Goal: Task Accomplishment & Management: Use online tool/utility

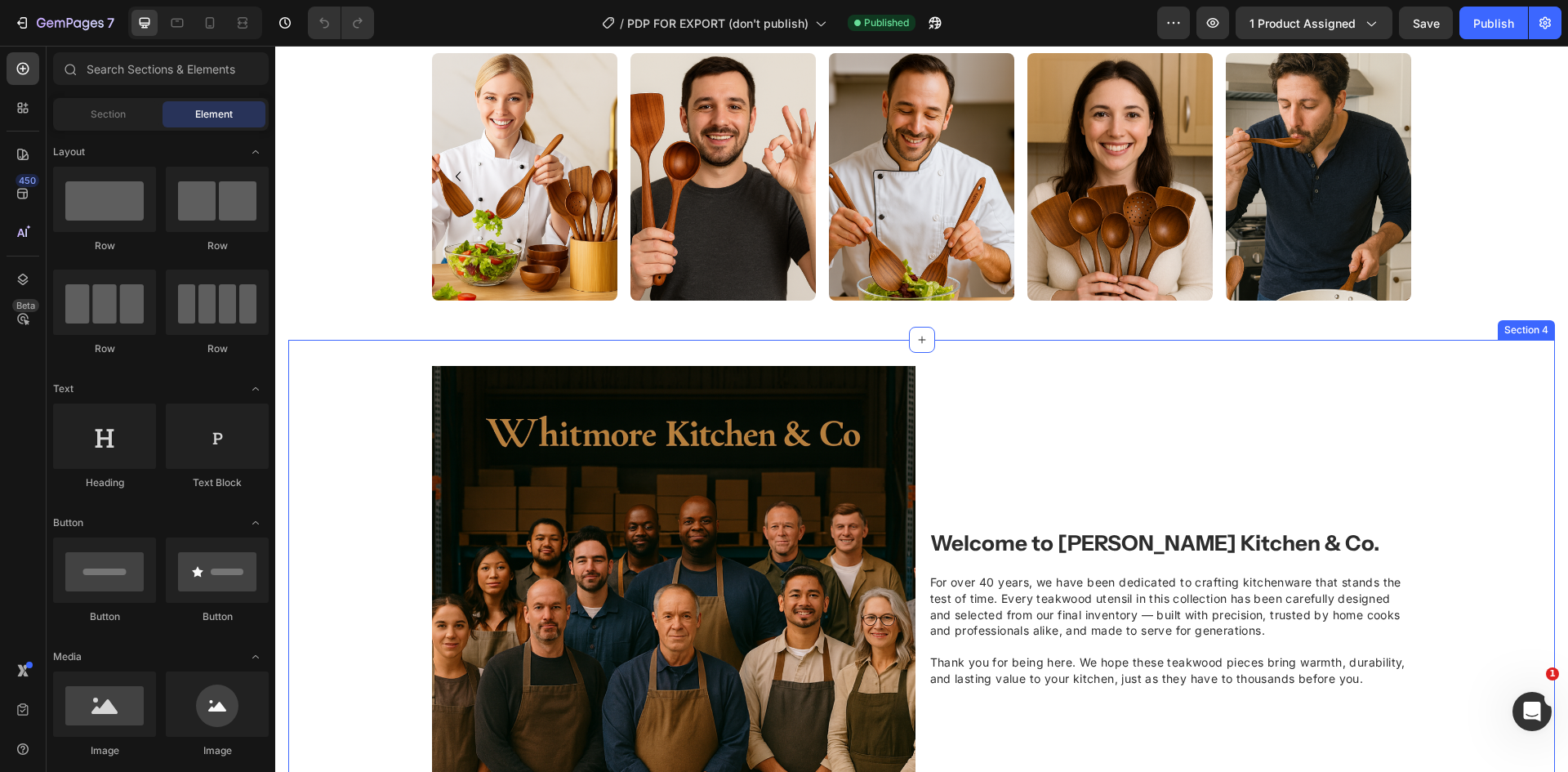
scroll to position [981, 0]
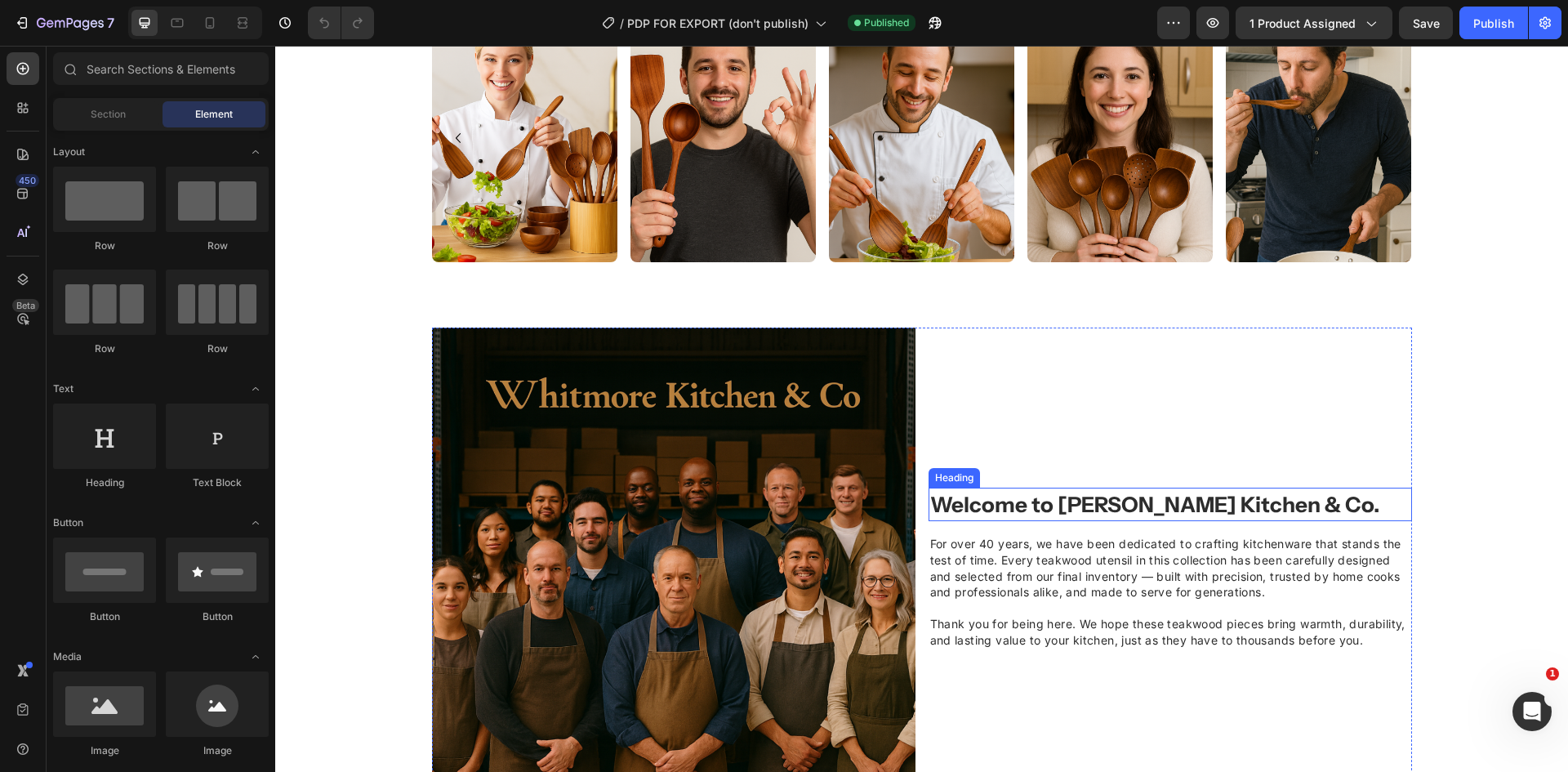
click at [1064, 500] on strong "Welcome to [PERSON_NAME] Kitchen & Co." at bounding box center [1155, 504] width 449 height 26
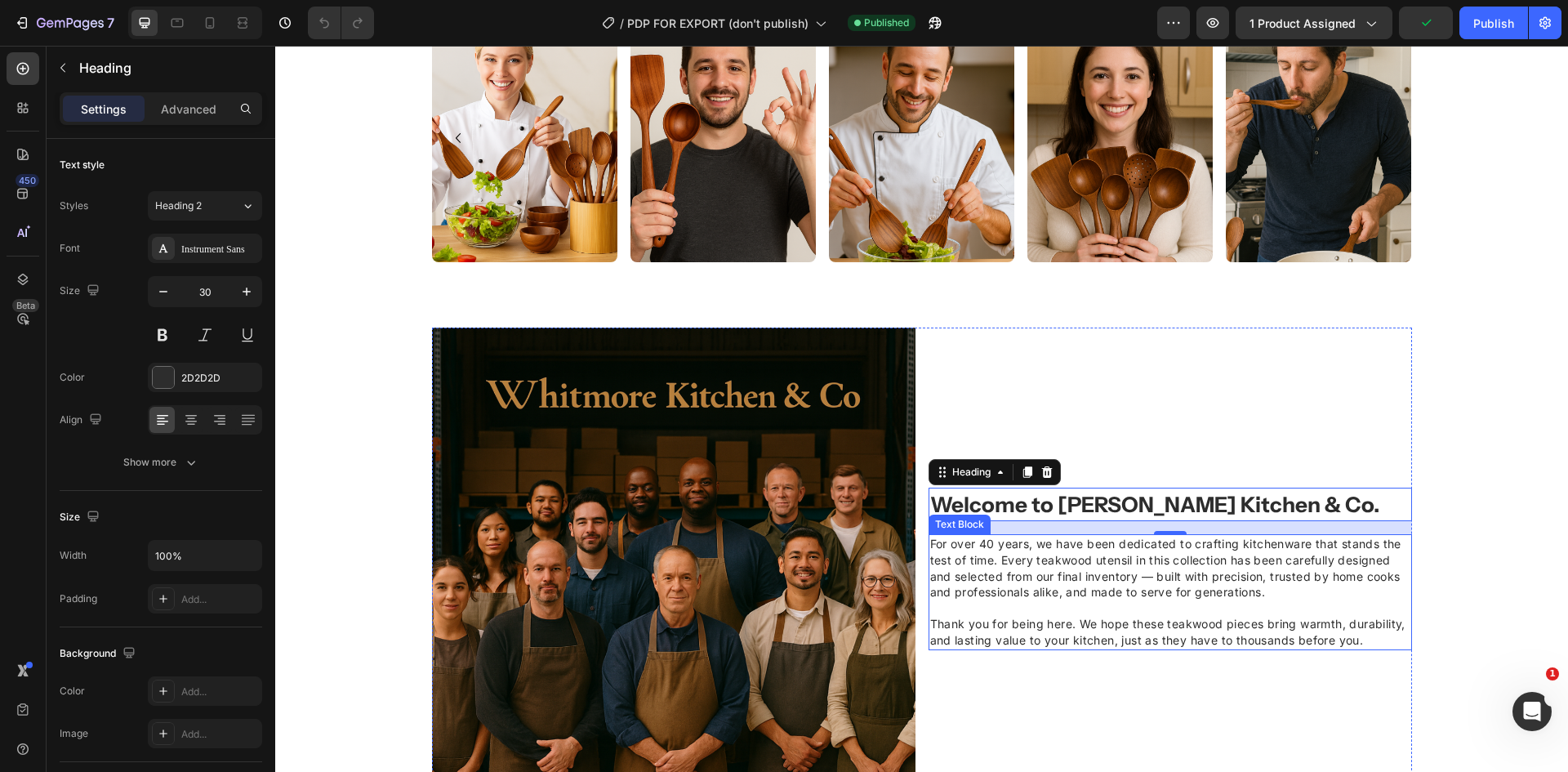
click at [1061, 537] on span "For over 40 years, we have been dedicated to crafting kitchenware that stands t…" at bounding box center [1165, 567] width 471 height 62
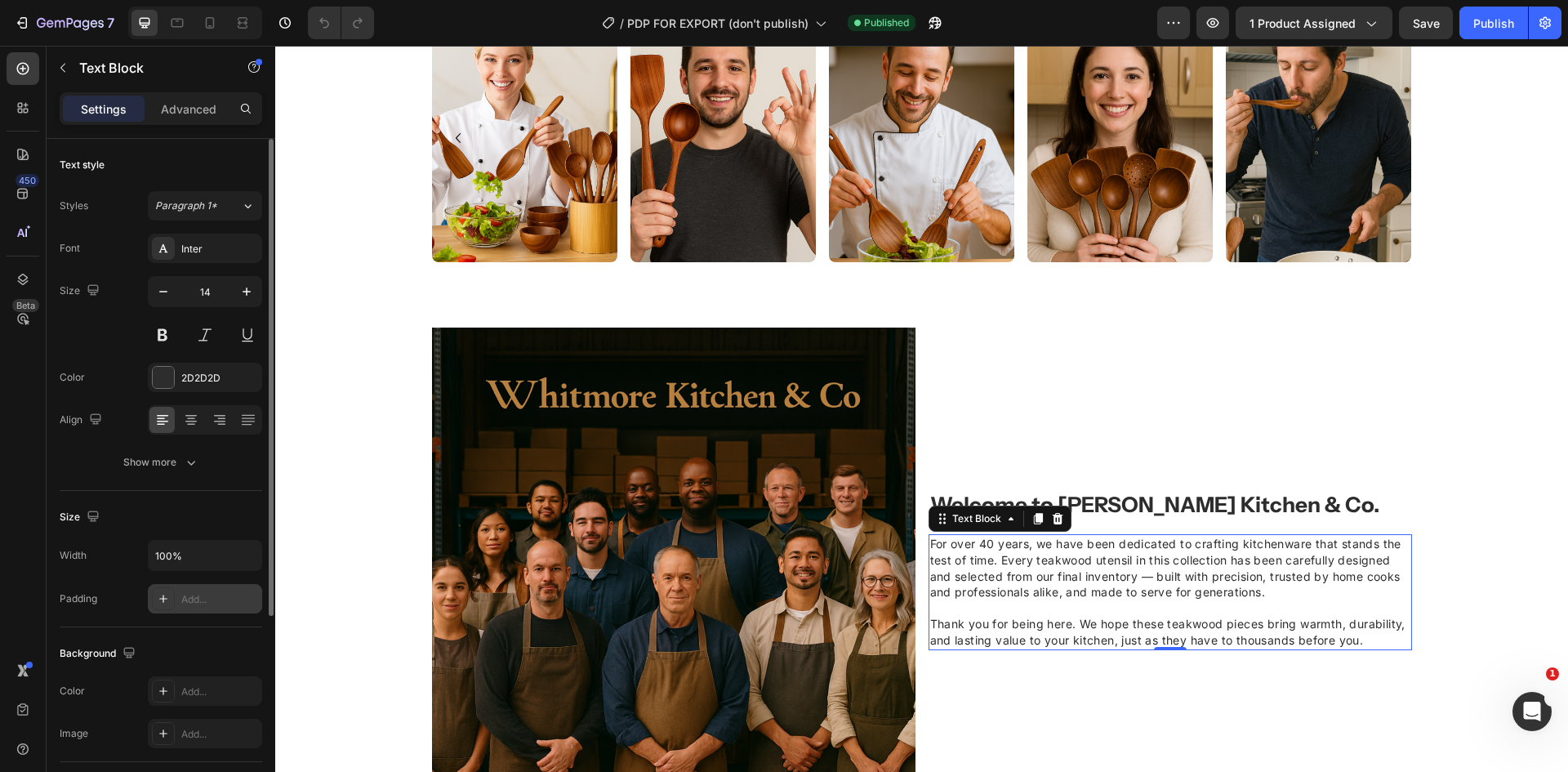
click at [175, 590] on div "Add..." at bounding box center [205, 599] width 114 height 30
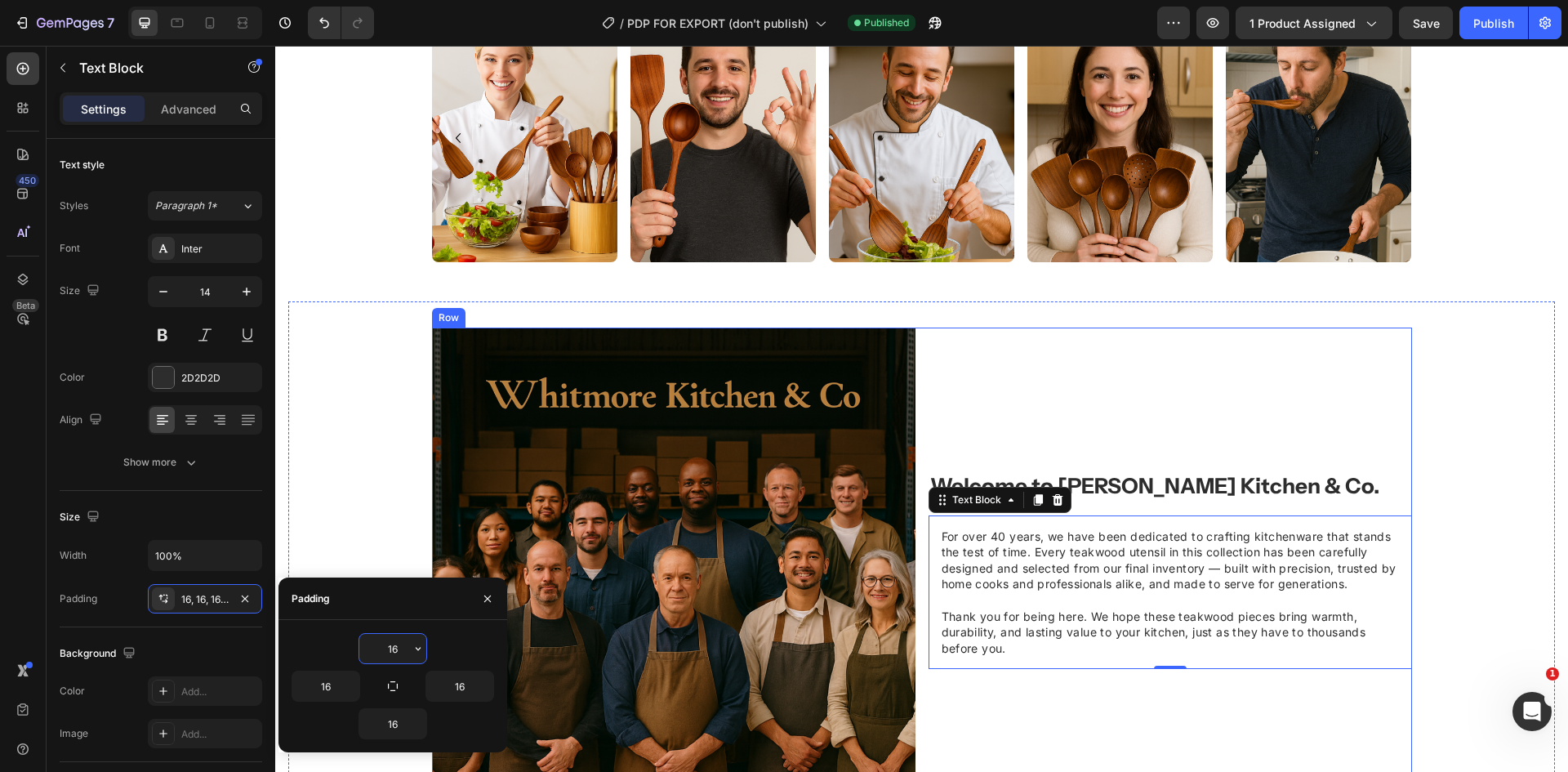
click at [1197, 714] on div "Welcome to Whitmore Kitchen & Co. Heading For over 40 years, we have been dedic…" at bounding box center [1170, 569] width 483 height 484
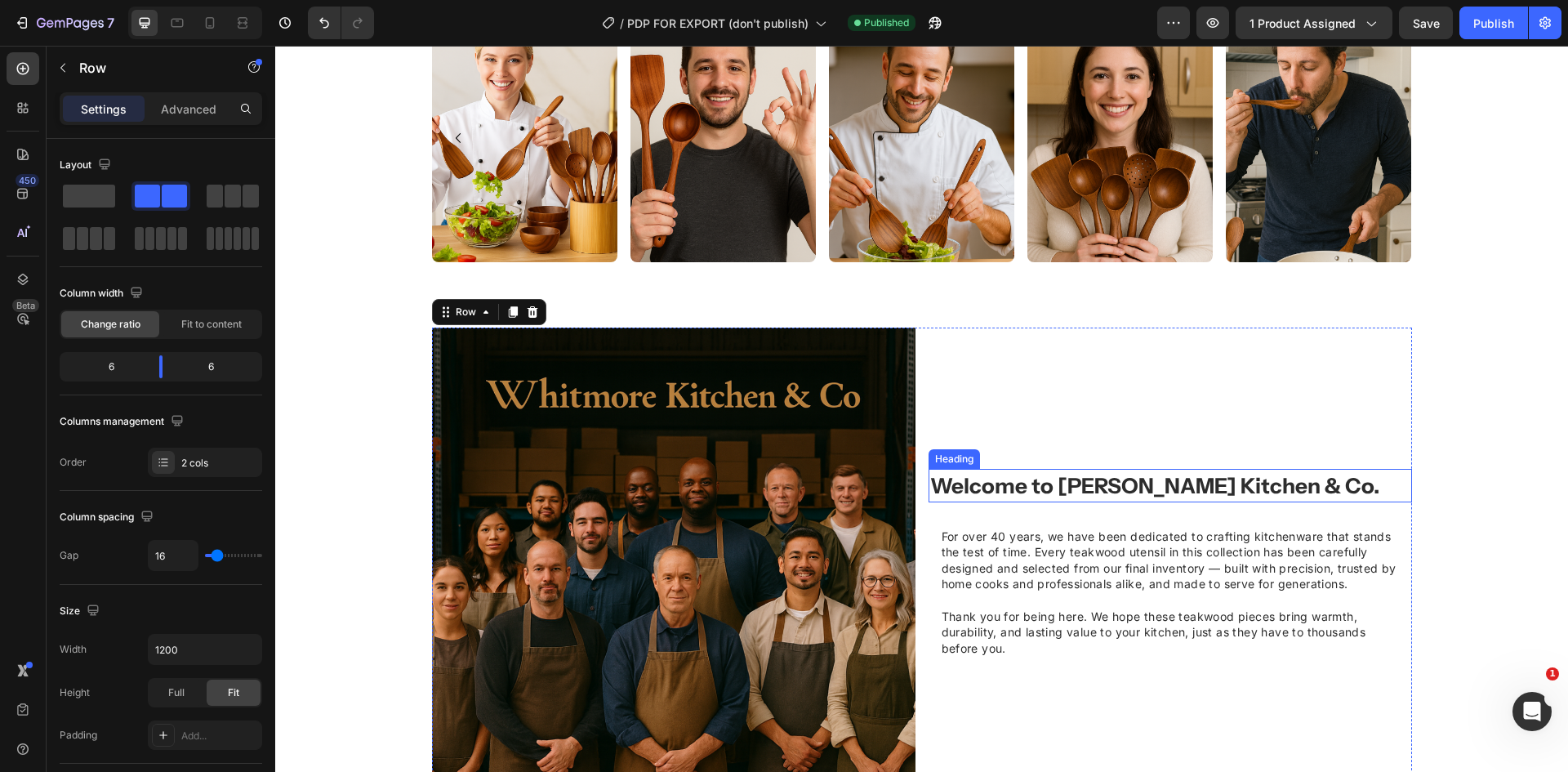
click at [1155, 480] on strong "Welcome to [PERSON_NAME] Kitchen & Co." at bounding box center [1155, 485] width 449 height 26
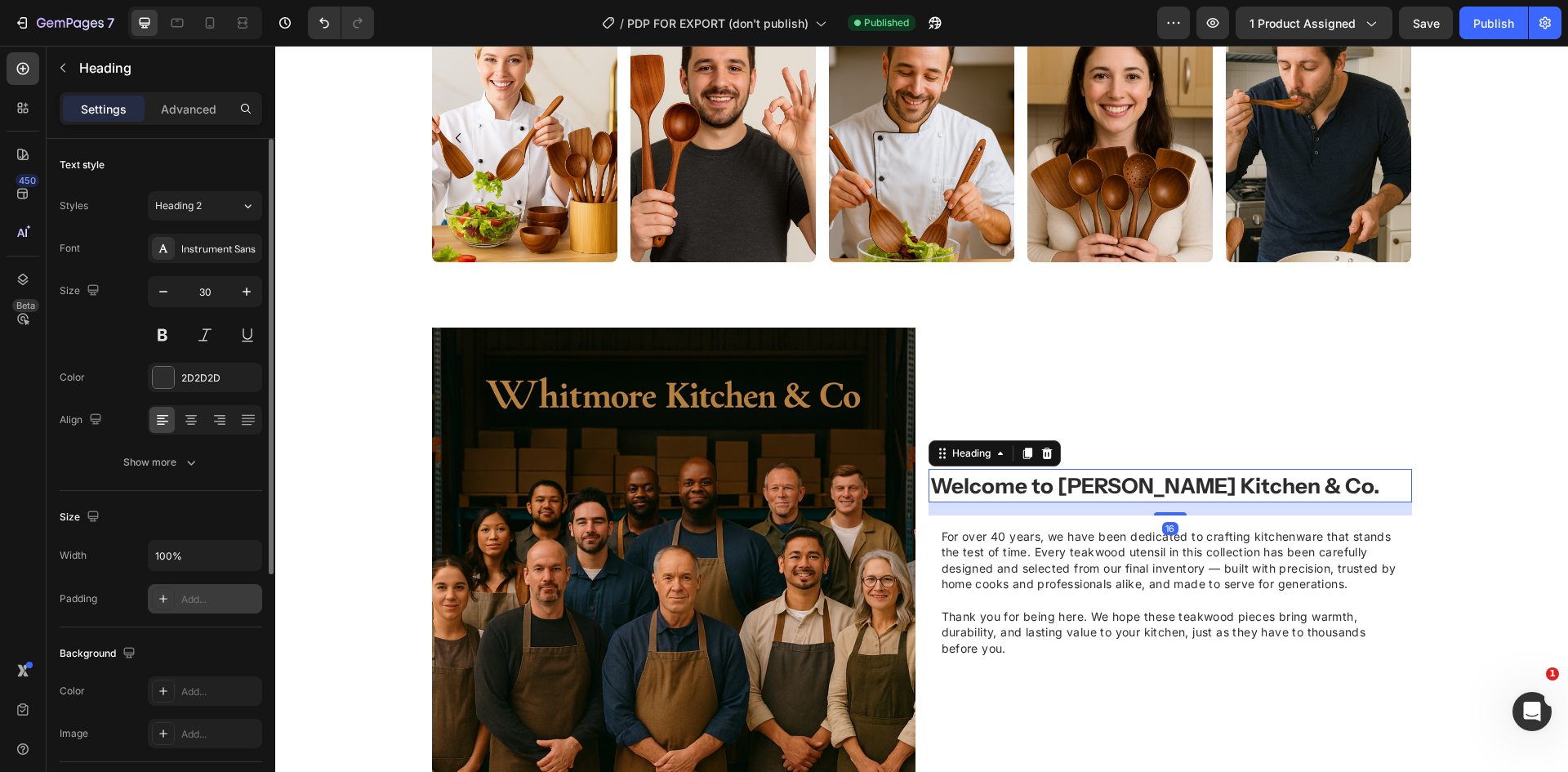
click at [192, 603] on div "Add..." at bounding box center [219, 599] width 76 height 14
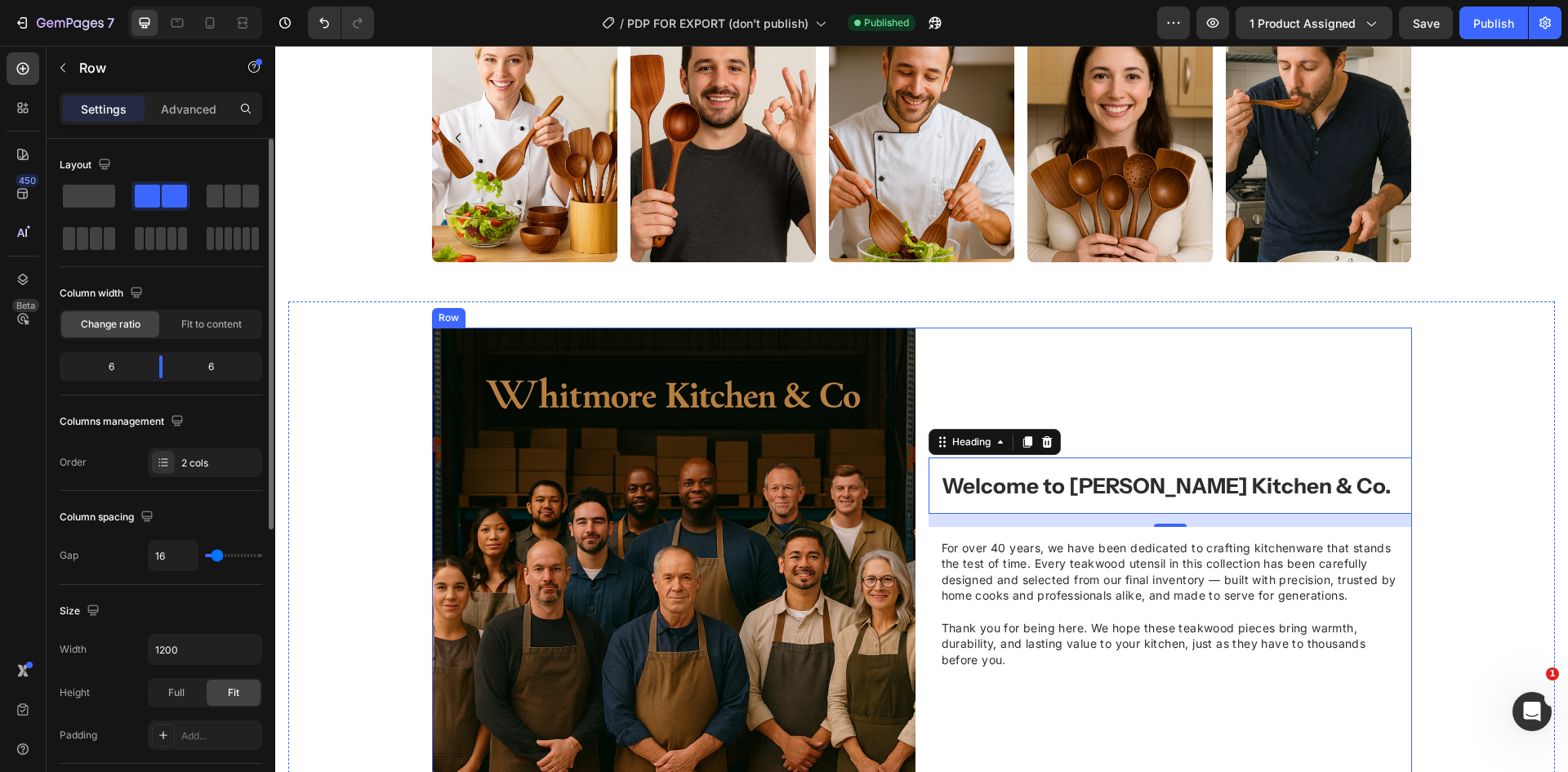
click at [1171, 375] on div "Welcome to Whitmore Kitchen & Co. Heading 16 For over 40 years, we have been de…" at bounding box center [1170, 569] width 483 height 484
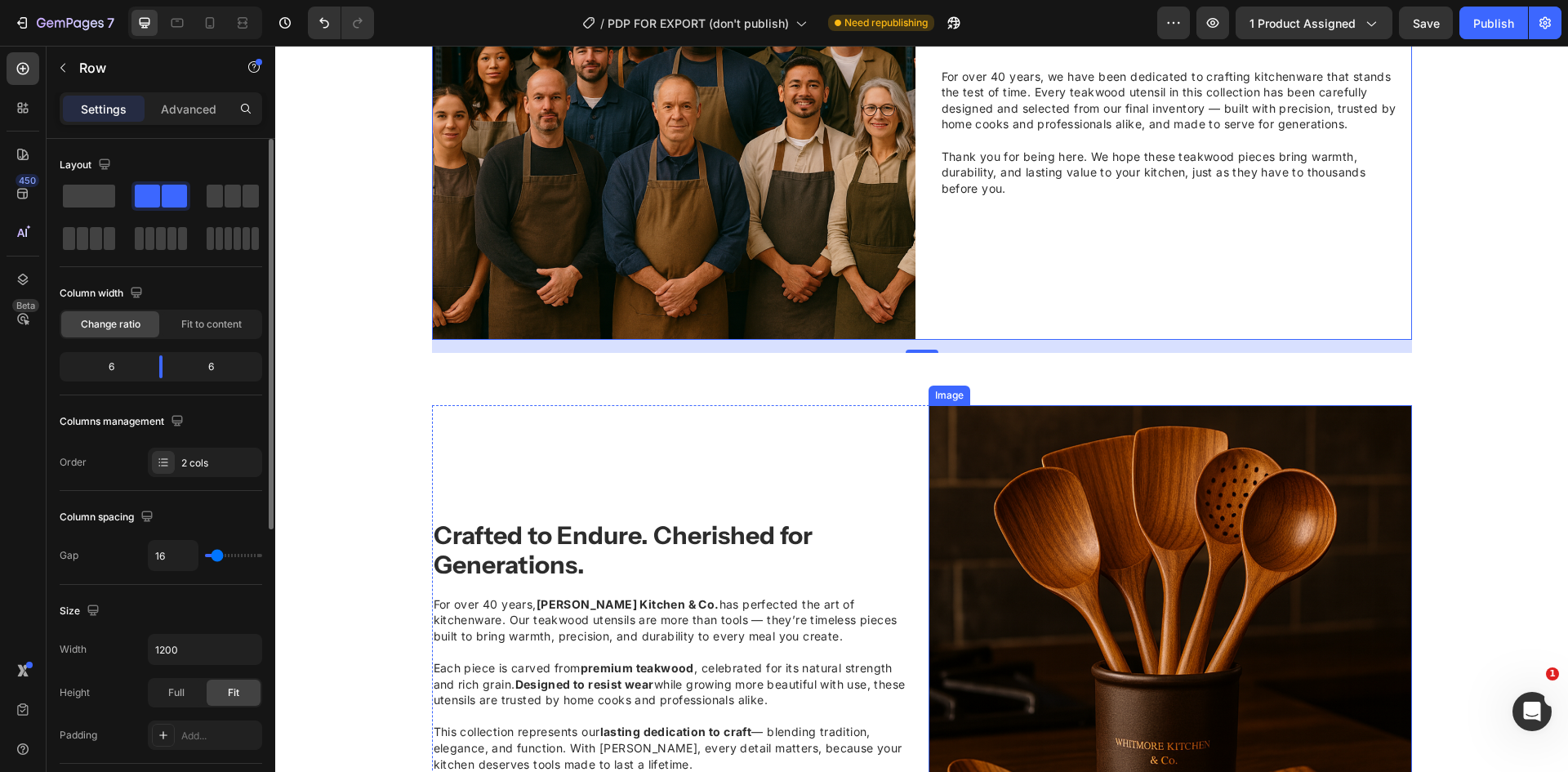
scroll to position [1553, 0]
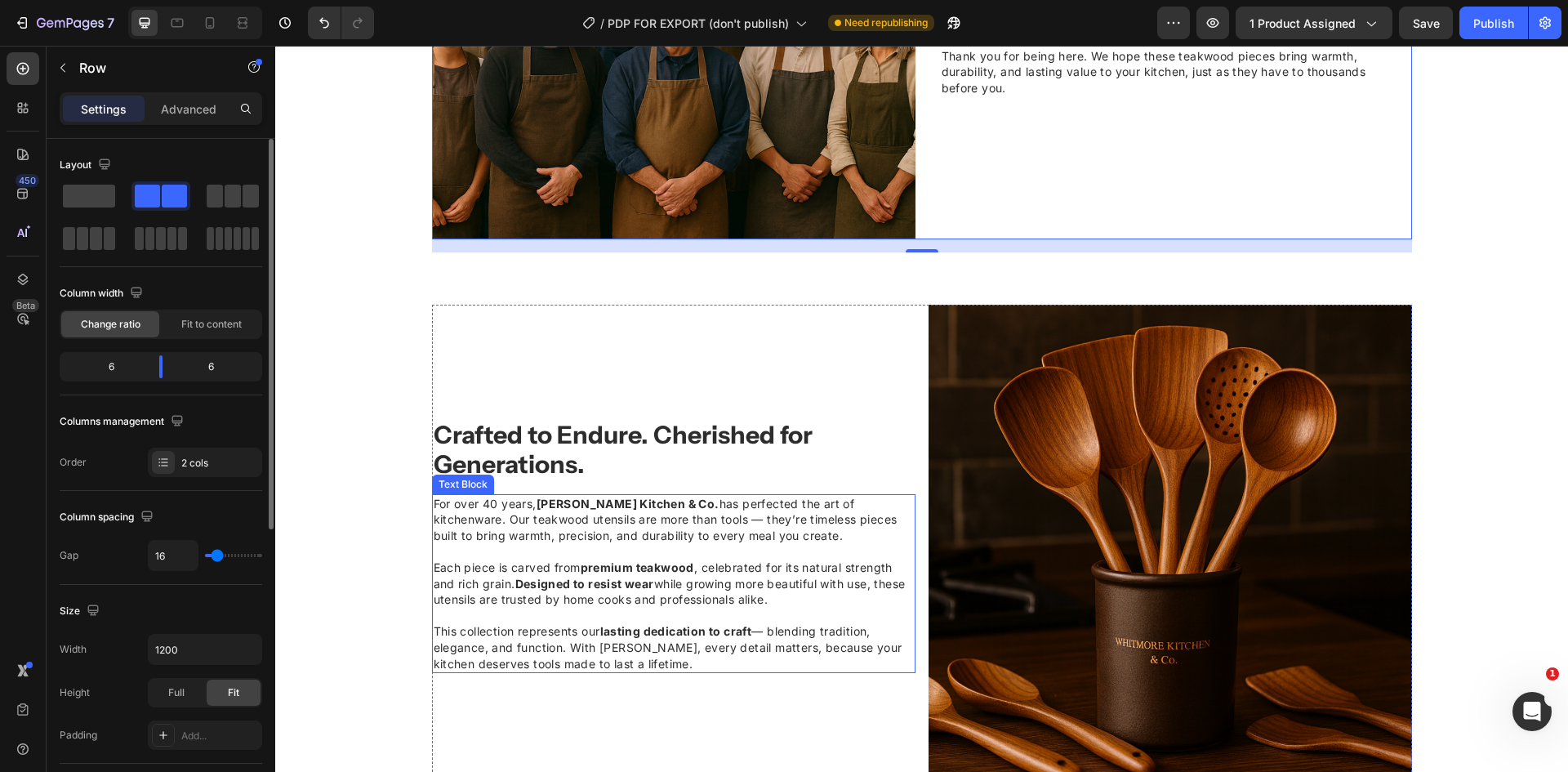
click at [754, 544] on p at bounding box center [674, 552] width 480 height 16
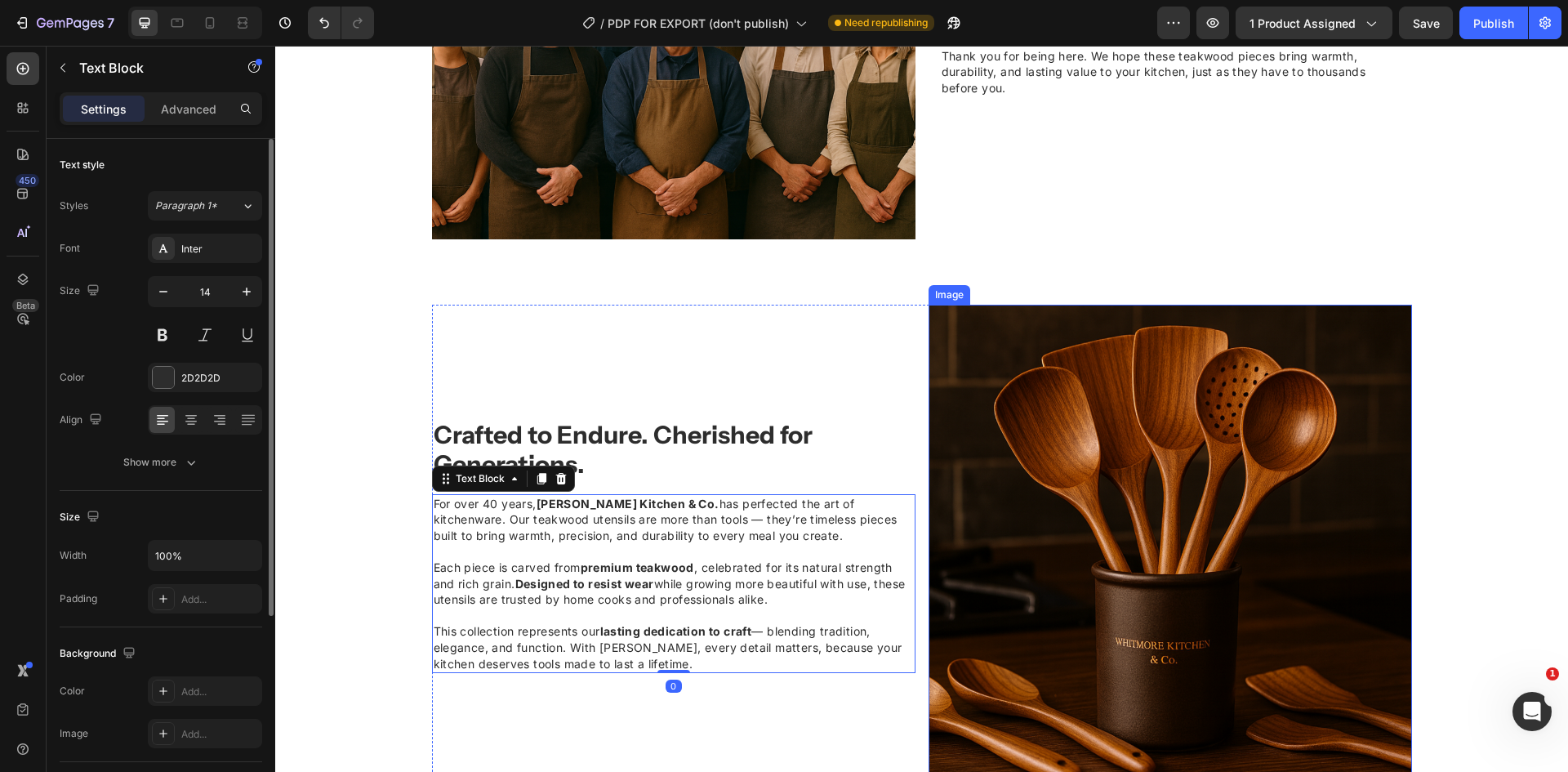
click at [989, 481] on img at bounding box center [1170, 546] width 483 height 484
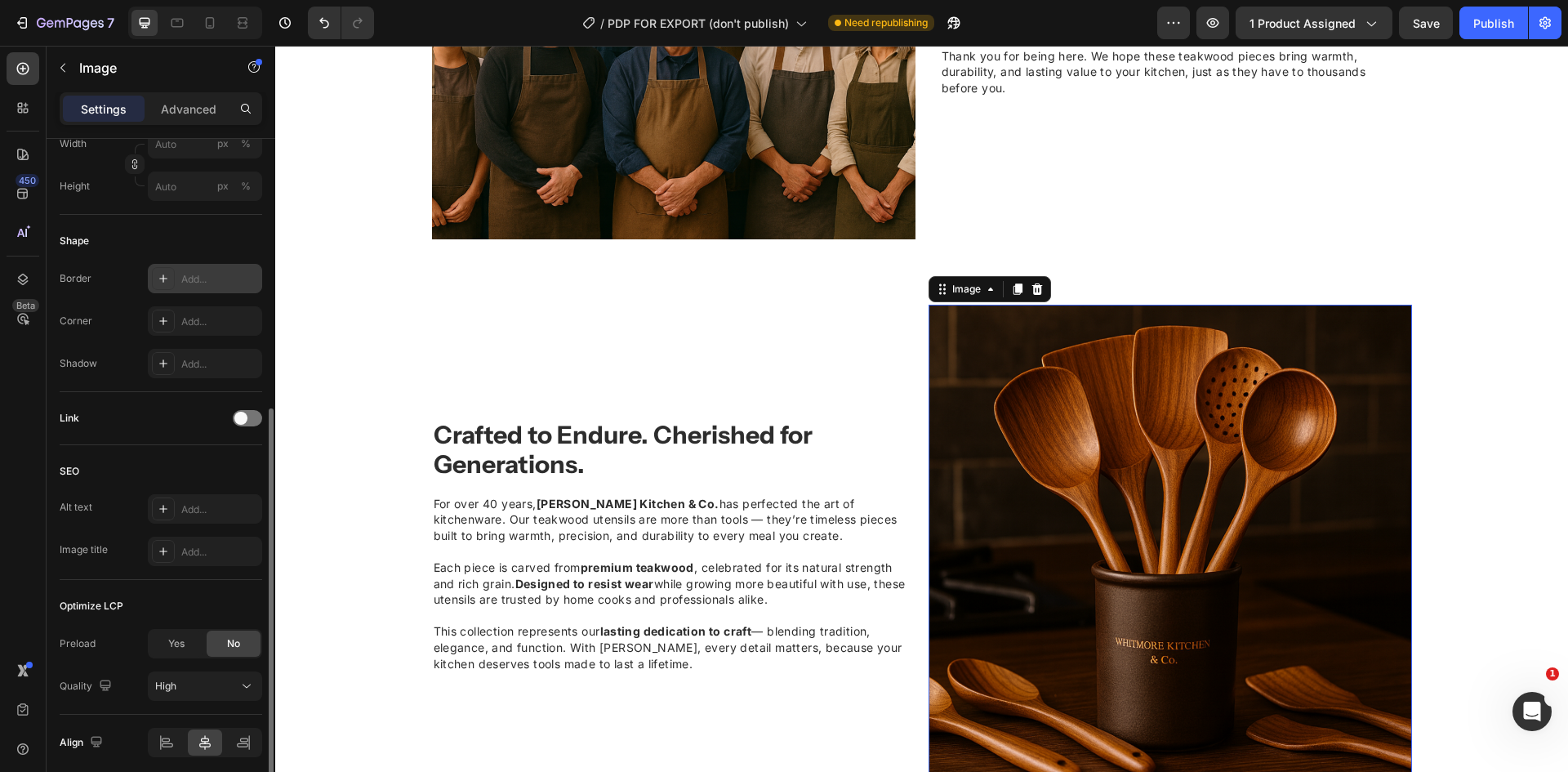
scroll to position [554, 0]
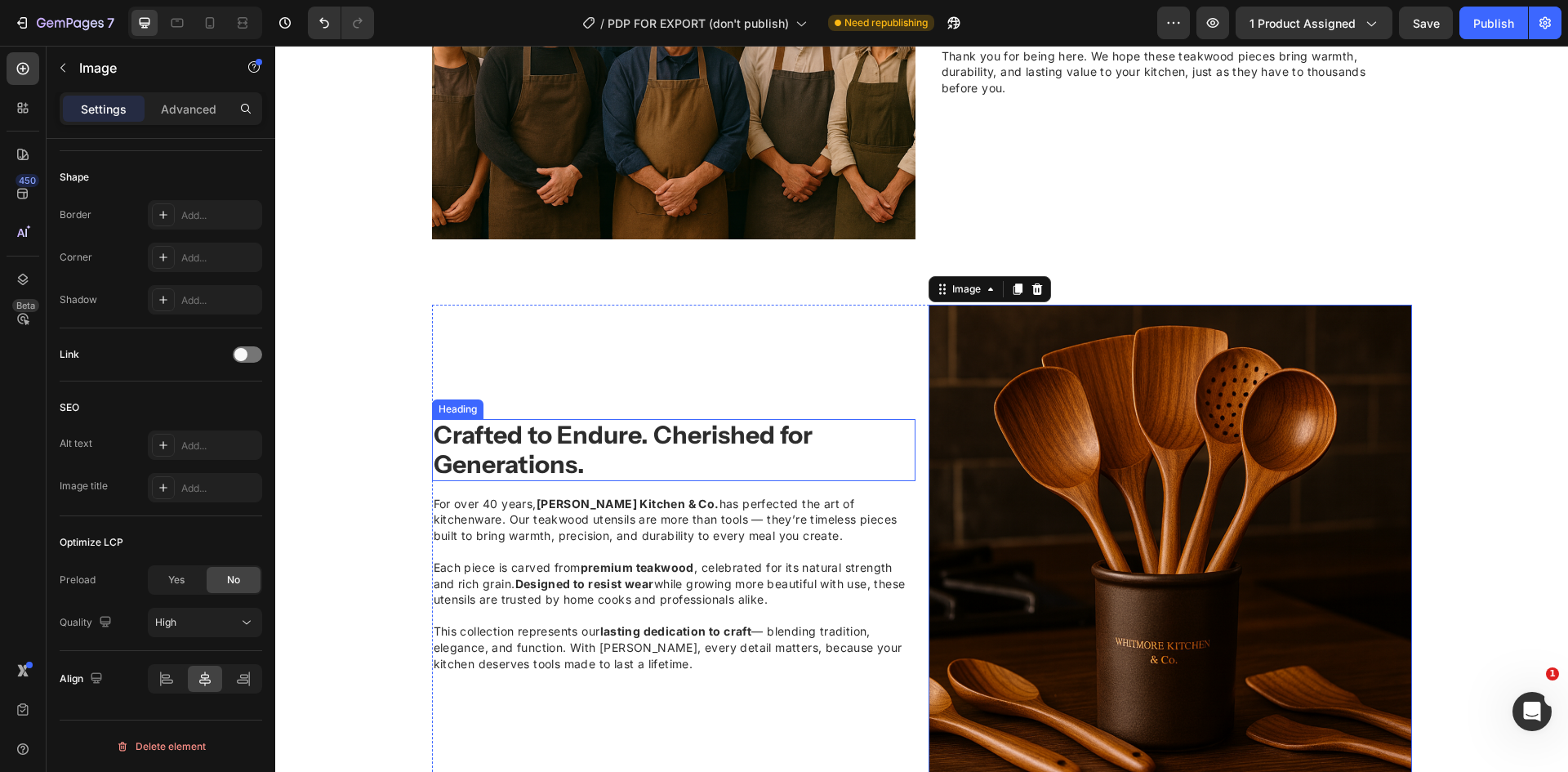
click at [887, 449] on h2 "Crafted to Endure. Cherished for Generations." at bounding box center [674, 449] width 483 height 62
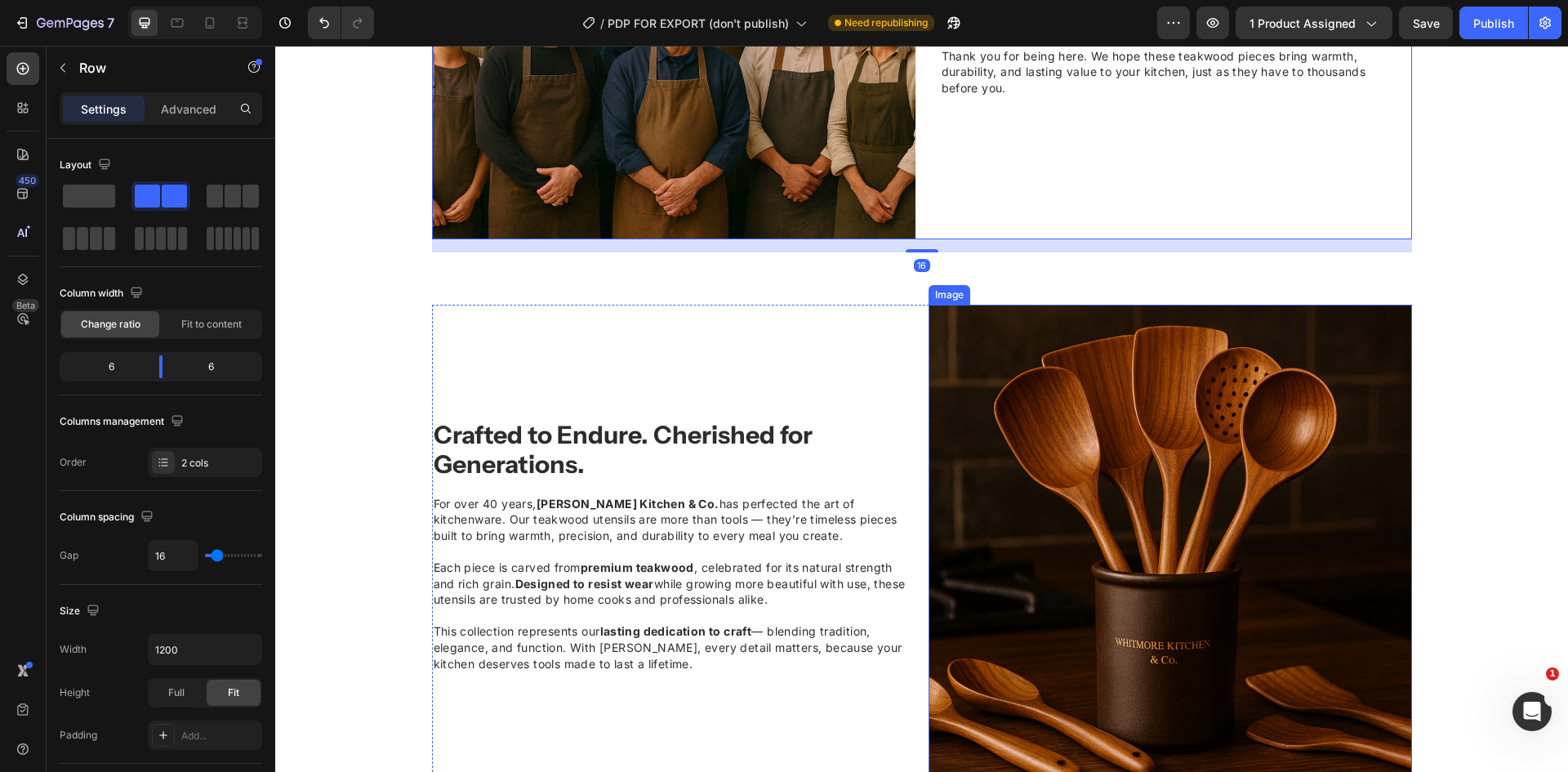
scroll to position [1226, 0]
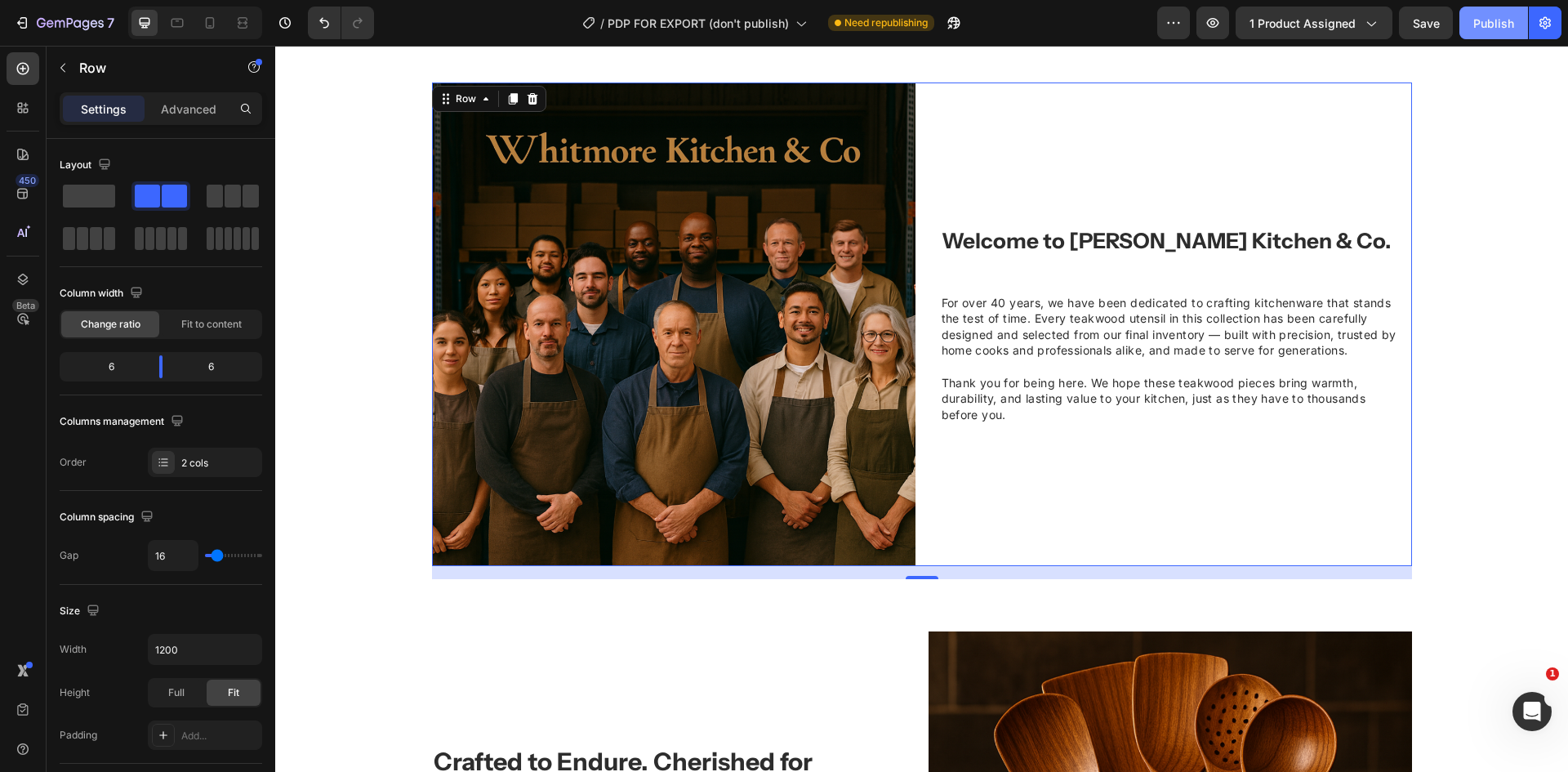
click at [1497, 35] on button "Publish" at bounding box center [1493, 22] width 68 height 32
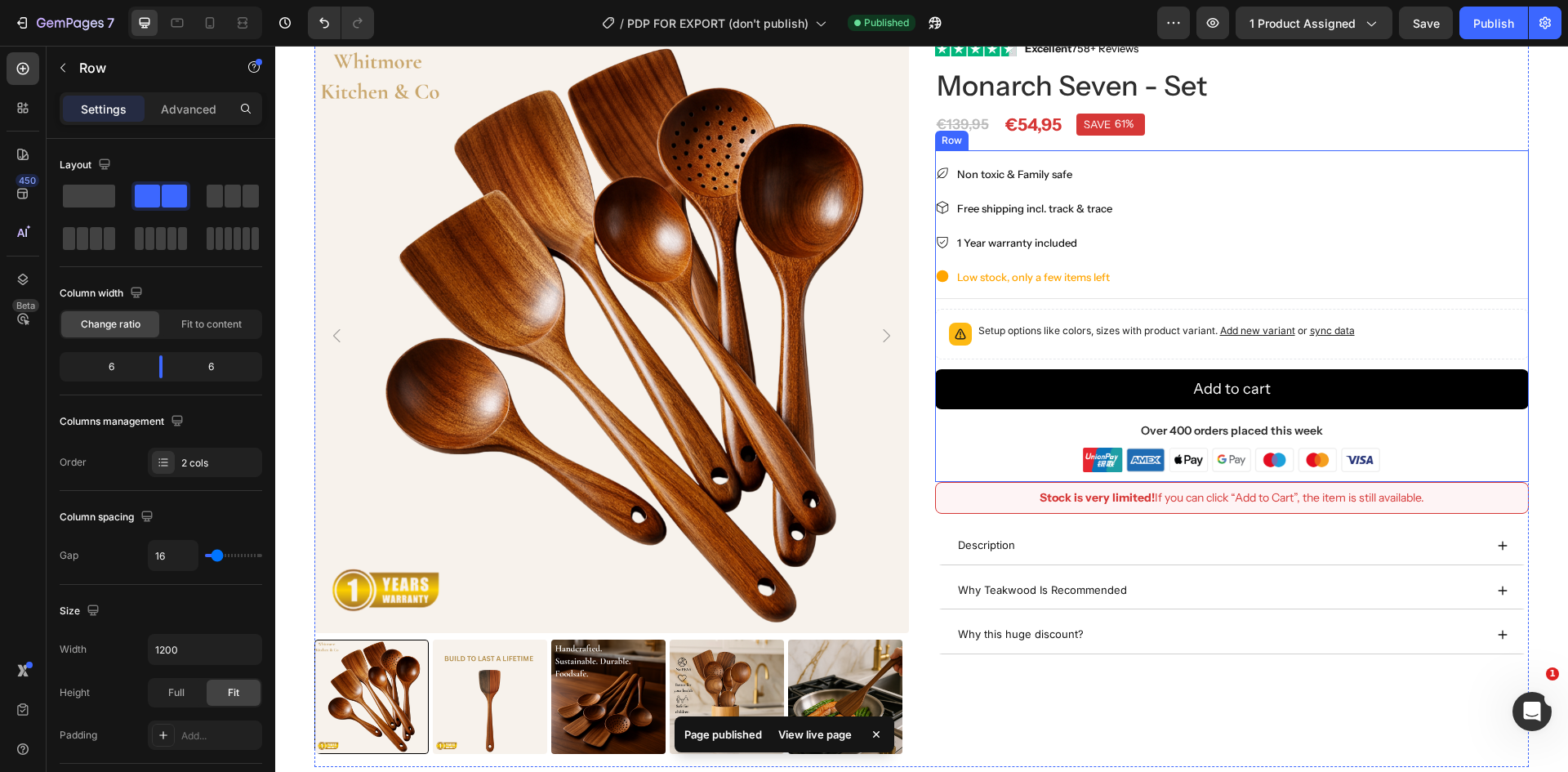
scroll to position [82, 0]
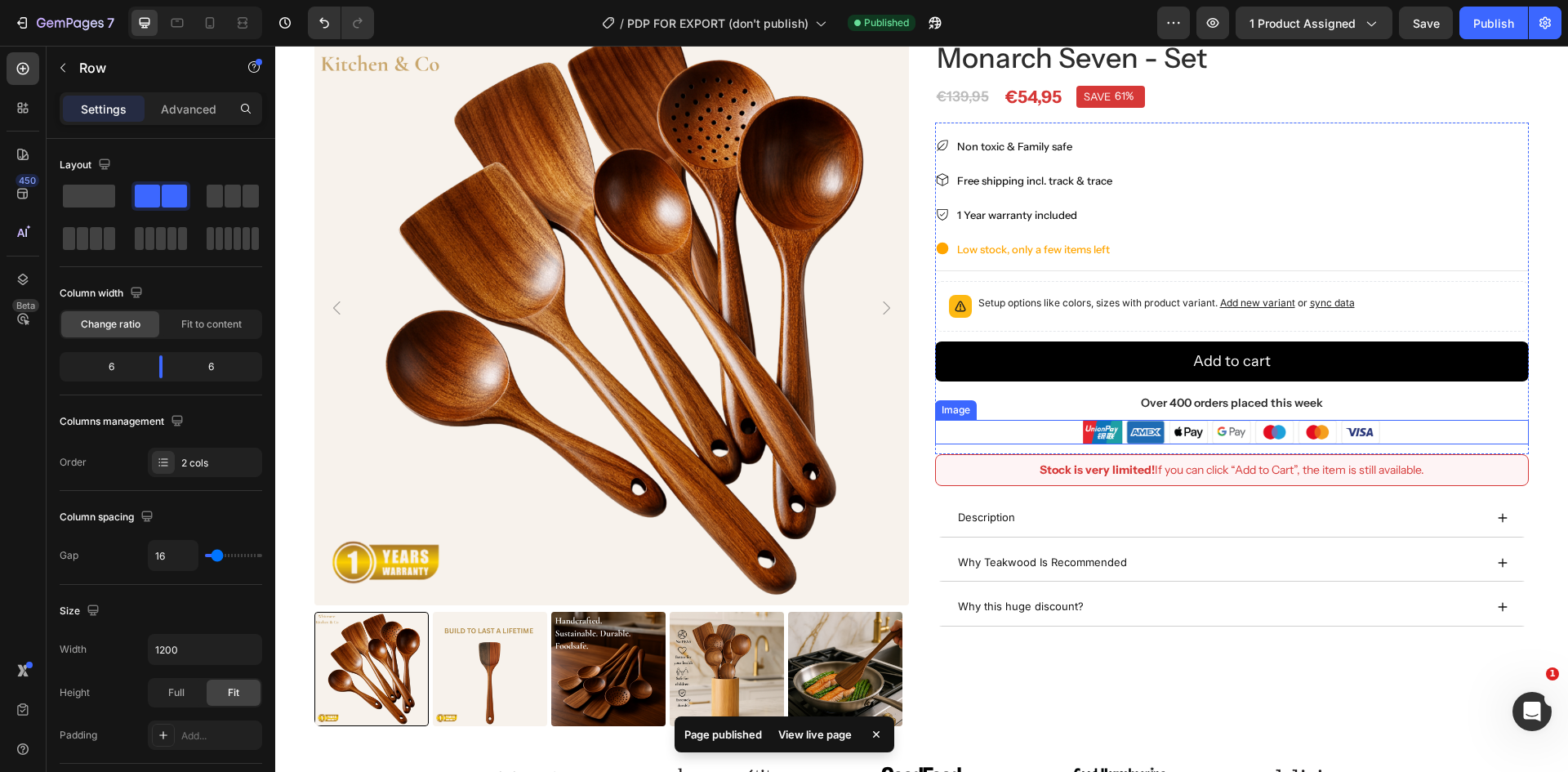
click at [1386, 433] on div at bounding box center [1233, 432] width 595 height 25
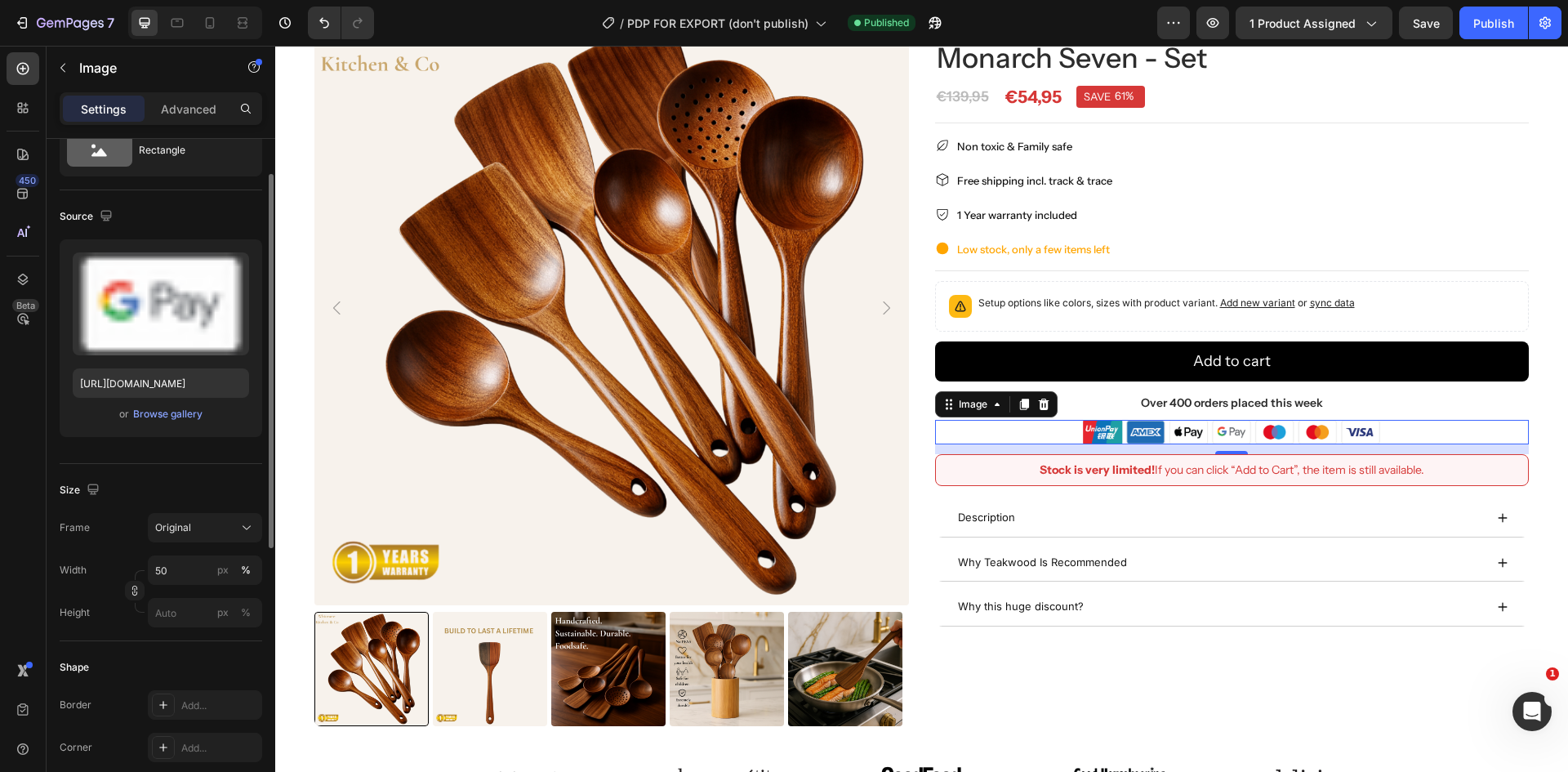
scroll to position [0, 0]
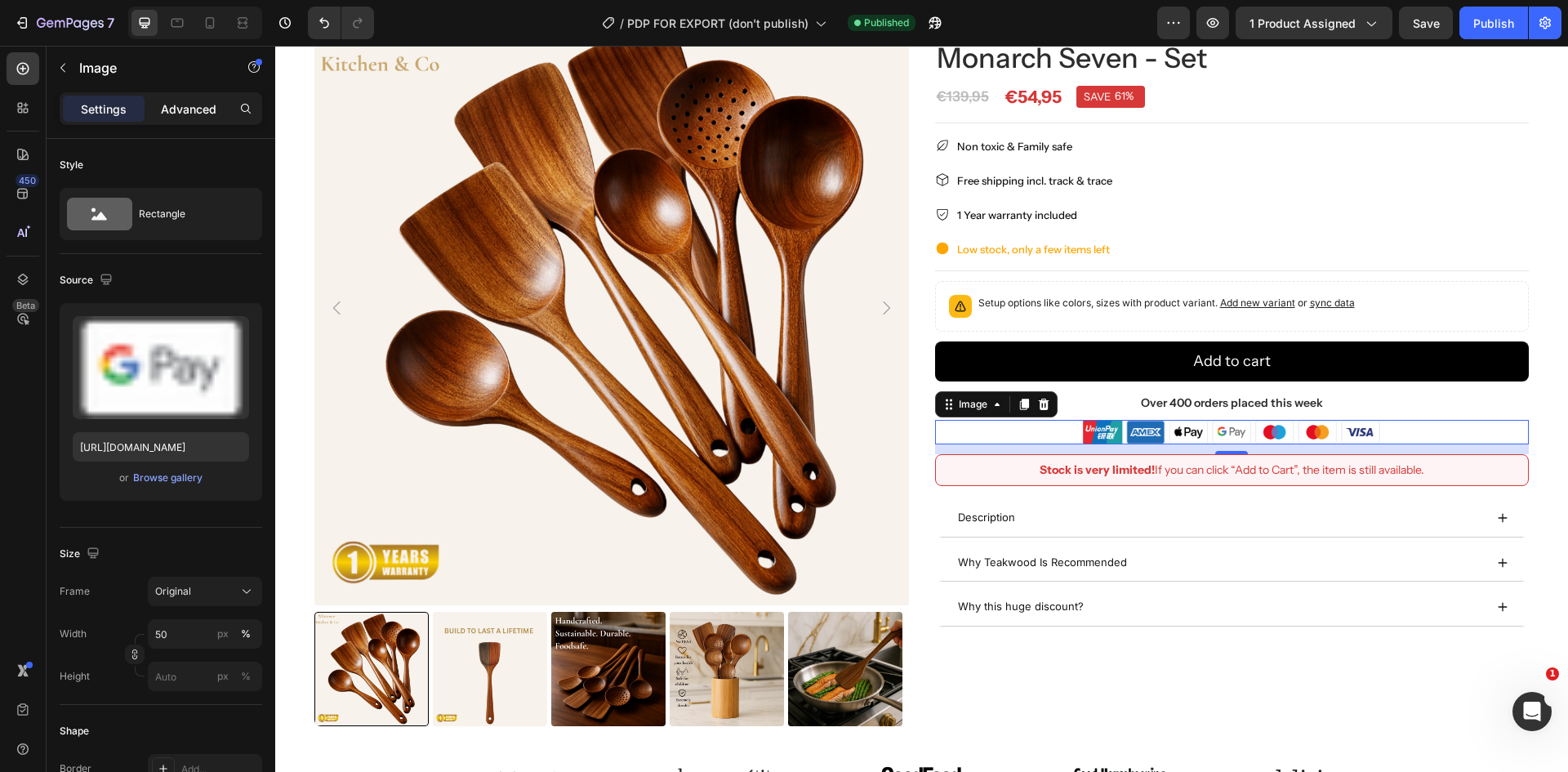
click at [163, 110] on p "Advanced" at bounding box center [189, 109] width 56 height 17
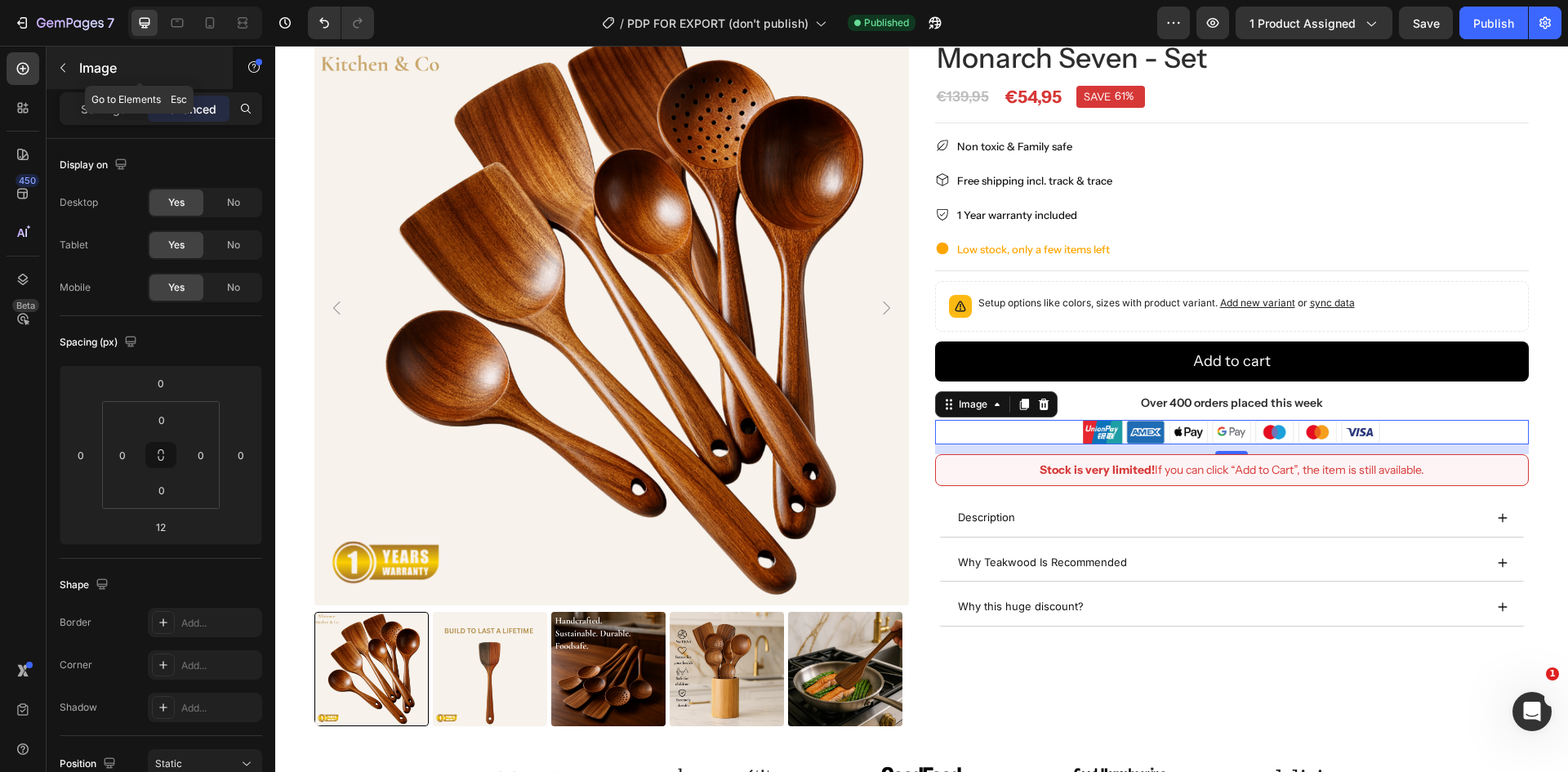
click at [85, 71] on p "Image" at bounding box center [148, 68] width 139 height 20
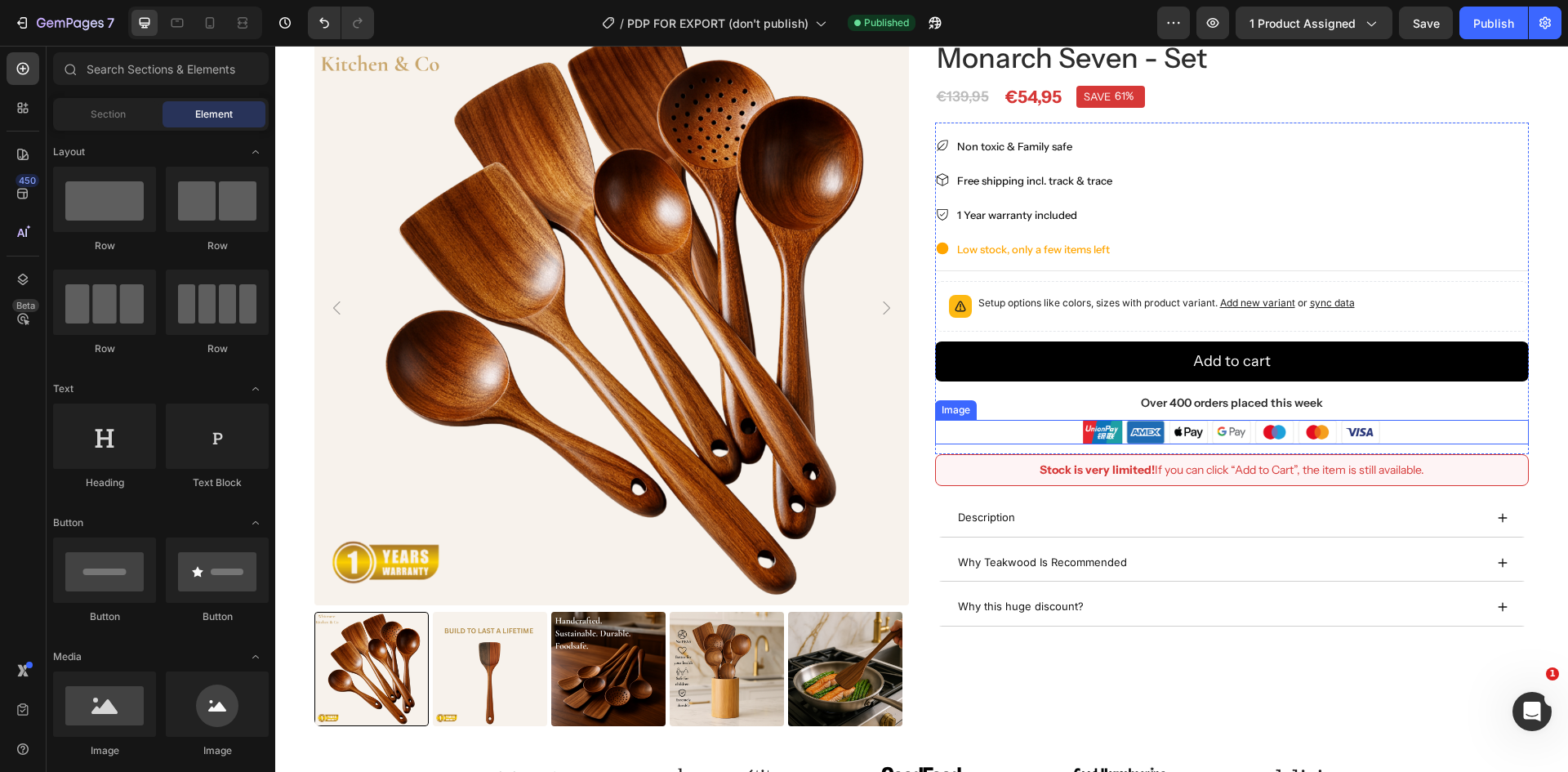
click at [1046, 427] on div at bounding box center [1233, 432] width 595 height 25
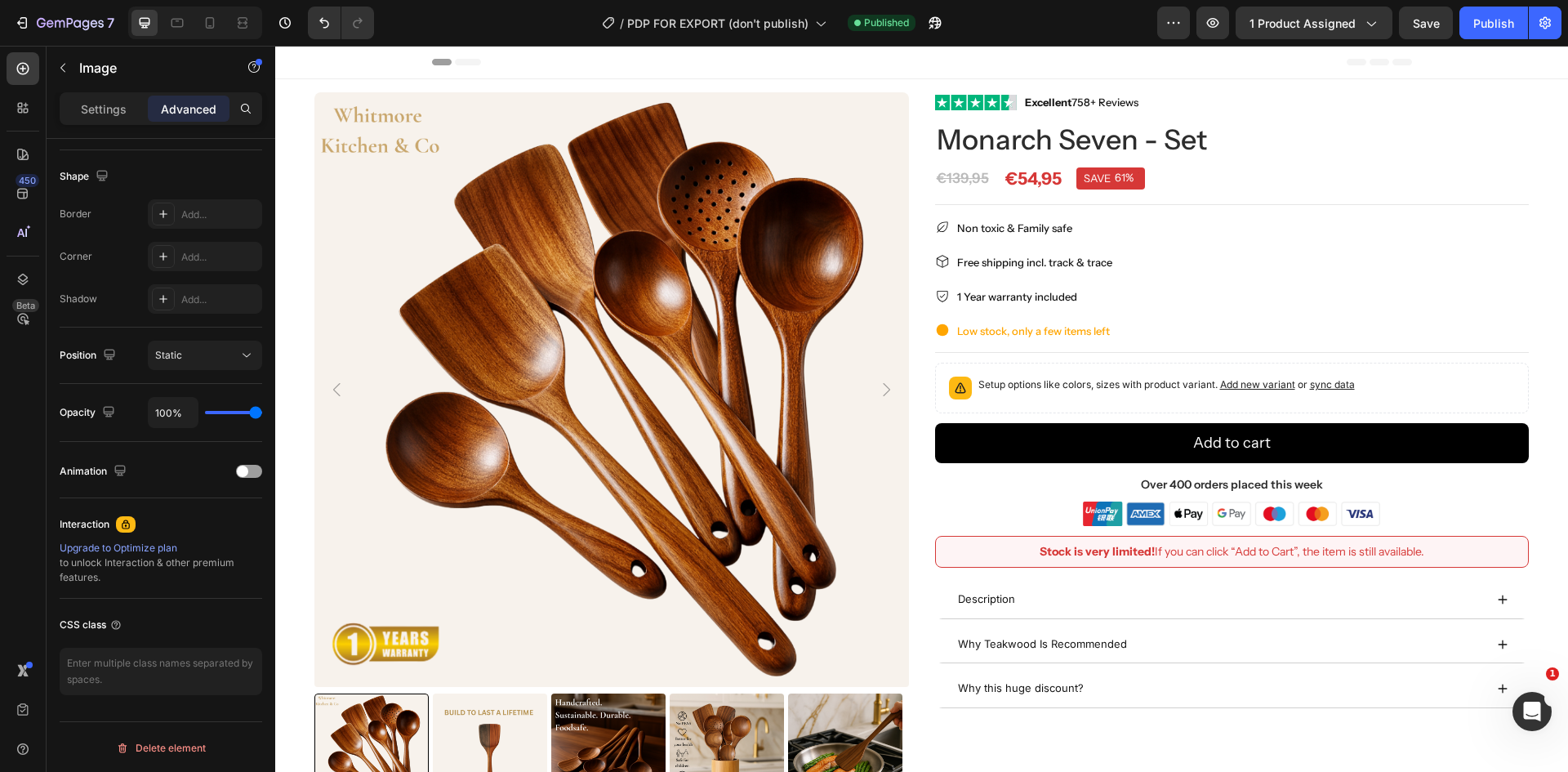
click at [1064, 505] on div at bounding box center [1233, 514] width 595 height 25
click at [1359, 514] on img at bounding box center [1231, 514] width 297 height 25
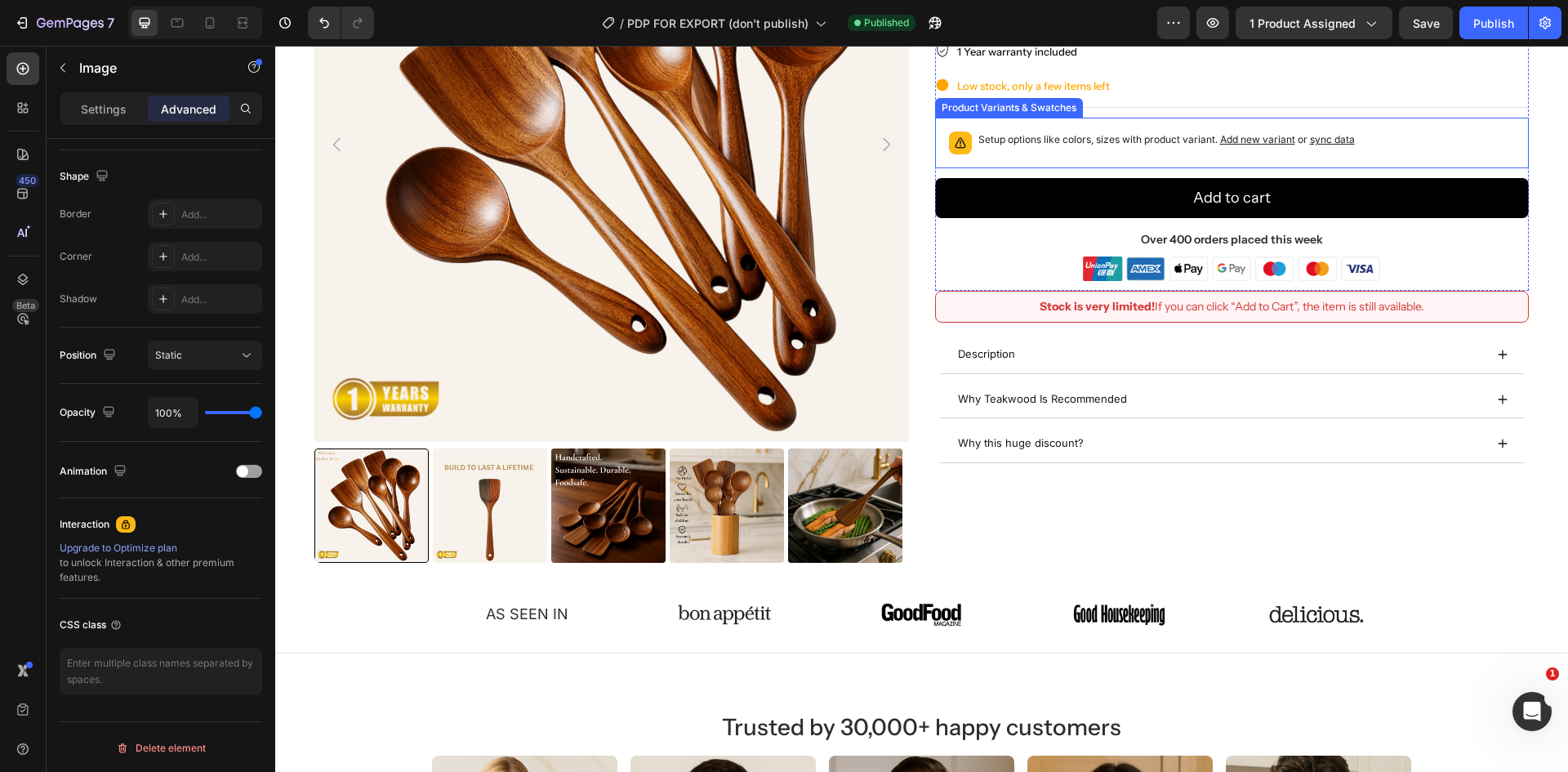
scroll to position [164, 0]
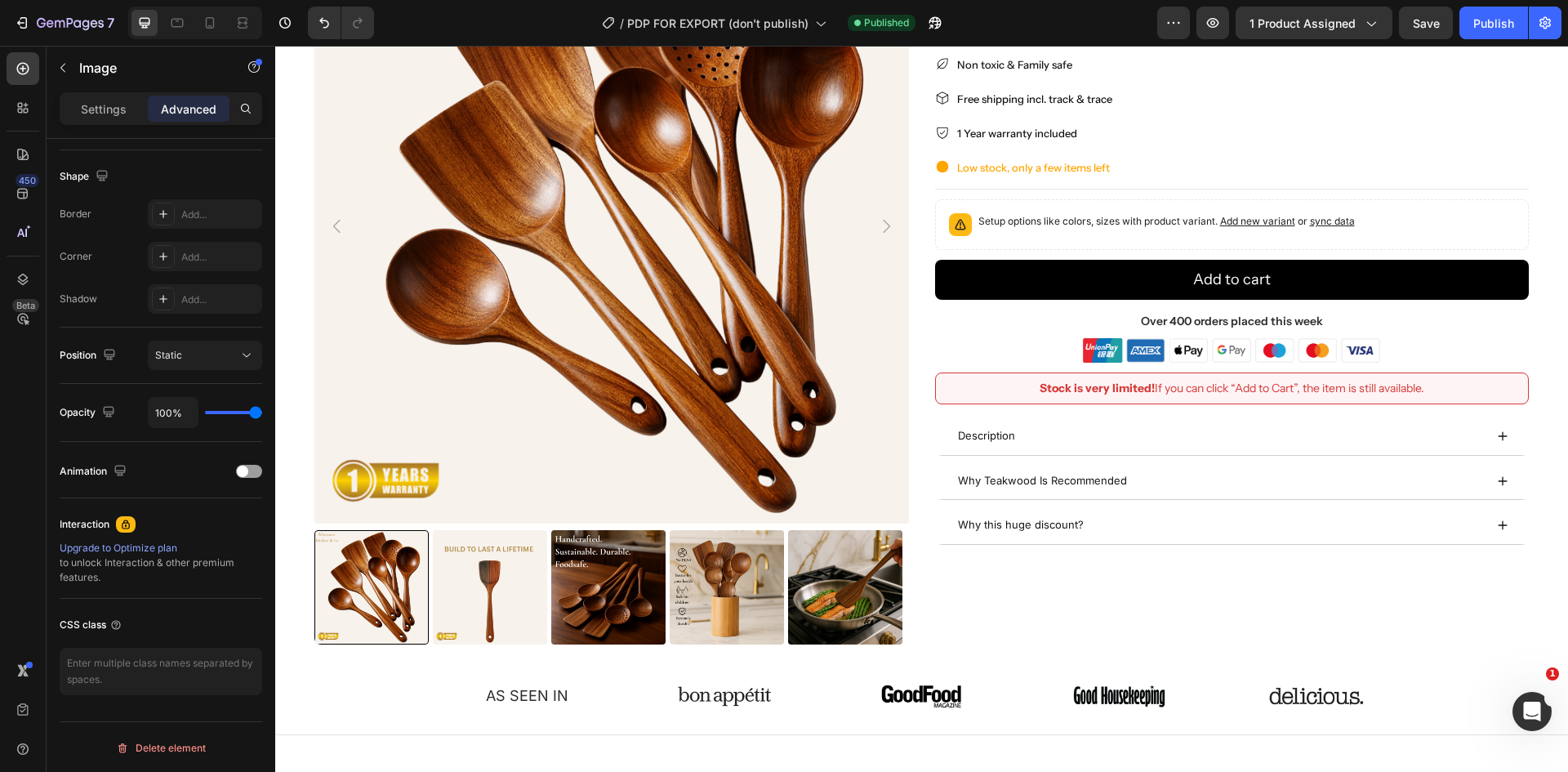
click at [1324, 350] on img at bounding box center [1231, 351] width 297 height 25
click at [1478, 321] on p "Over 400 orders placed this week" at bounding box center [1233, 321] width 591 height 21
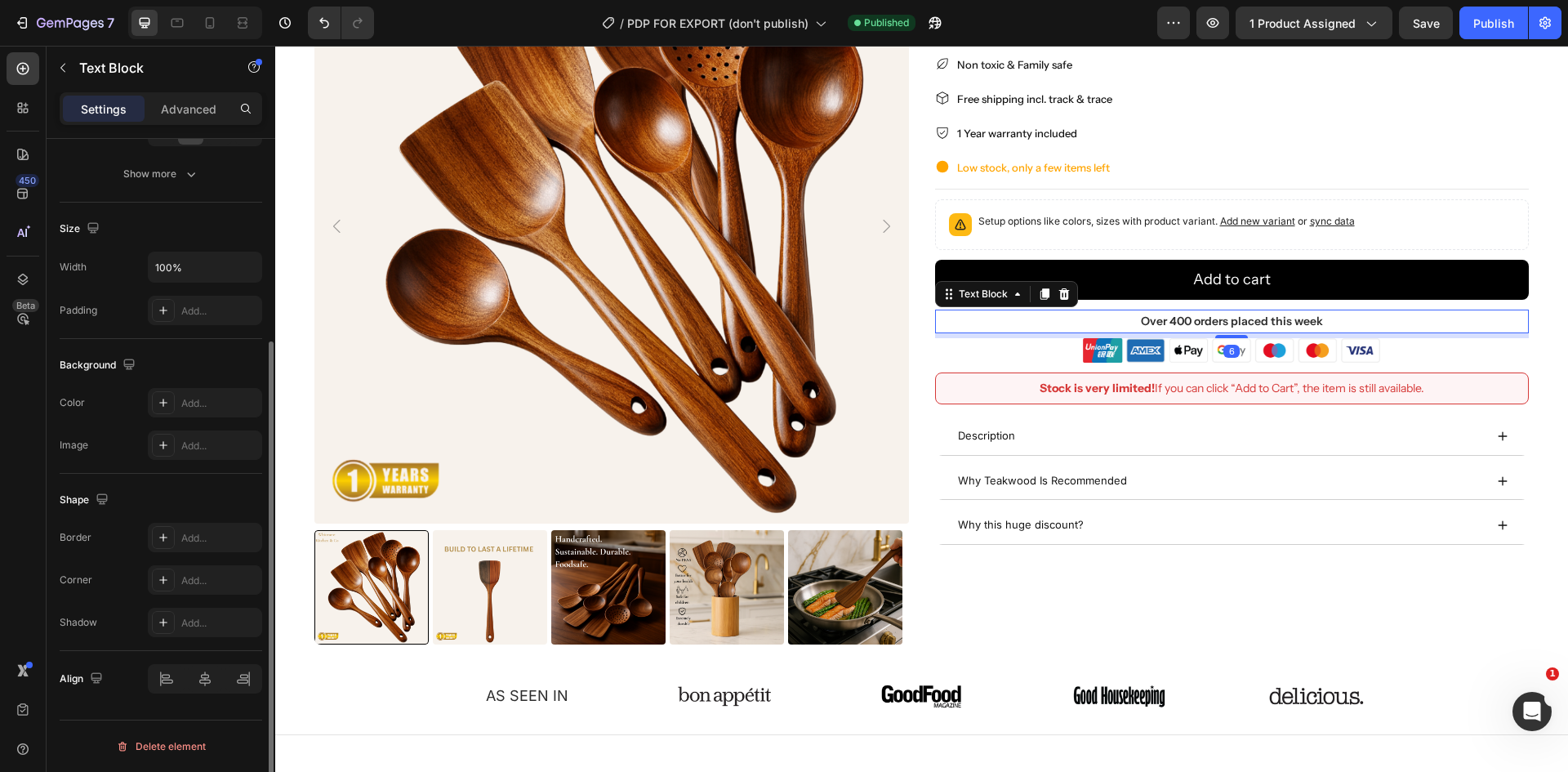
scroll to position [0, 0]
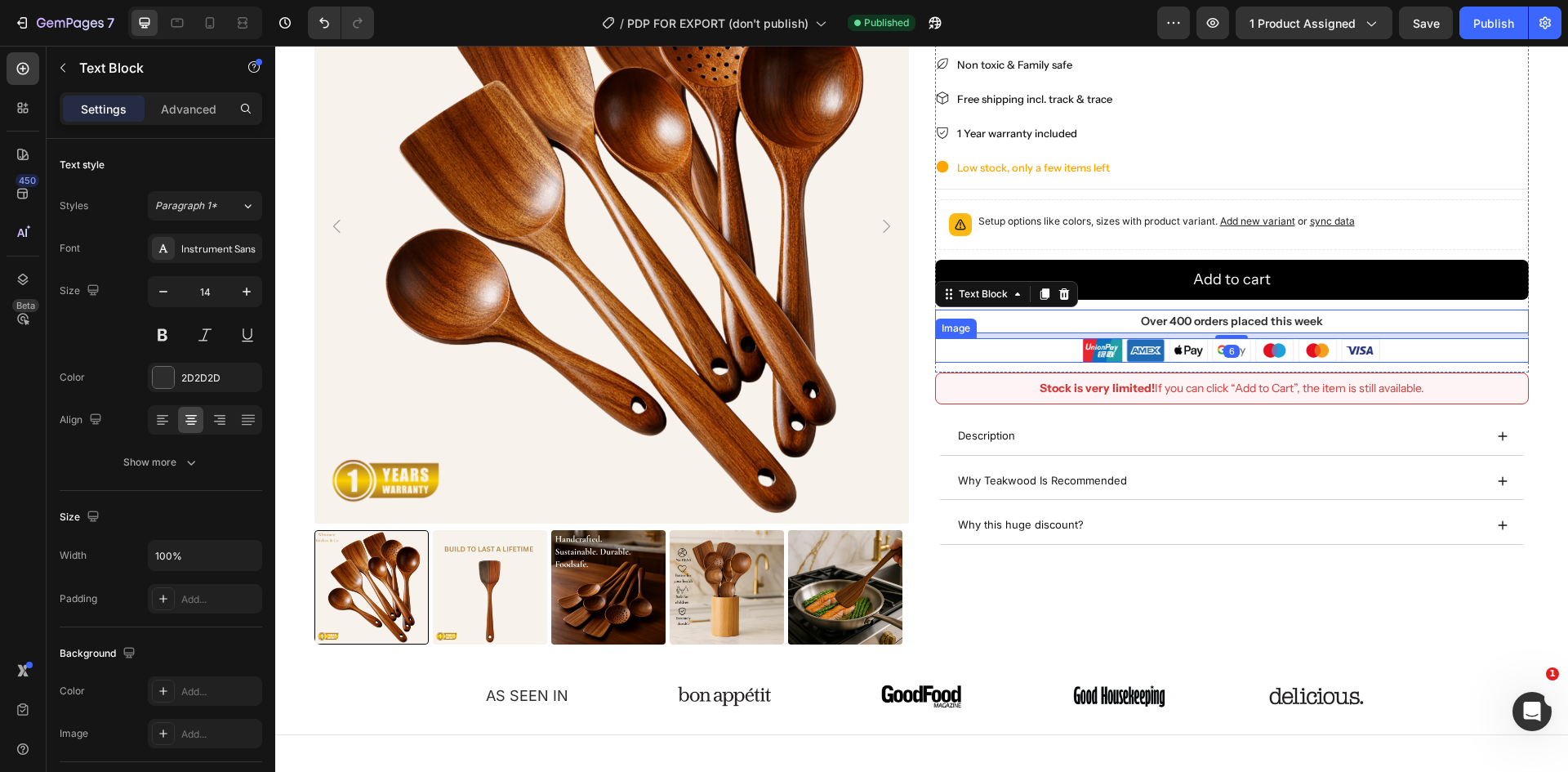
click at [1375, 352] on div at bounding box center [1233, 351] width 595 height 25
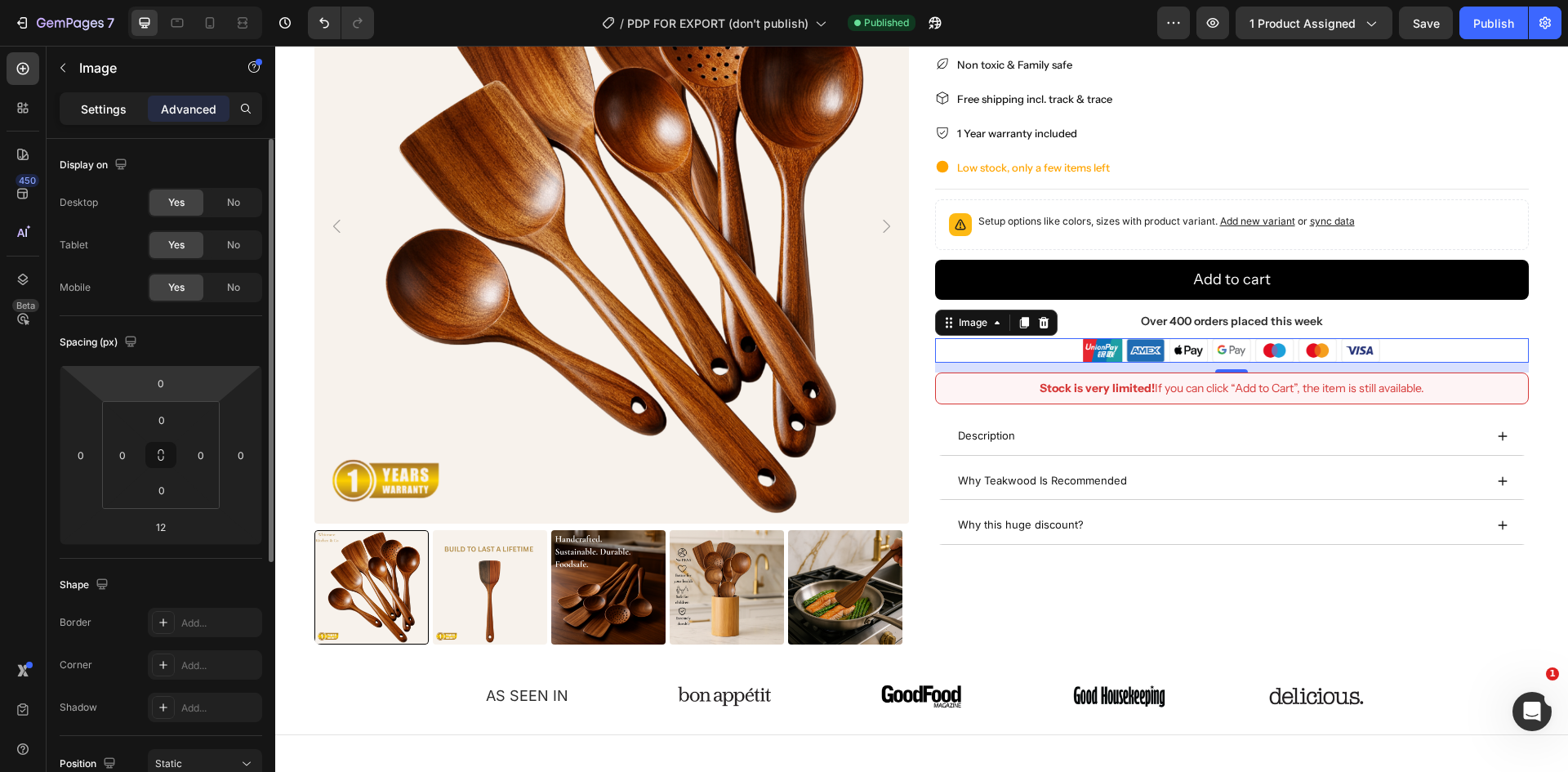
click at [90, 102] on p "Settings" at bounding box center [103, 109] width 46 height 17
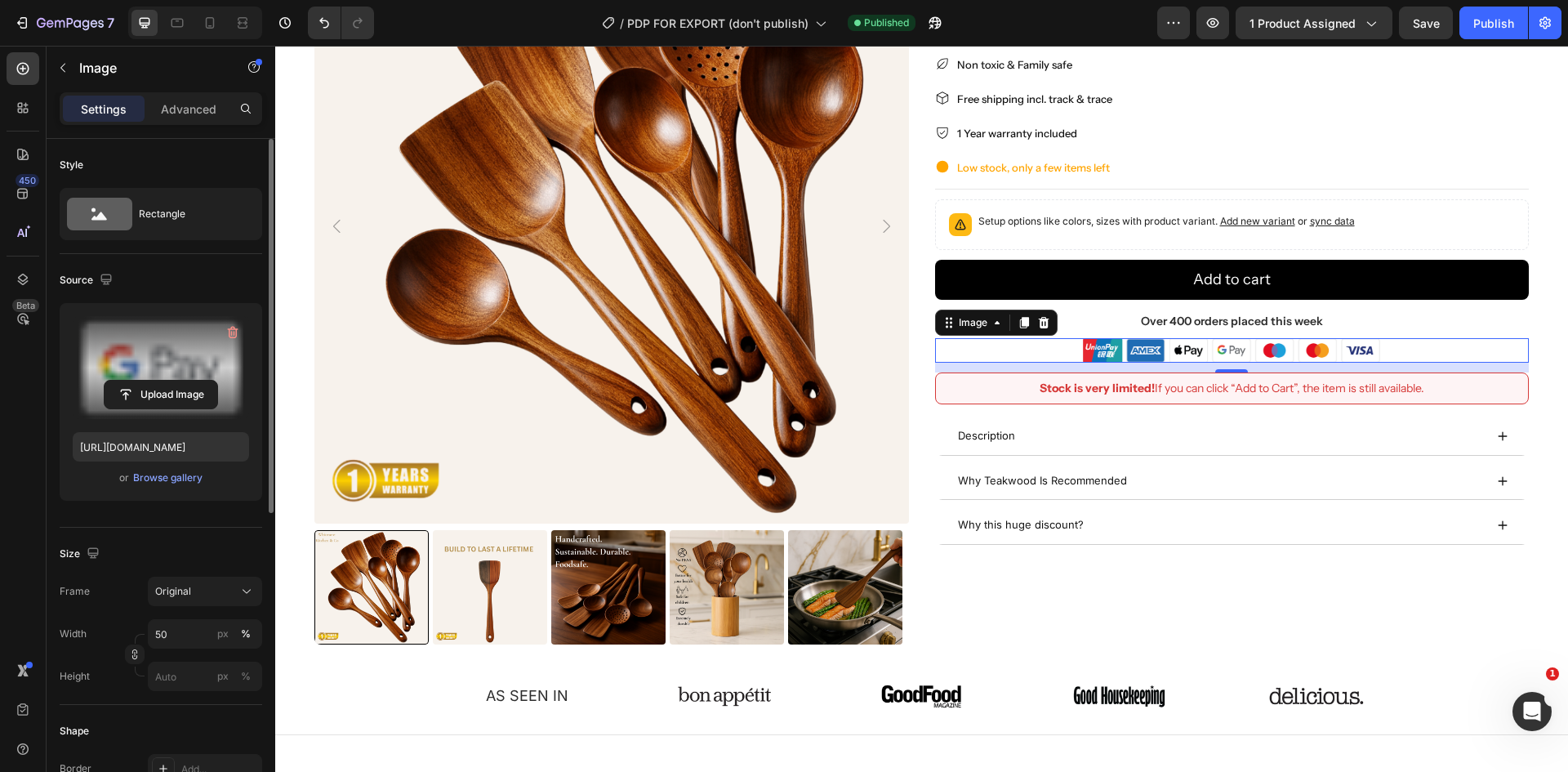
scroll to position [82, 0]
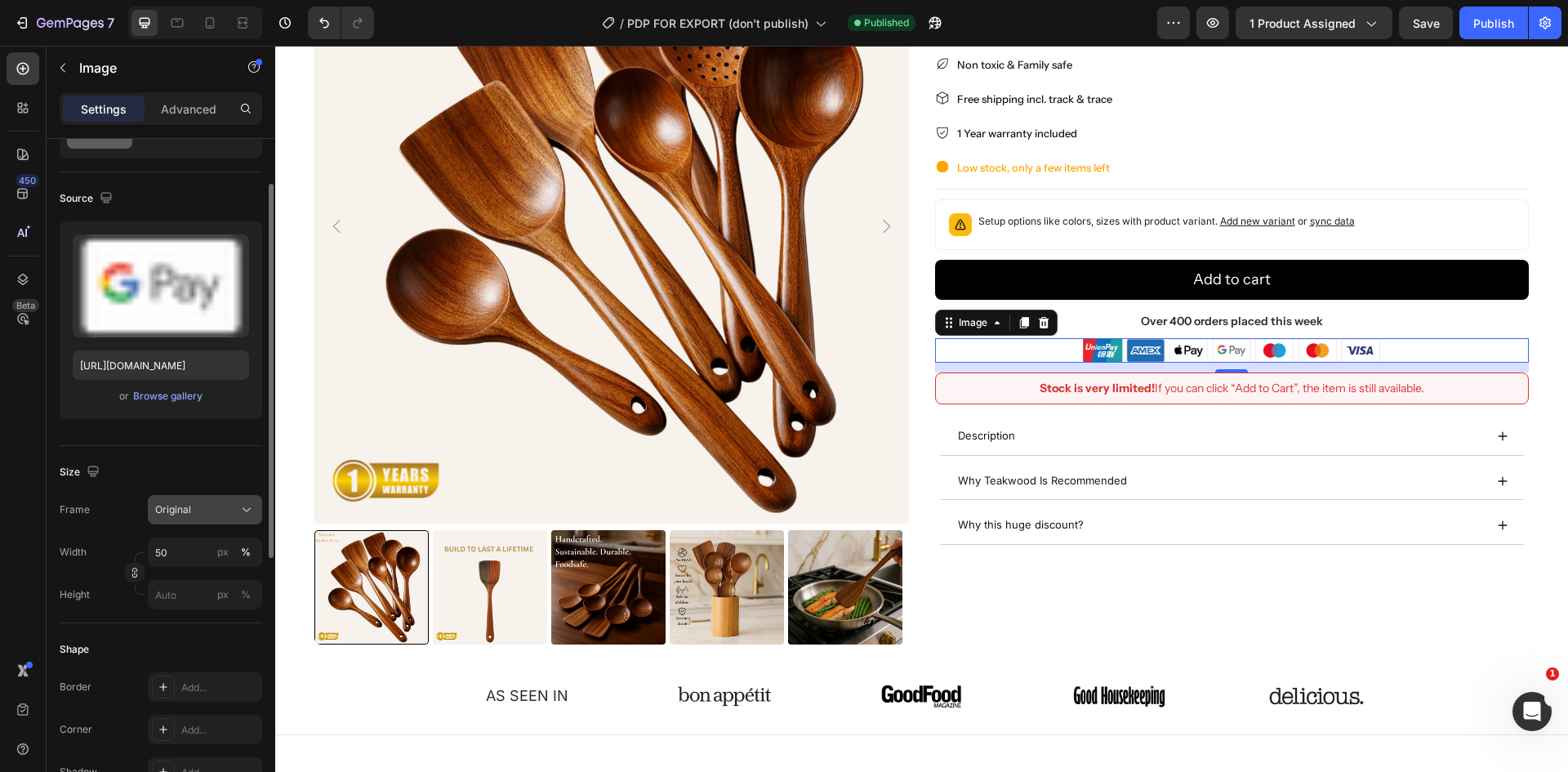
click at [218, 516] on div "Original" at bounding box center [195, 510] width 80 height 14
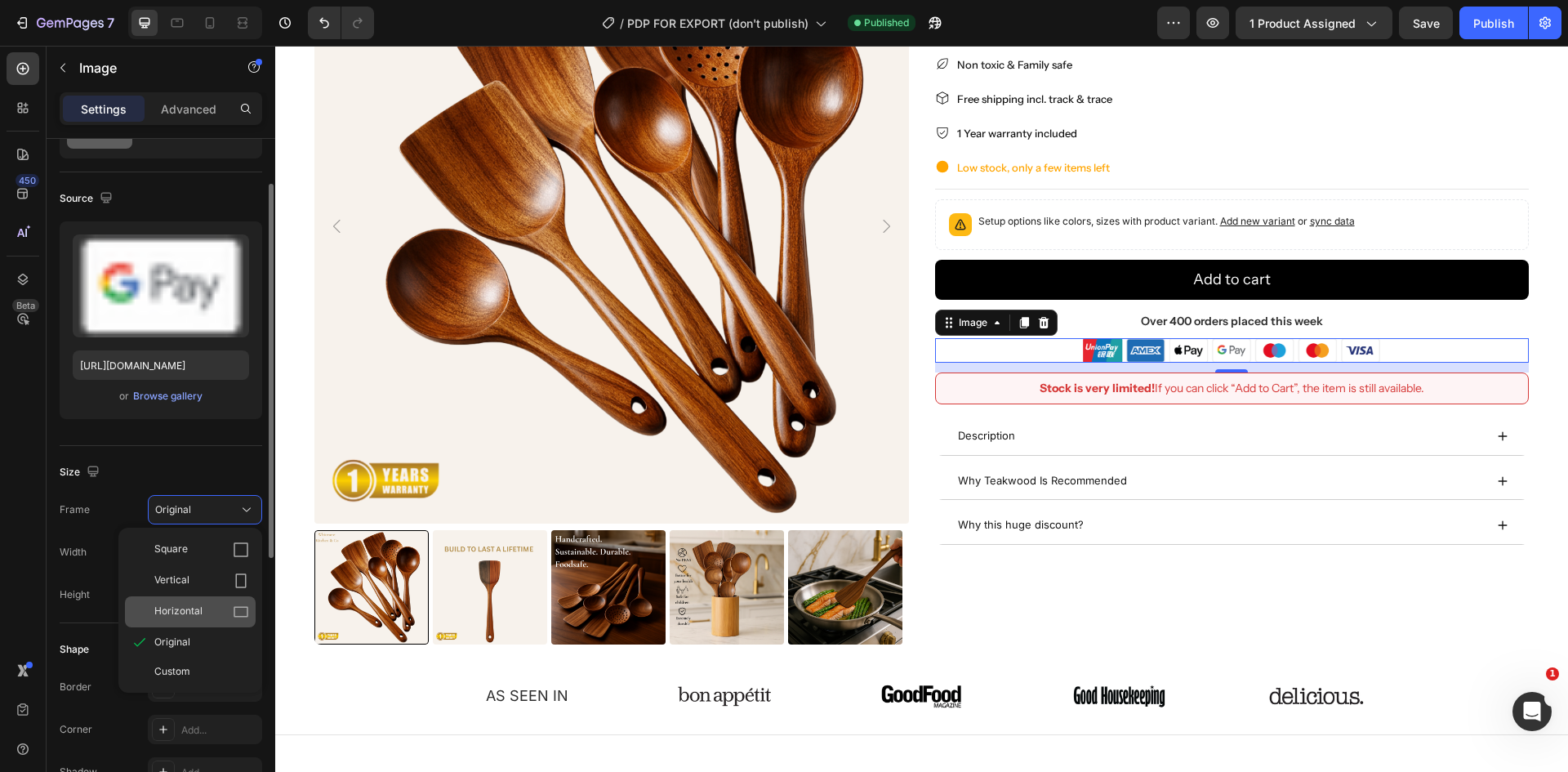
click at [178, 611] on span "Horizontal" at bounding box center [179, 612] width 49 height 16
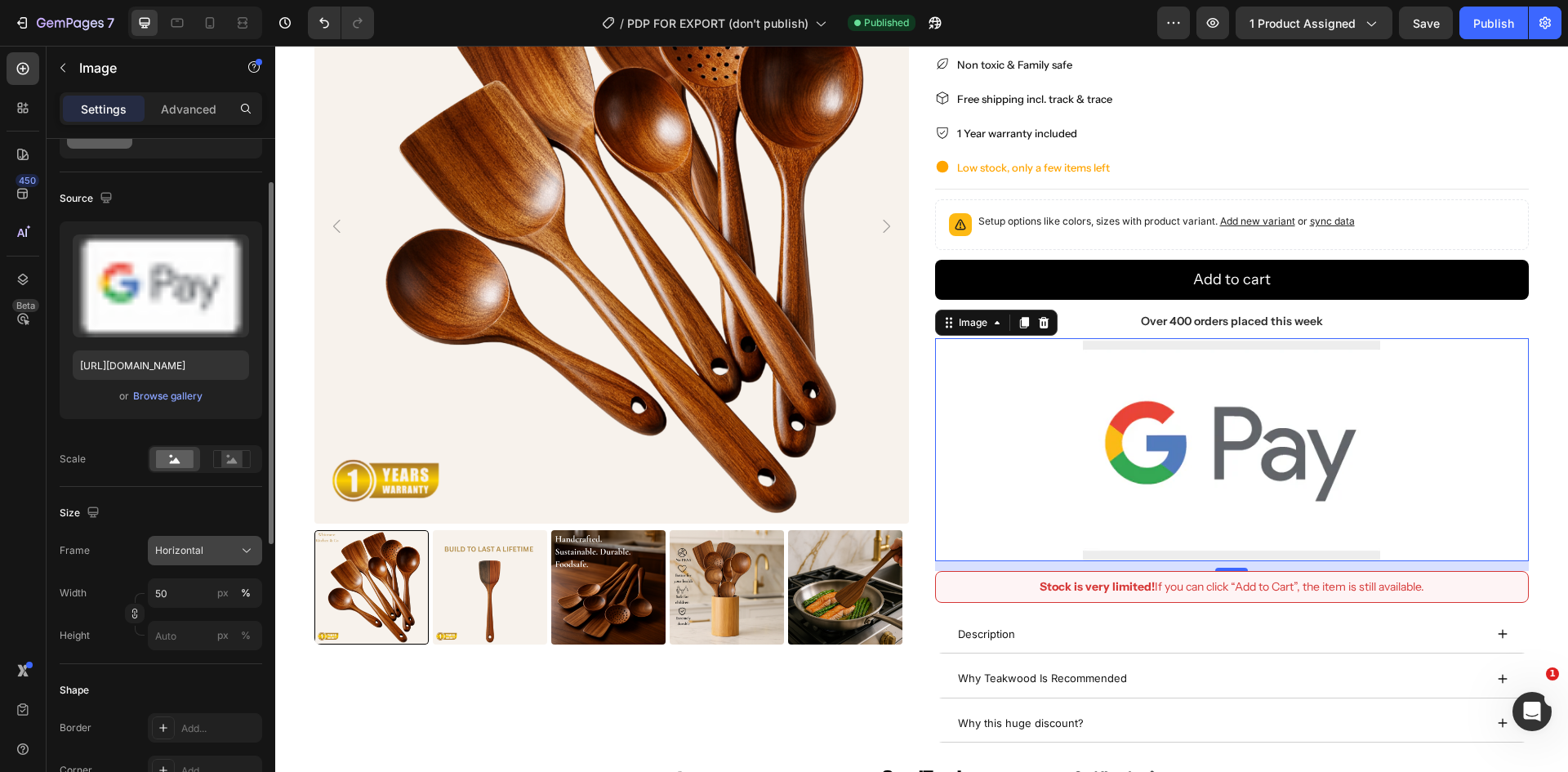
click at [187, 559] on div "Horizontal" at bounding box center [205, 551] width 100 height 16
click at [172, 679] on span "Original" at bounding box center [173, 683] width 36 height 14
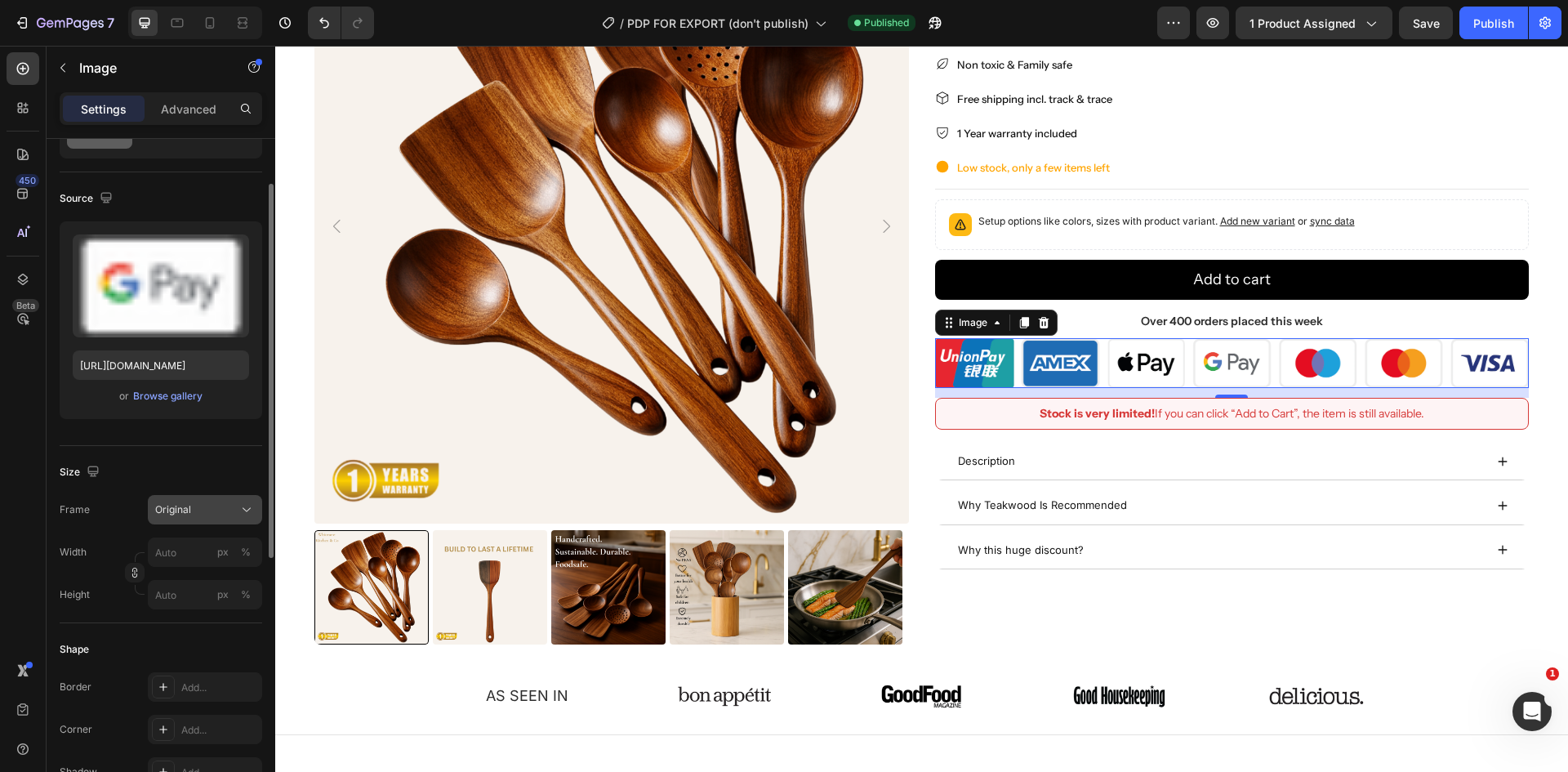
click at [196, 512] on div "Original" at bounding box center [195, 510] width 80 height 14
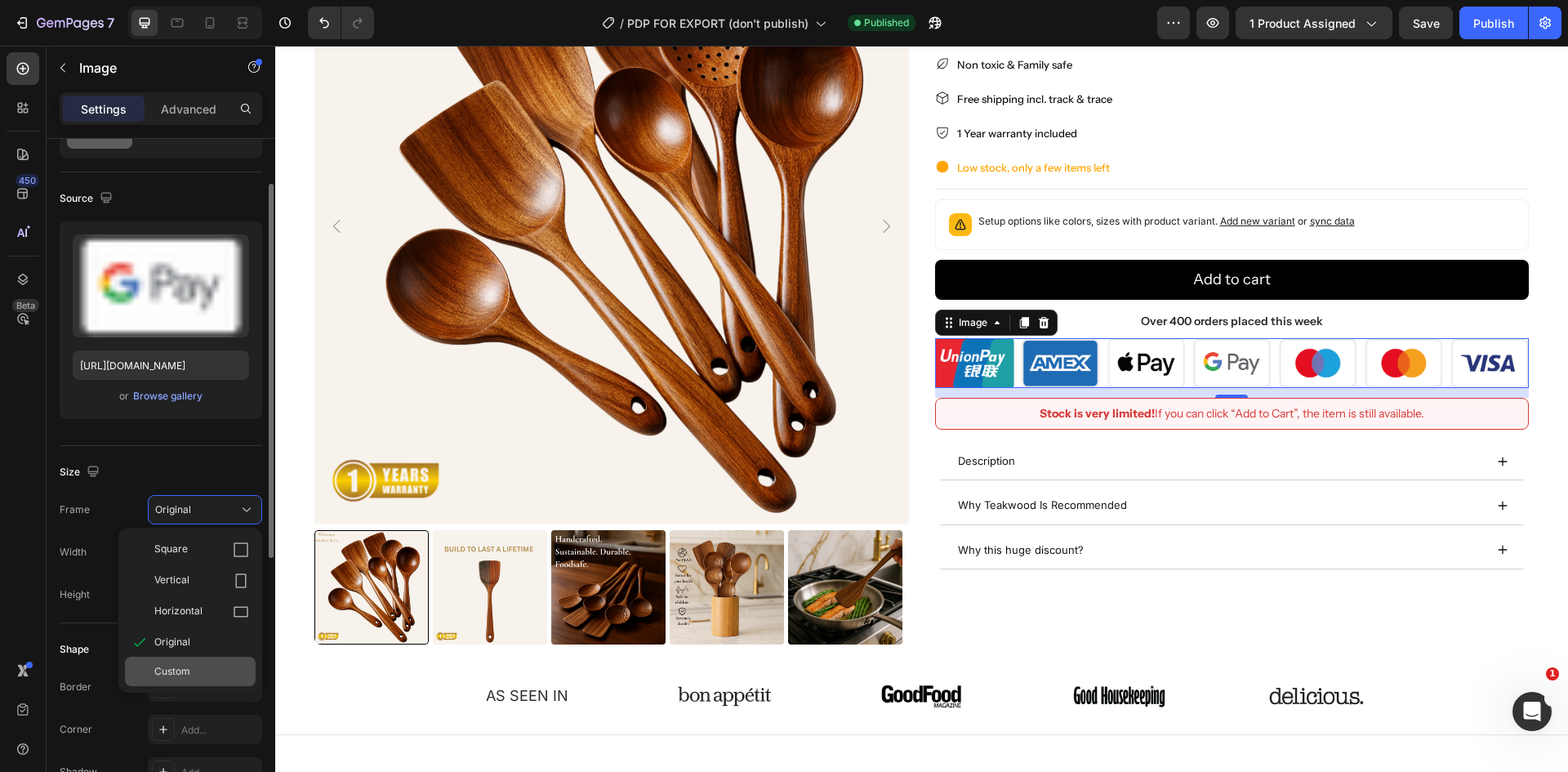
click at [166, 676] on span "Custom" at bounding box center [173, 671] width 36 height 14
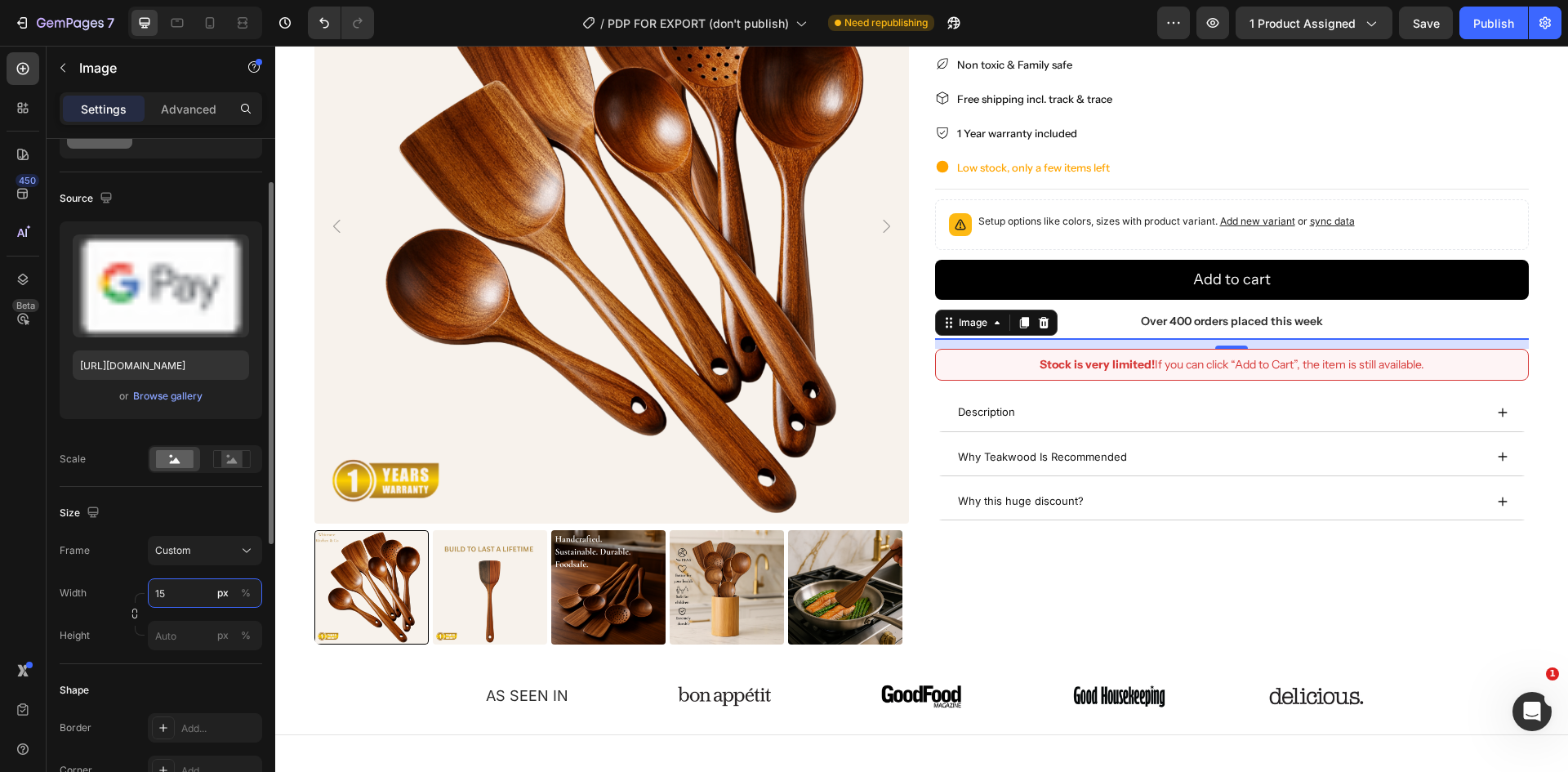
type input "1"
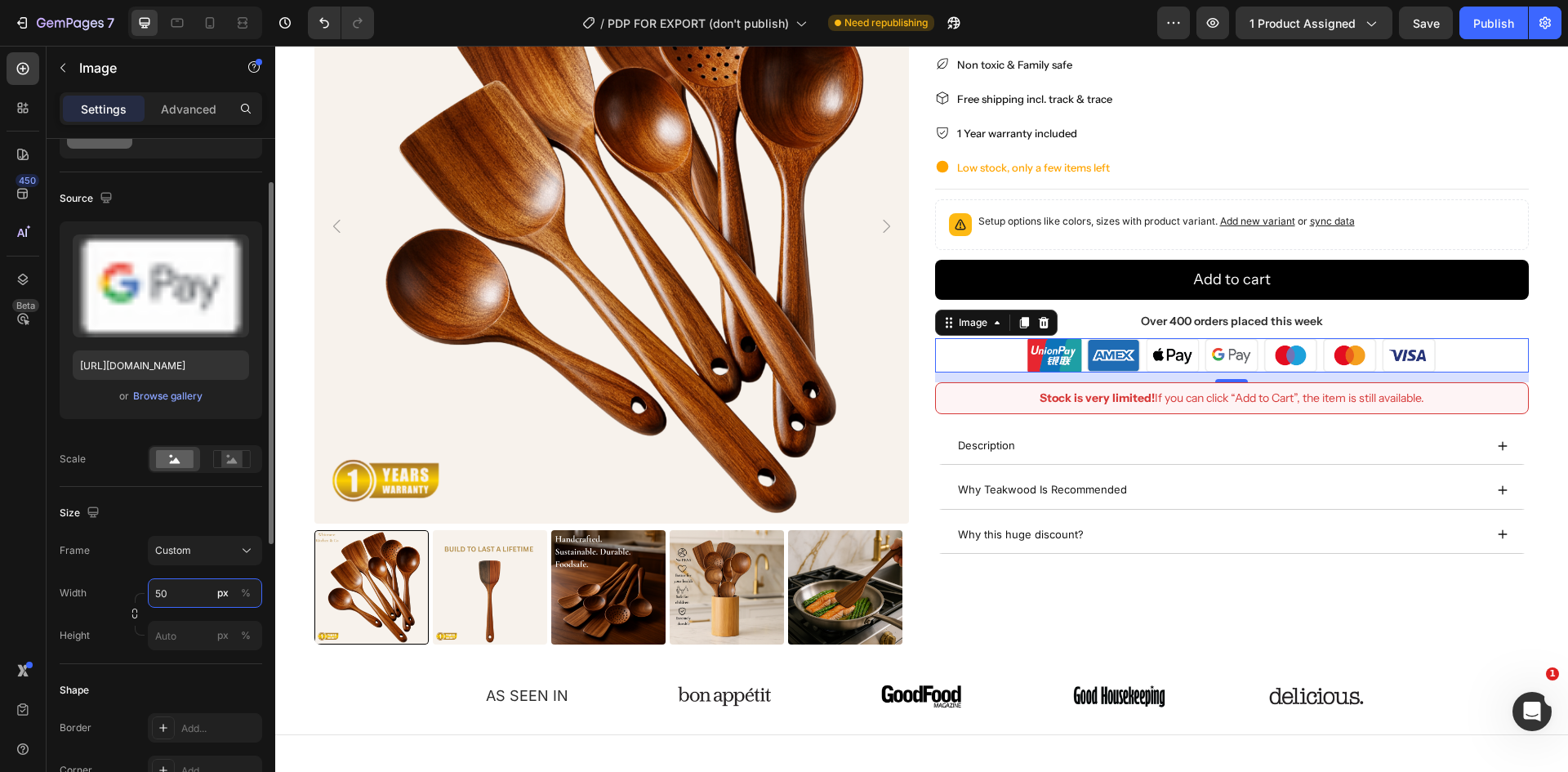
type input "5"
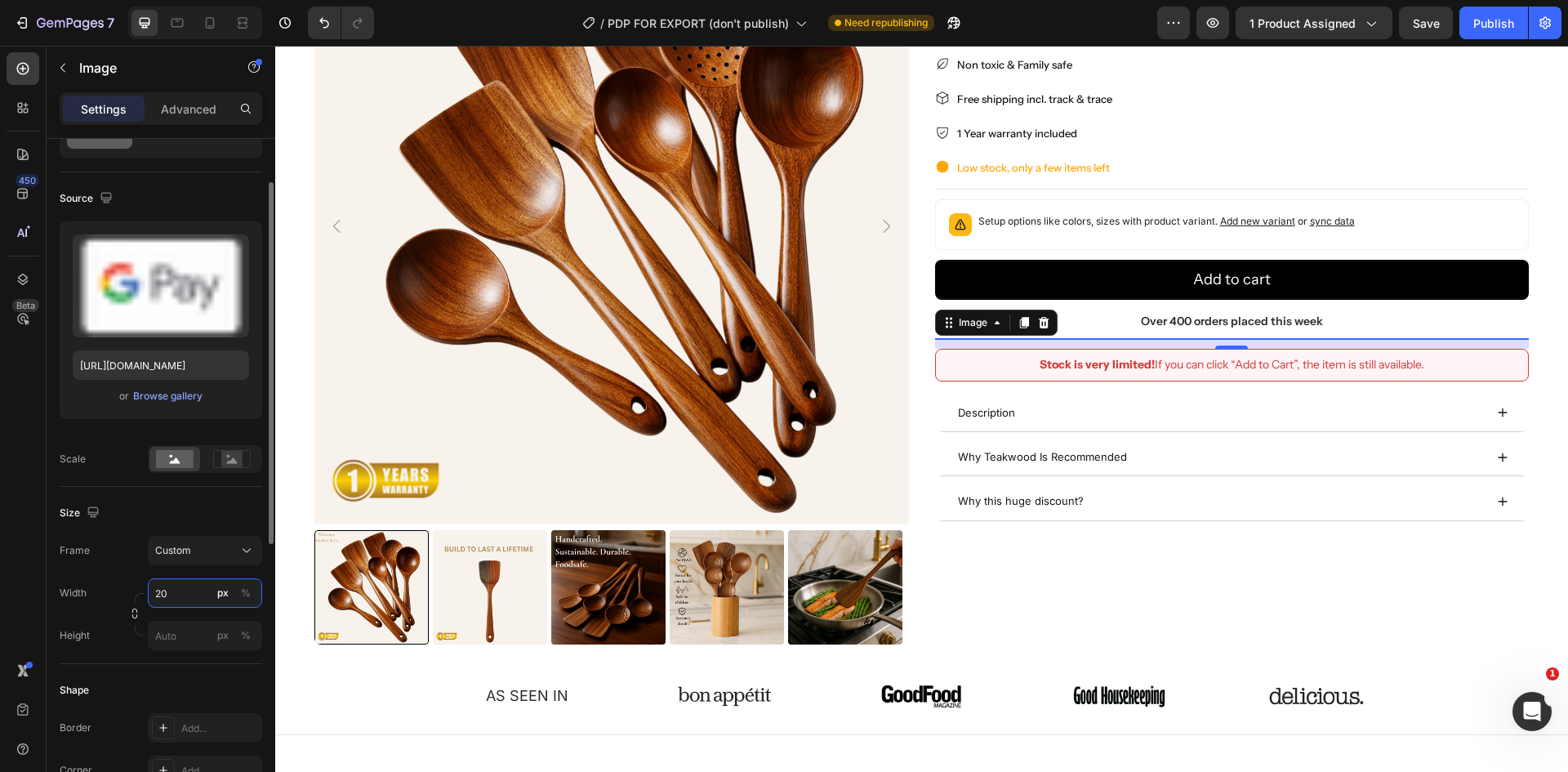
type input "2"
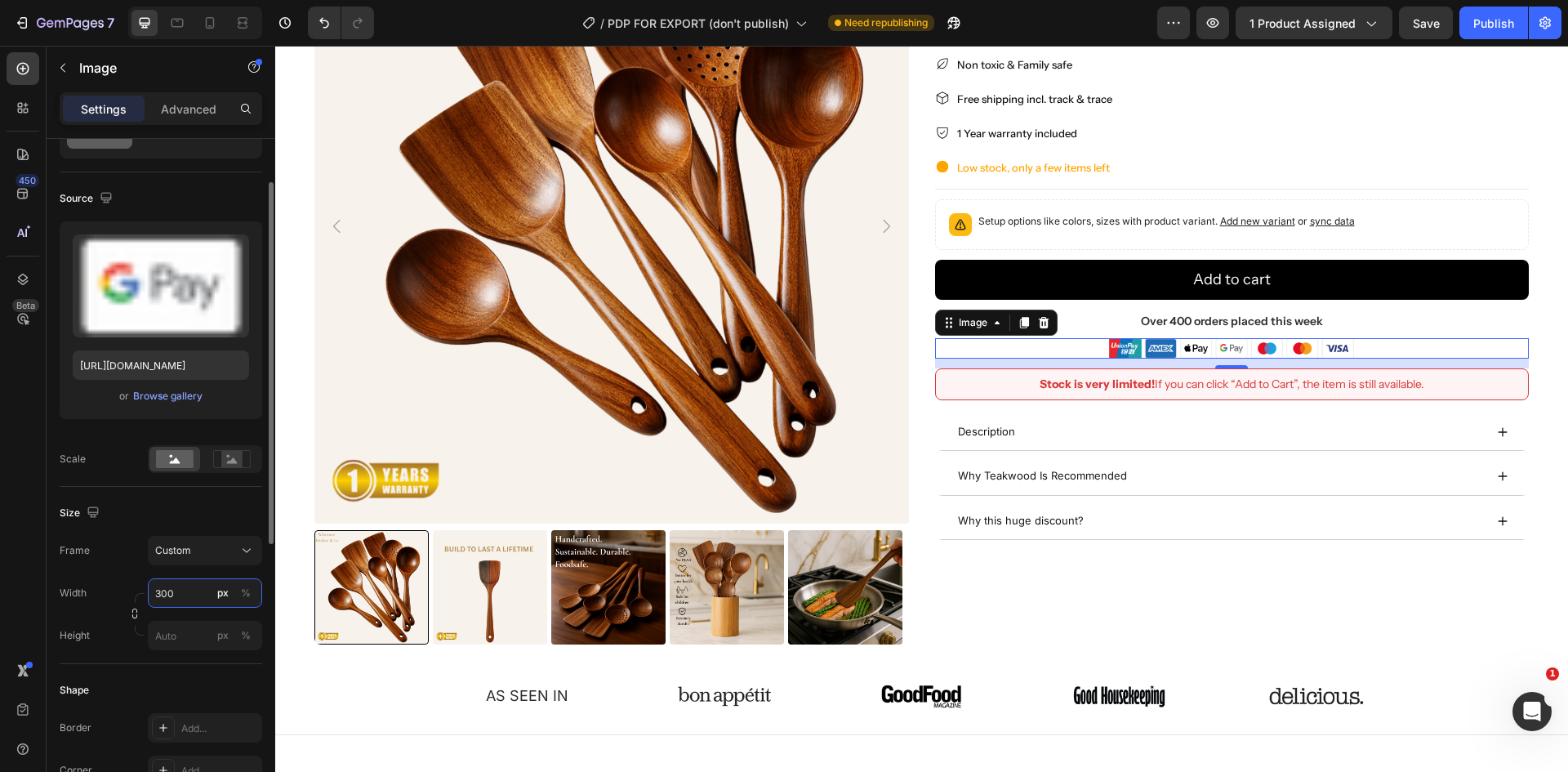
type input "300"
click at [182, 667] on div "Shape Border Add... Corner Add... Shadow Add..." at bounding box center [160, 752] width 202 height 177
click at [1485, 20] on div "Publish" at bounding box center [1493, 22] width 40 height 17
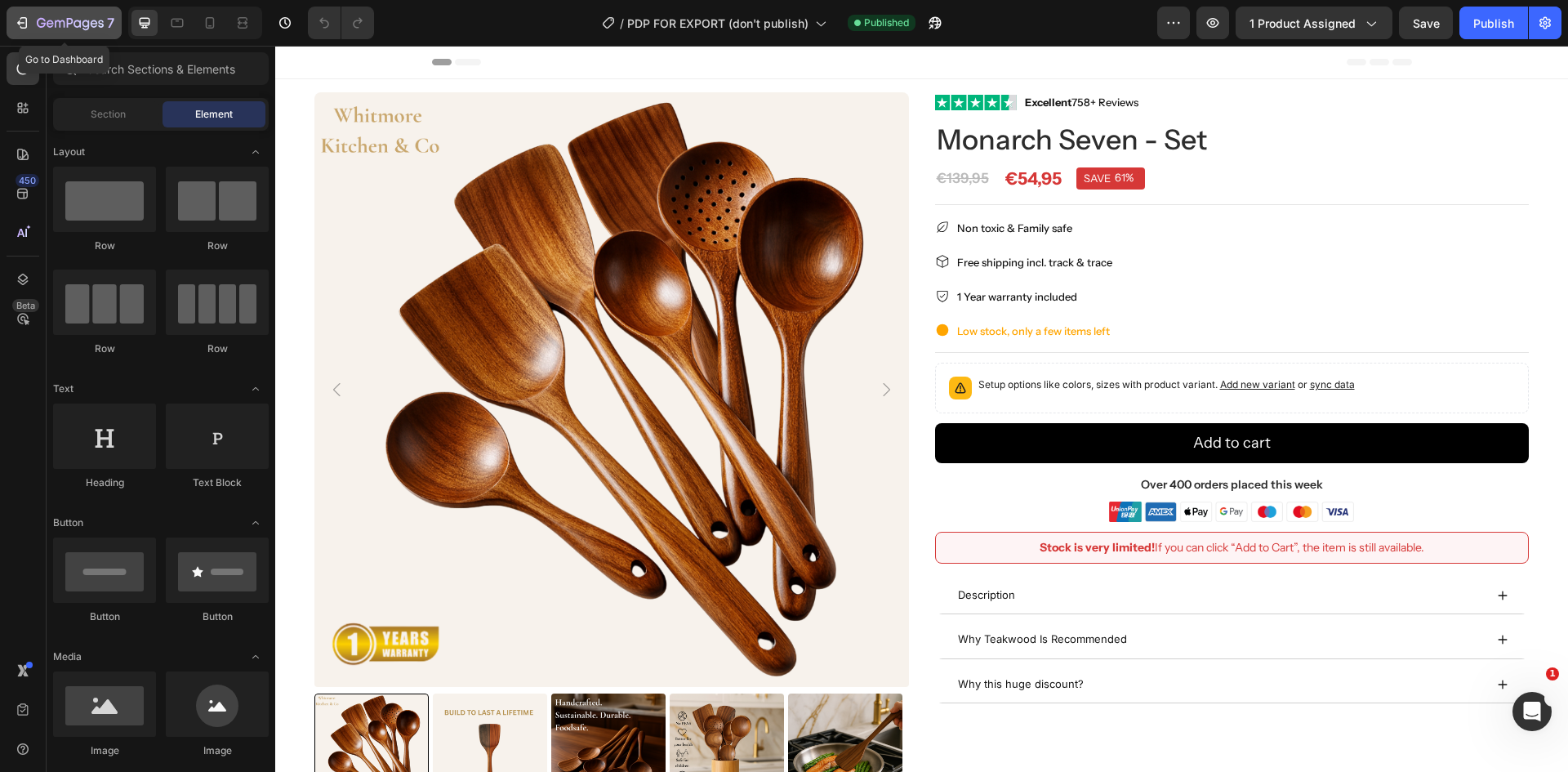
click at [25, 18] on icon "button" at bounding box center [24, 22] width 7 height 12
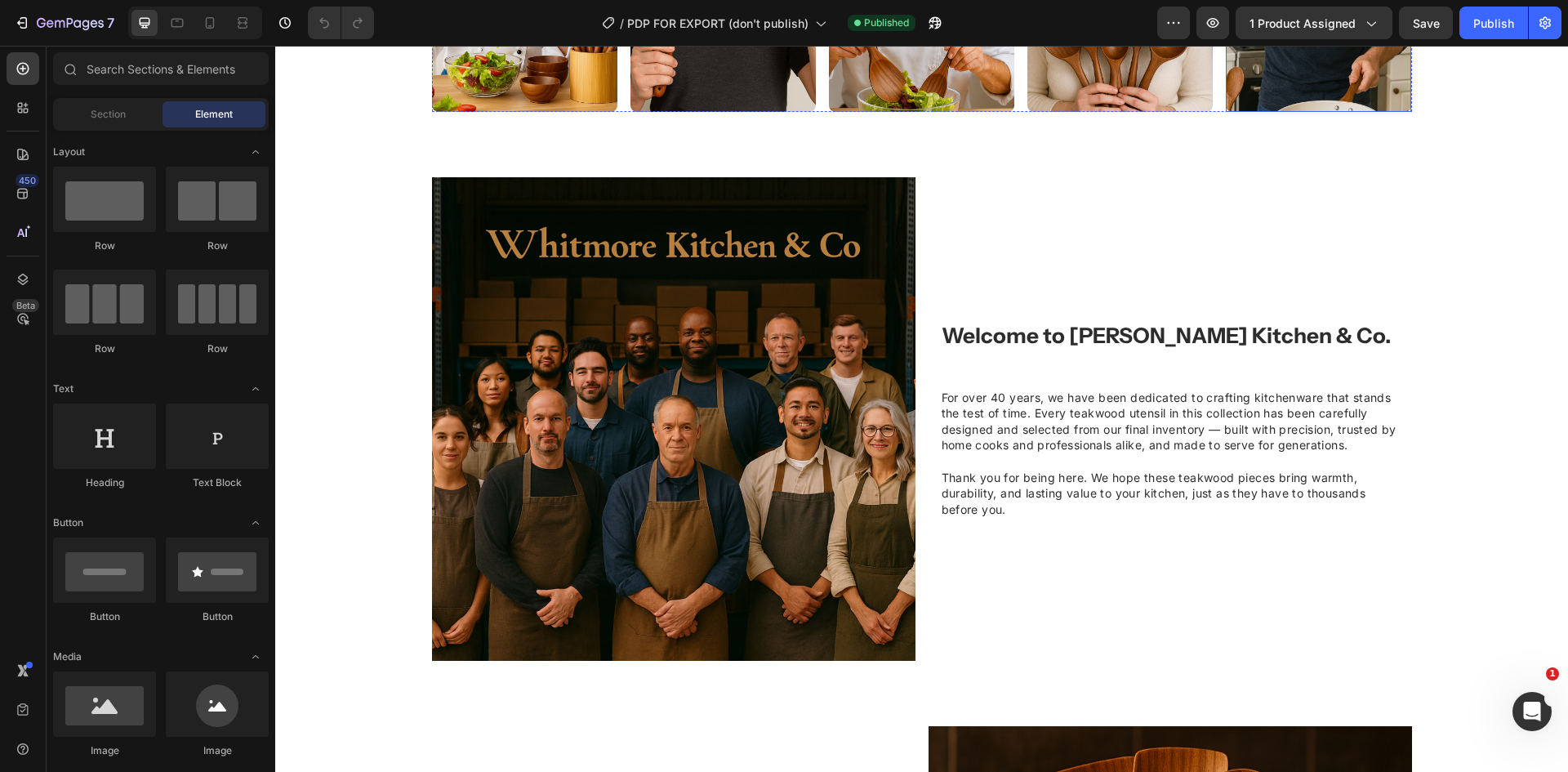
scroll to position [1144, 0]
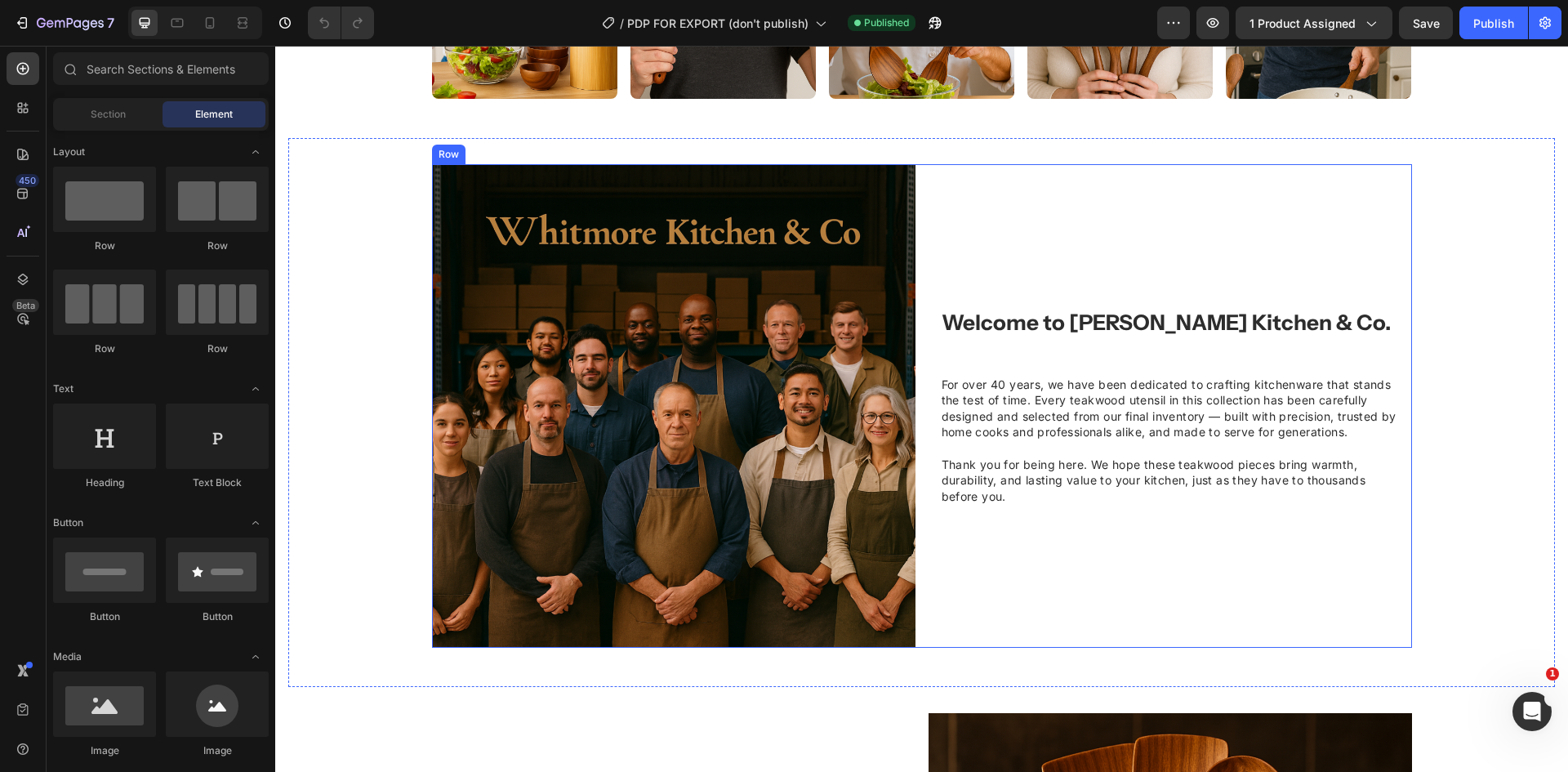
click at [951, 557] on div "Welcome to Whitmore Kitchen & Co. Heading For over 40 years, we have been dedic…" at bounding box center [1170, 406] width 483 height 484
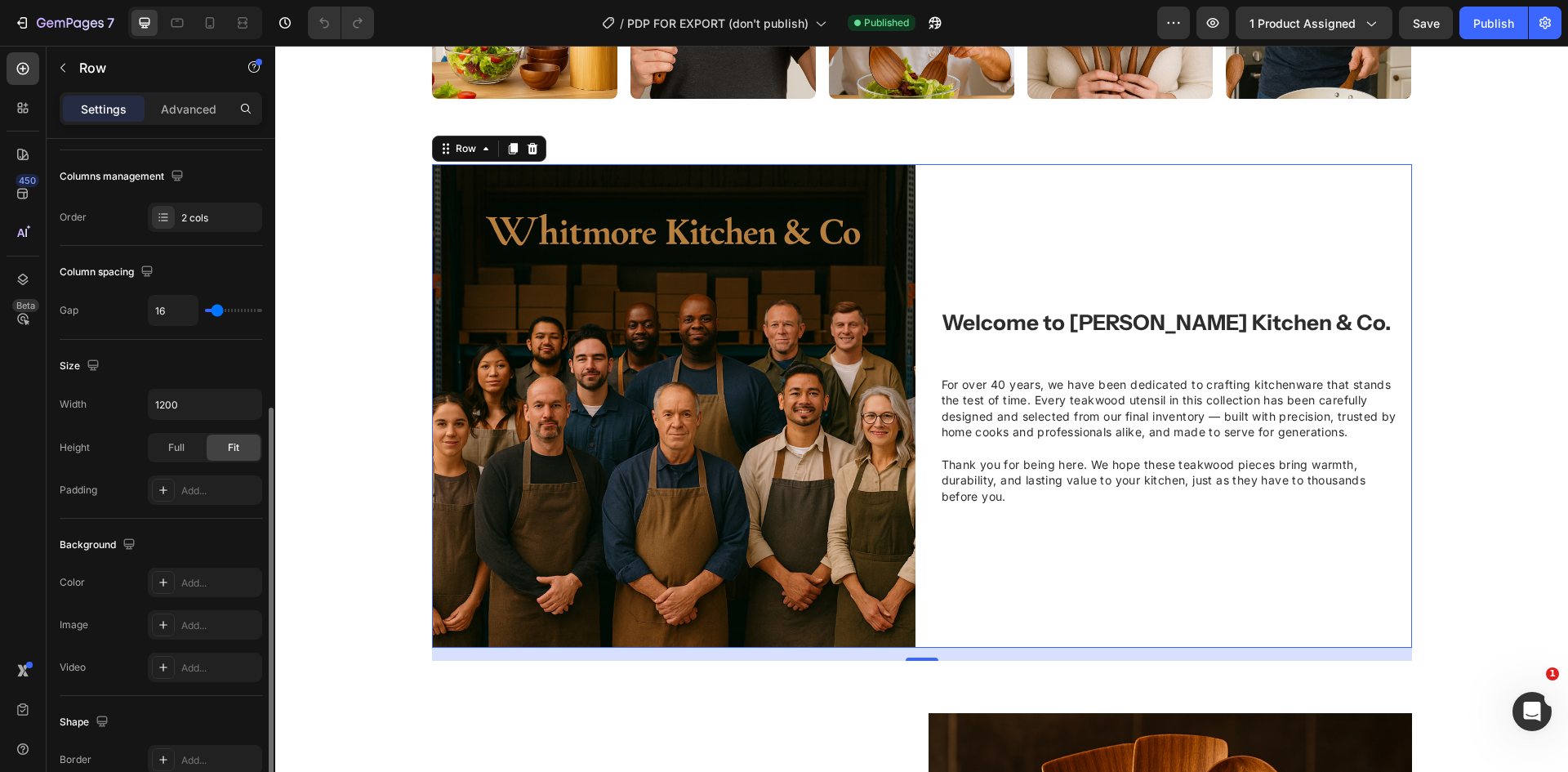
scroll to position [327, 0]
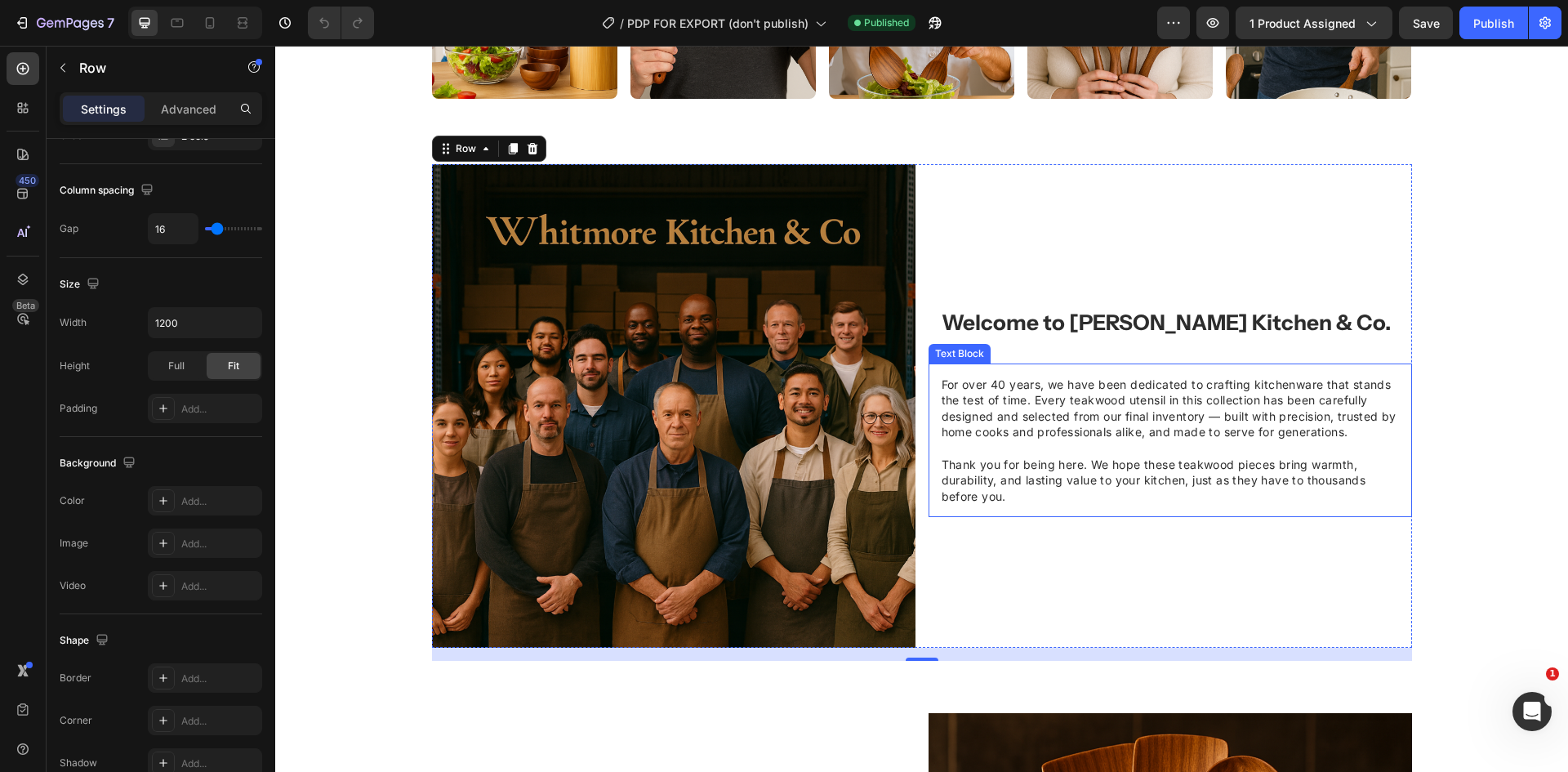
click at [997, 435] on span "For over 40 years, we have been dedicated to crafting kitchenware that stands t…" at bounding box center [1169, 408] width 455 height 62
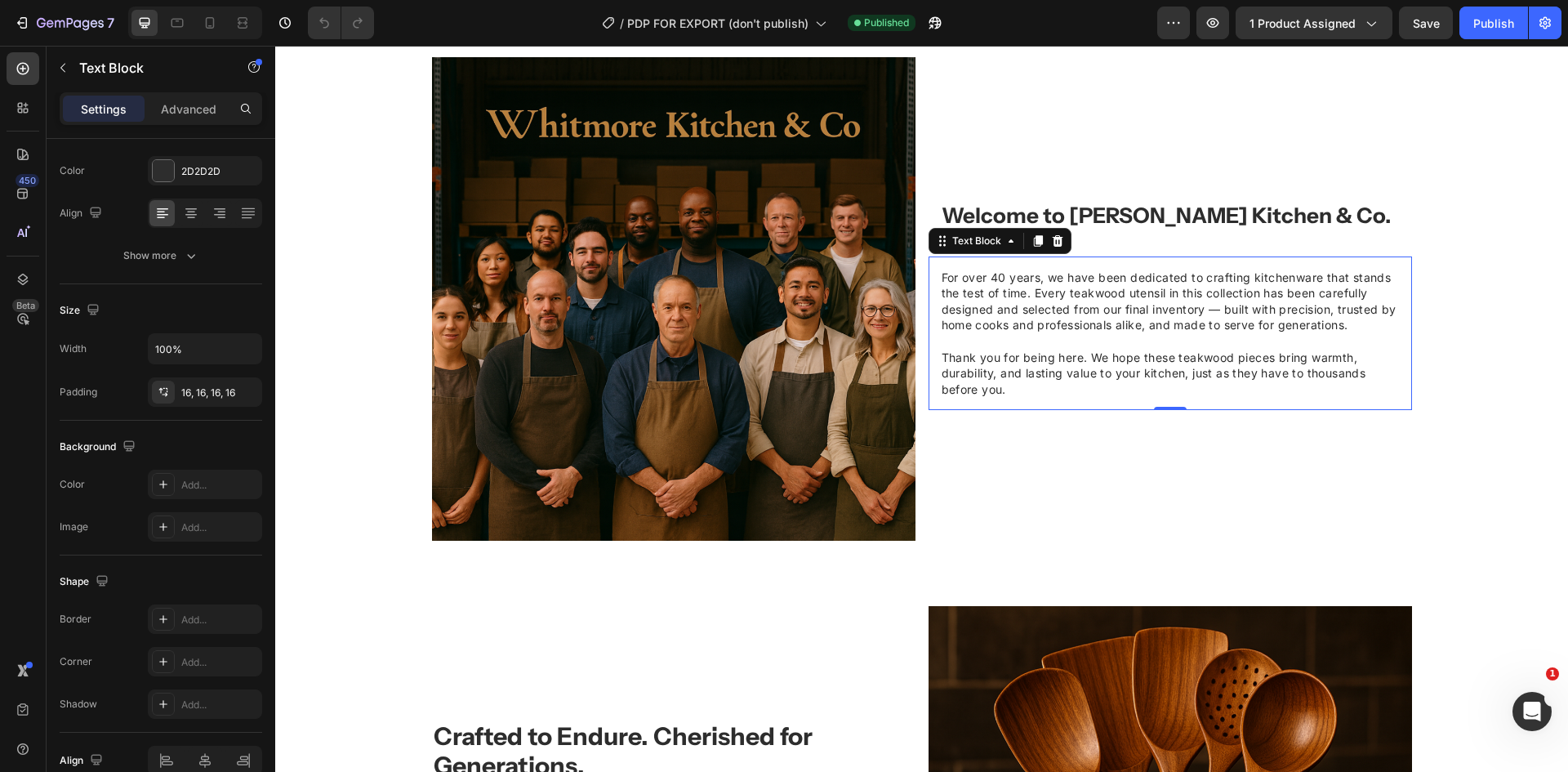
scroll to position [1389, 0]
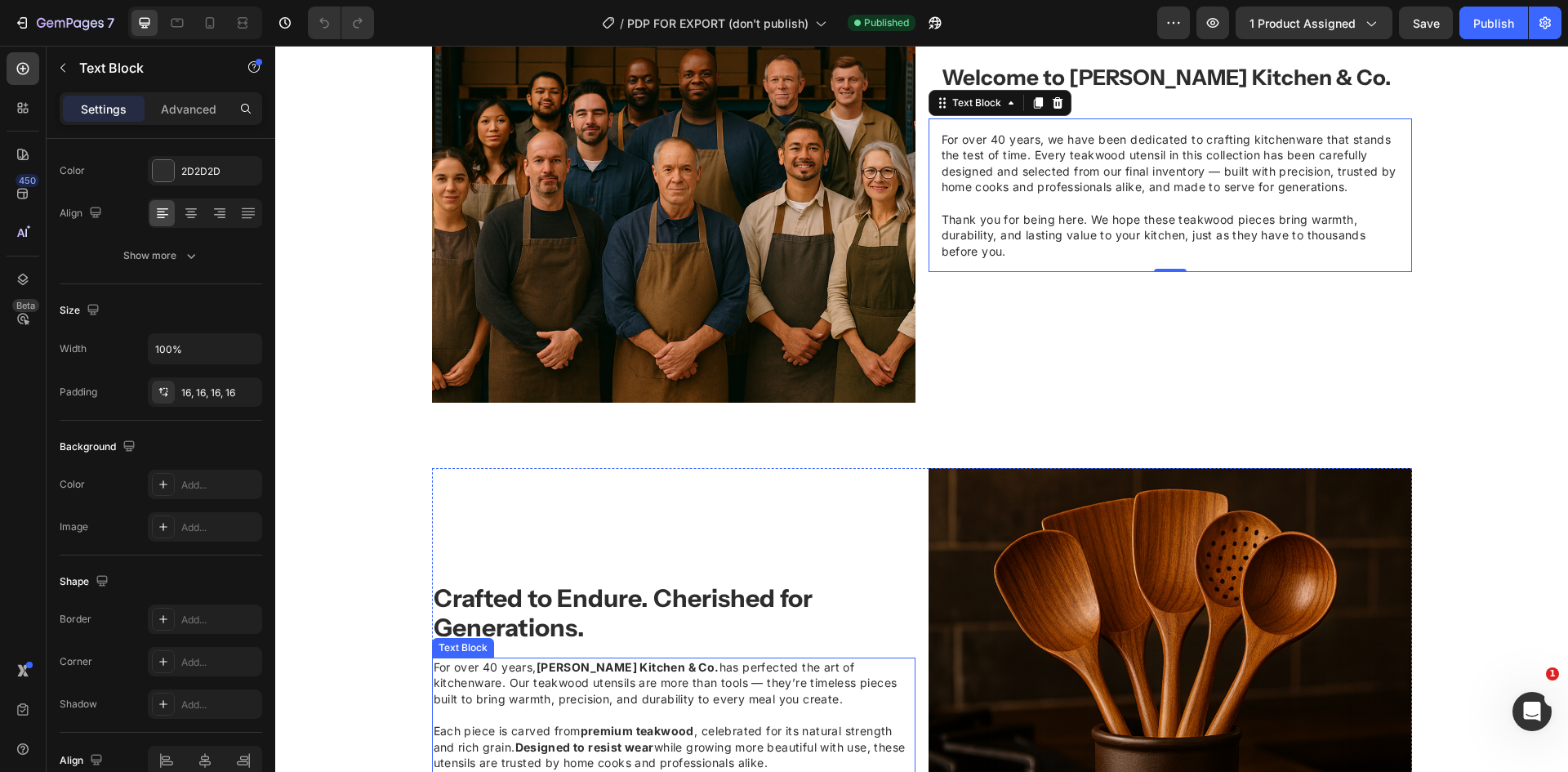
click at [686, 679] on span "For over 40 years, [PERSON_NAME] Kitchen & Co. has perfected the art of kitchen…" at bounding box center [666, 682] width 464 height 46
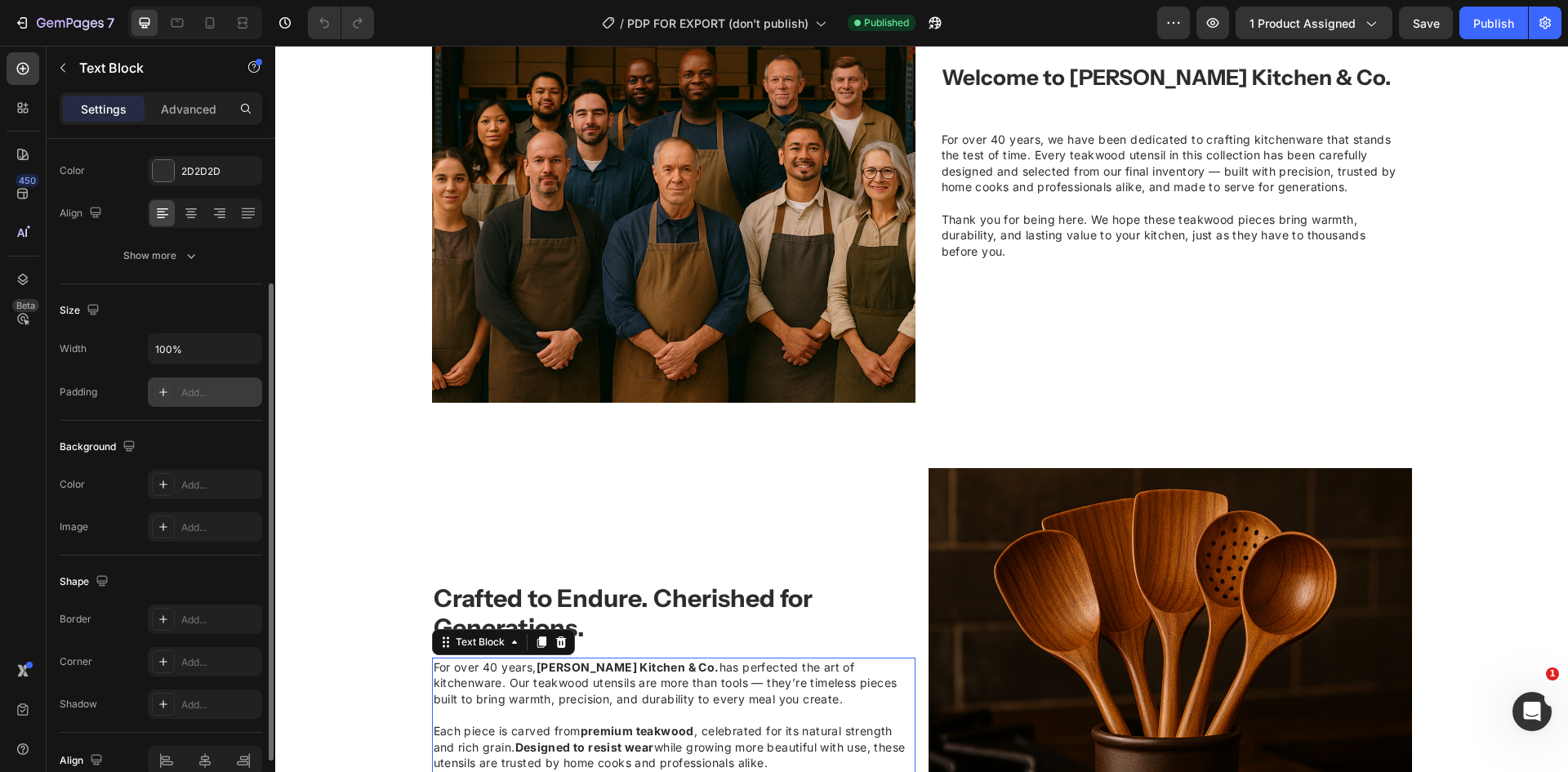
click at [206, 393] on div "Add..." at bounding box center [219, 393] width 76 height 14
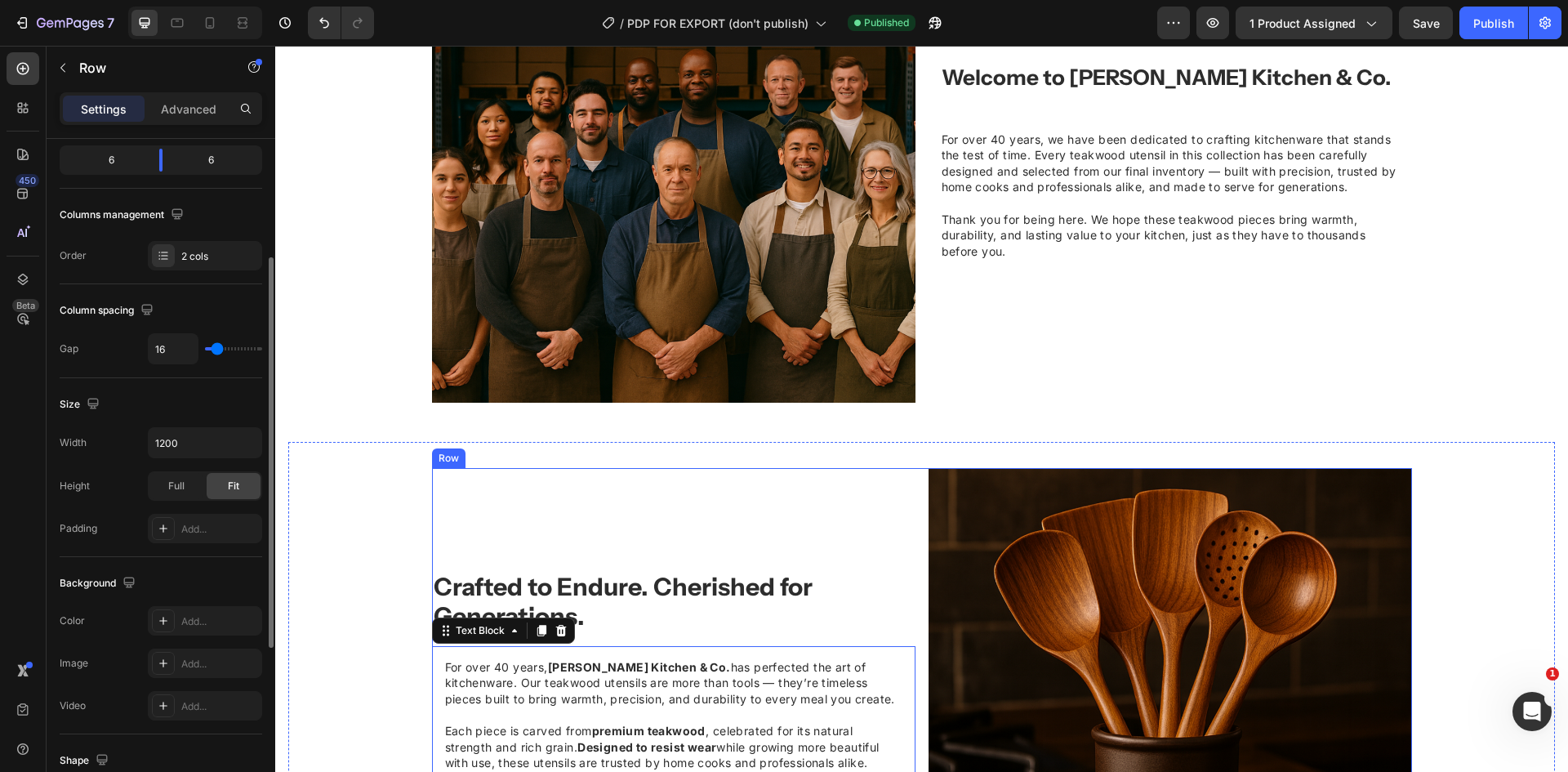
click at [813, 521] on div "Crafted to Endure. Cherished for Generations. Heading For over 40 years, Whitmo…" at bounding box center [674, 710] width 483 height 484
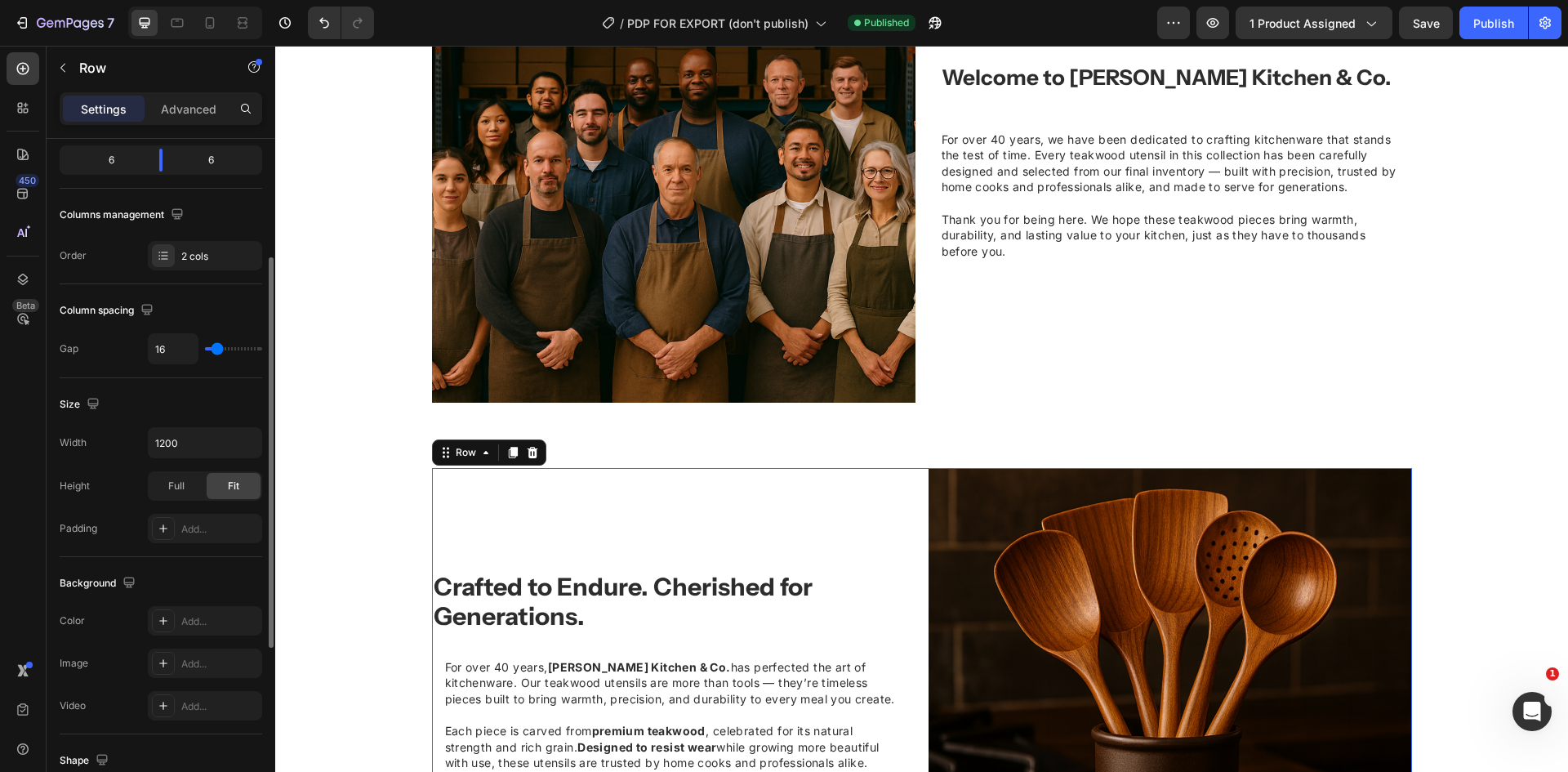
scroll to position [0, 0]
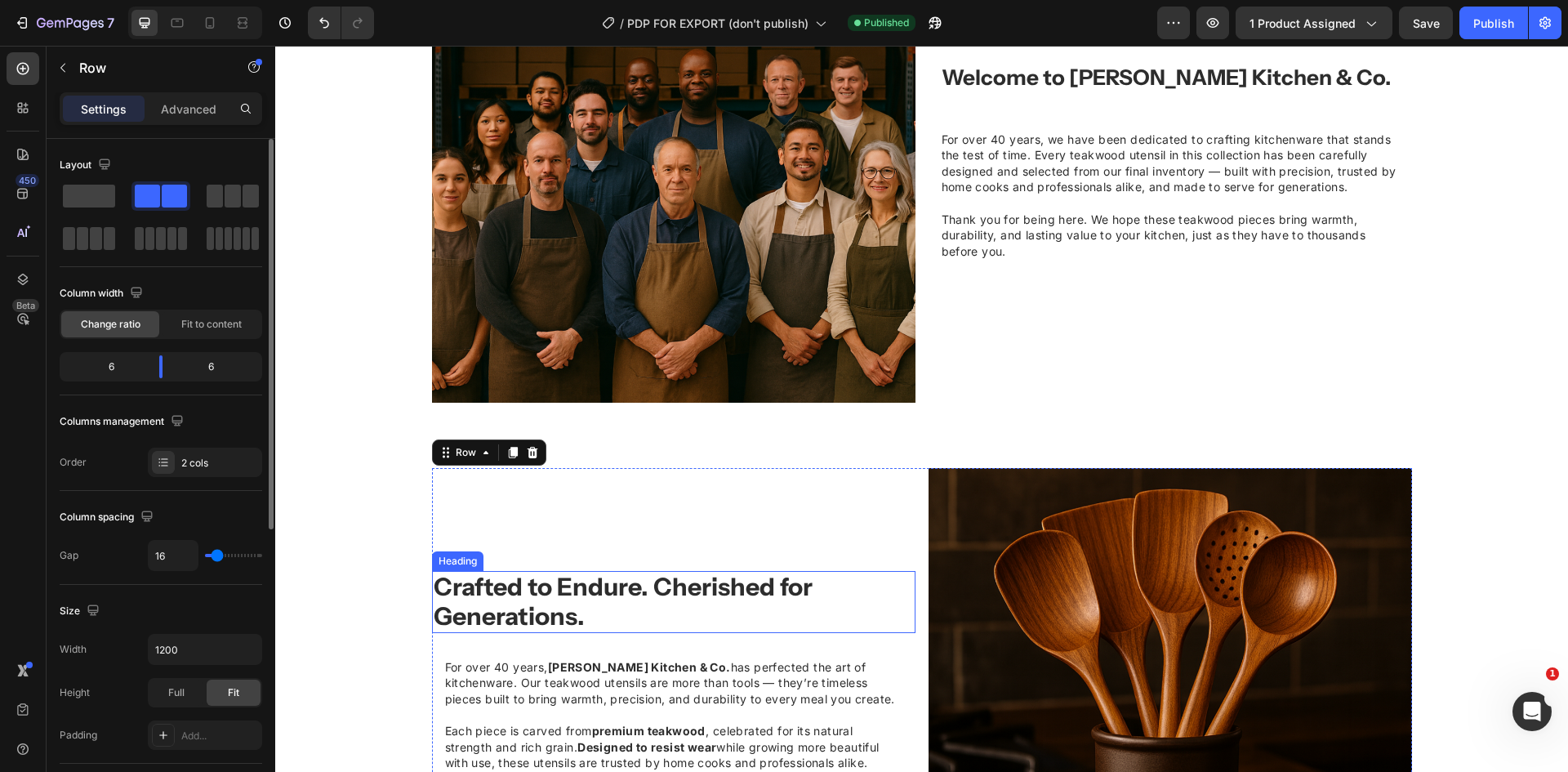
click at [715, 576] on strong "Crafted to Endure. Cherished for Generations." at bounding box center [624, 601] width 379 height 59
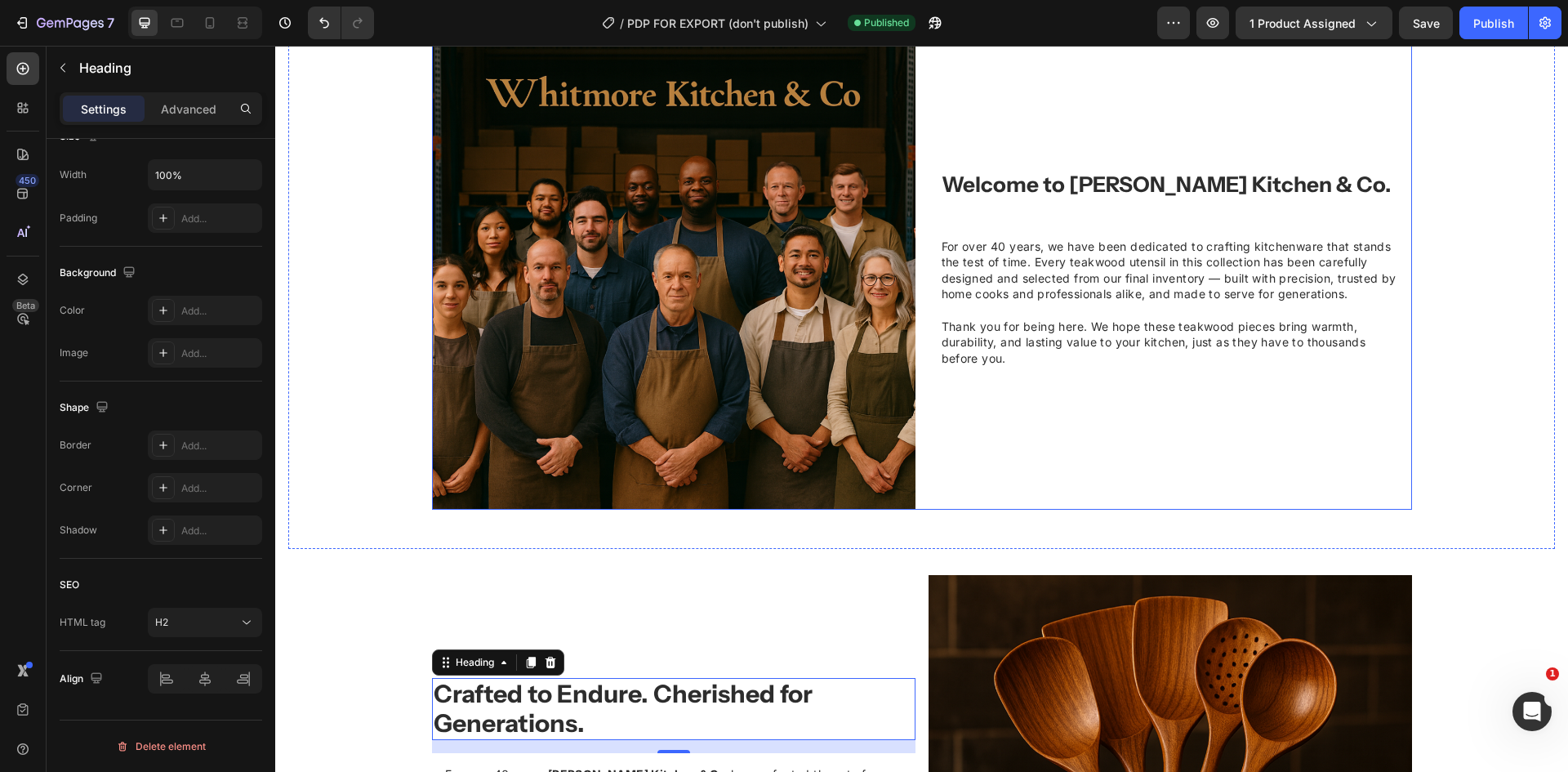
scroll to position [1226, 0]
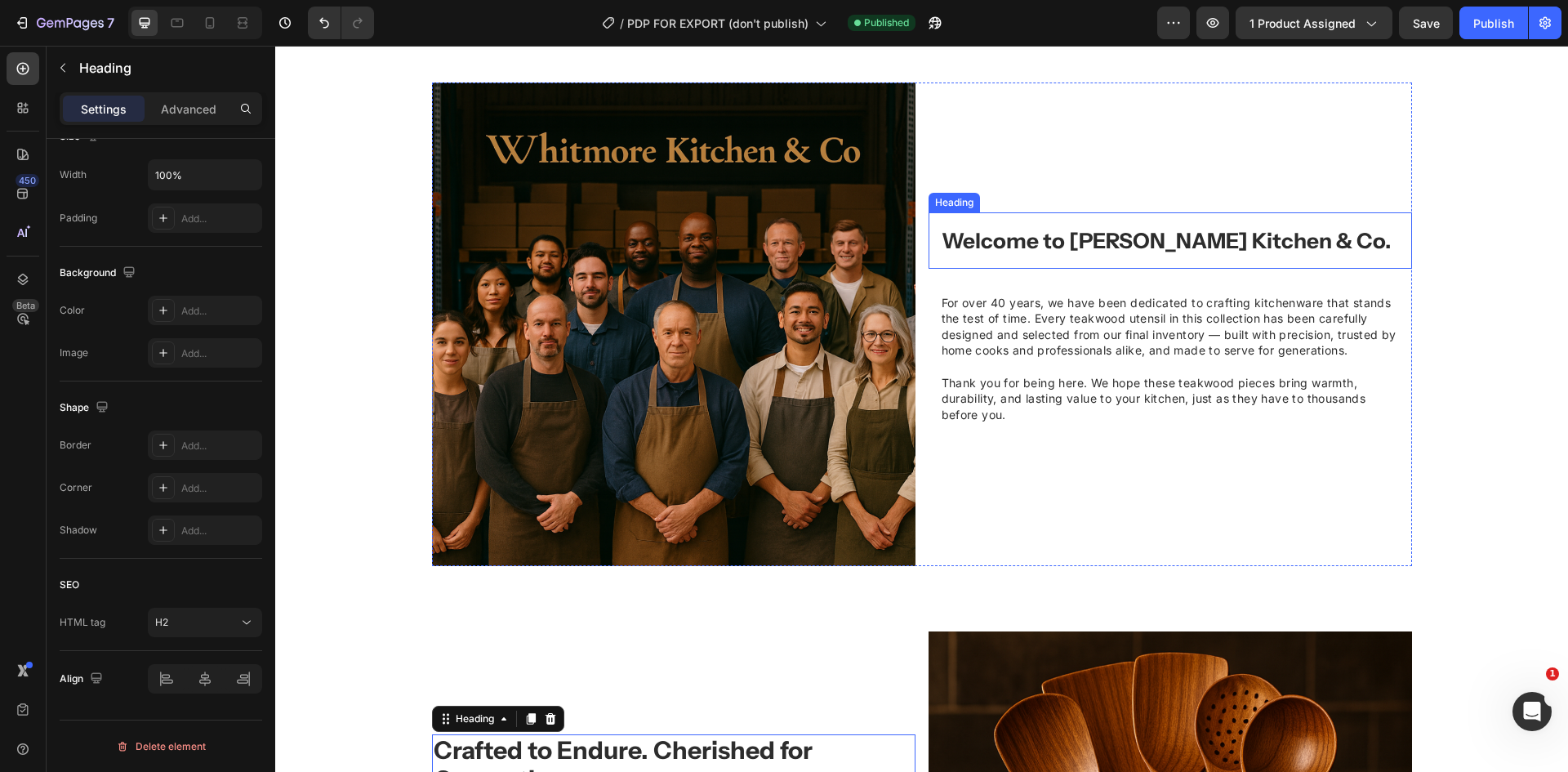
click at [1016, 234] on strong "Welcome to [PERSON_NAME] Kitchen & Co." at bounding box center [1166, 241] width 449 height 26
click at [685, 741] on strong "Crafted to Endure. Cherished for Generations." at bounding box center [624, 765] width 379 height 59
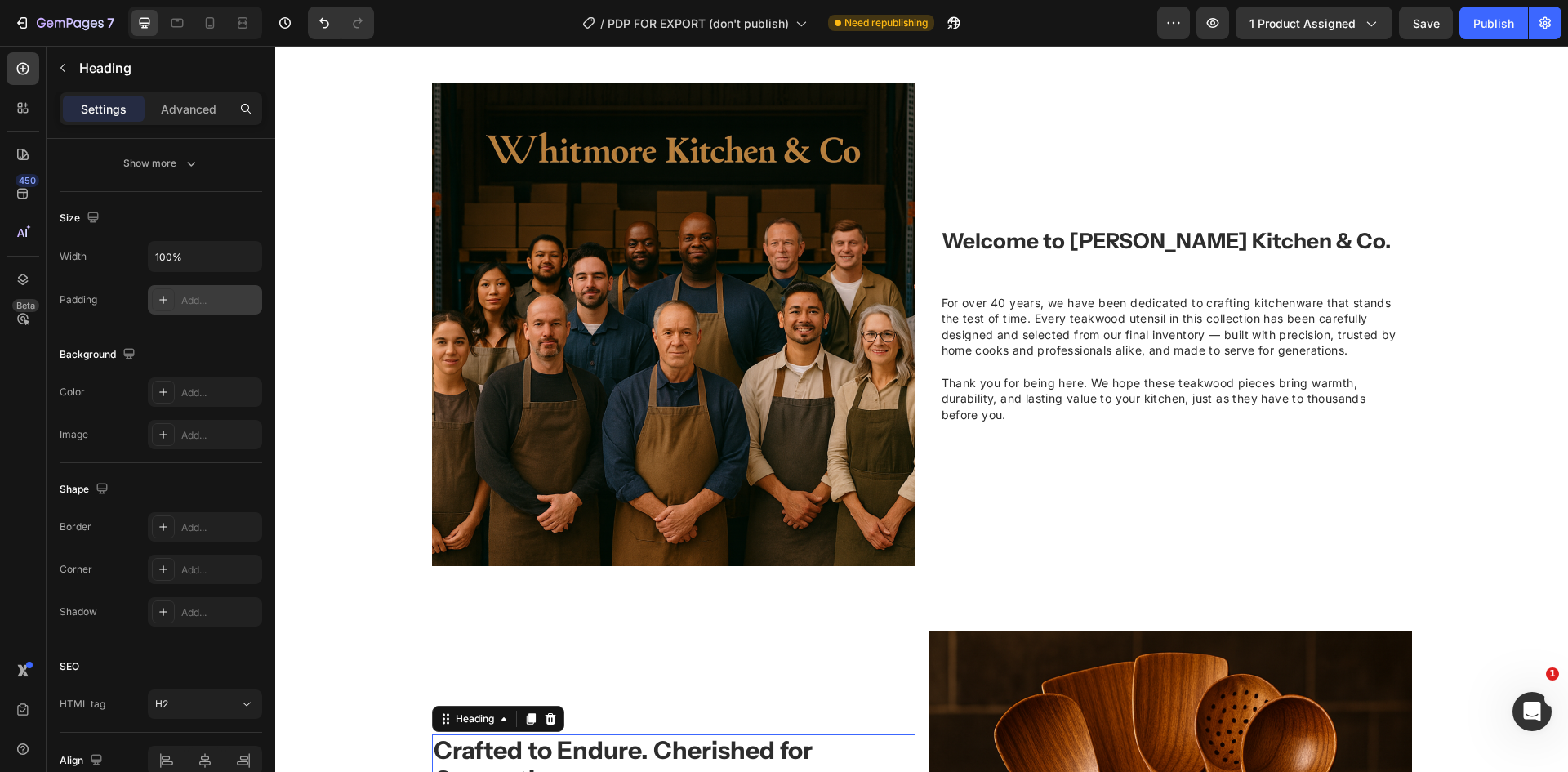
click at [205, 297] on div "Add..." at bounding box center [219, 300] width 76 height 14
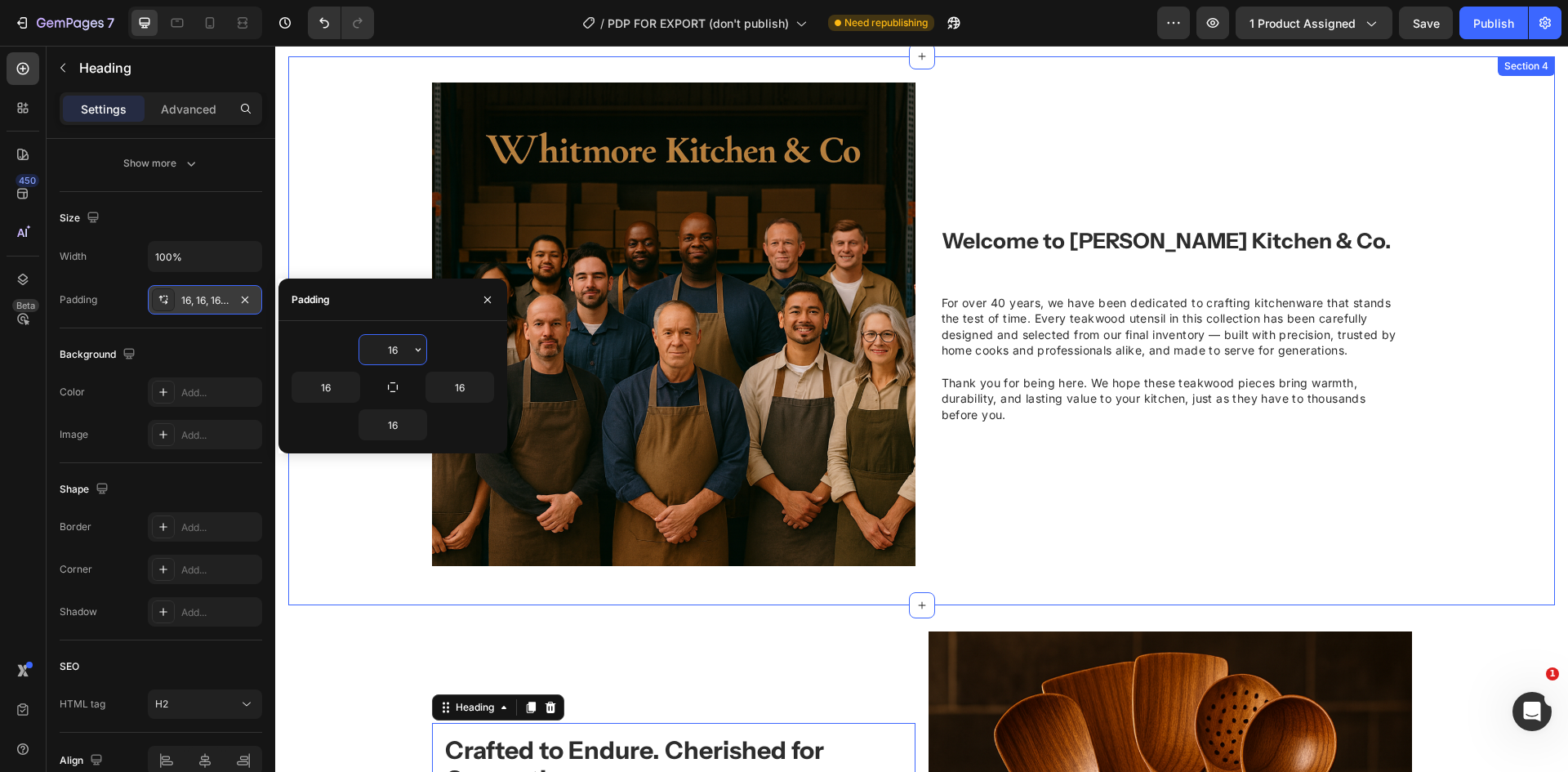
click at [367, 589] on div "Image Welcome to Whitmore Kitchen & Co. Heading For over 40 years, we have been…" at bounding box center [922, 331] width 1267 height 549
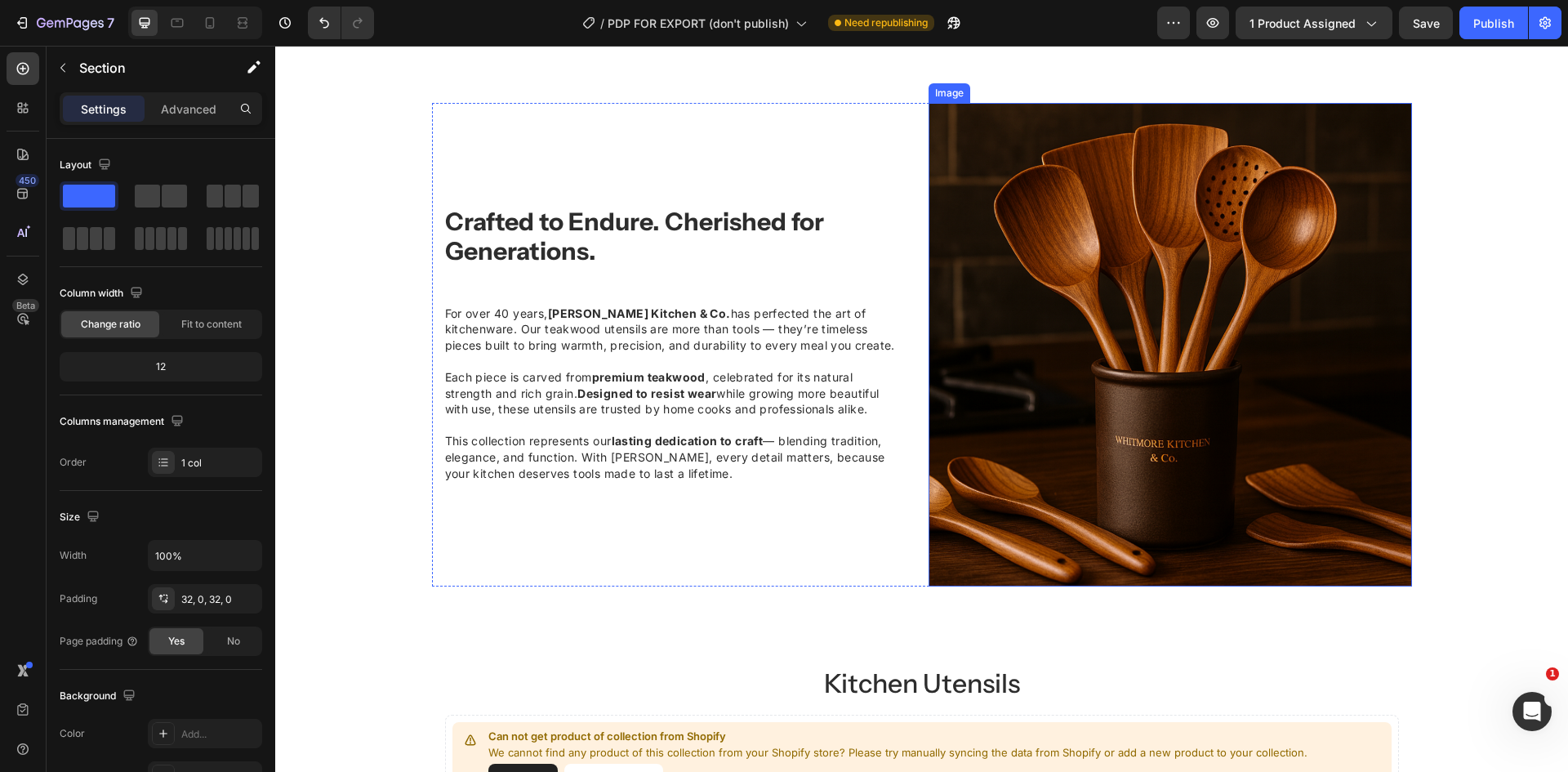
scroll to position [1798, 0]
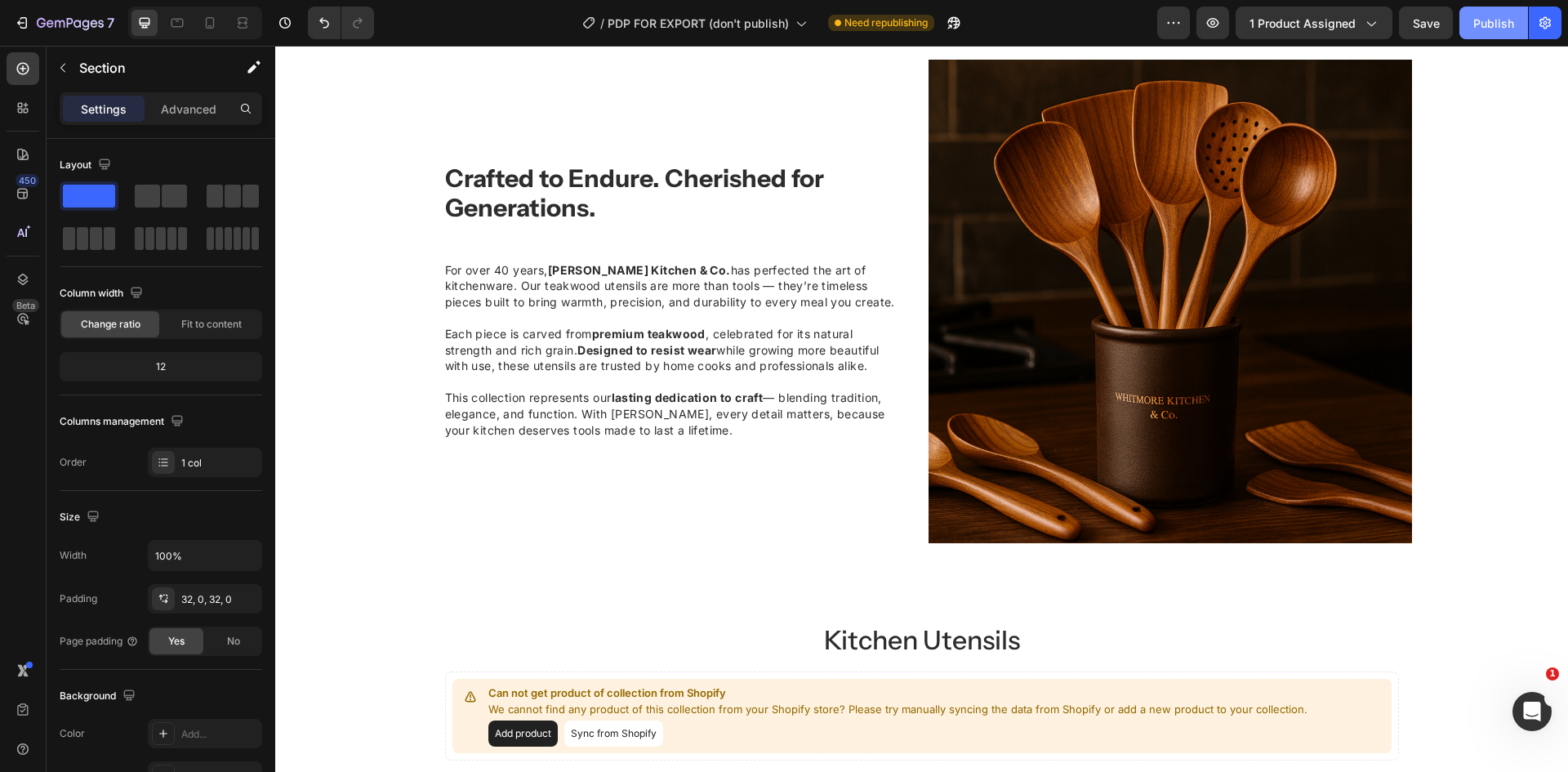
click at [1466, 19] on button "Publish" at bounding box center [1493, 22] width 68 height 32
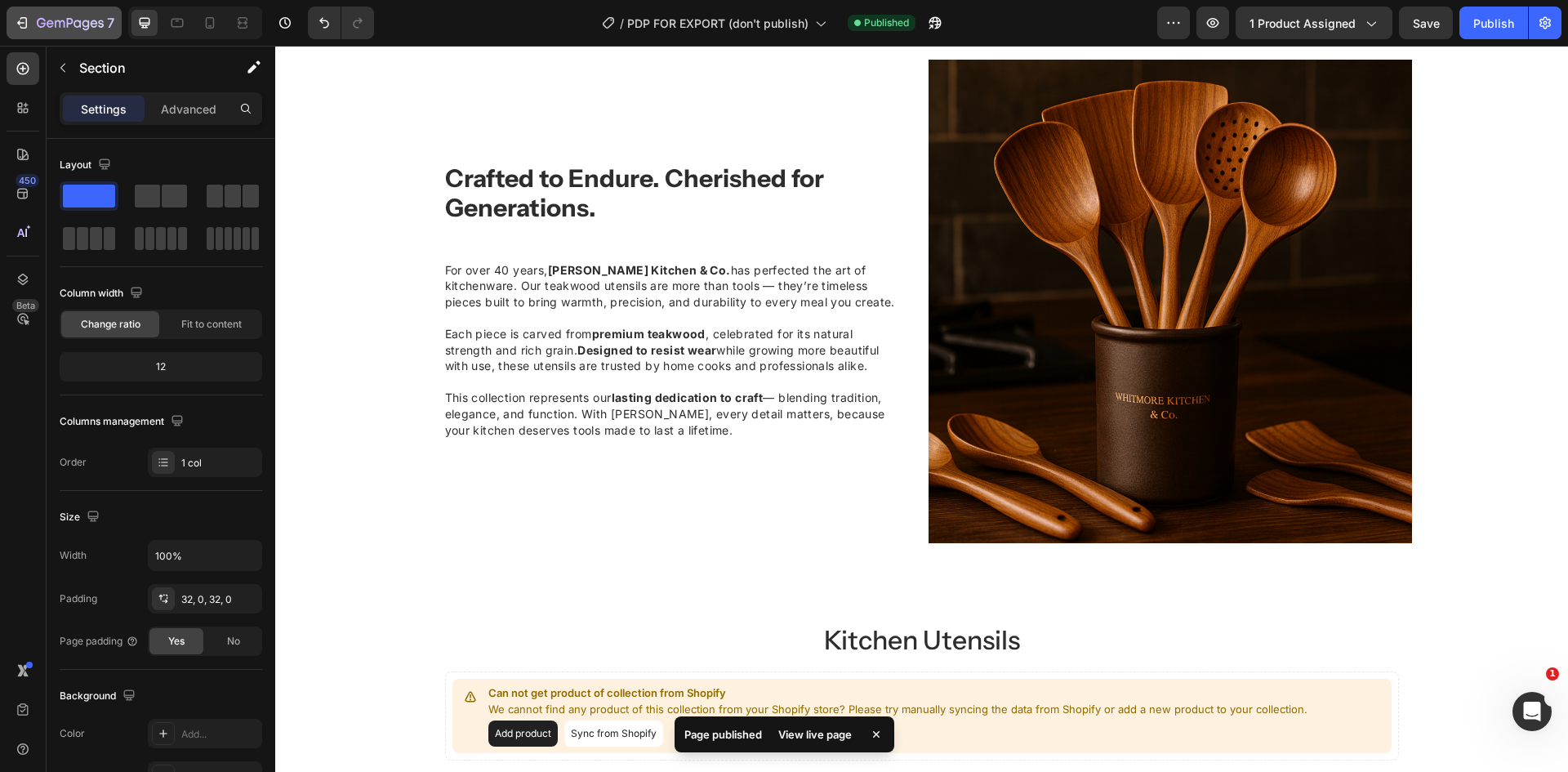
scroll to position [1471, 0]
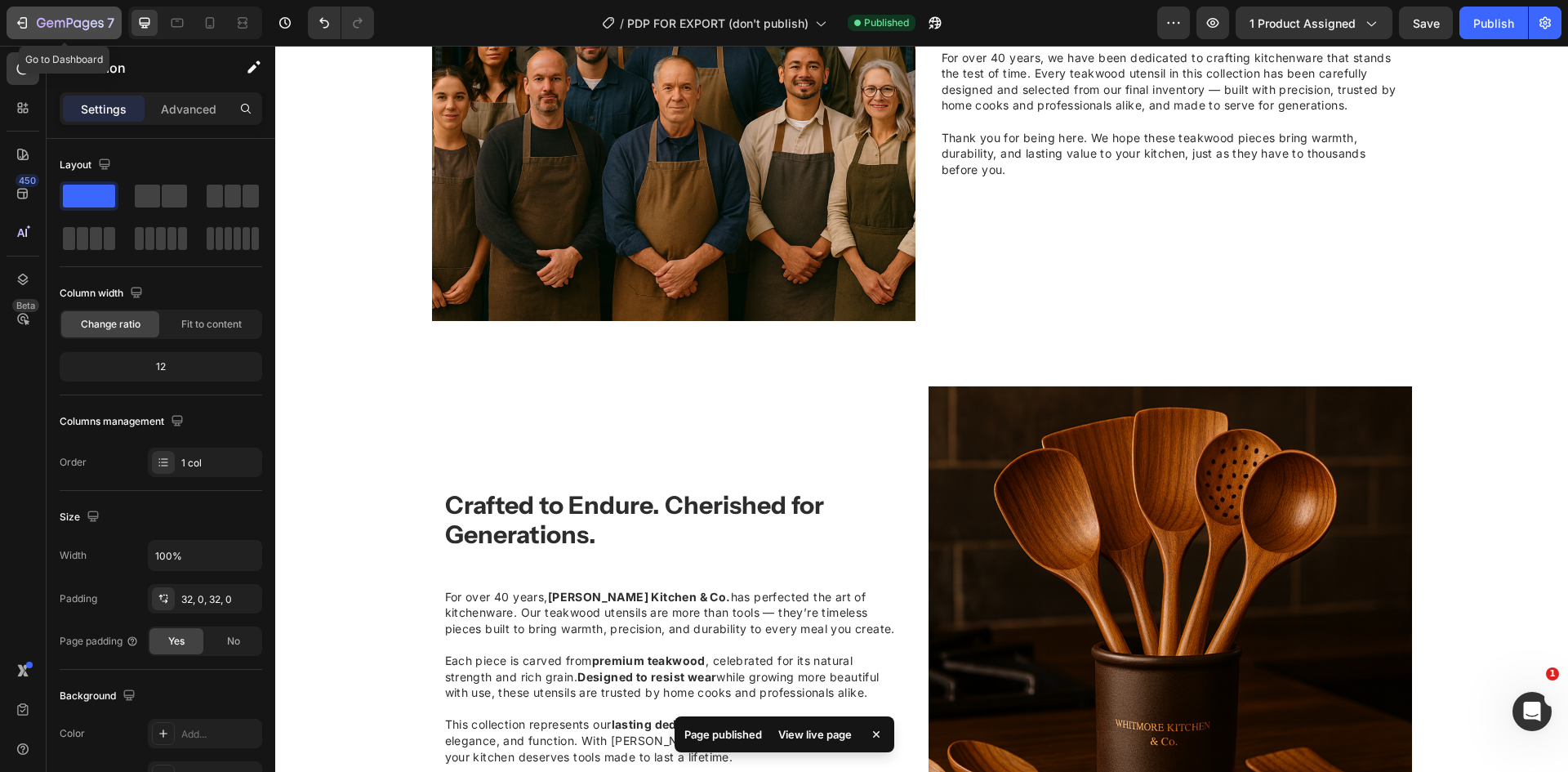
click at [18, 19] on icon "button" at bounding box center [22, 22] width 16 height 16
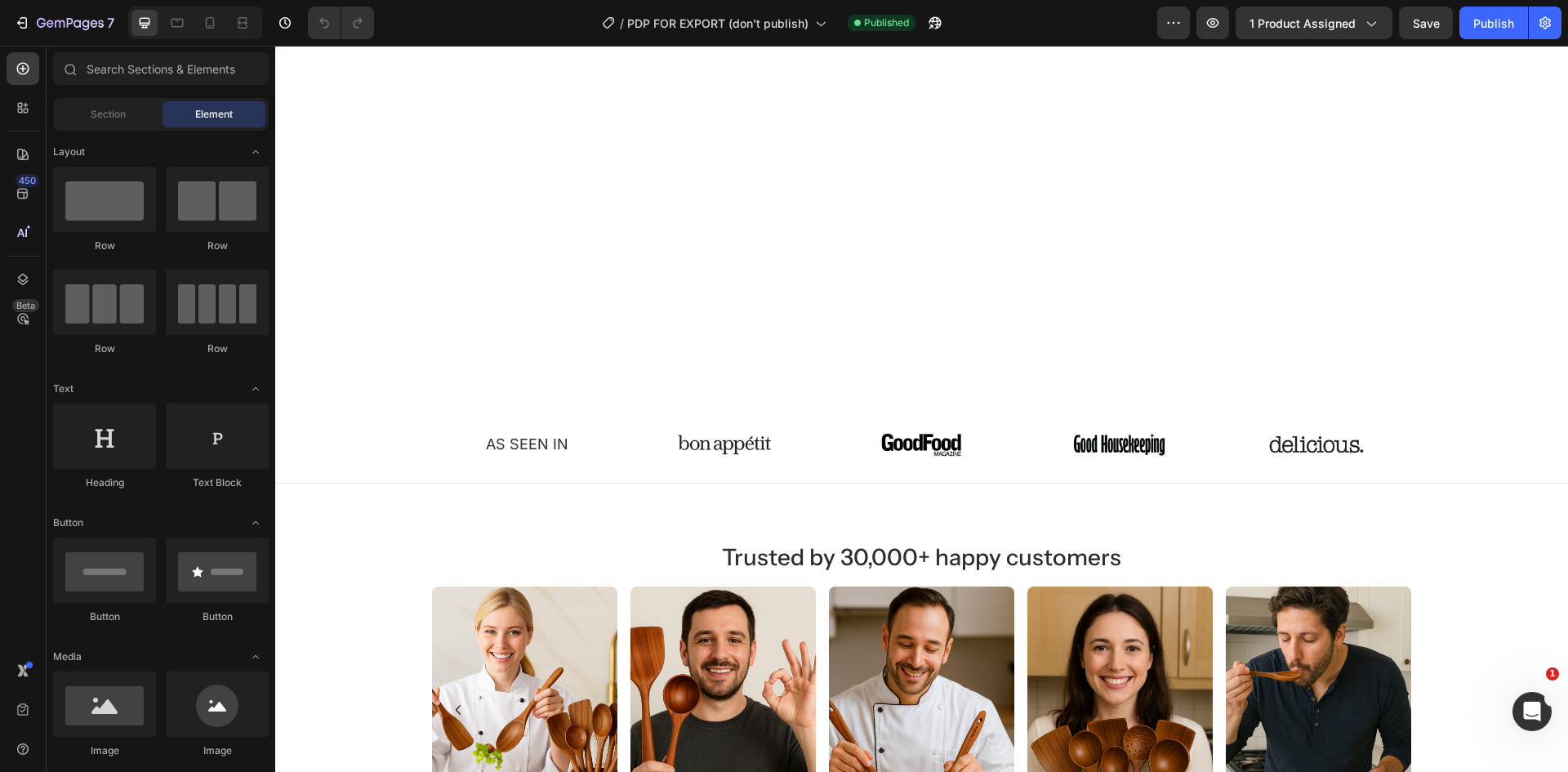
scroll to position [817, 0]
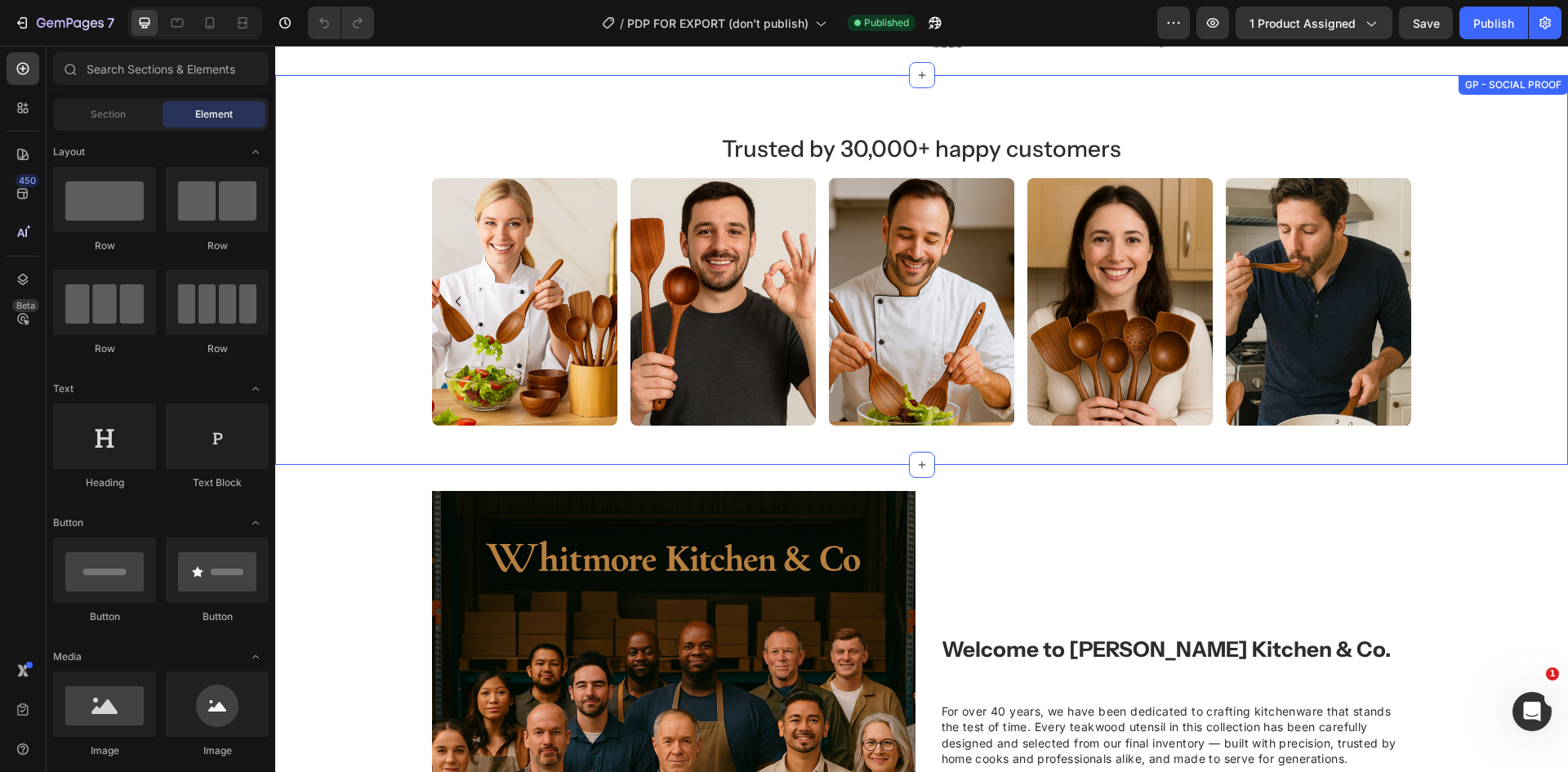
click at [413, 303] on div "Trusted by 30,000+ happy customers Heading Image Image Image Image Image Image …" at bounding box center [921, 270] width 1293 height 311
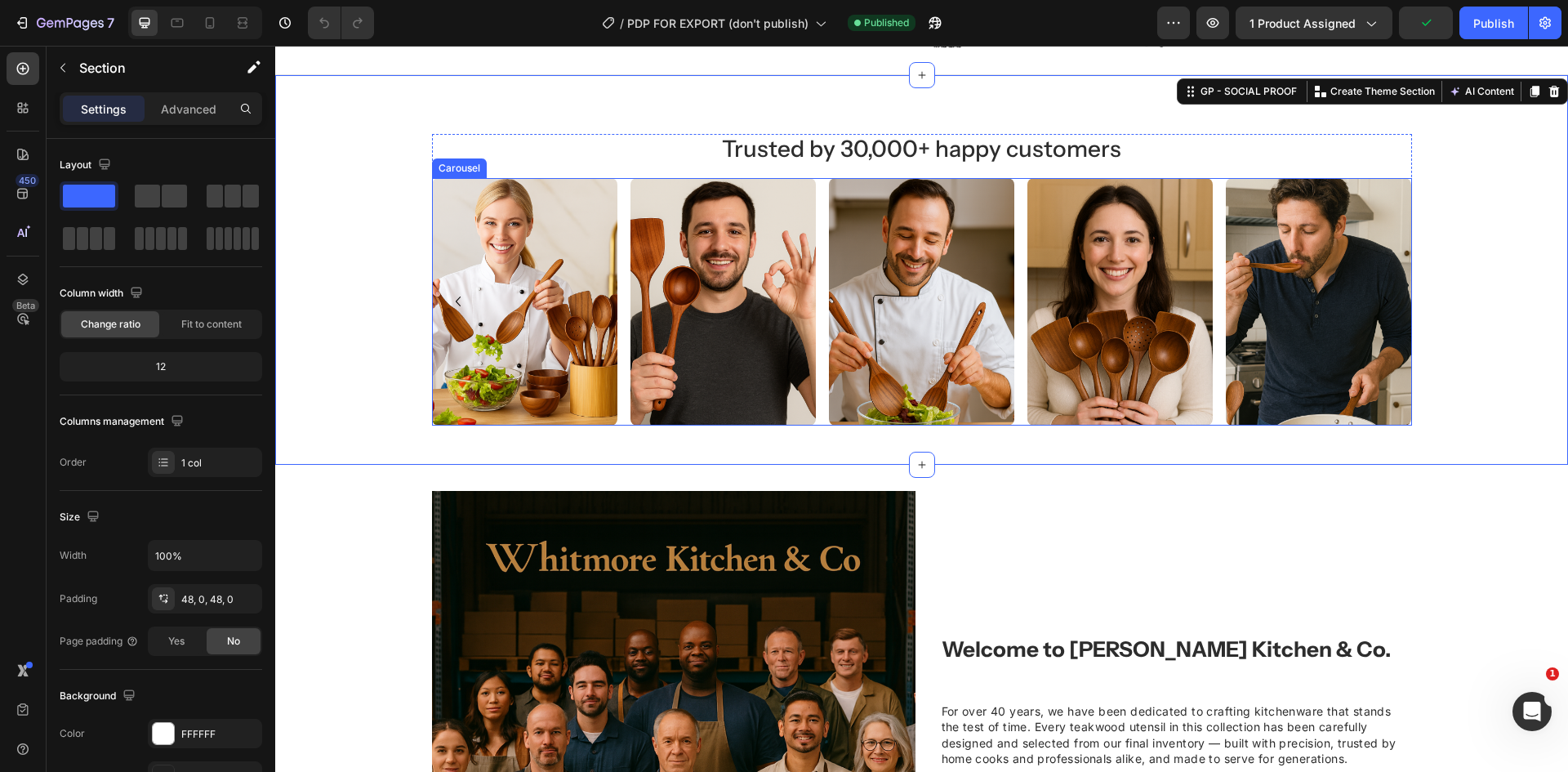
click at [1210, 288] on div "Image Image Image Image Image Image" at bounding box center [922, 301] width 980 height 247
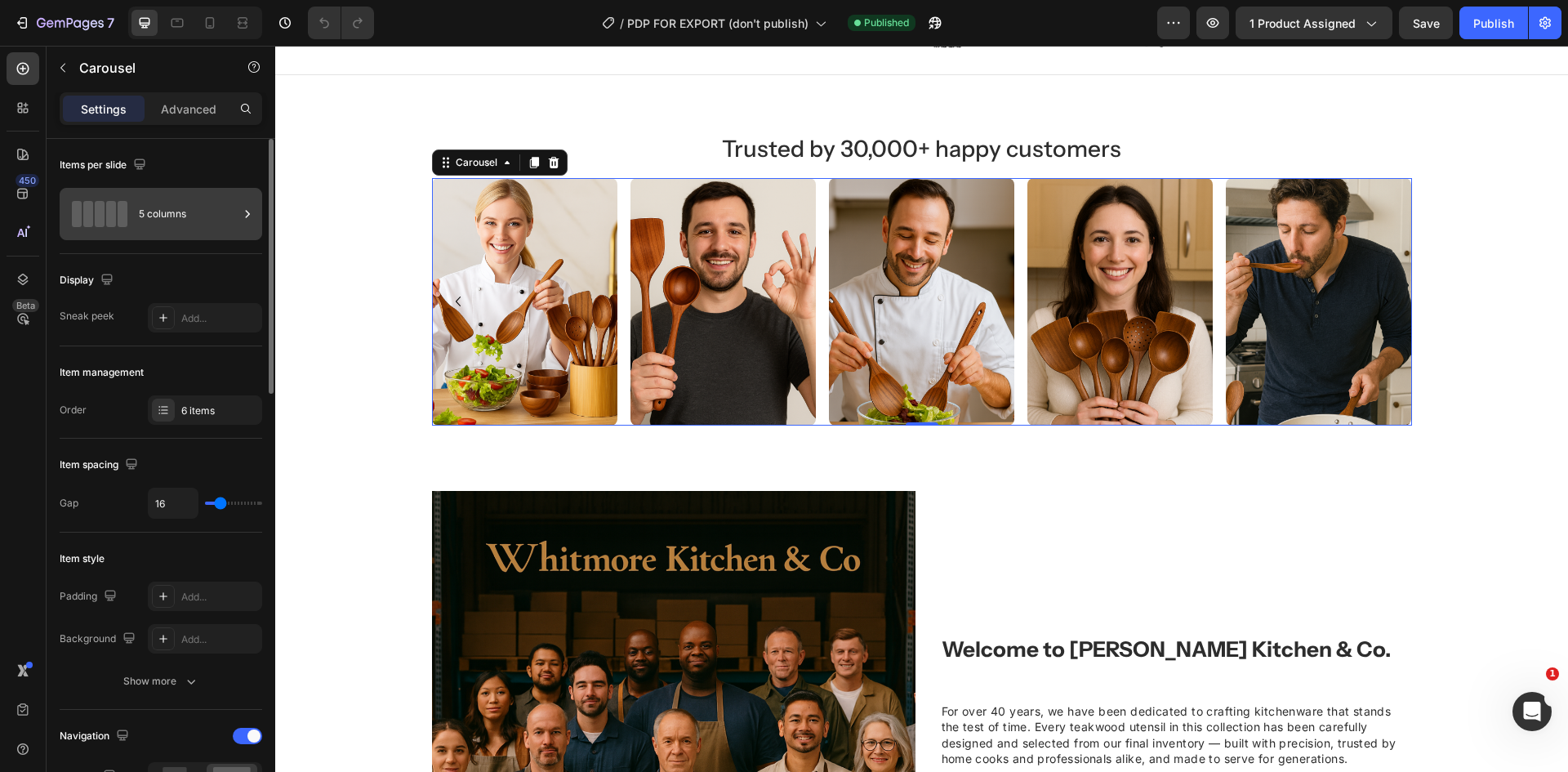
click at [247, 227] on div at bounding box center [247, 214] width 16 height 52
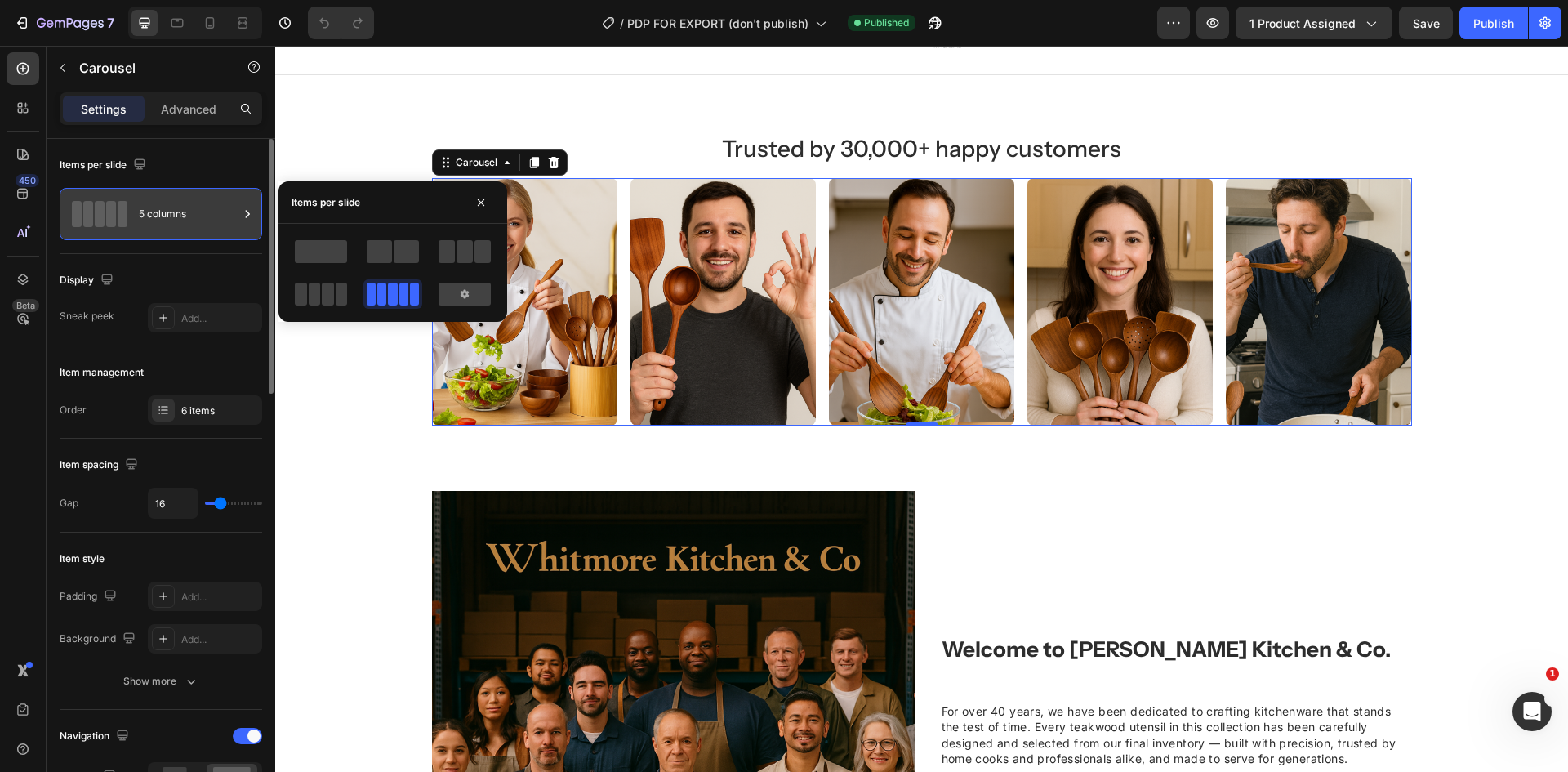
click at [247, 227] on div at bounding box center [247, 214] width 16 height 52
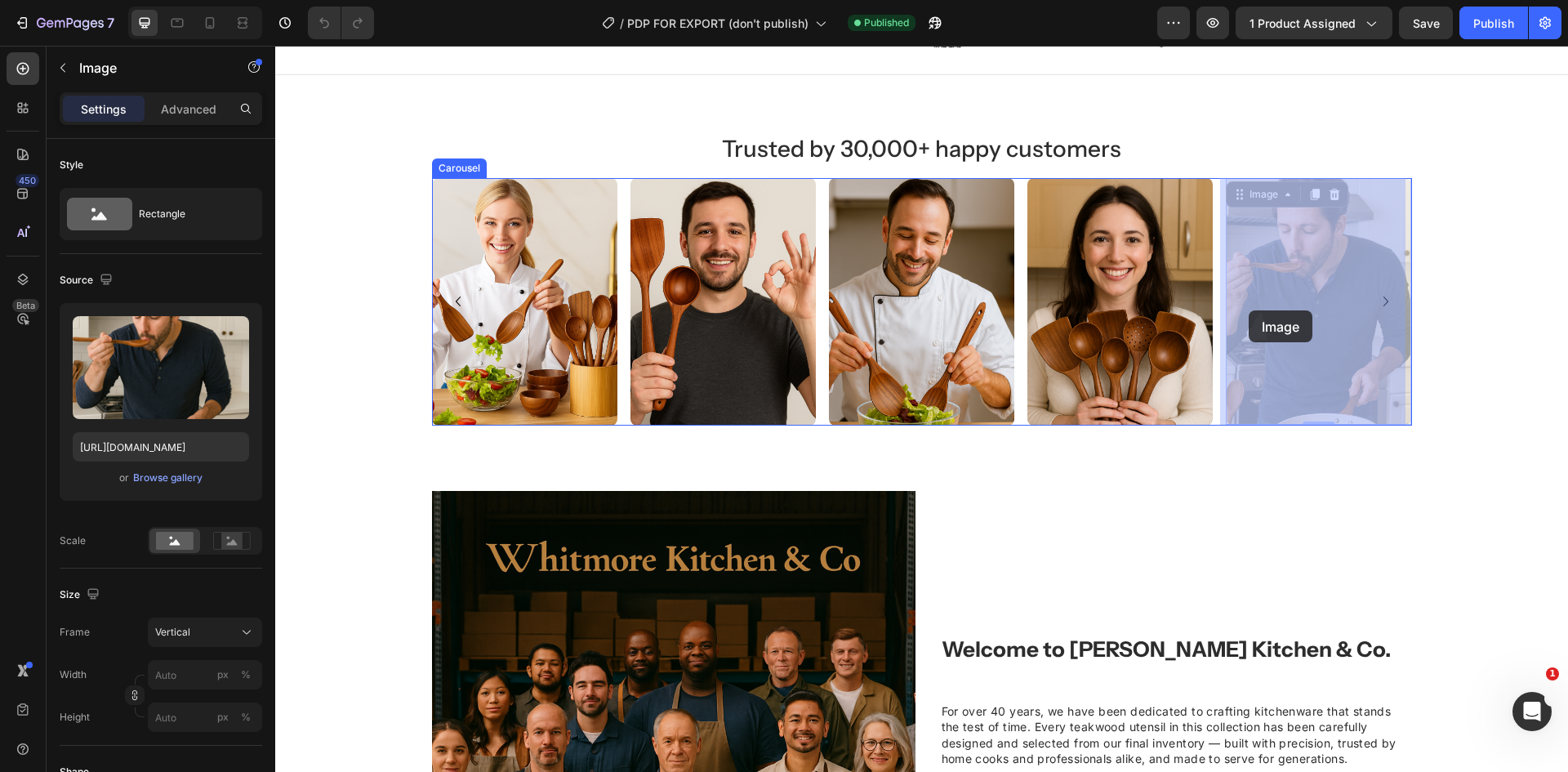
drag, startPoint x: 1333, startPoint y: 311, endPoint x: 1283, endPoint y: 310, distance: 50.0
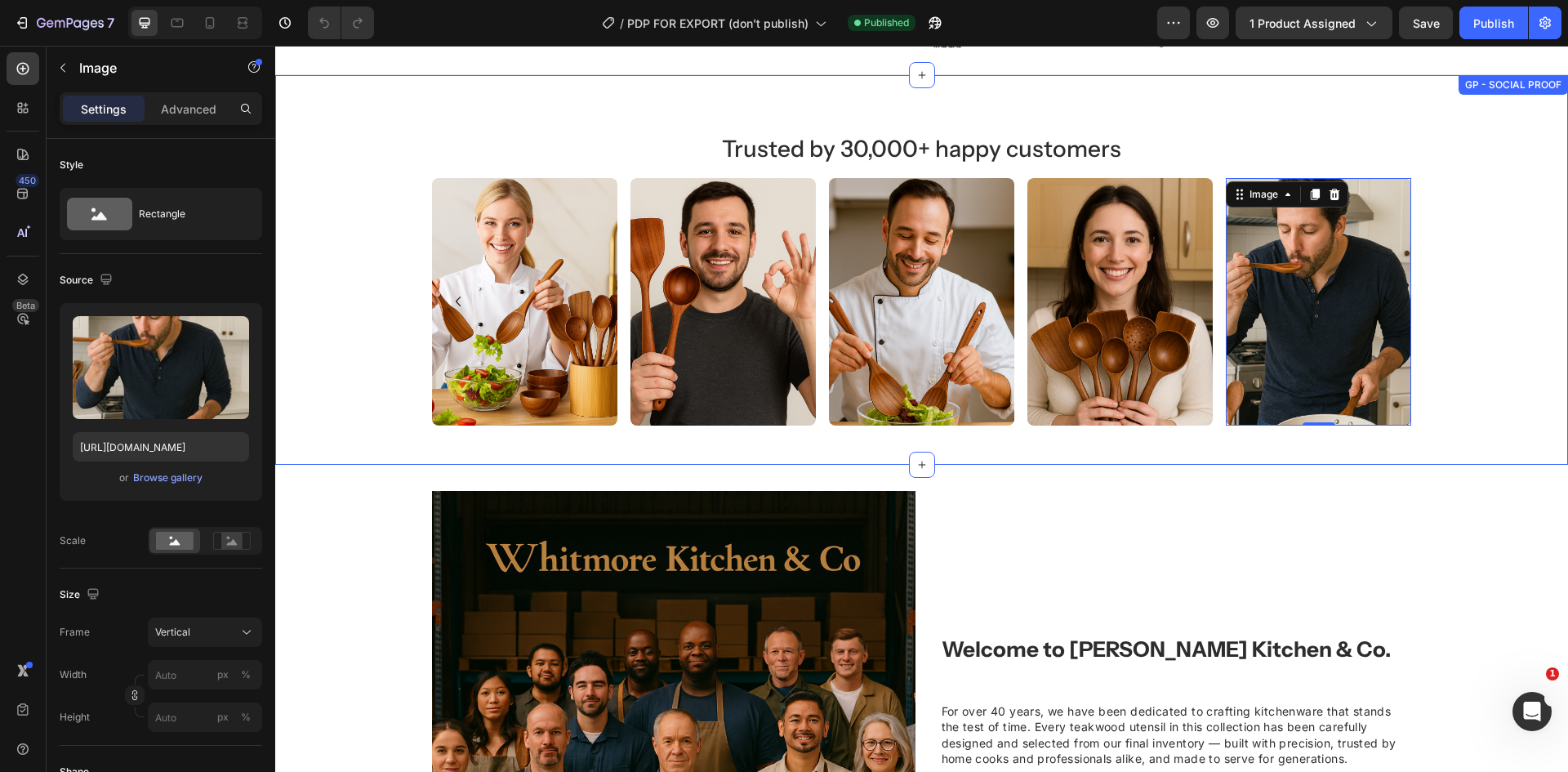
click at [1419, 315] on div "Trusted by 30,000+ happy customers Heading Image Image Image Image Image 0 Imag…" at bounding box center [921, 270] width 1293 height 311
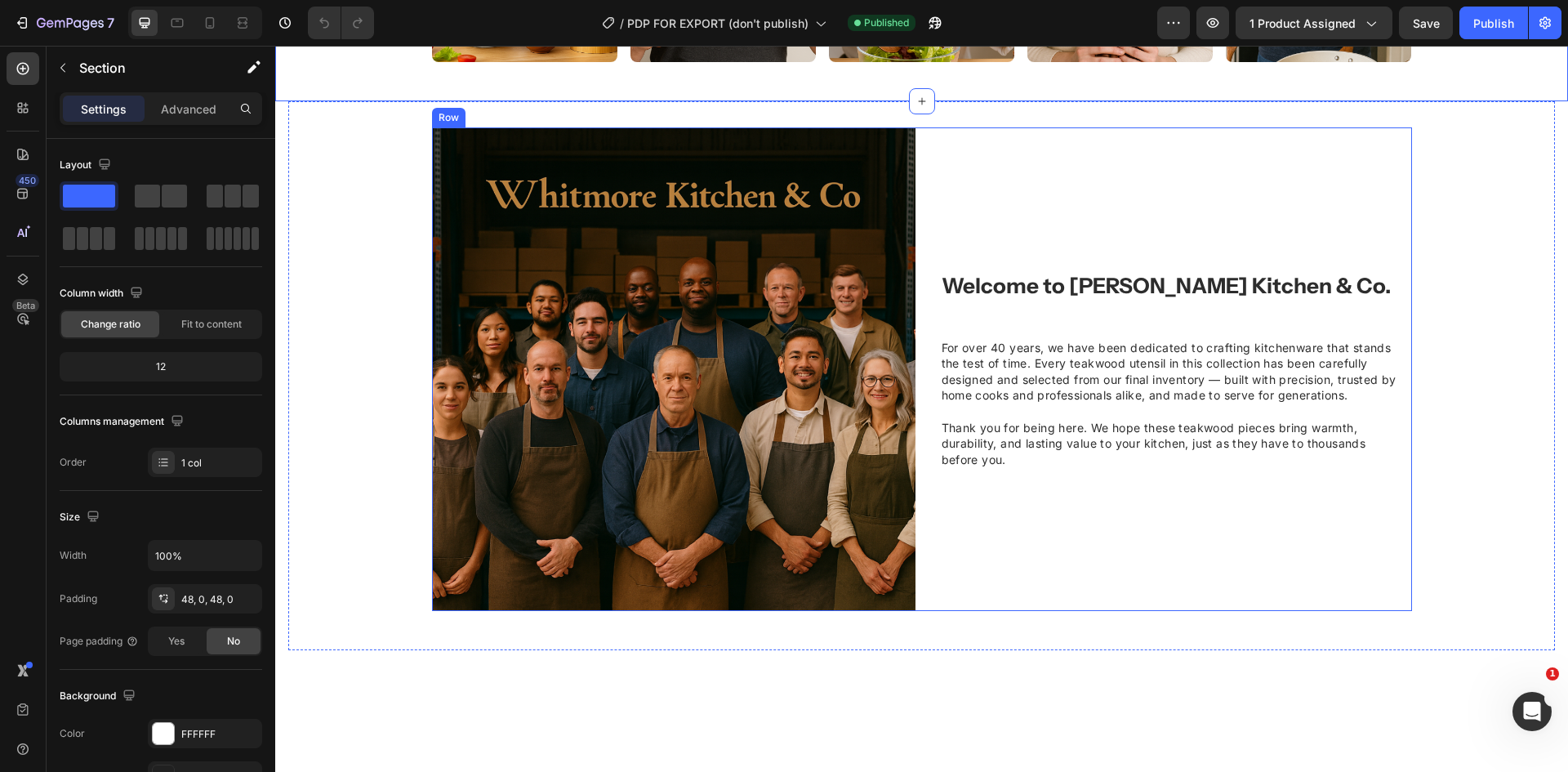
scroll to position [1226, 0]
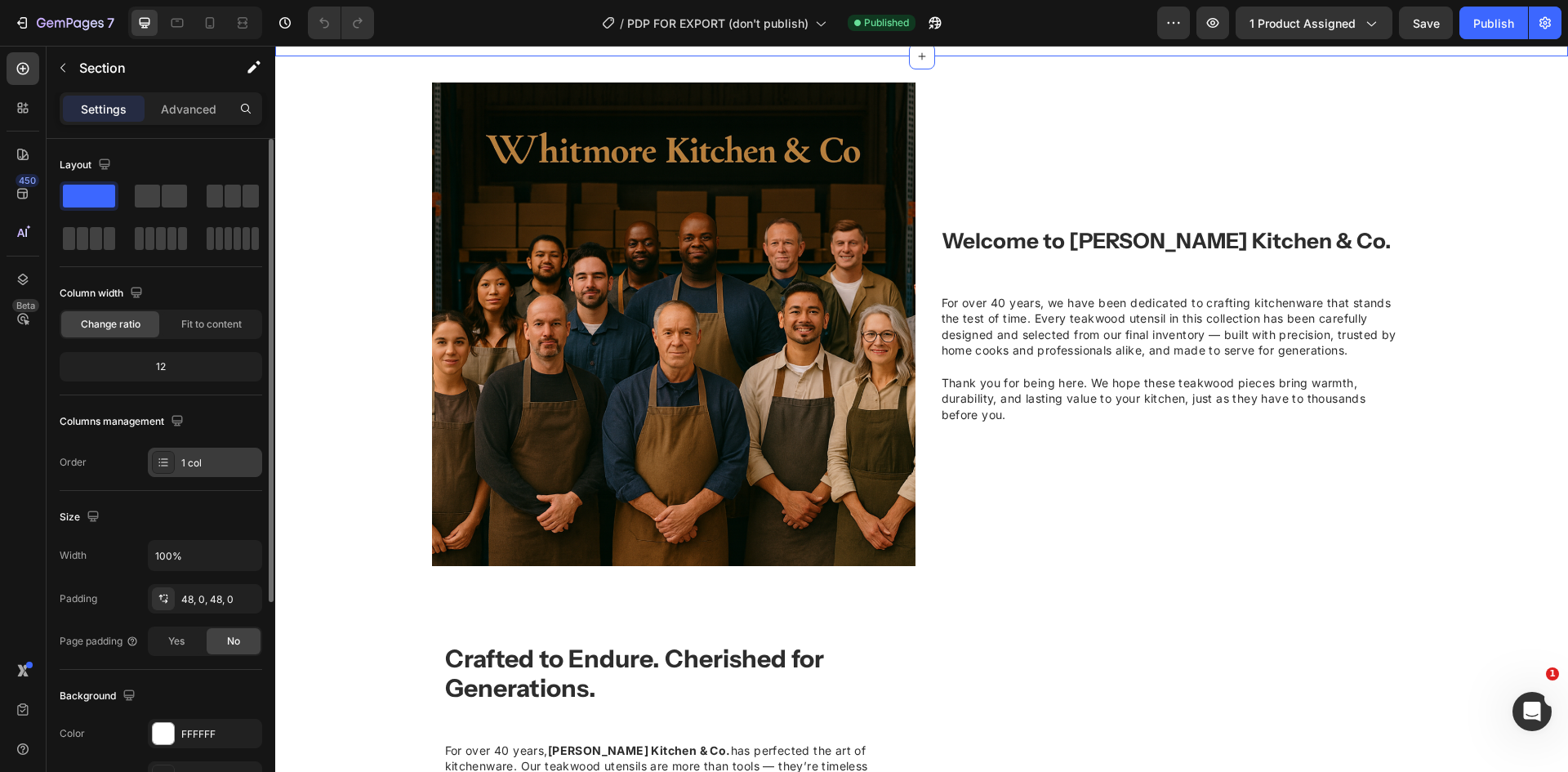
click at [210, 464] on div "1 col" at bounding box center [219, 463] width 76 height 14
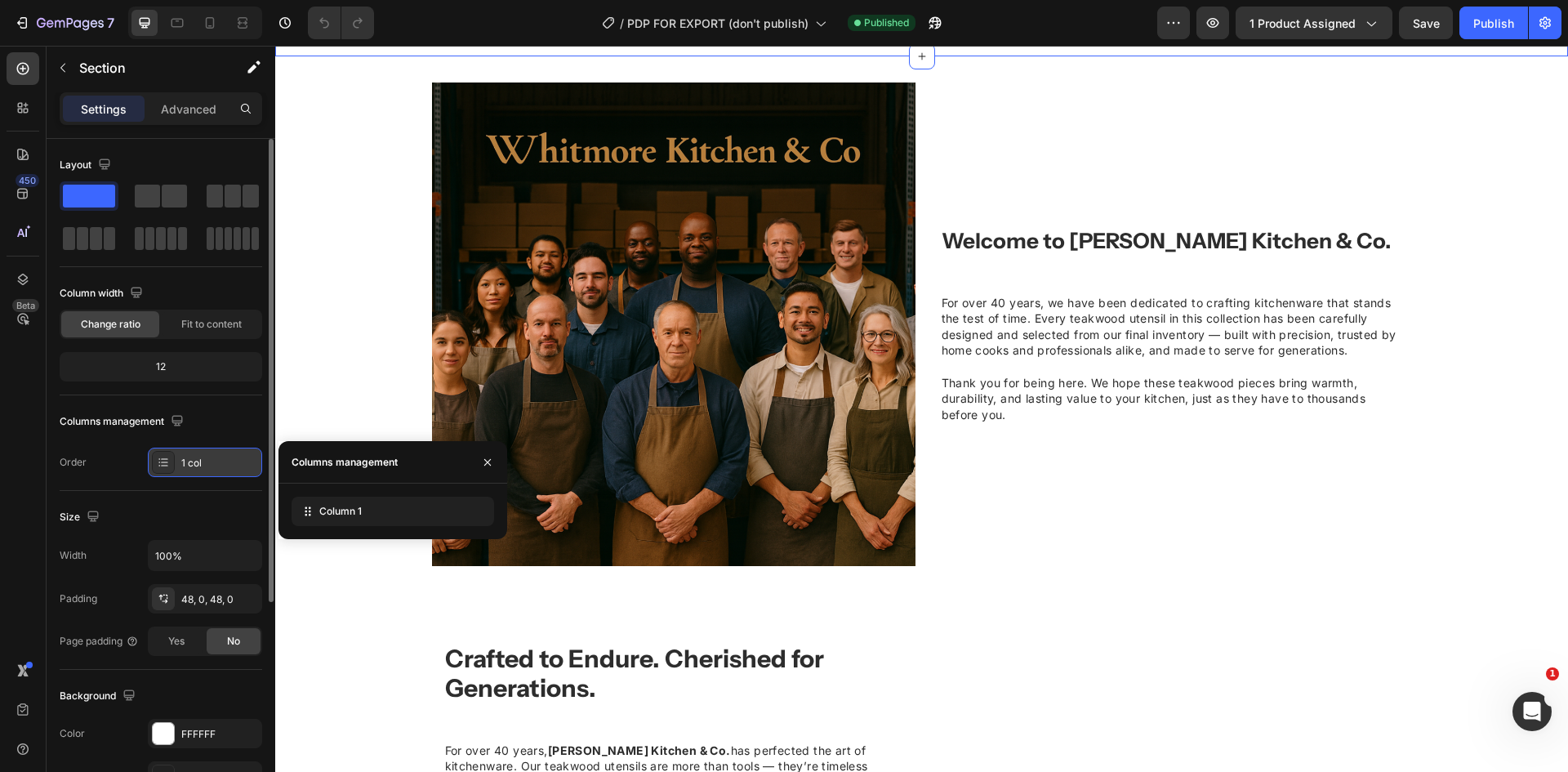
click at [210, 464] on div "1 col" at bounding box center [219, 463] width 76 height 14
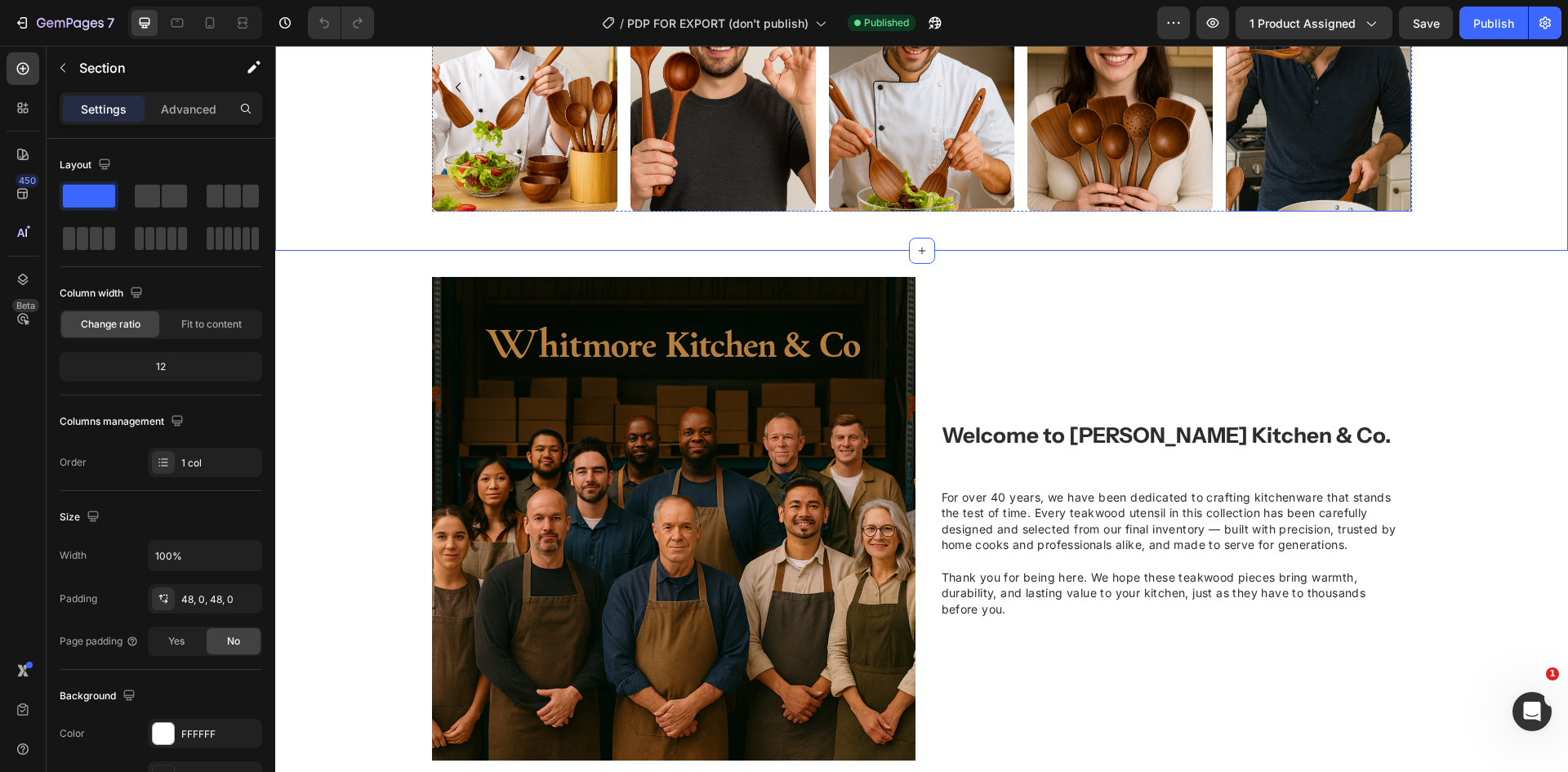
scroll to position [818, 0]
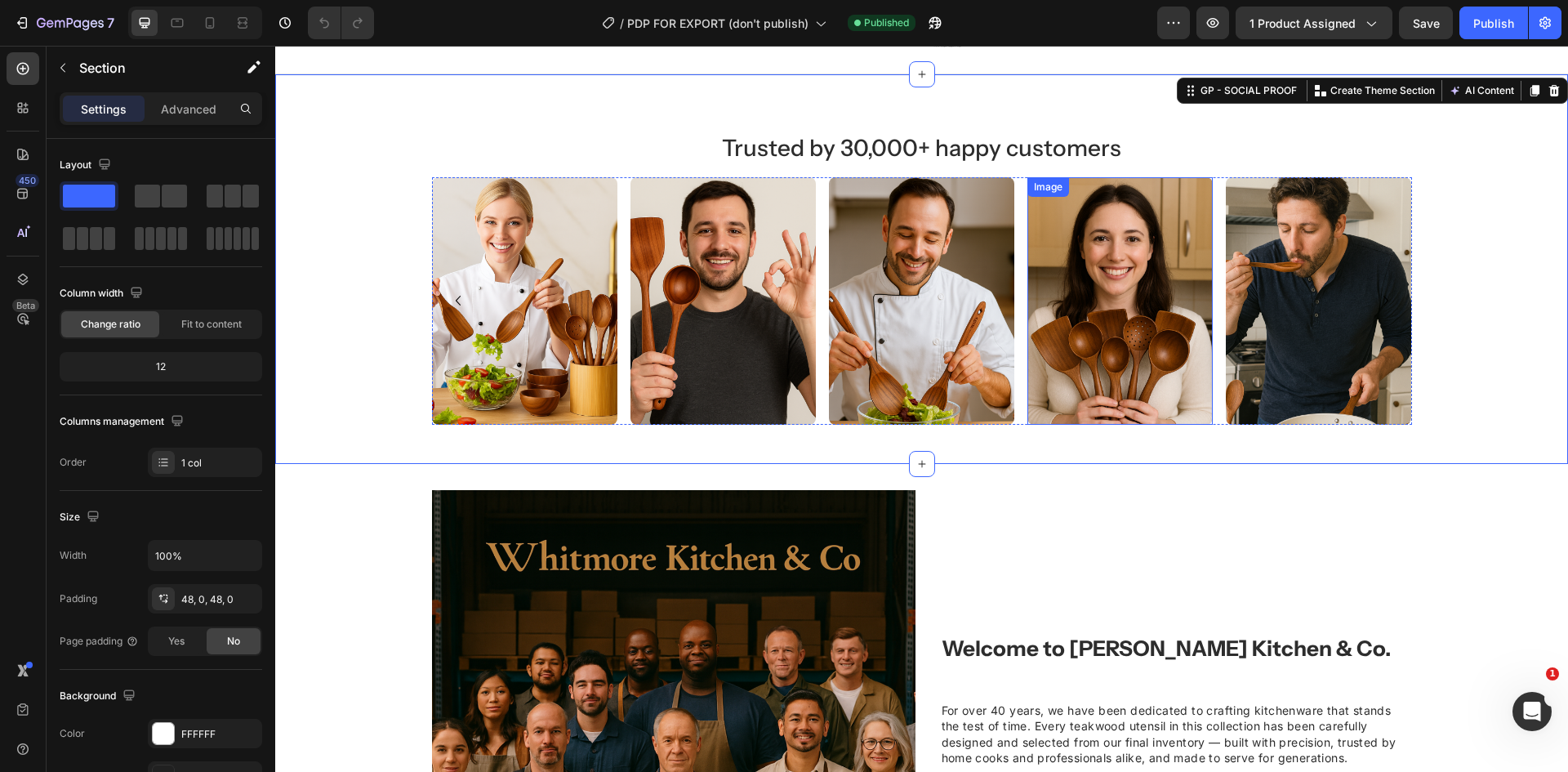
click at [1027, 317] on img at bounding box center [1120, 300] width 185 height 247
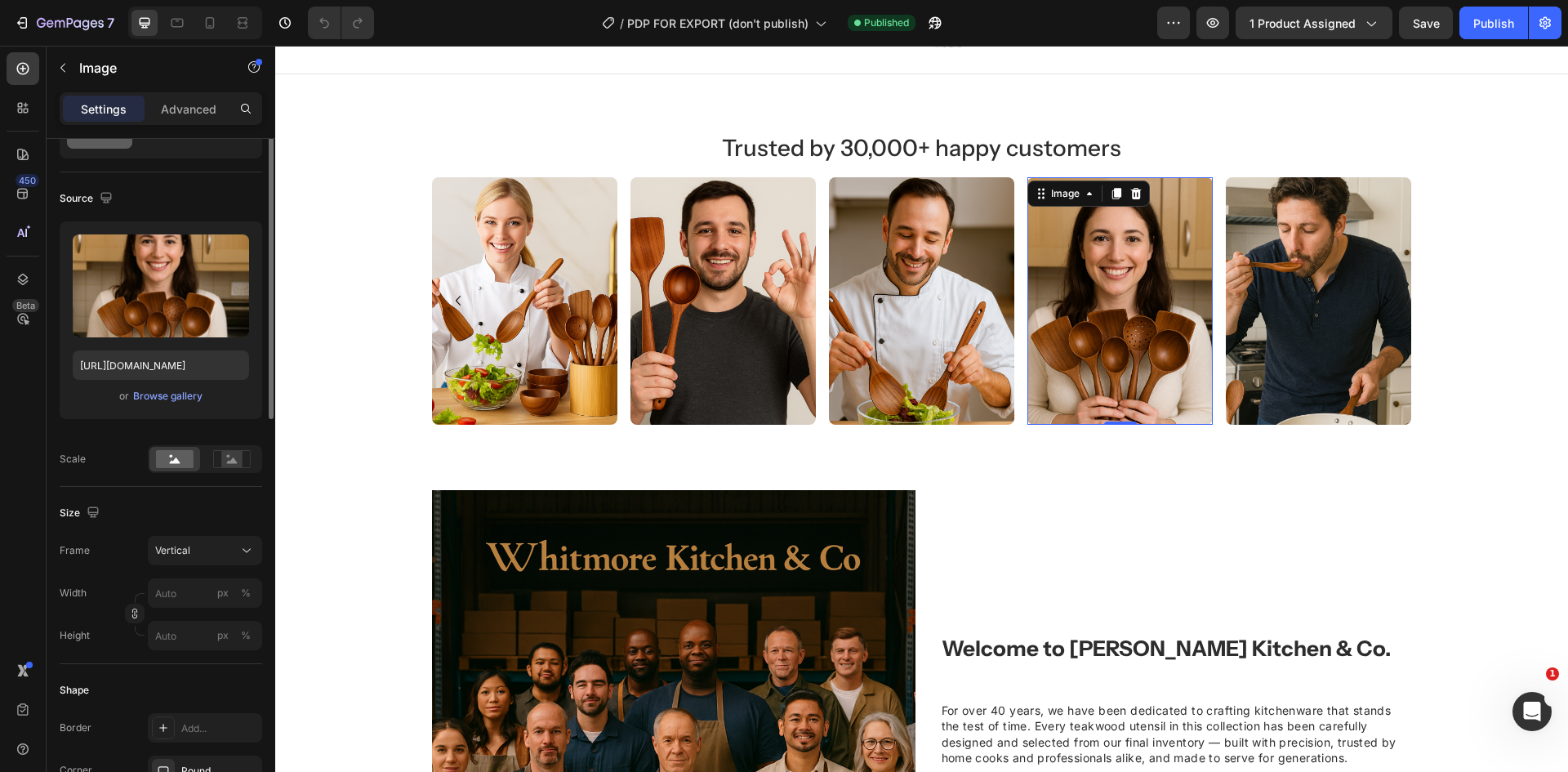
scroll to position [0, 0]
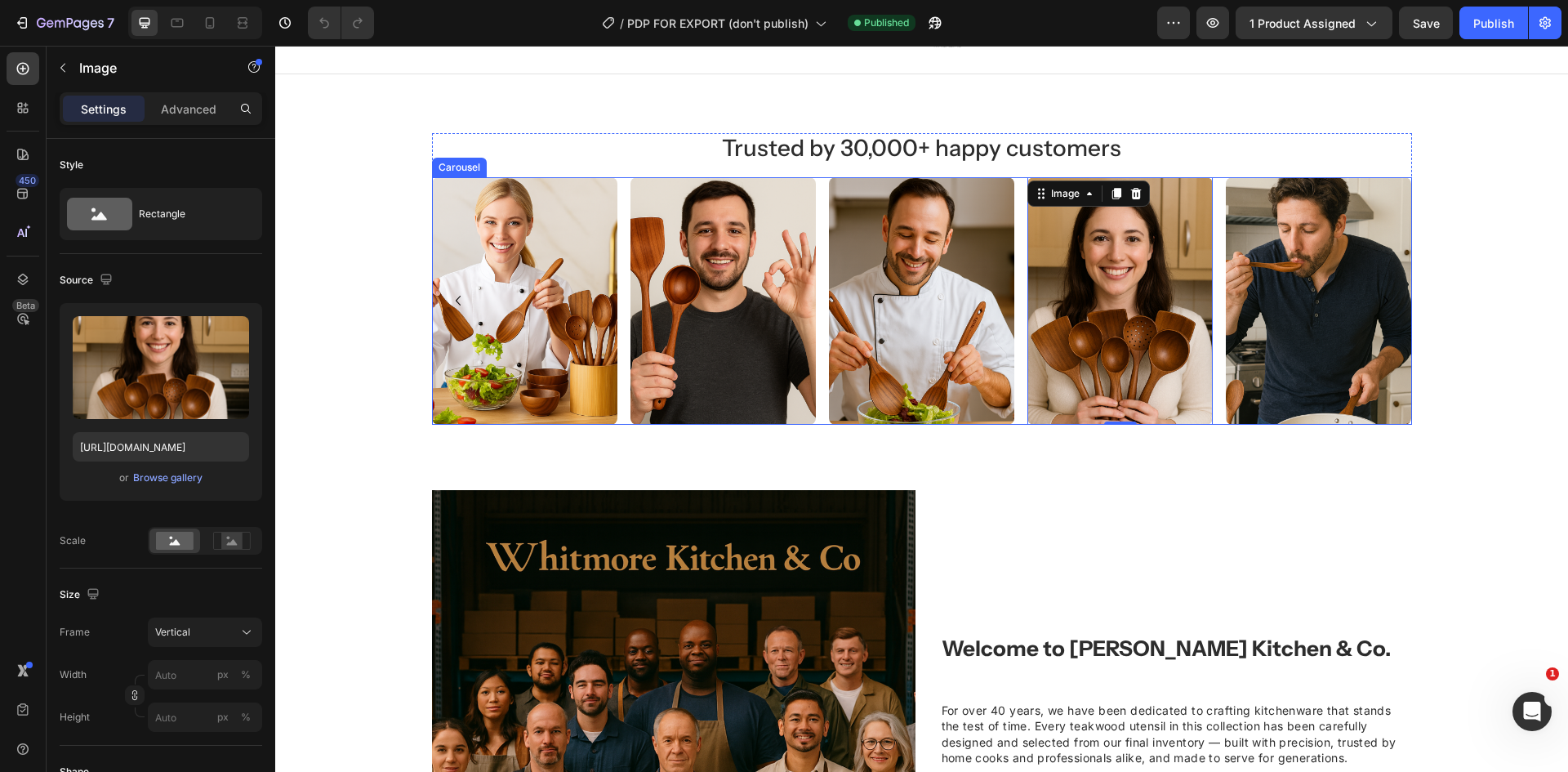
click at [1017, 270] on div "Image Image Image Image 0 Image Image" at bounding box center [922, 300] width 980 height 247
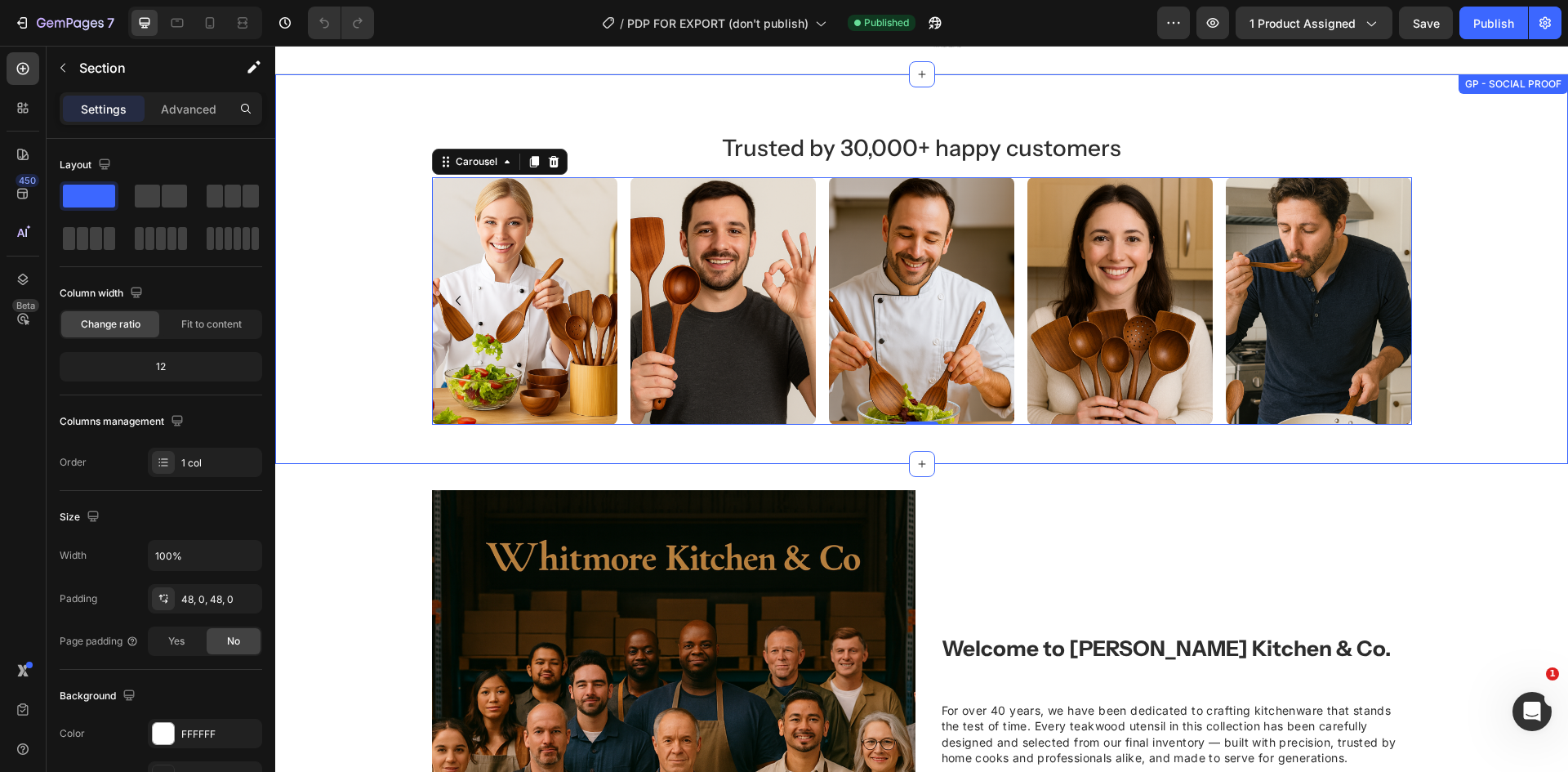
click at [1421, 291] on div "Trusted by 30,000+ happy customers Heading Image Image Image Image Image Image …" at bounding box center [921, 269] width 1293 height 311
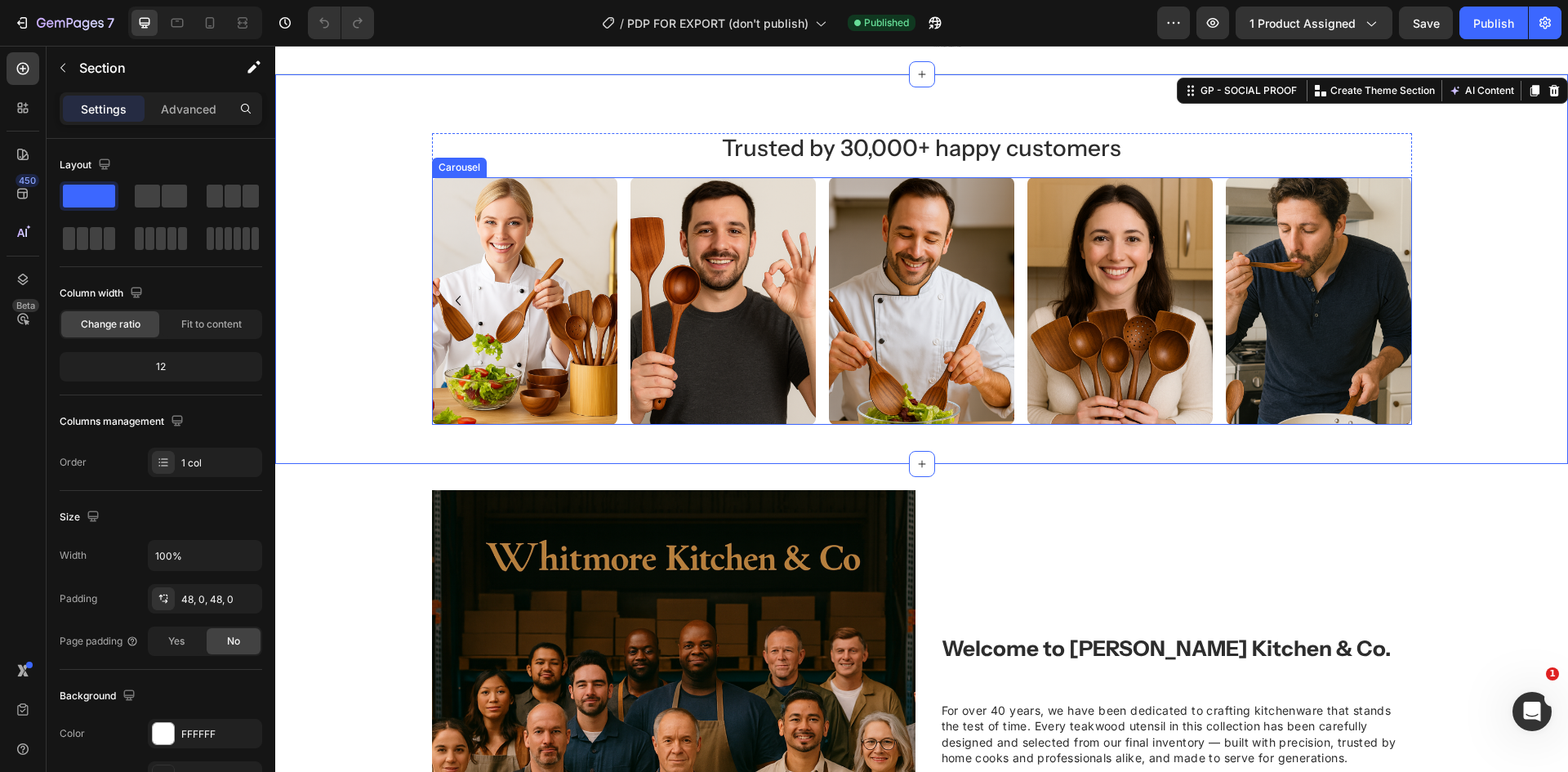
click at [619, 181] on div "Image Image Image Image Image Image" at bounding box center [922, 300] width 980 height 247
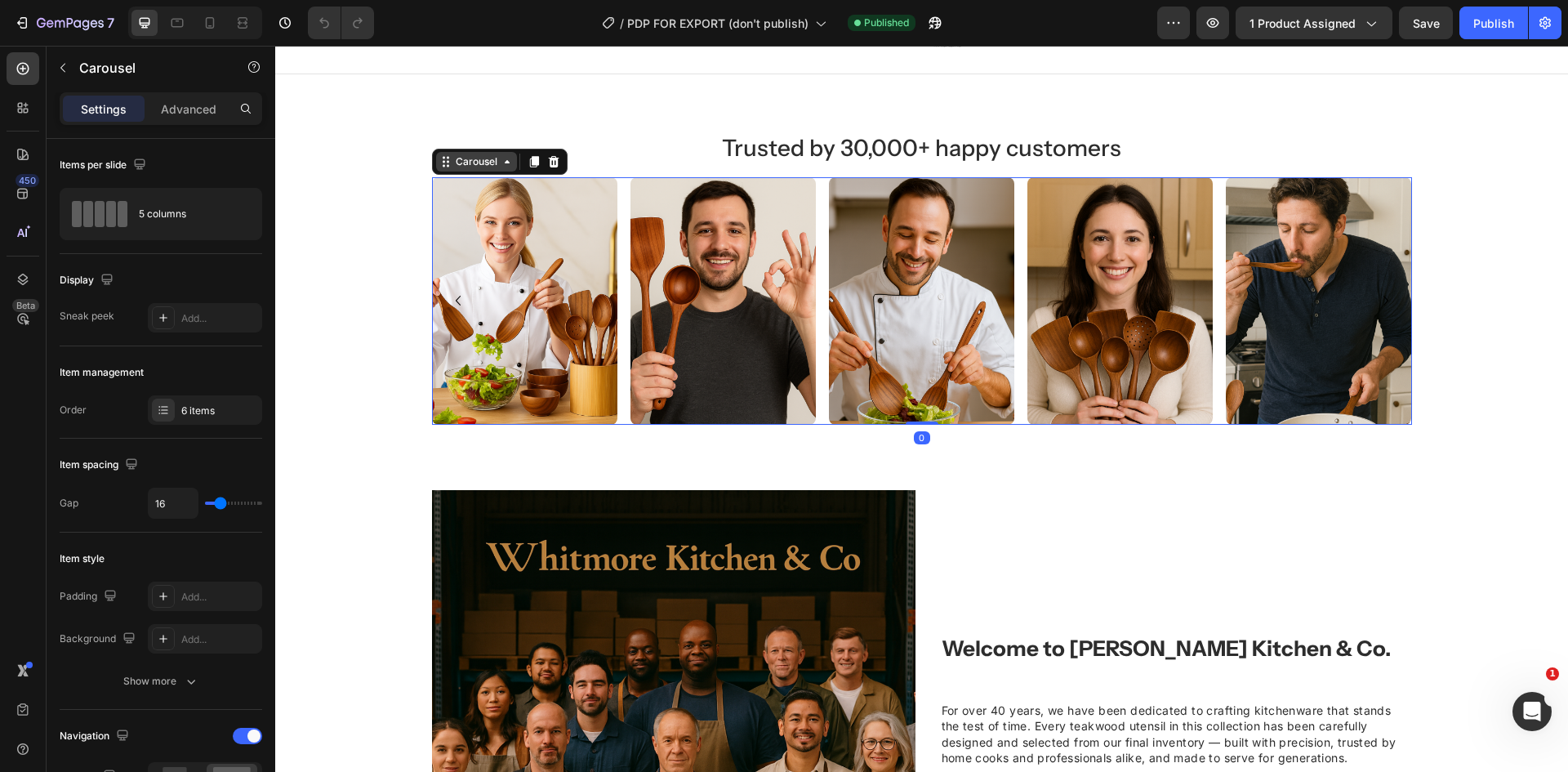
click at [478, 166] on div "Carousel" at bounding box center [477, 162] width 49 height 14
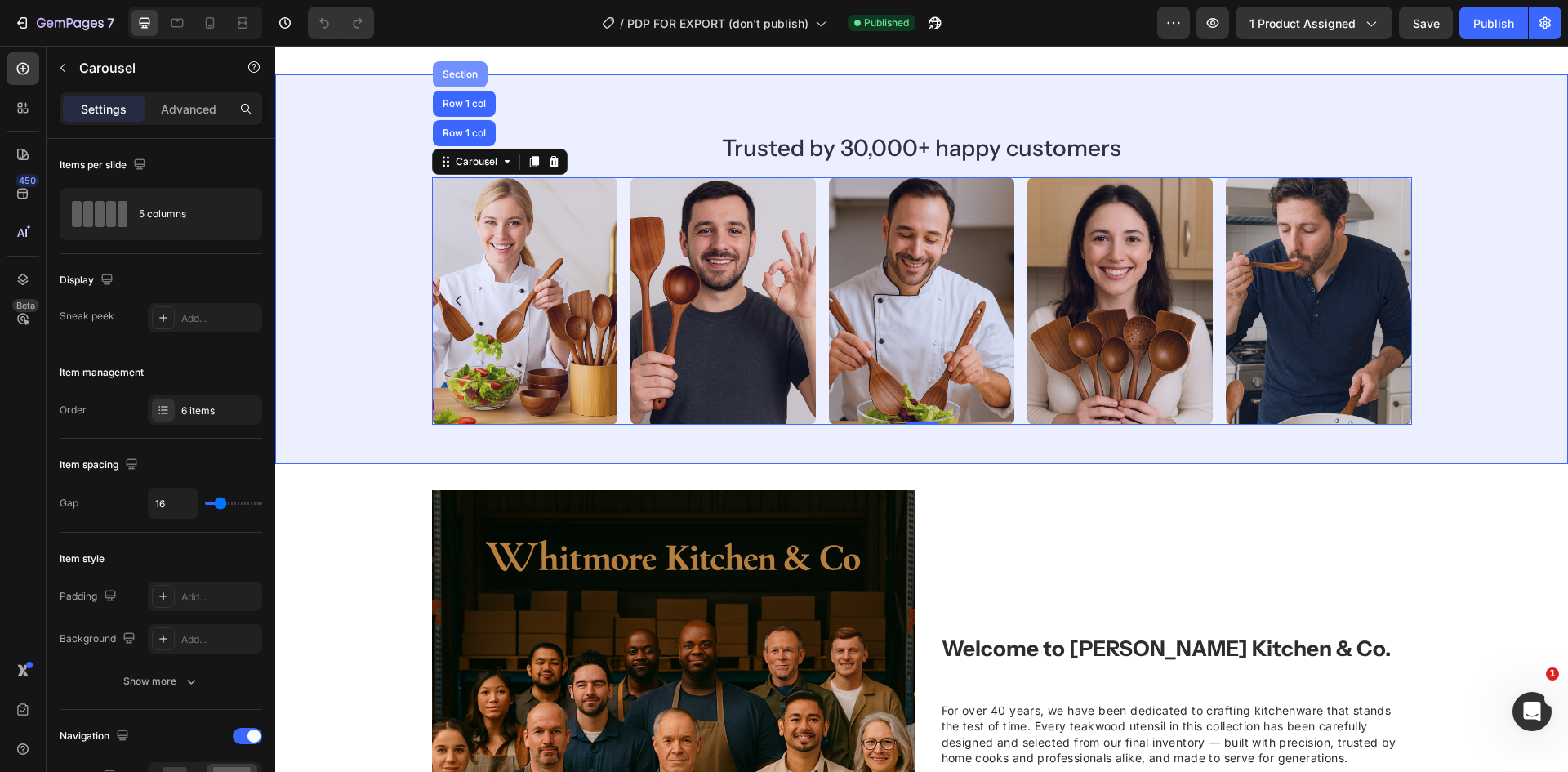
click at [454, 75] on div "Section" at bounding box center [460, 74] width 41 height 10
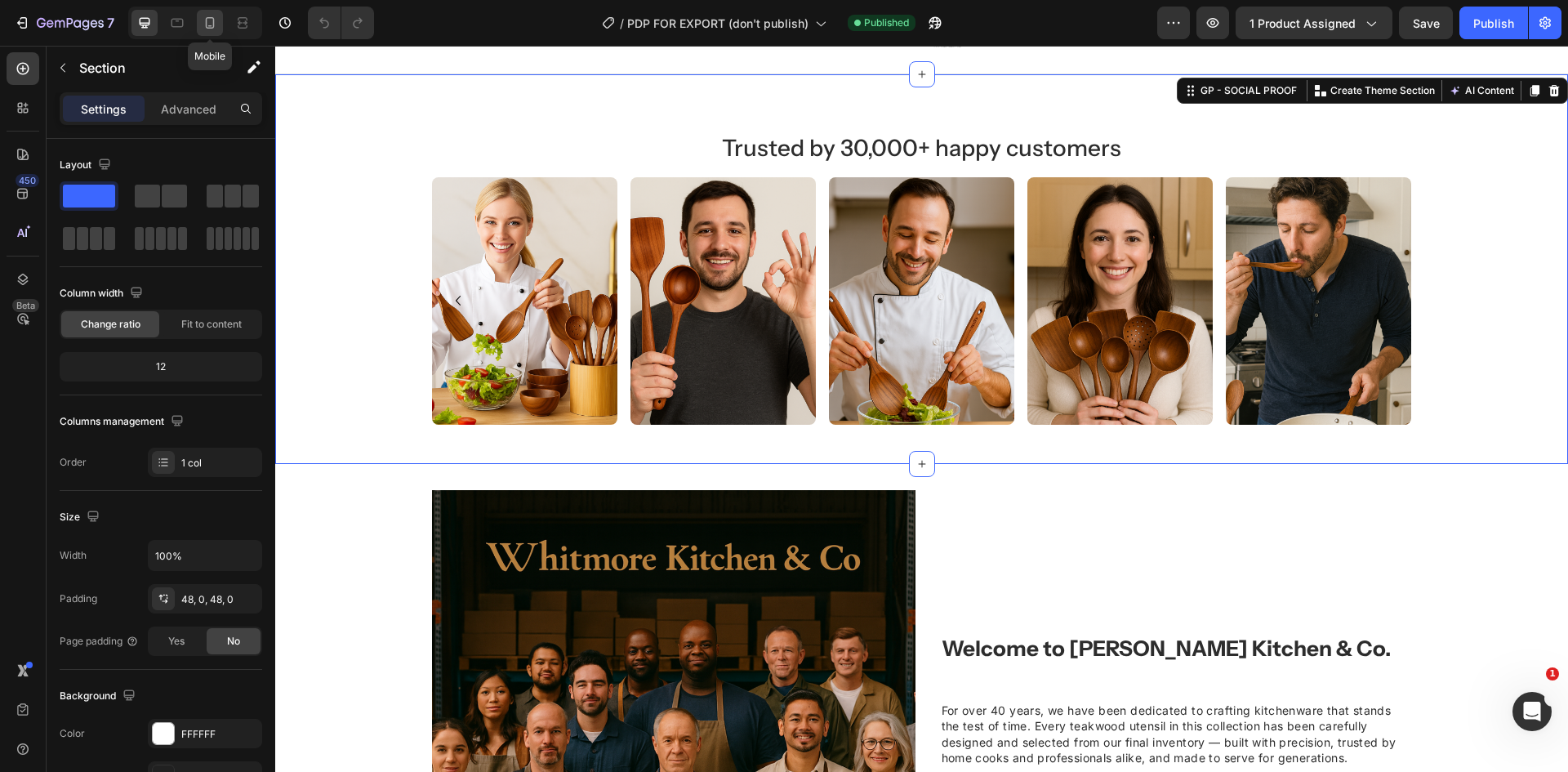
click at [206, 22] on icon at bounding box center [210, 22] width 9 height 12
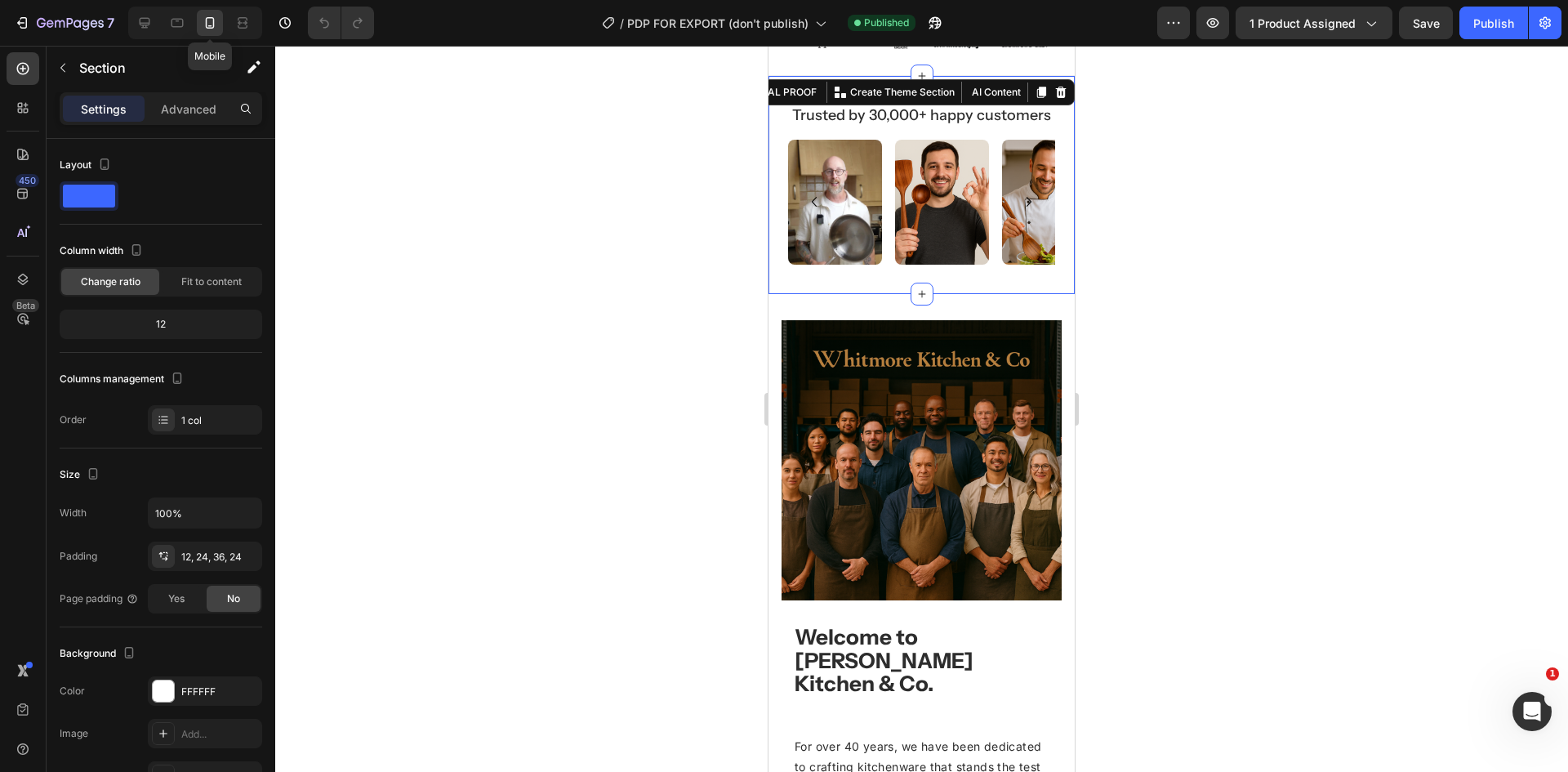
scroll to position [791, 0]
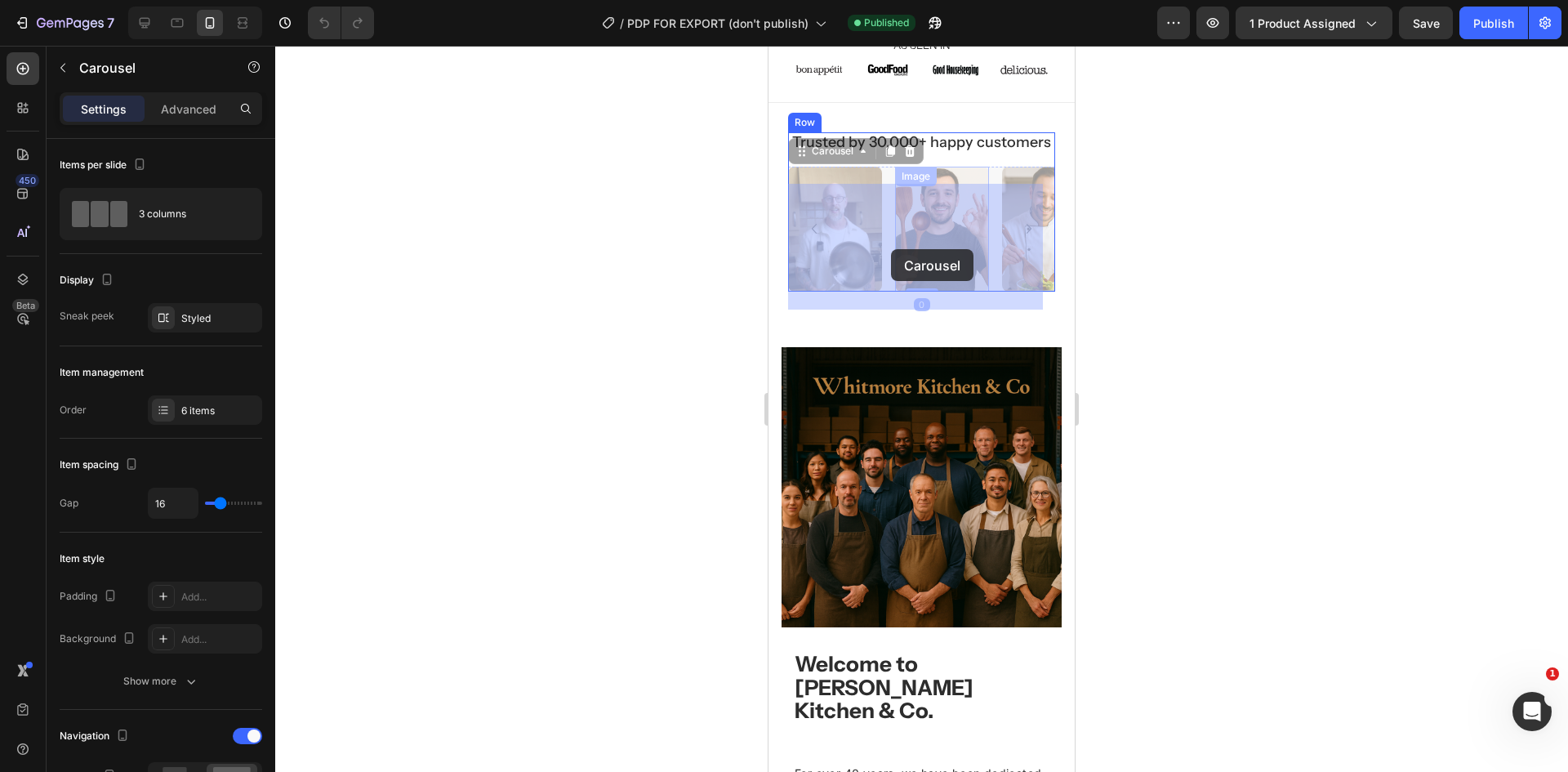
drag, startPoint x: 1012, startPoint y: 244, endPoint x: 891, endPoint y: 249, distance: 121.1
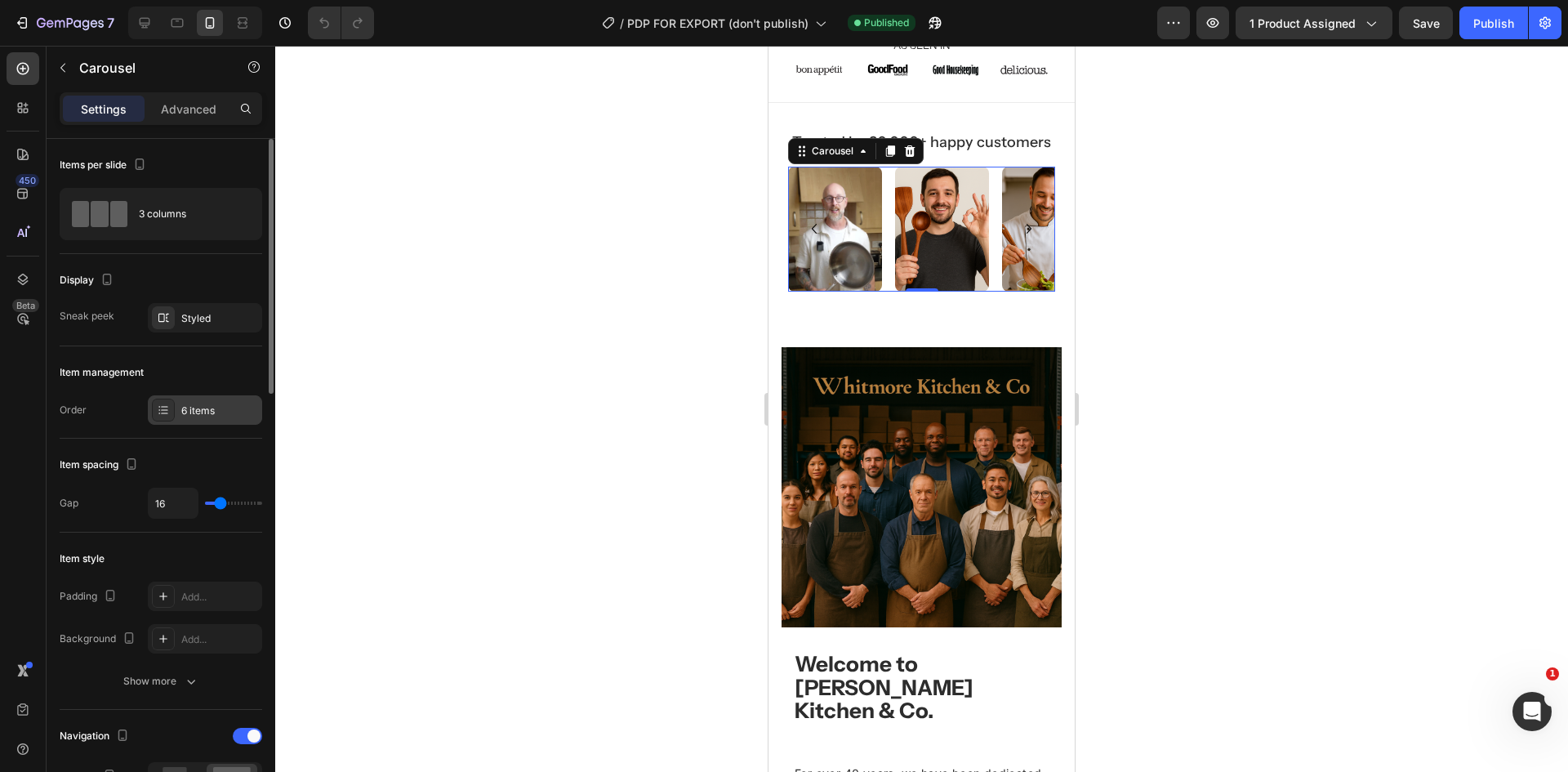
click at [208, 414] on div "6 items" at bounding box center [219, 411] width 76 height 14
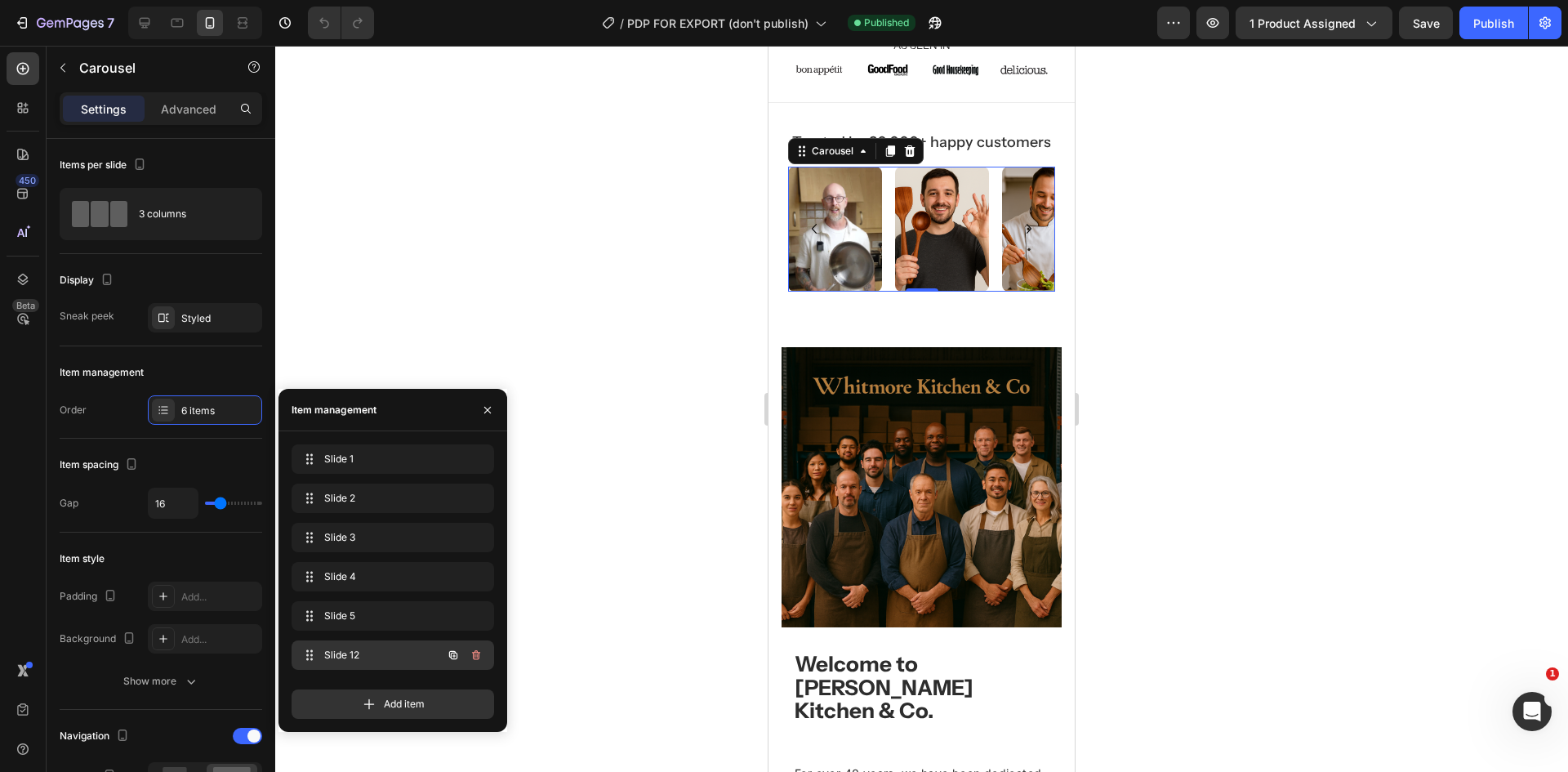
click at [386, 662] on div "Slide 12 Slide 12" at bounding box center [370, 654] width 144 height 22
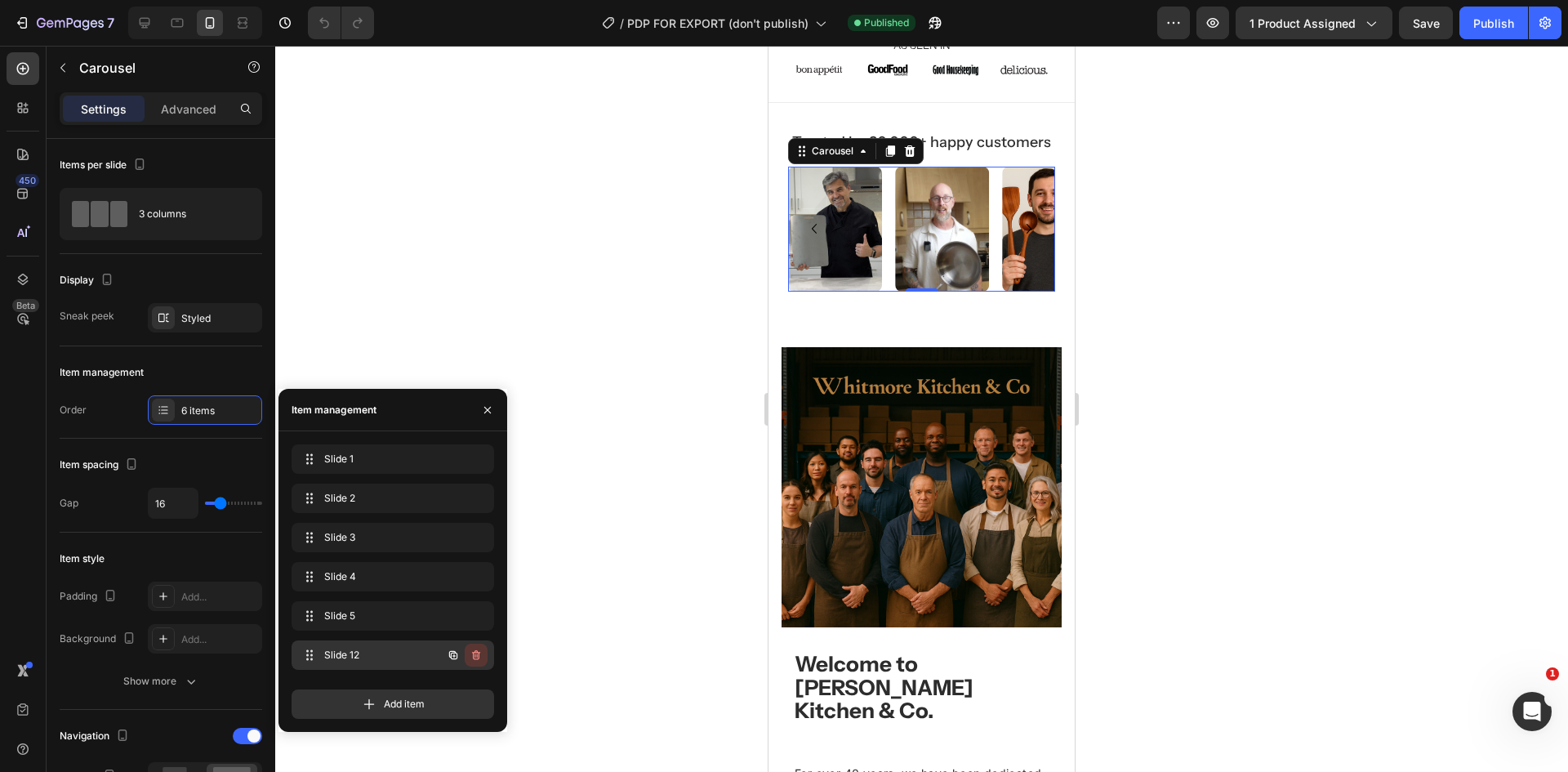
click at [472, 652] on icon "button" at bounding box center [476, 655] width 13 height 13
click at [472, 652] on div "Delete" at bounding box center [465, 655] width 31 height 14
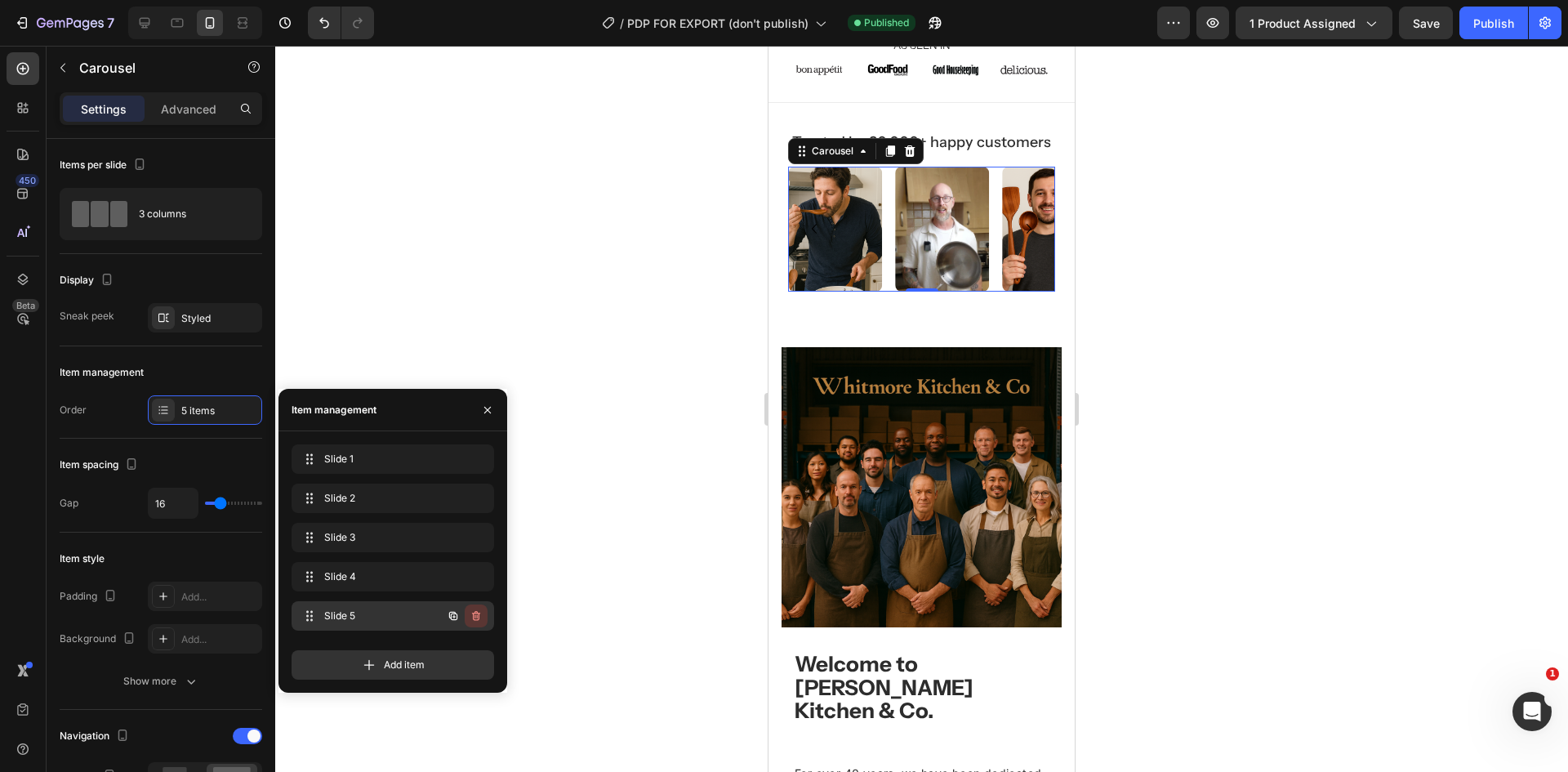
click at [476, 618] on icon "button" at bounding box center [476, 616] width 13 height 13
click at [476, 618] on div "Delete" at bounding box center [465, 616] width 31 height 14
click at [440, 574] on div "Slide 4 Slide 4" at bounding box center [370, 576] width 144 height 22
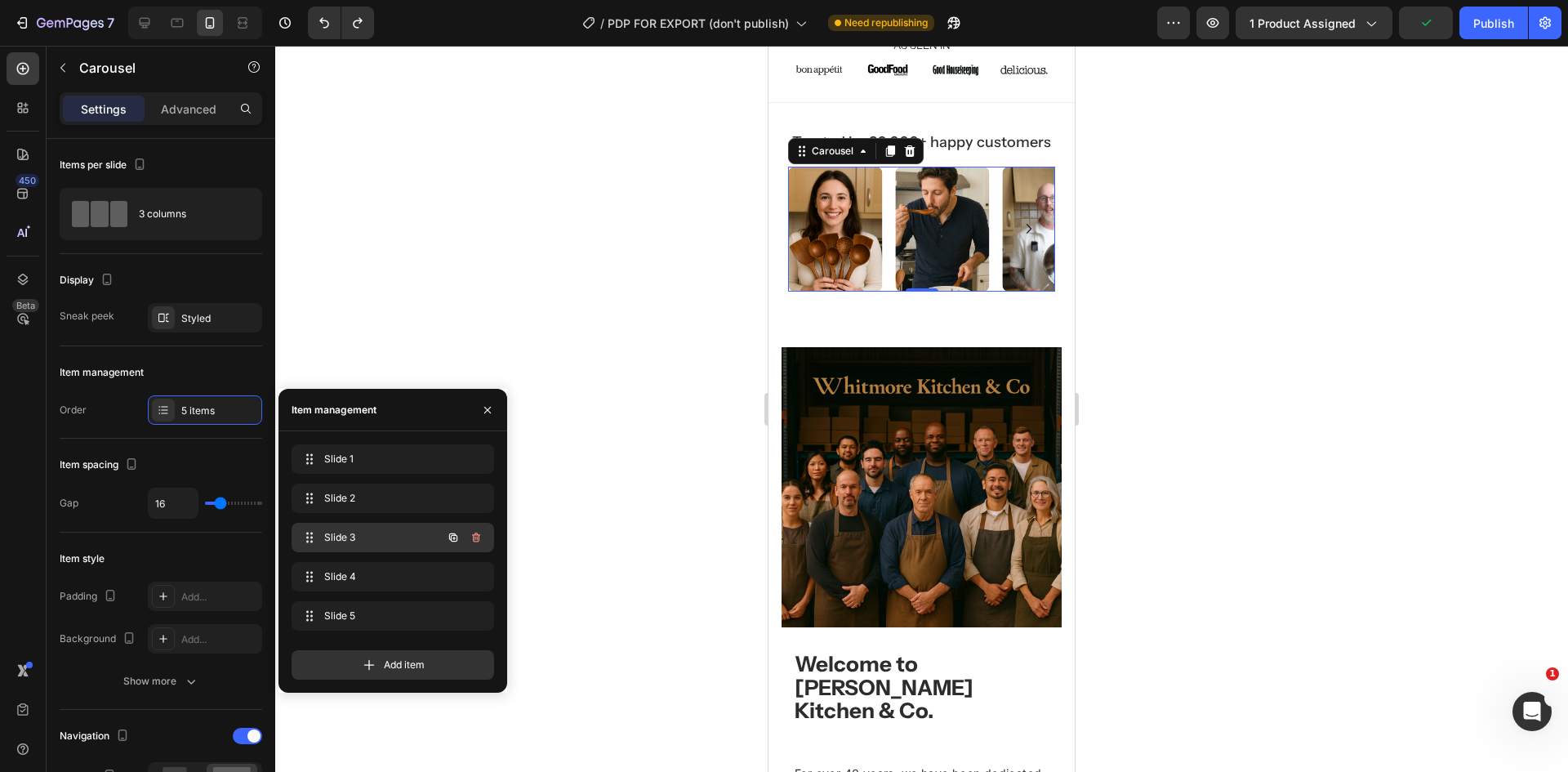
click at [424, 537] on div "Slide 3 Slide 3" at bounding box center [370, 537] width 144 height 22
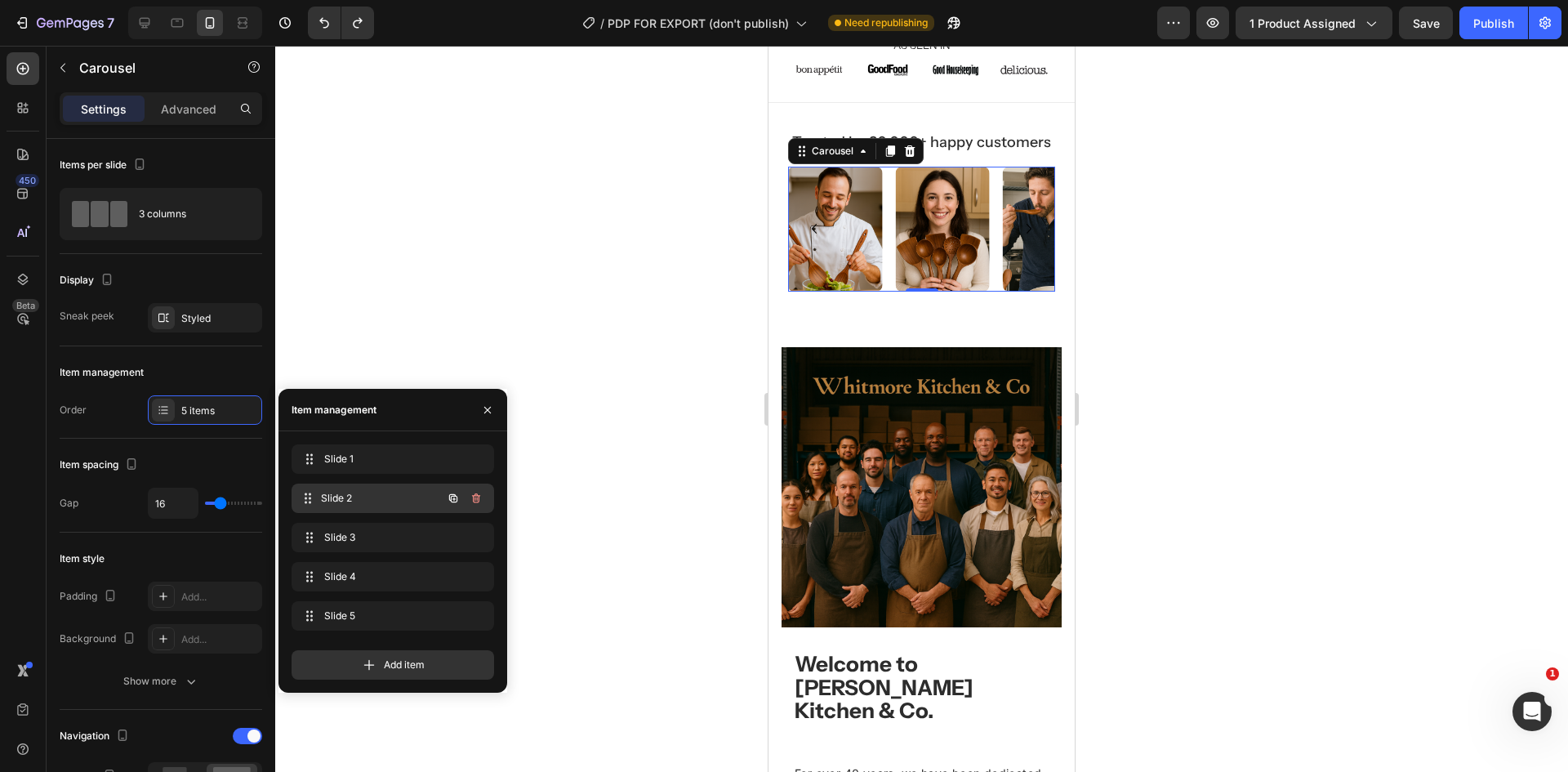
click at [417, 486] on div "Slide 2 Slide 2" at bounding box center [392, 498] width 202 height 30
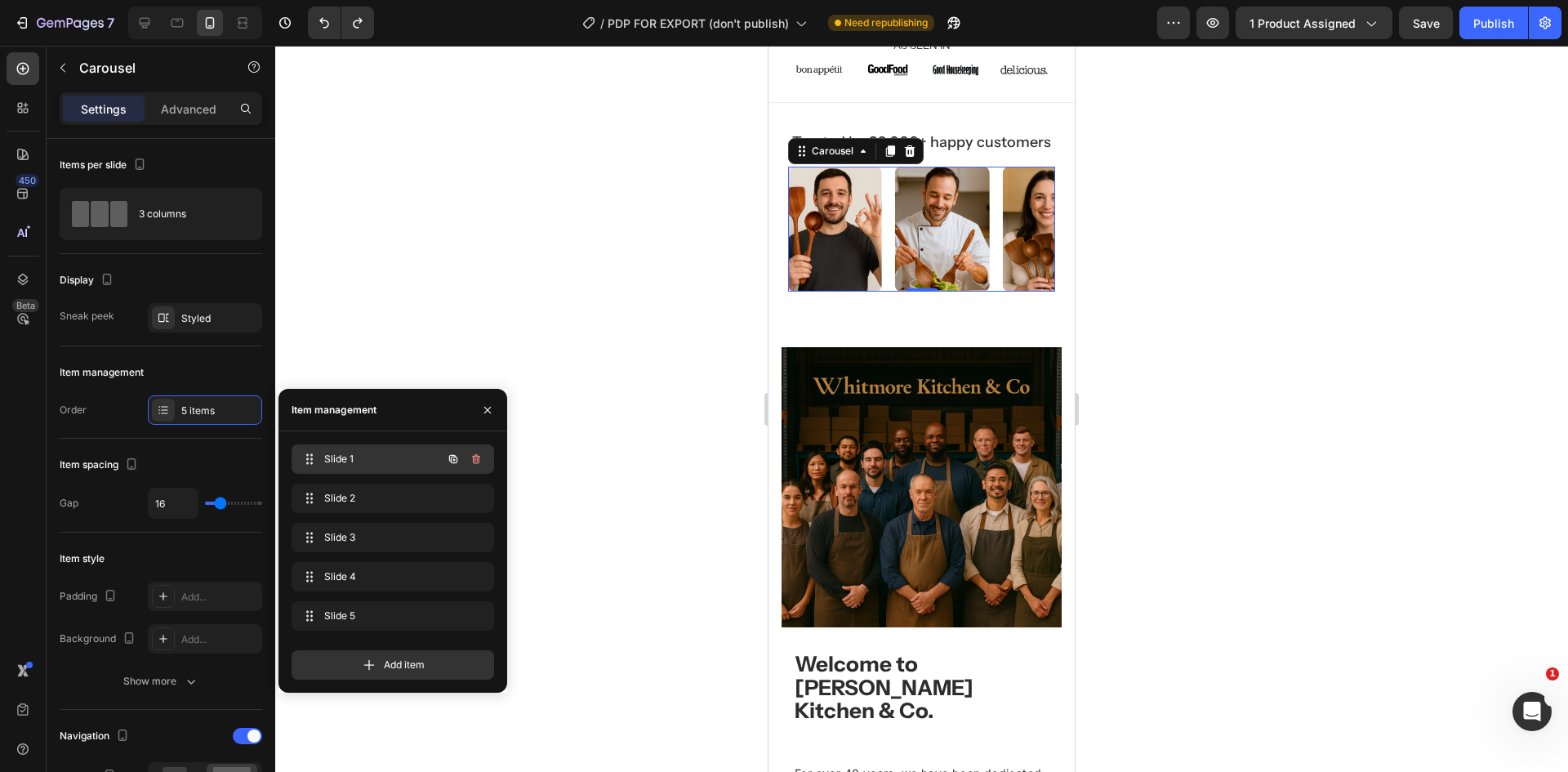
click at [410, 460] on span "Slide 1" at bounding box center [370, 459] width 93 height 14
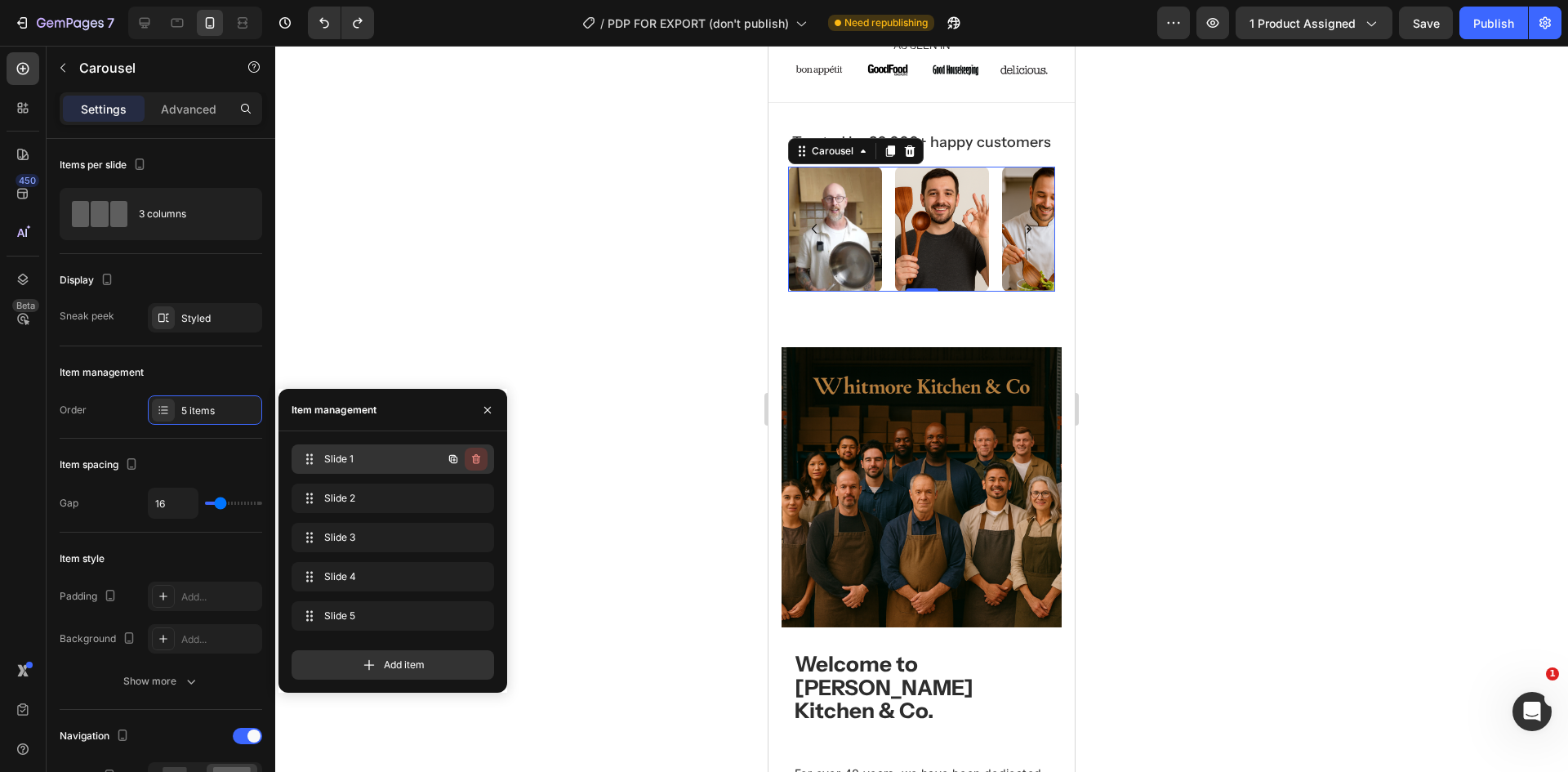
click at [471, 460] on icon "button" at bounding box center [476, 459] width 13 height 13
click at [471, 460] on div "Delete" at bounding box center [465, 459] width 31 height 14
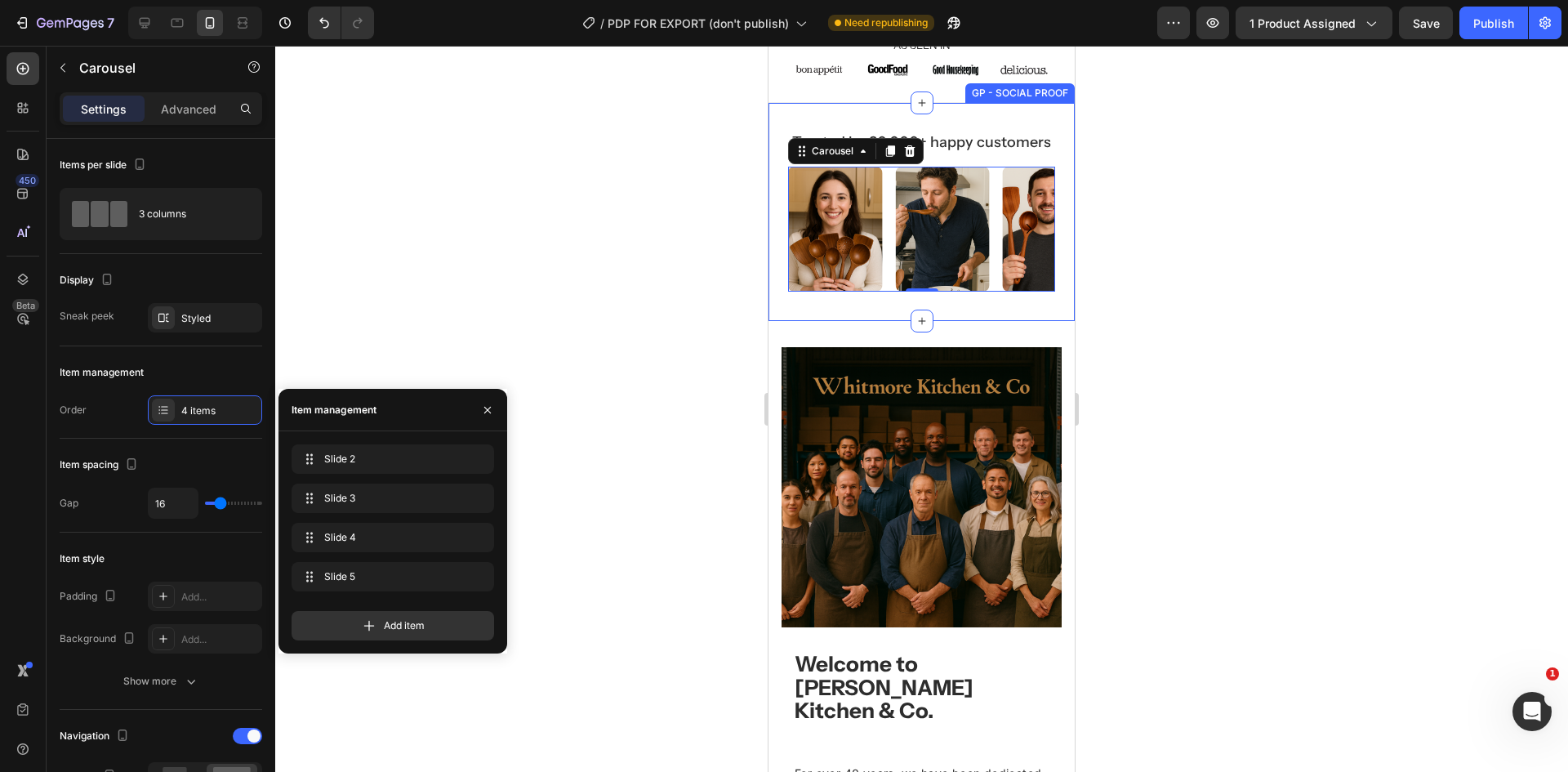
click at [1278, 318] on div at bounding box center [921, 409] width 1293 height 726
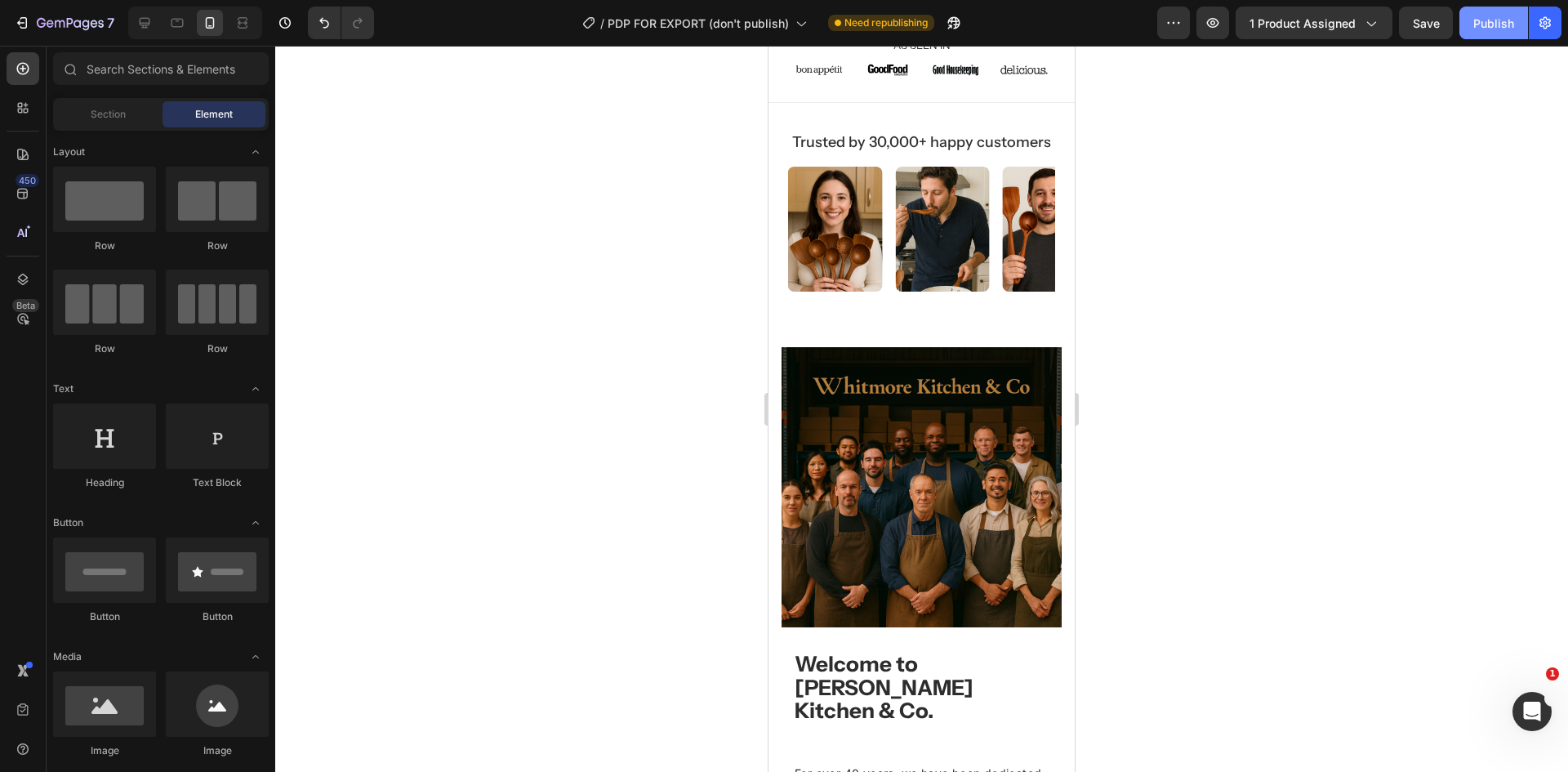
click at [1474, 22] on div "Publish" at bounding box center [1493, 22] width 40 height 17
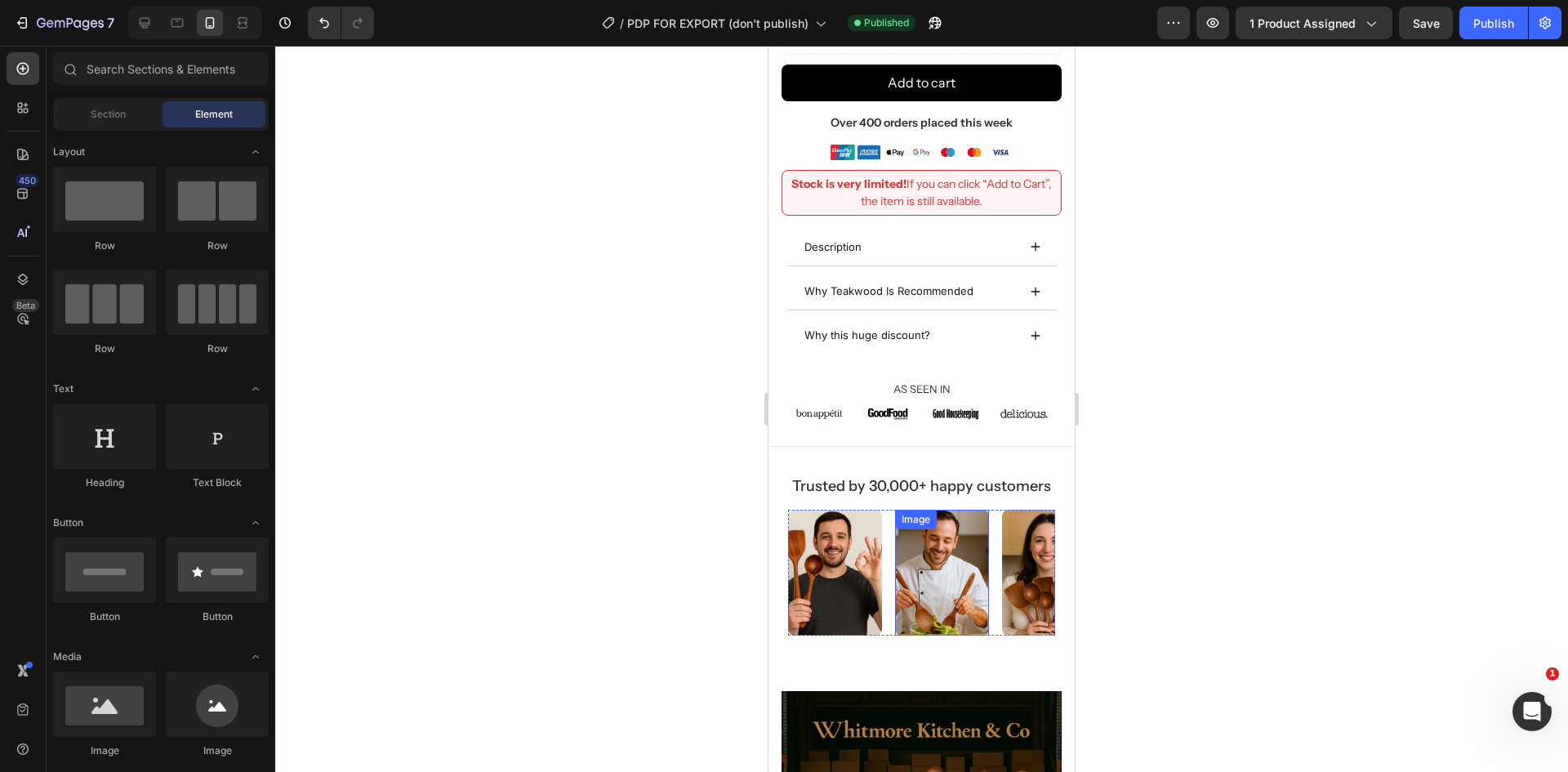
scroll to position [572, 0]
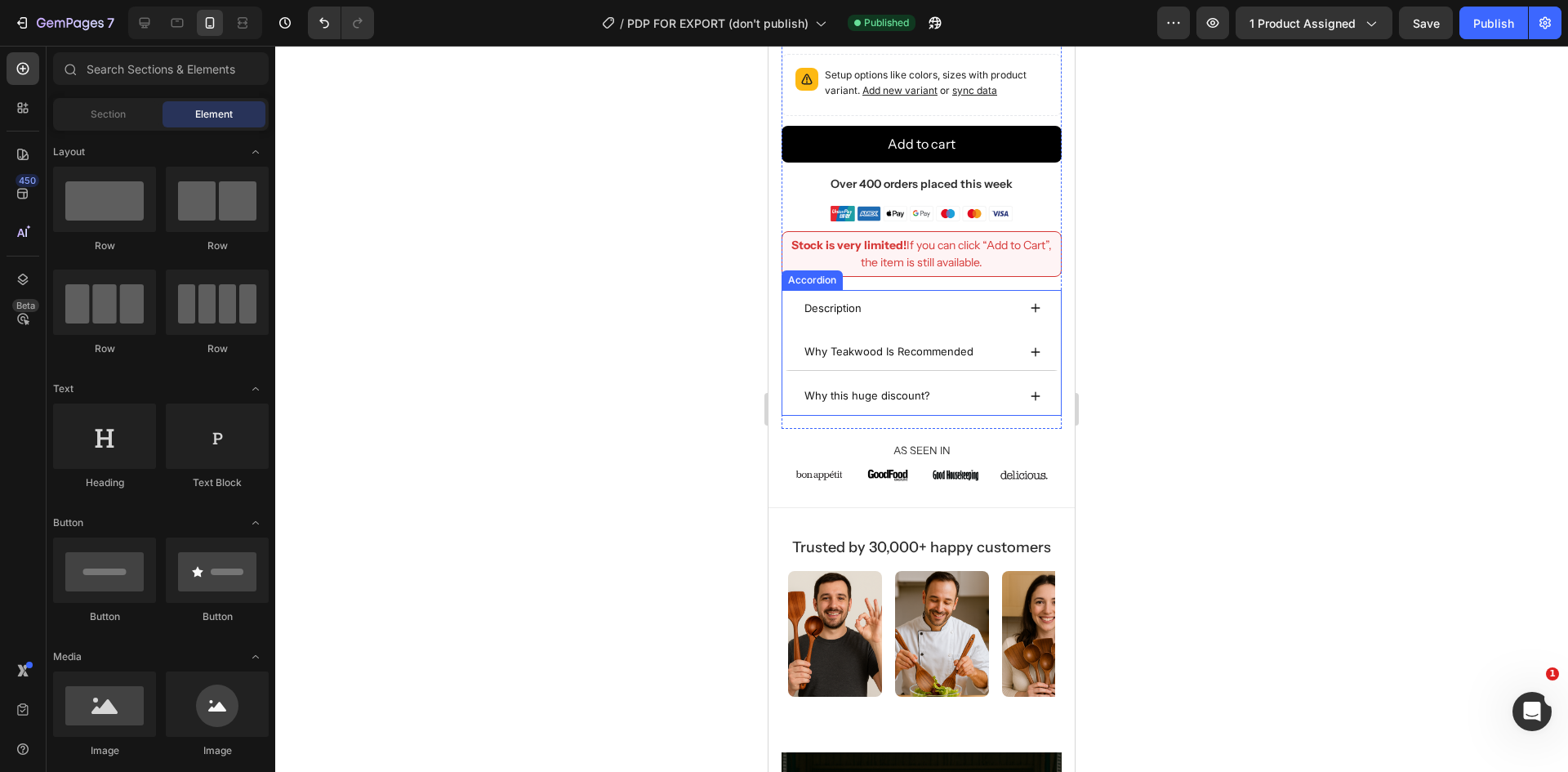
click at [943, 290] on div "Description" at bounding box center [922, 308] width 279 height 37
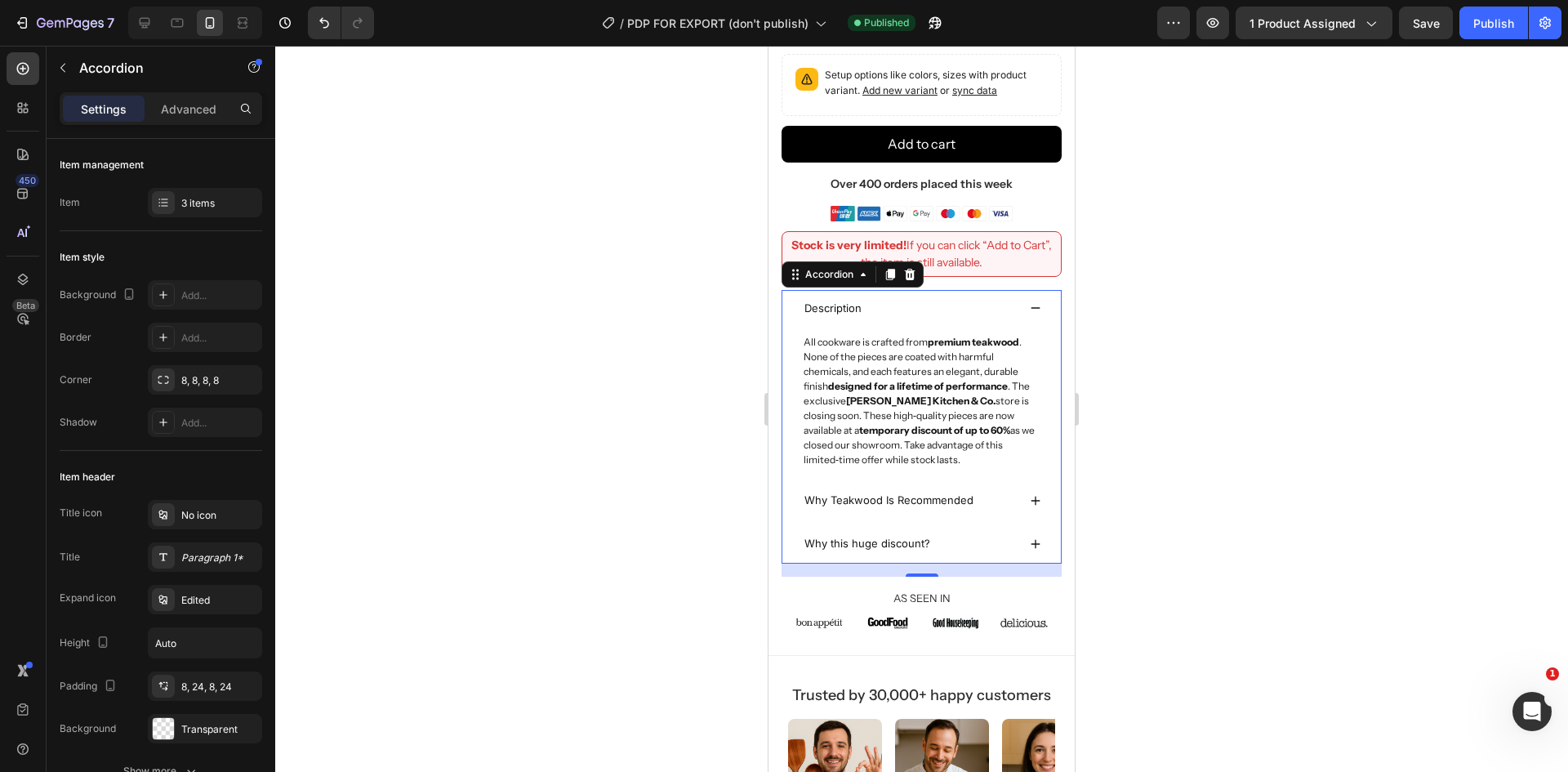
click at [946, 493] on span "Why Teakwood Is Recommended" at bounding box center [889, 500] width 169 height 13
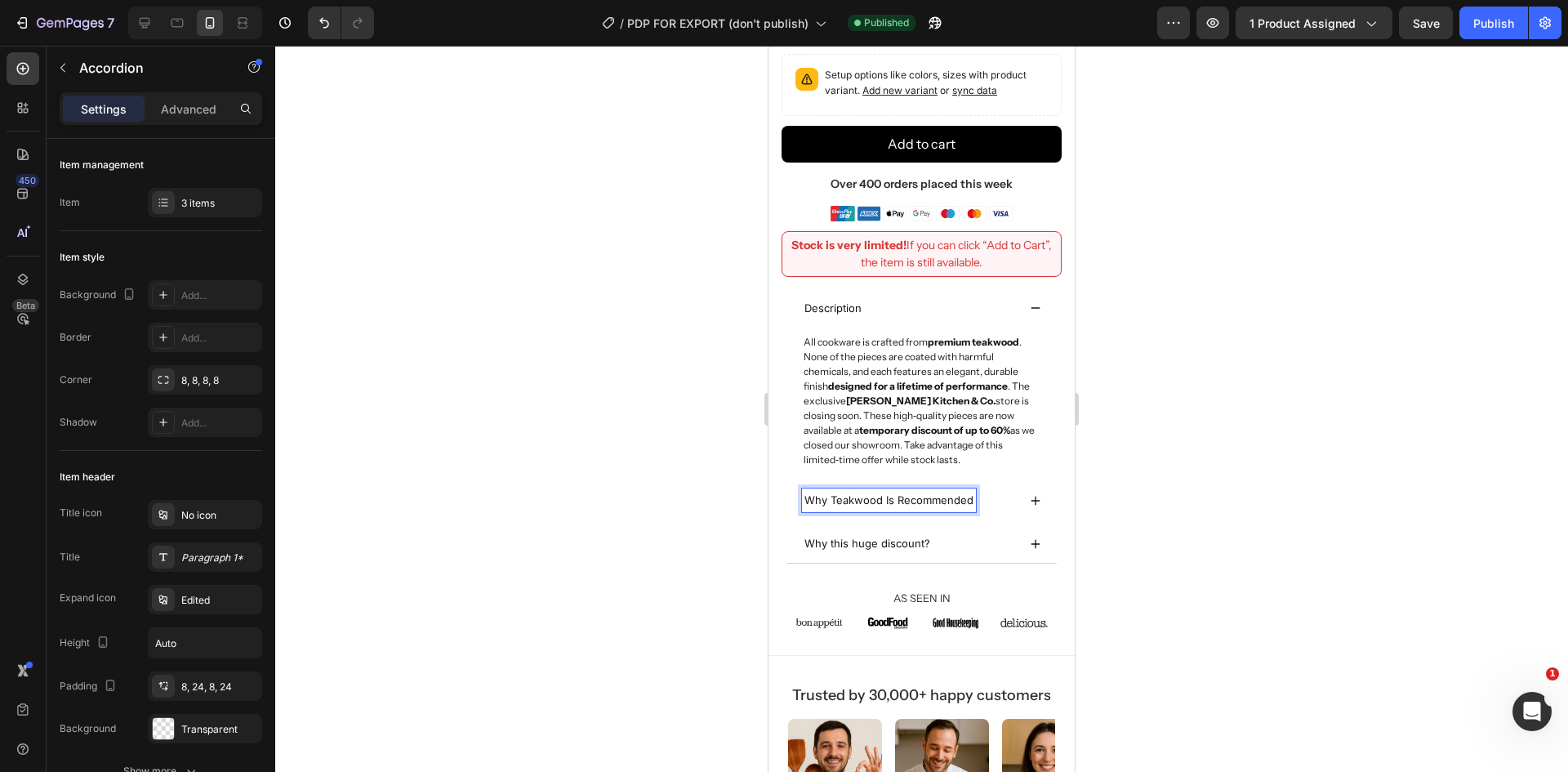
click at [989, 489] on div "Why Teakwood Is Recommended" at bounding box center [909, 501] width 215 height 23
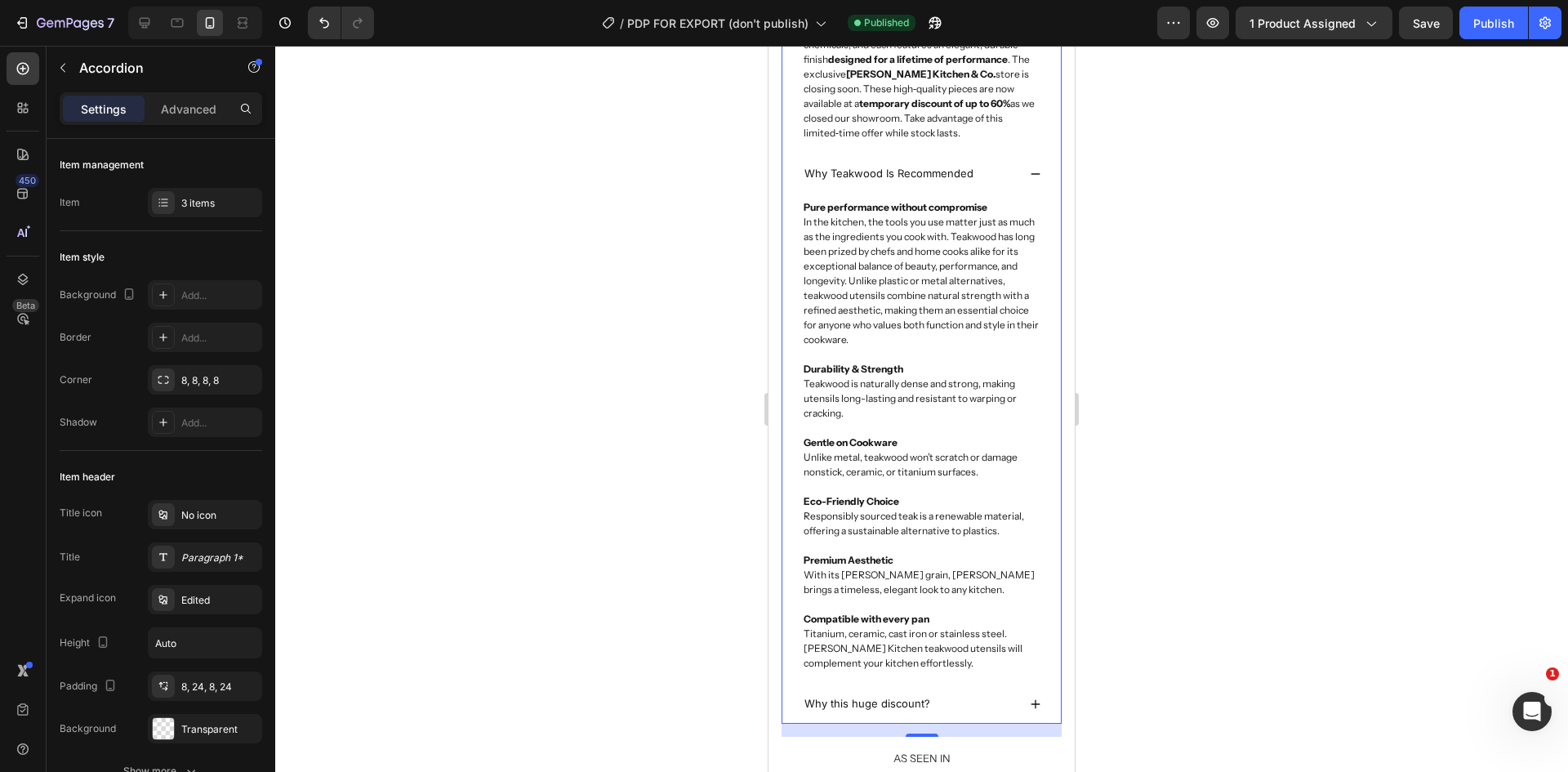
scroll to position [1062, 0]
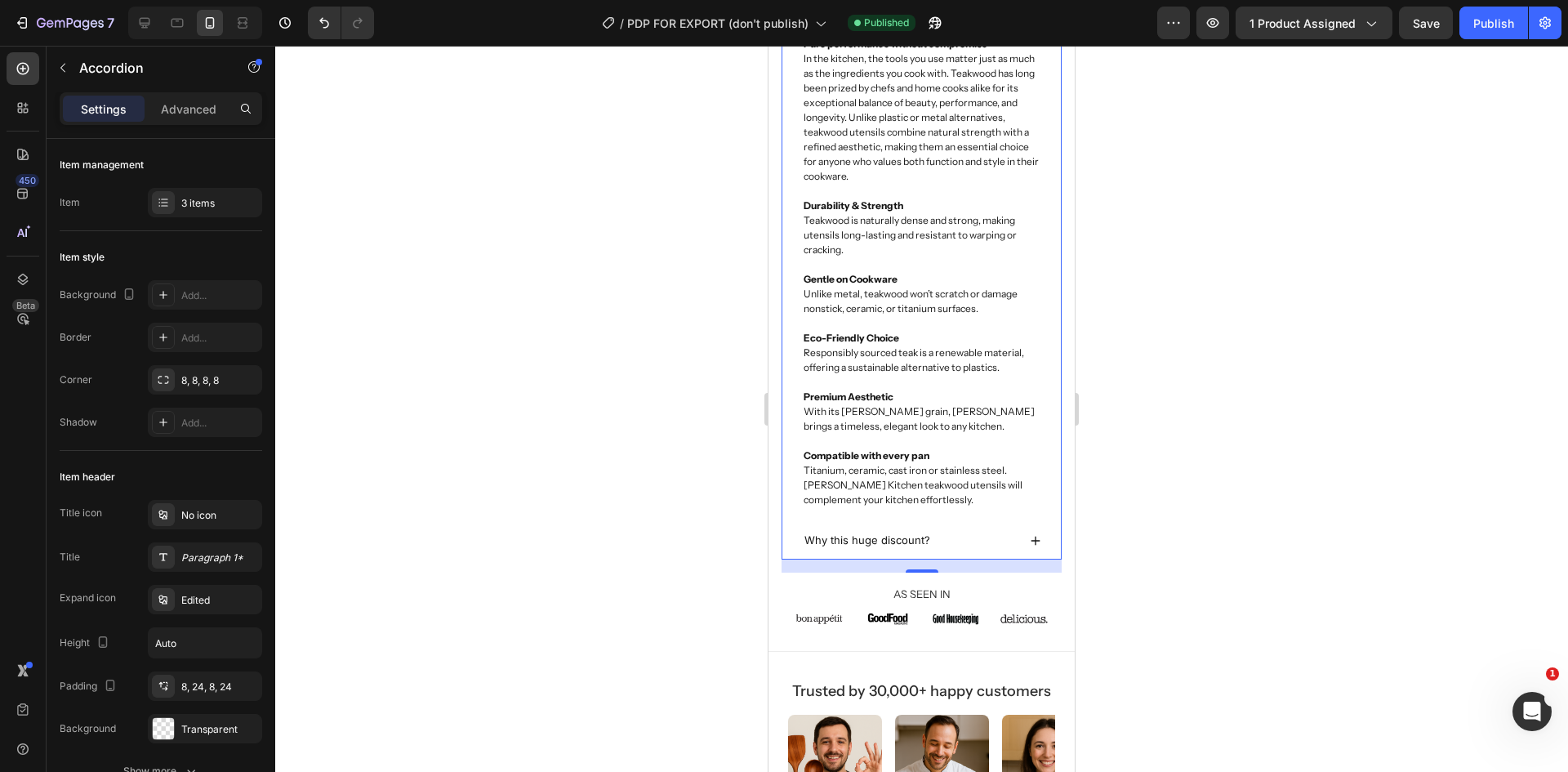
click at [987, 528] on div "Why this huge discount?" at bounding box center [909, 540] width 215 height 23
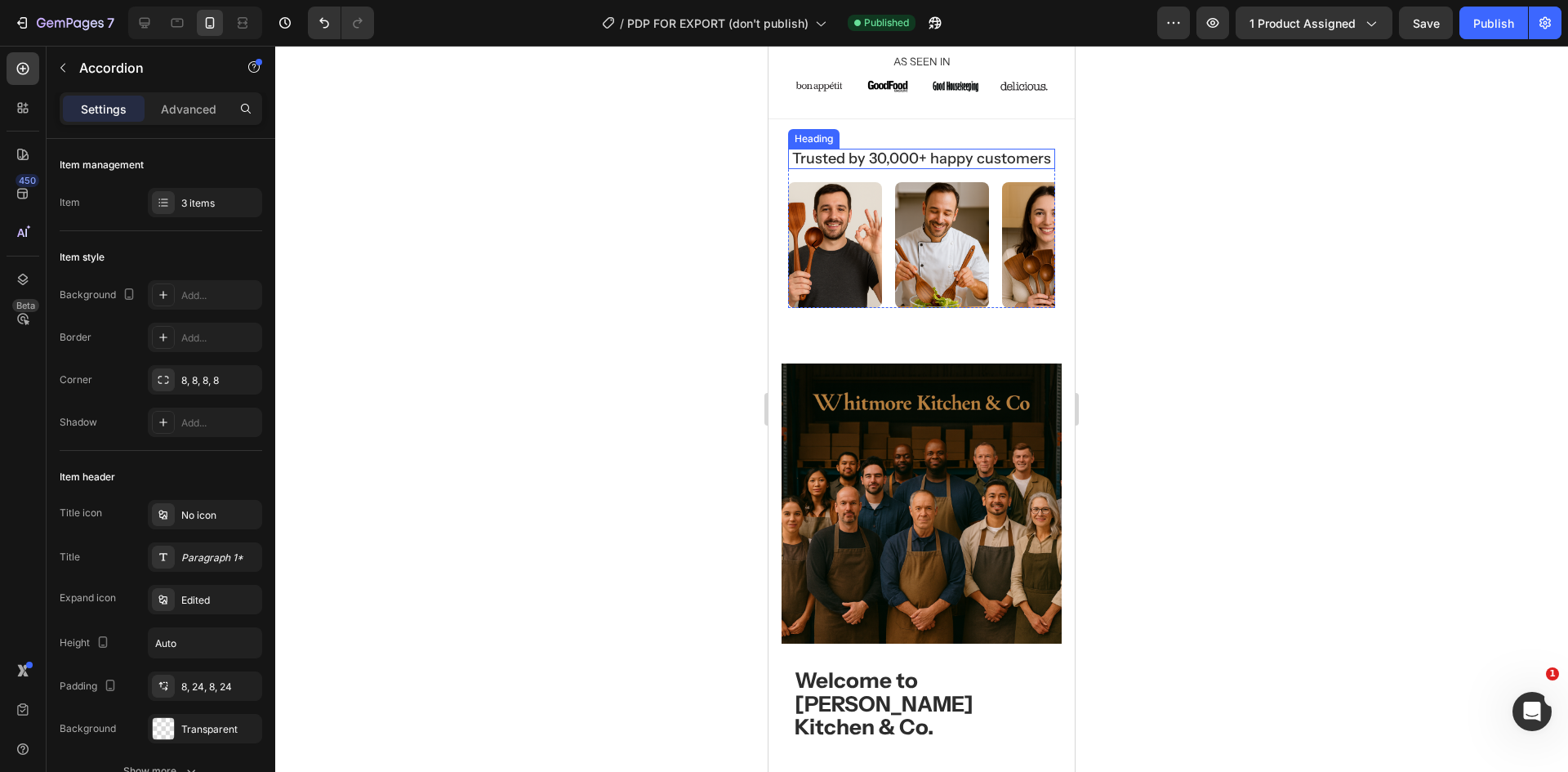
scroll to position [2125, 0]
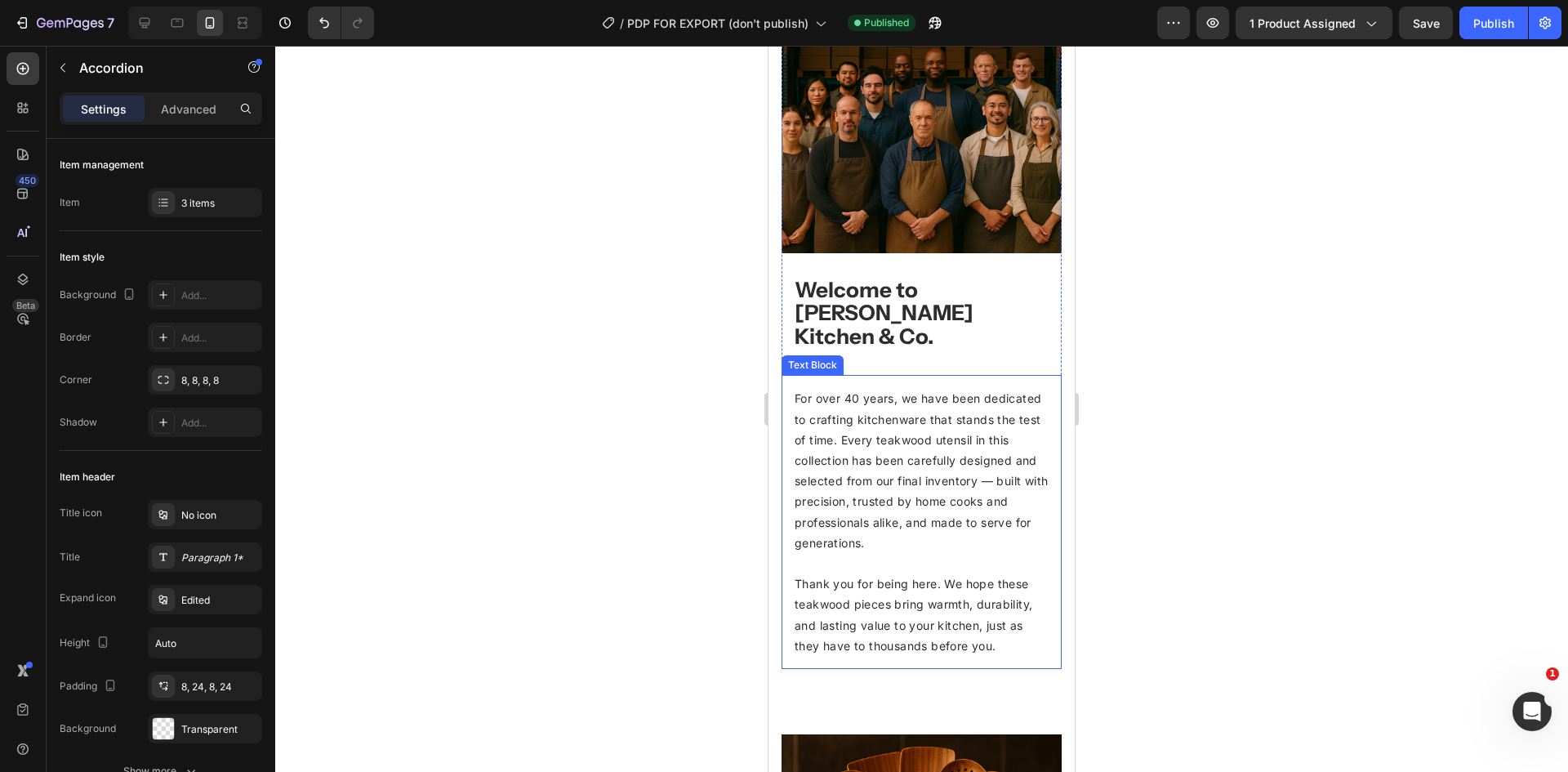
click at [955, 473] on p "For over 40 years, we have been dedicated to crafting kitchenware that stands t…" at bounding box center [921, 471] width 254 height 165
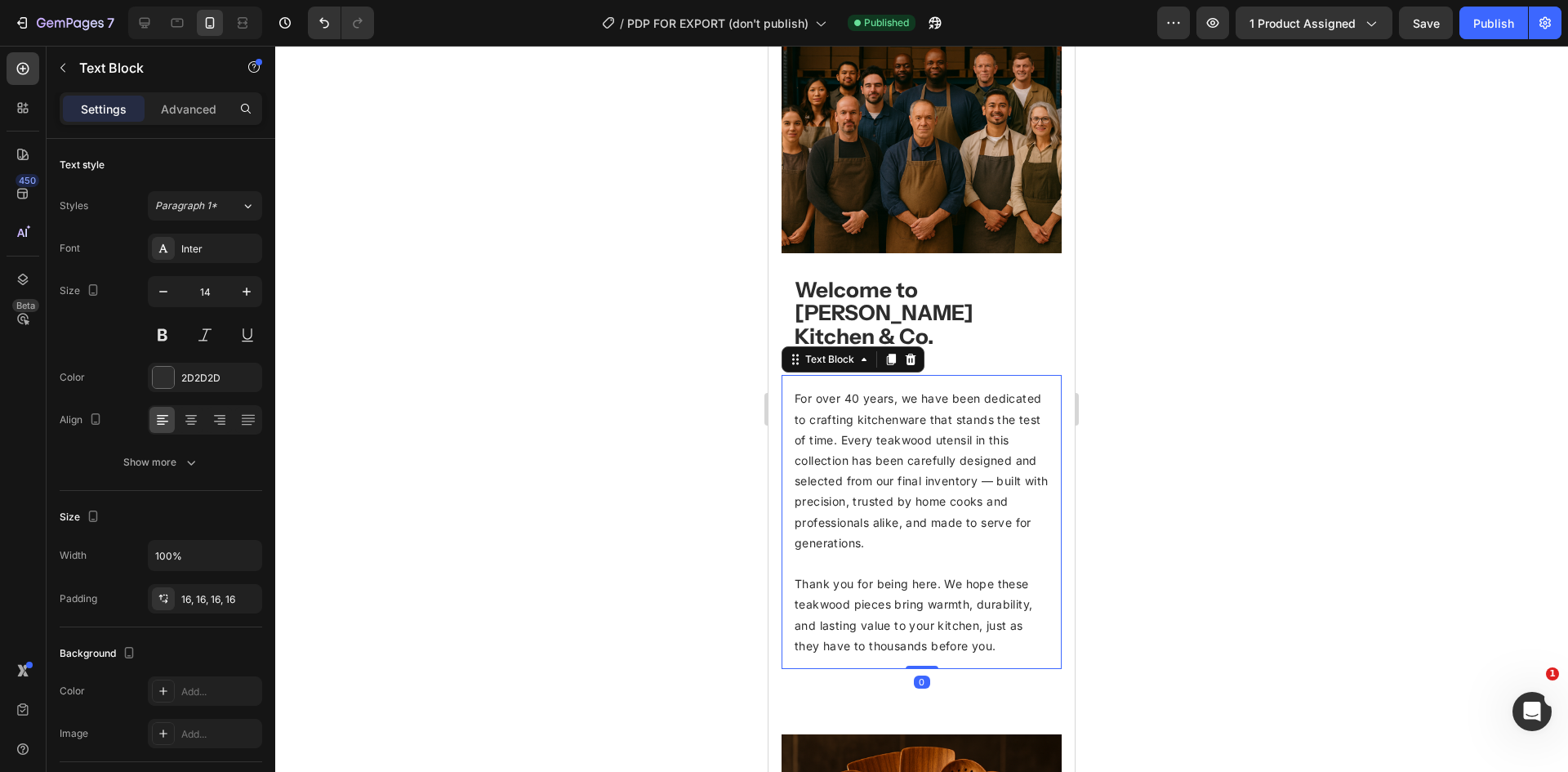
click at [955, 473] on p "For over 40 years, we have been dedicated to crafting kitchenware that stands t…" at bounding box center [921, 471] width 254 height 165
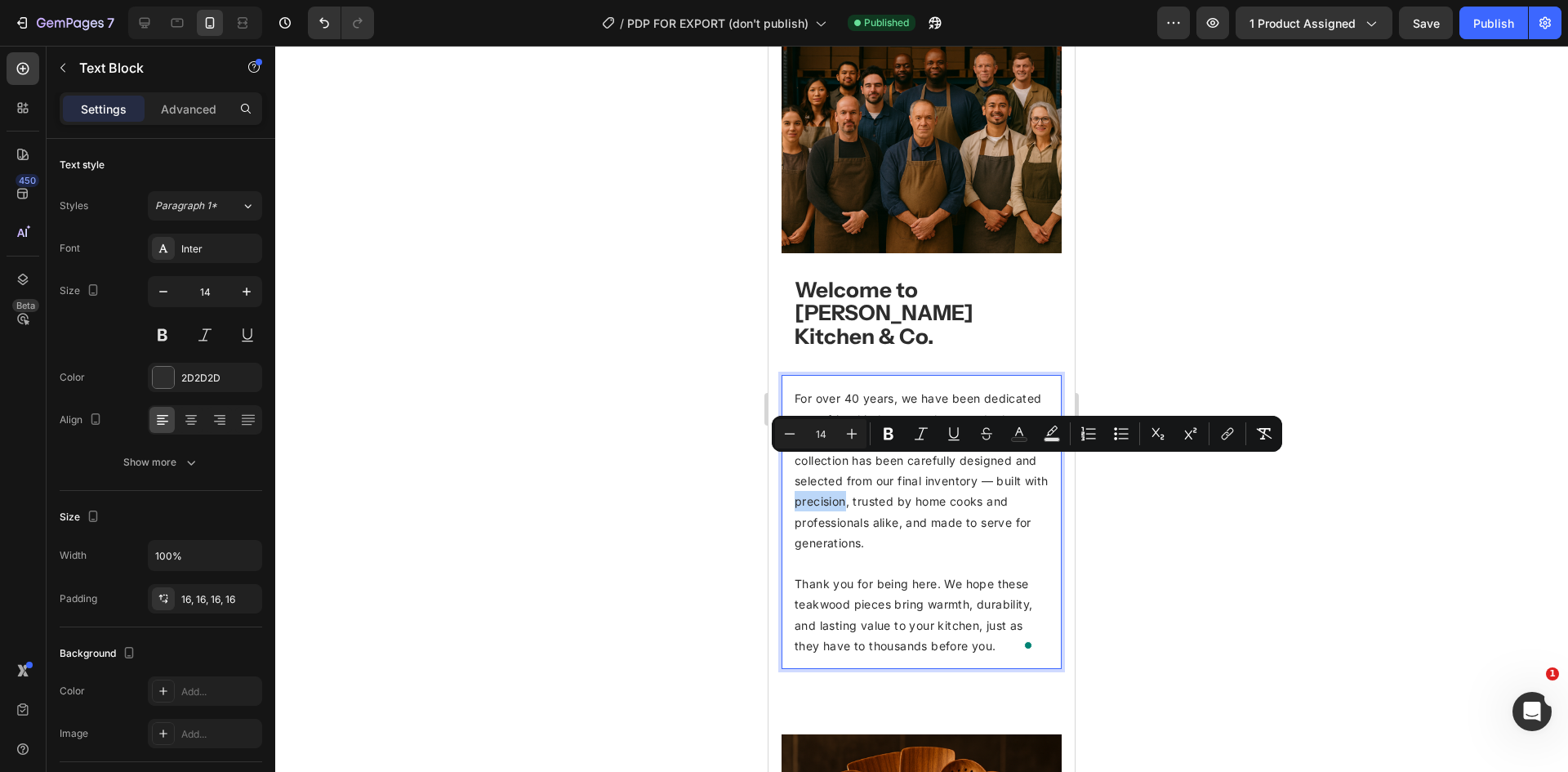
click at [903, 398] on span "For over 40 years, we have been dedicated to crafting kitchenware that stands t…" at bounding box center [921, 469] width 253 height 157
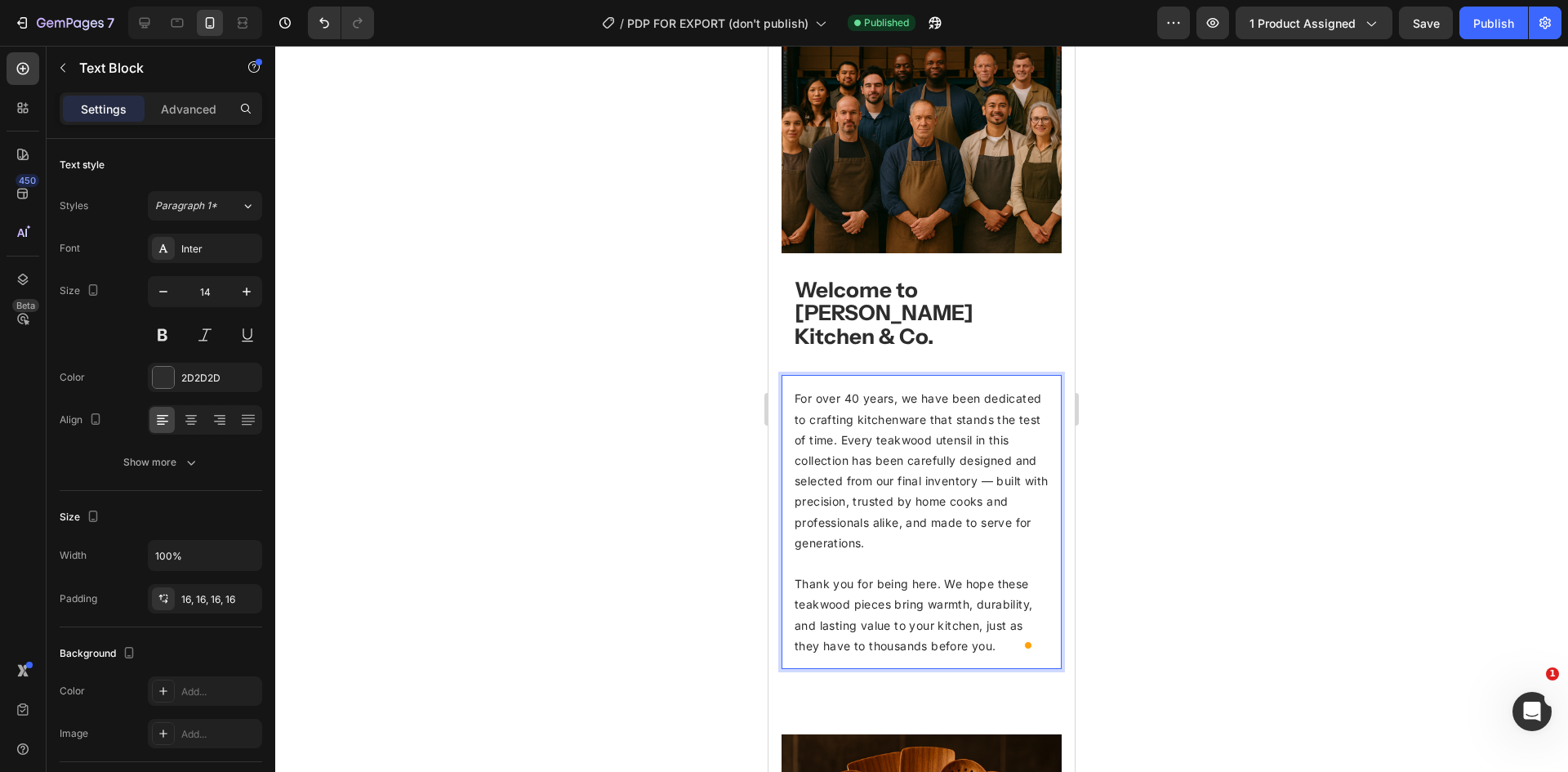
click at [890, 470] on span "For over 40 years, we have been dedicated to crafting kitchenware that stands t…" at bounding box center [921, 469] width 253 height 157
click at [887, 463] on span "For over 40 years, we have been dedicated to crafting kitchenware that stands t…" at bounding box center [917, 469] width 247 height 157
click at [861, 466] on span "For over 40 years, we have been dedicated to crafting kitchenware that stands t…" at bounding box center [917, 469] width 247 height 157
click at [829, 464] on span "For over 40 years, we have been dedicated to crafting kitchenware that stands t…" at bounding box center [917, 469] width 247 height 157
click at [926, 462] on span "For over 40 years, we have been dedicated to crafting kitchenware that stands t…" at bounding box center [917, 469] width 247 height 157
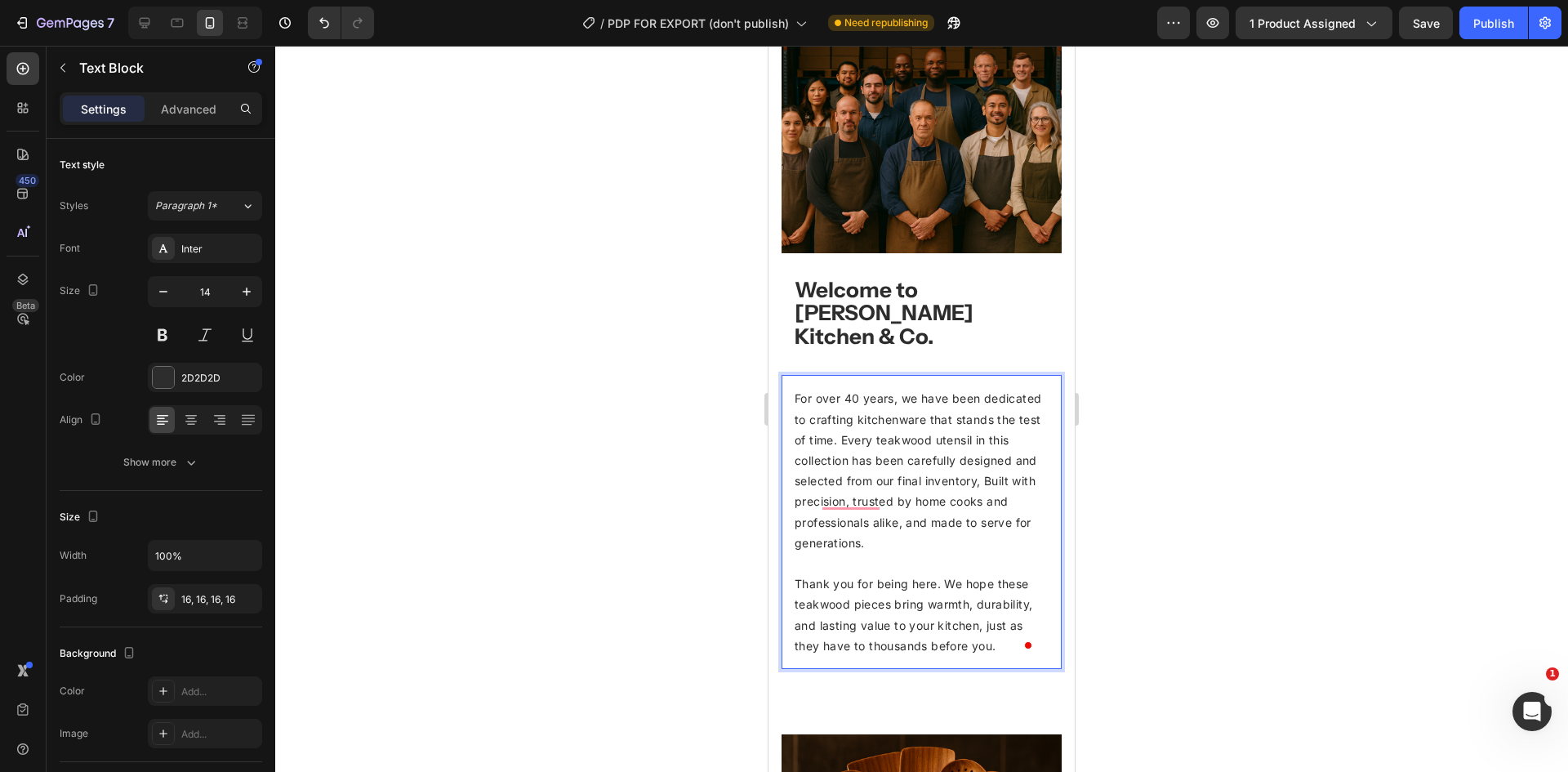
click at [883, 463] on span "For over 40 years, we have been dedicated to crafting kitchenware that stands t…" at bounding box center [917, 469] width 247 height 157
click at [911, 483] on span "For over 40 years, we have been dedicated to crafting kitchenware that stands t…" at bounding box center [917, 469] width 247 height 157
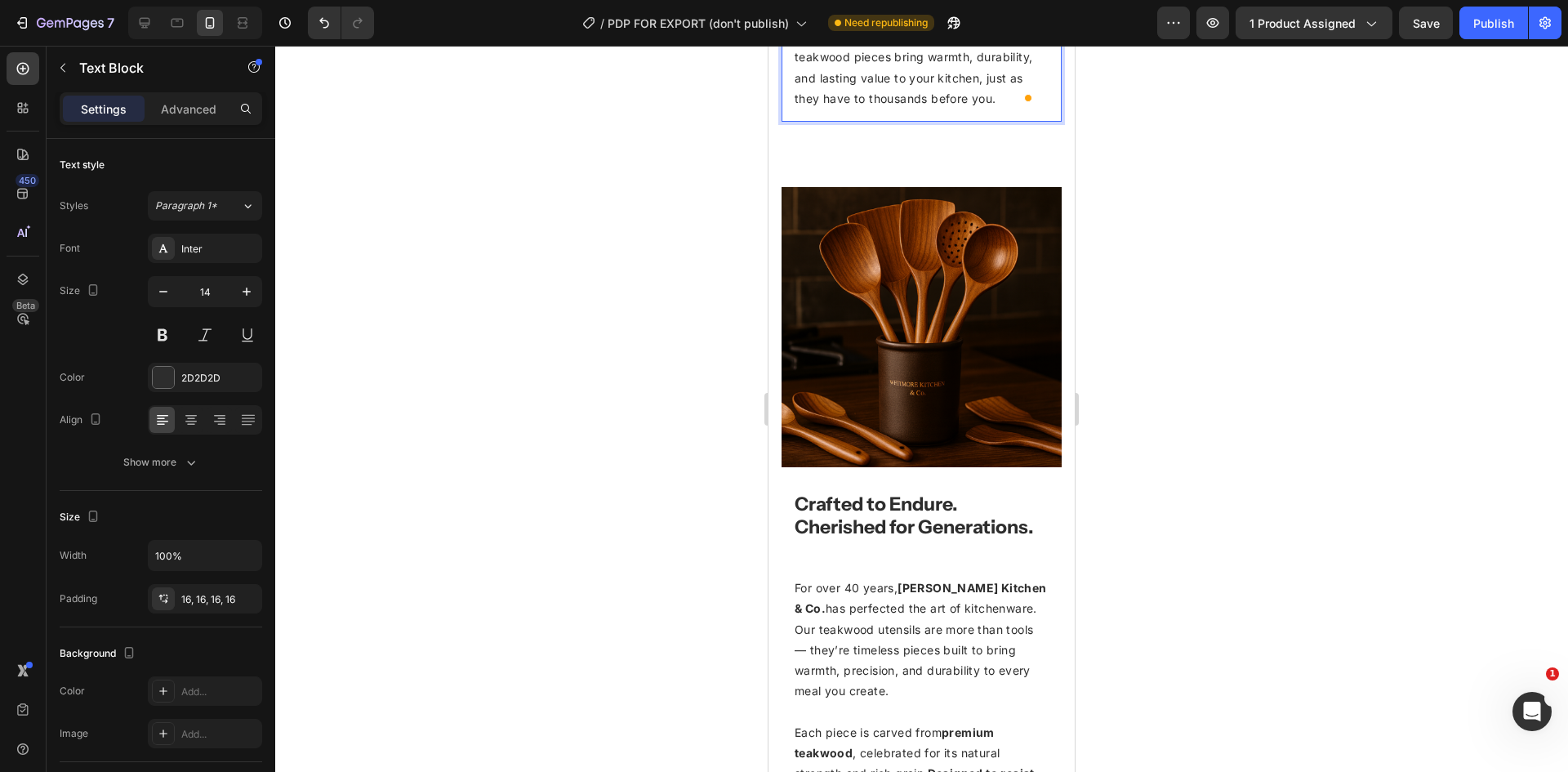
scroll to position [2696, 0]
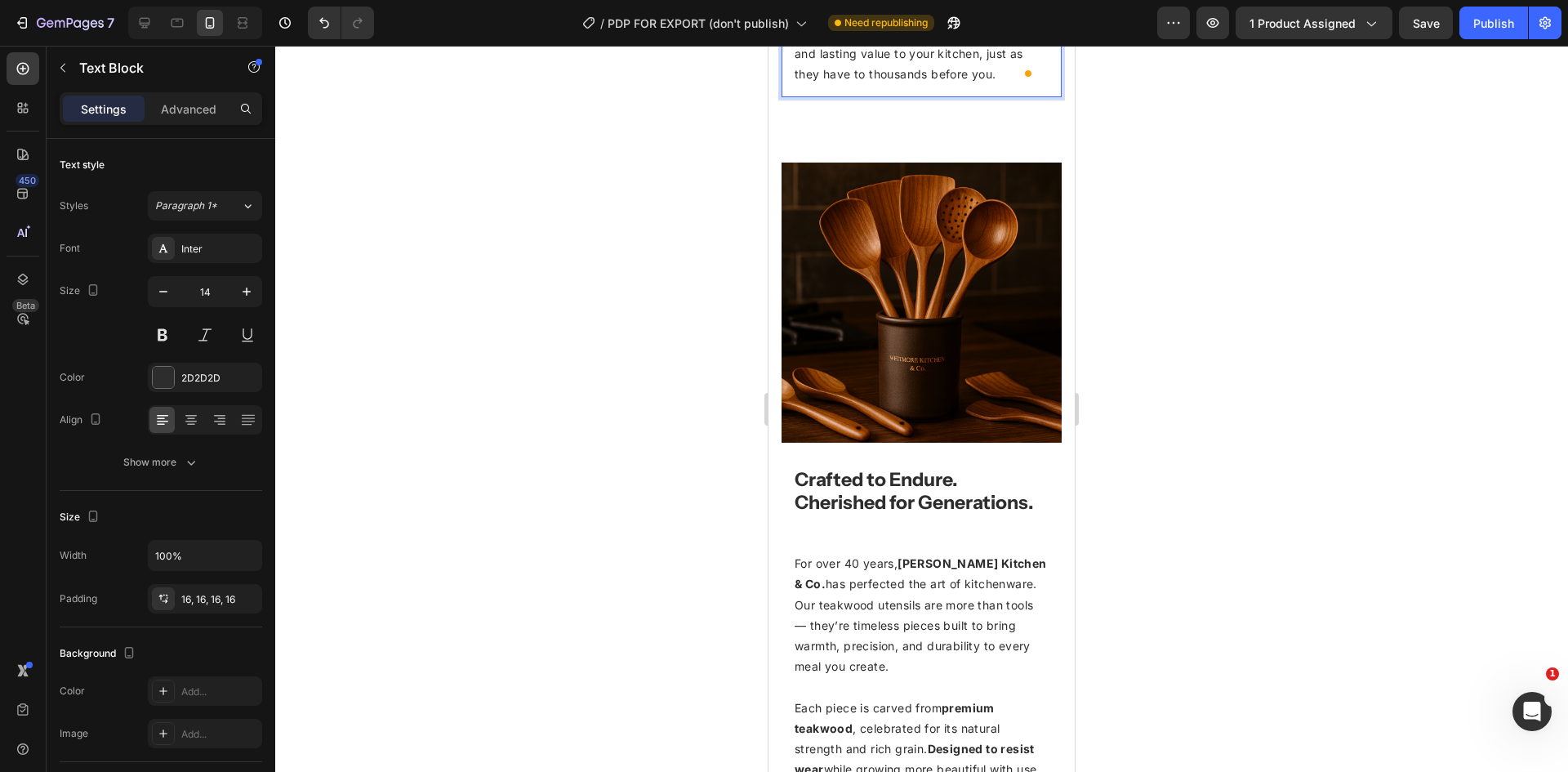
click at [893, 571] on span "For over 40 years, [PERSON_NAME] Kitchen & Co. has perfected the art of kitchen…" at bounding box center [920, 615] width 252 height 117
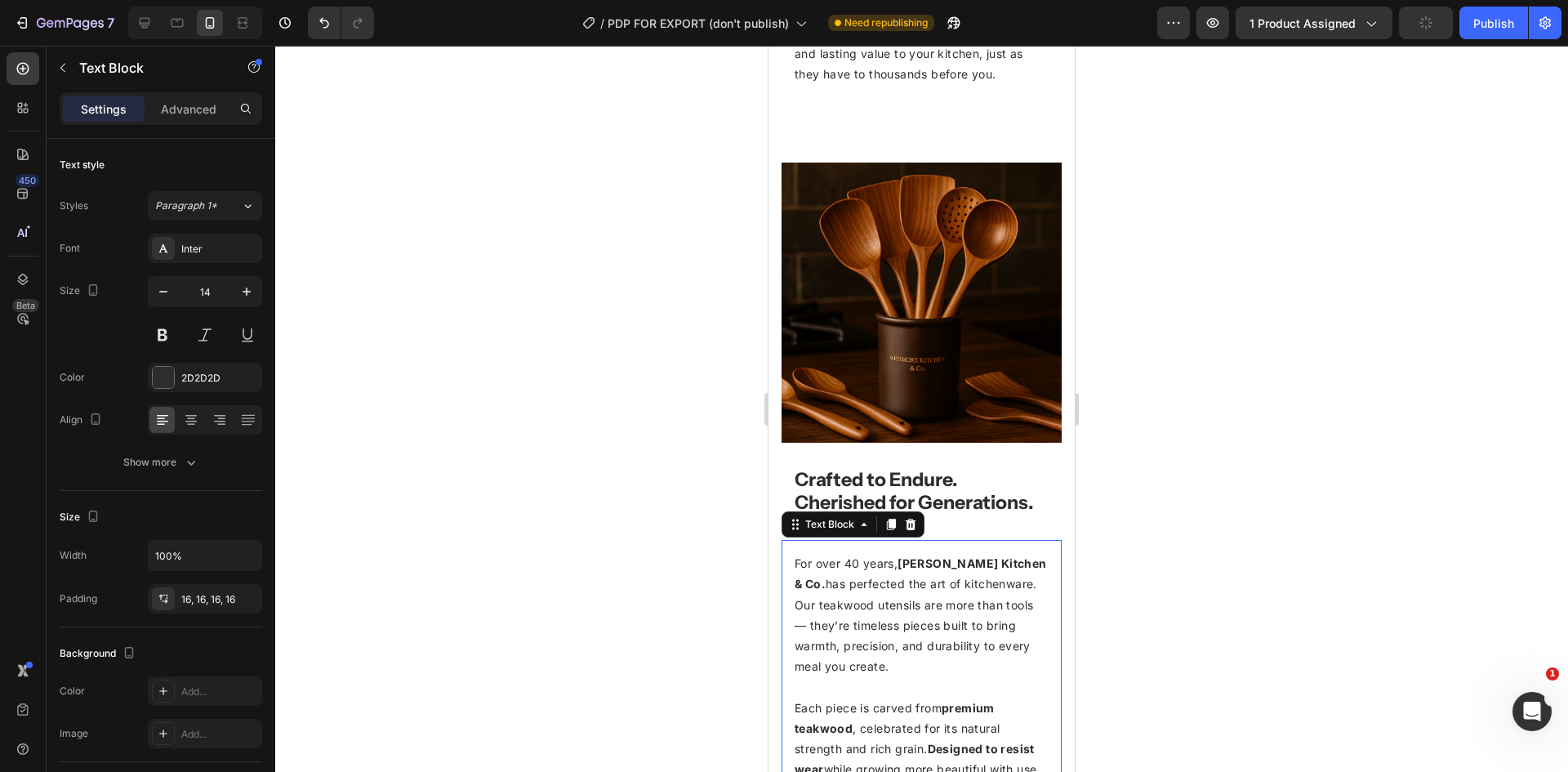
click at [812, 576] on span "For over 40 years, [PERSON_NAME] Kitchen & Co. has perfected the art of kitchen…" at bounding box center [920, 615] width 252 height 117
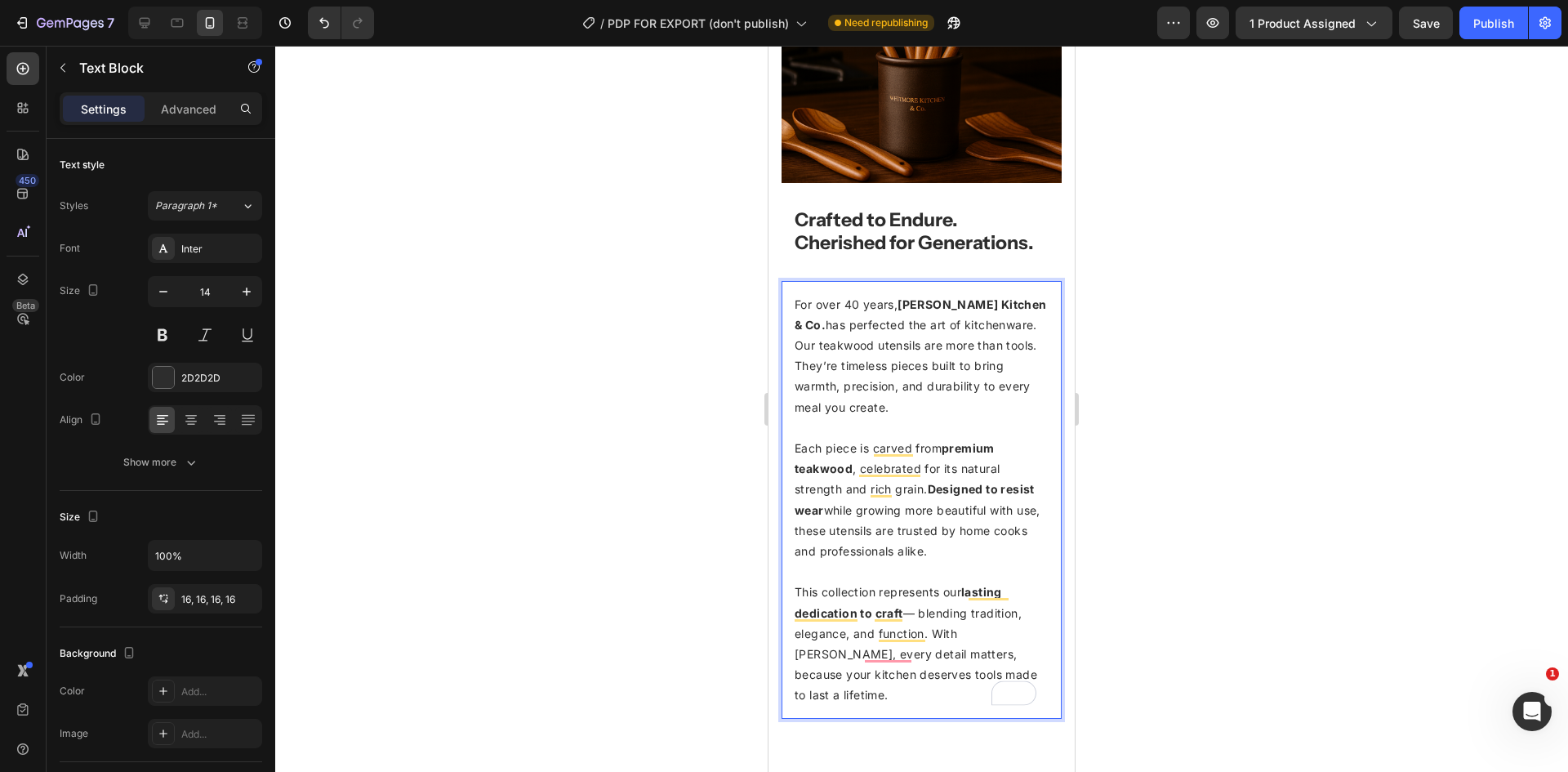
scroll to position [2942, 0]
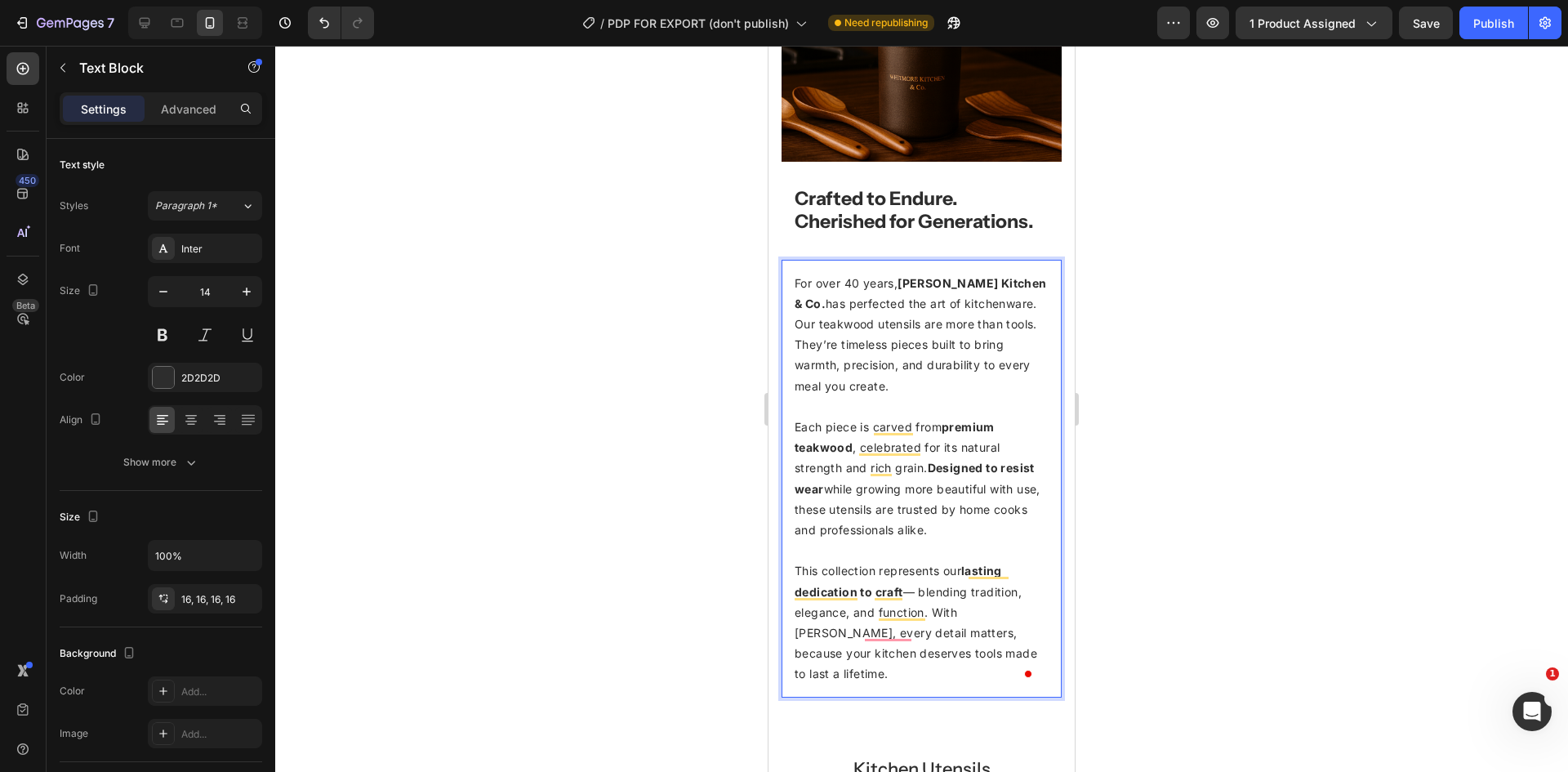
click at [920, 586] on span "This collection represents our lasting dedication to craft — blending tradition…" at bounding box center [916, 622] width 243 height 117
click at [1018, 611] on p "This collection represents our lasting dedication to craft. Blending tradition,…" at bounding box center [921, 622] width 254 height 123
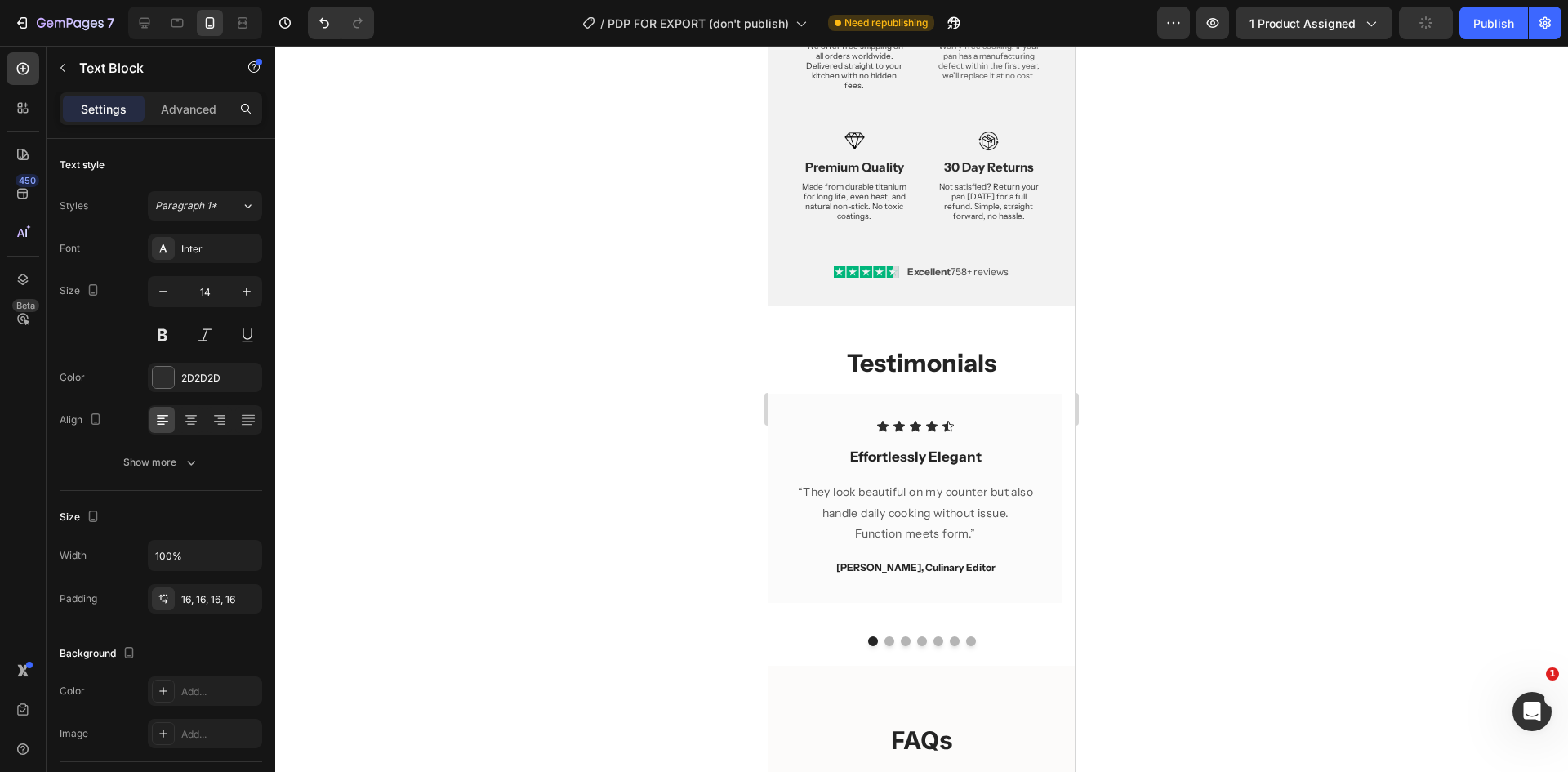
scroll to position [4248, 0]
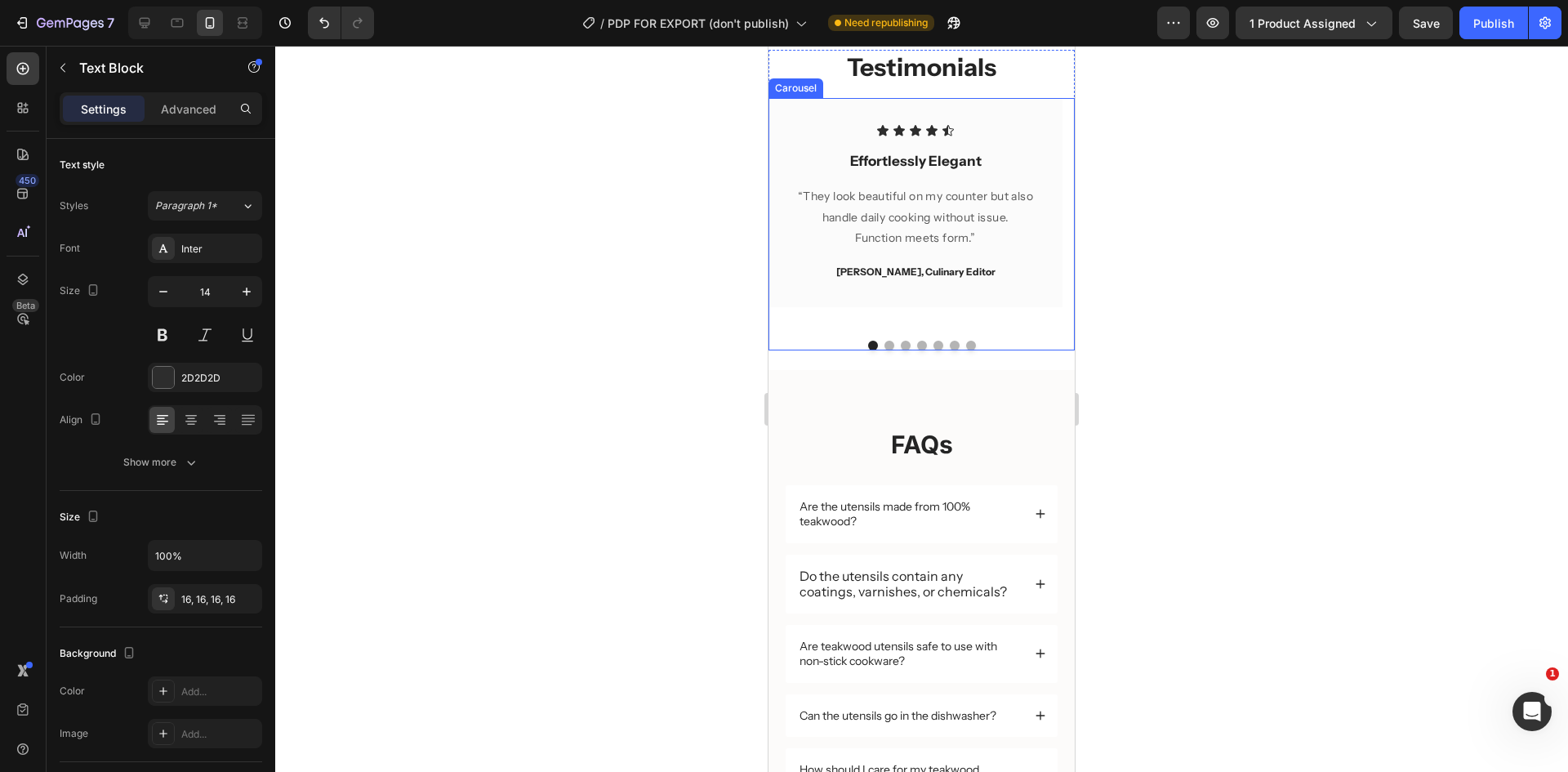
click at [884, 342] on button "Dot" at bounding box center [889, 345] width 10 height 10
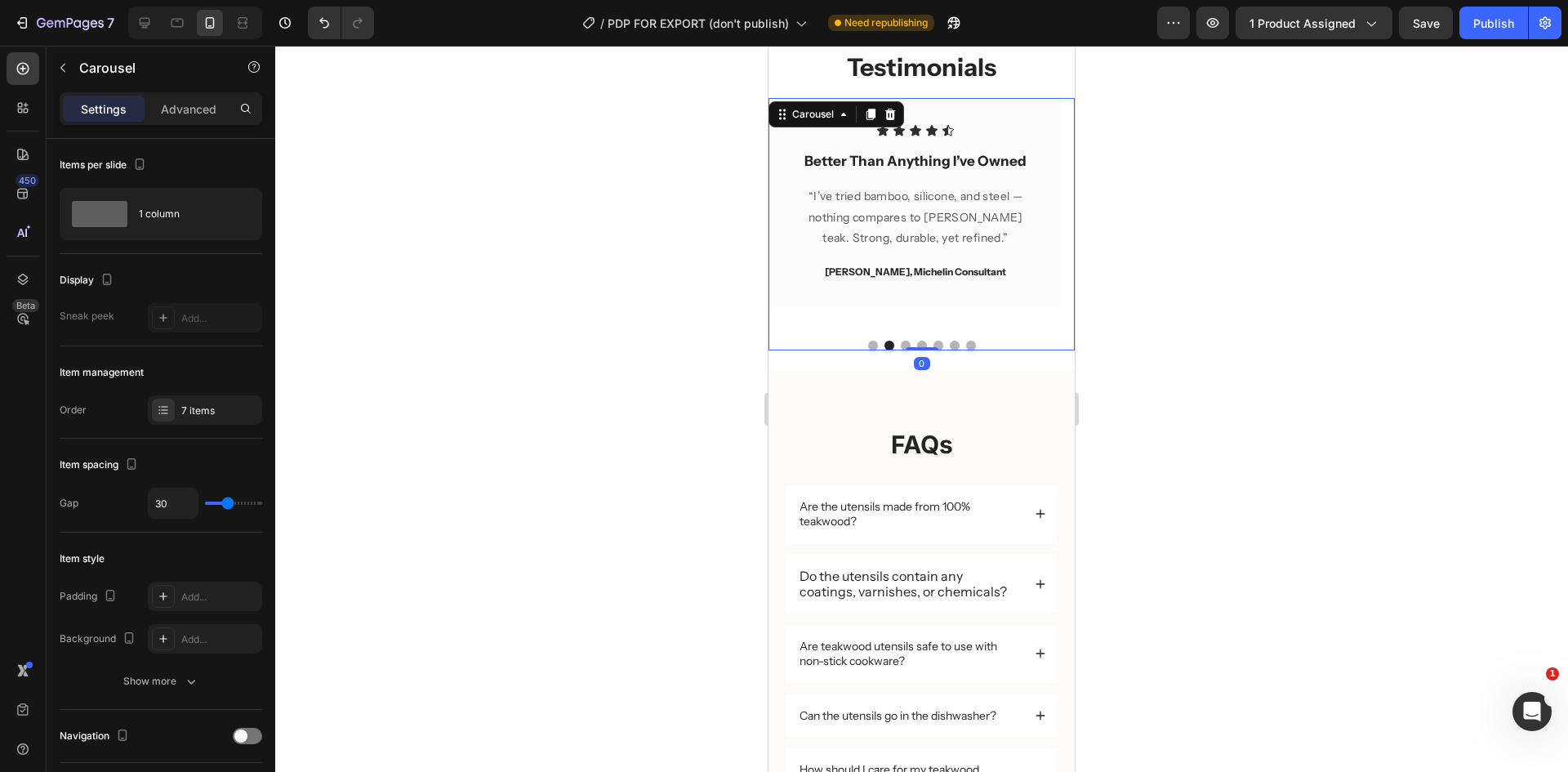
click at [901, 342] on button "Dot" at bounding box center [906, 345] width 10 height 10
click at [884, 342] on button "Dot" at bounding box center [889, 345] width 10 height 10
click at [941, 204] on p "“I’ve tried bamboo, silicone, and steel — nothing compares to [PERSON_NAME] tea…" at bounding box center [915, 217] width 238 height 62
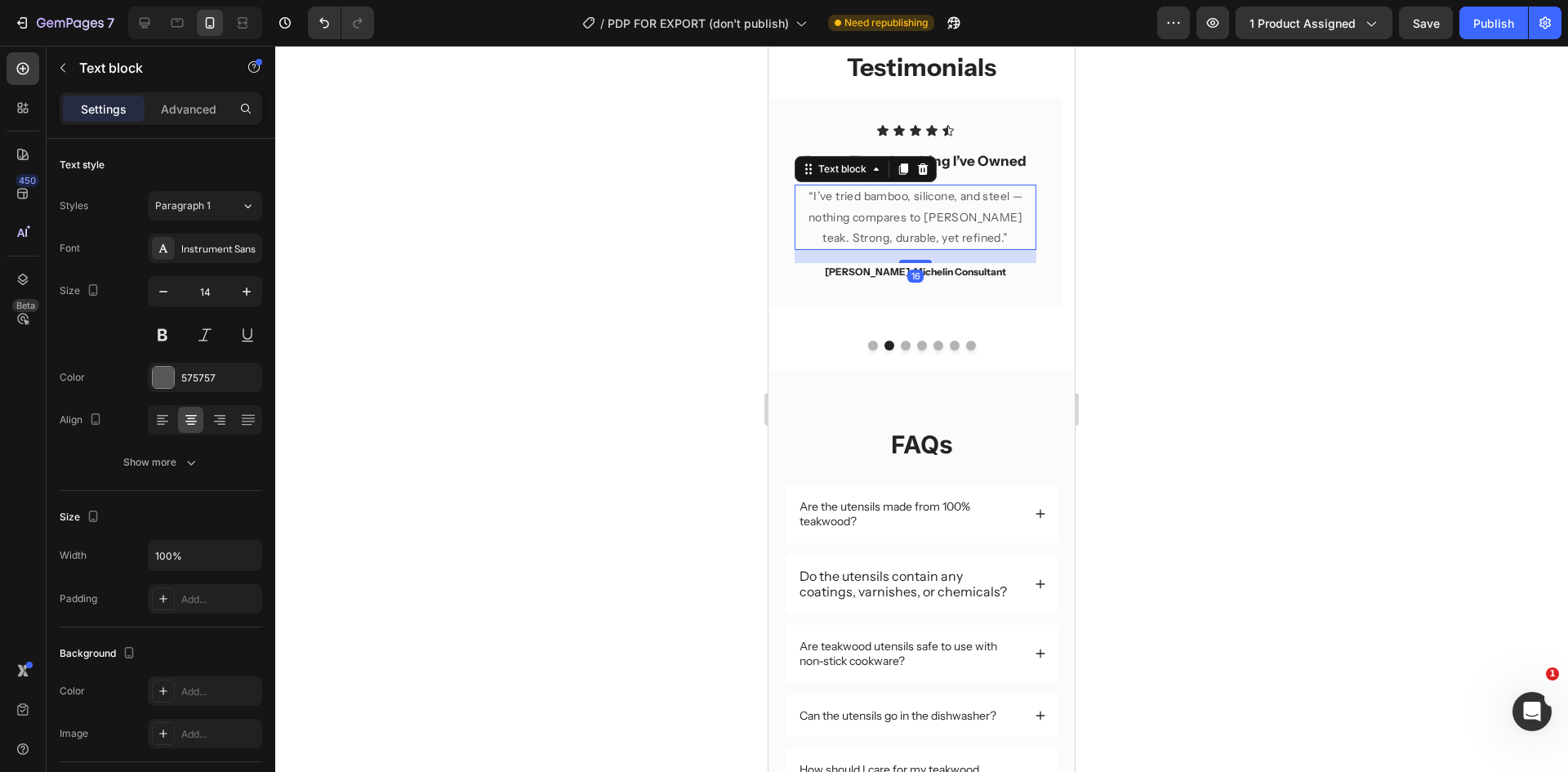
click at [947, 203] on p "“I’ve tried bamboo, silicone, and steel — nothing compares to [PERSON_NAME] tea…" at bounding box center [915, 217] width 238 height 62
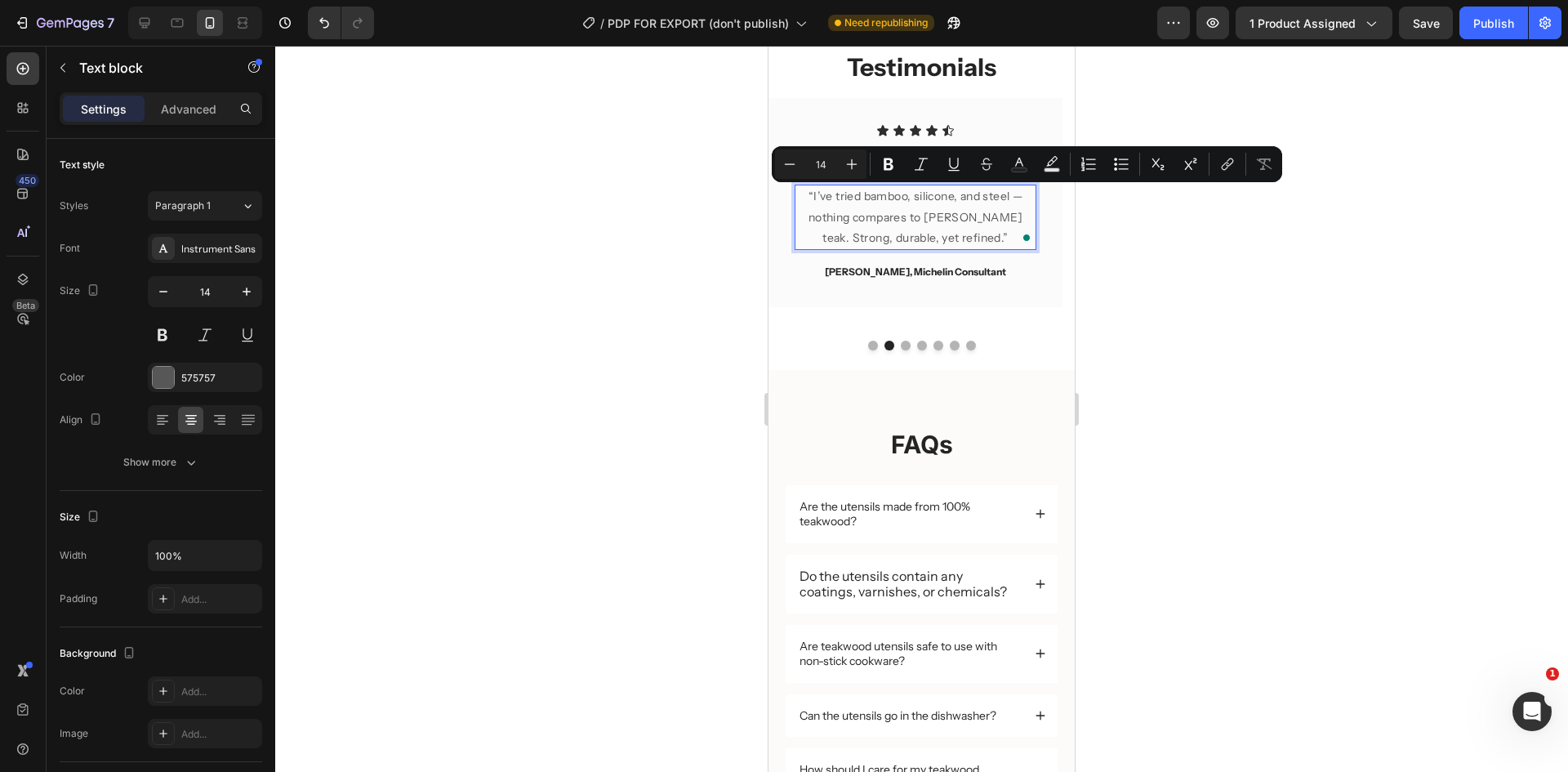
click at [1018, 197] on p "“I’ve tried bamboo, silicone, and steel — nothing compares to [PERSON_NAME] tea…" at bounding box center [915, 217] width 238 height 62
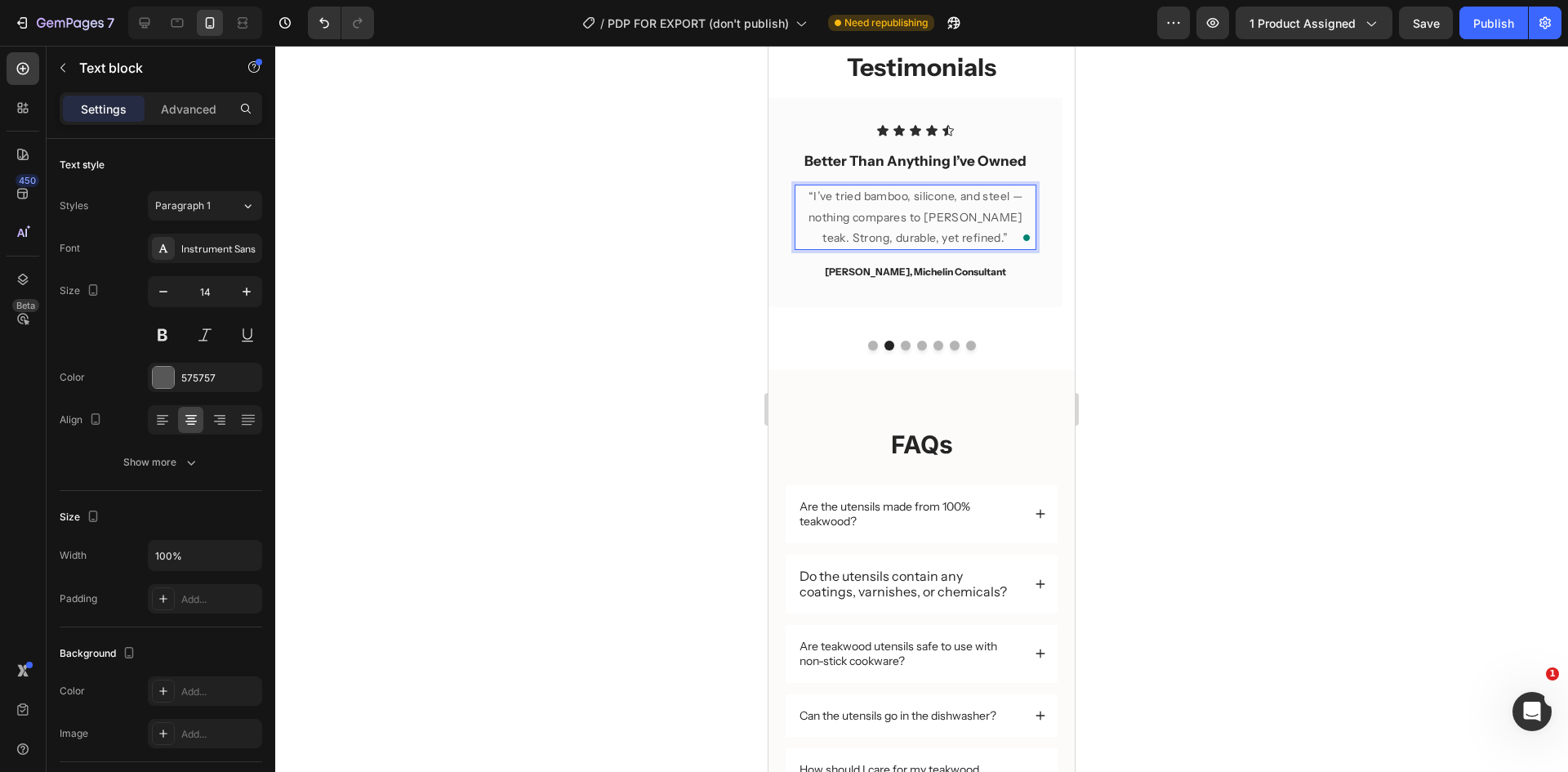
click at [1028, 195] on p "“I’ve tried bamboo, silicone, and steel — nothing compares to [PERSON_NAME] tea…" at bounding box center [915, 217] width 238 height 62
click at [819, 214] on p "“I’ve tried bamboo, silicone, and steel. nothing compares to [PERSON_NAME] teak…" at bounding box center [915, 217] width 238 height 62
click at [1169, 182] on div at bounding box center [921, 409] width 1293 height 726
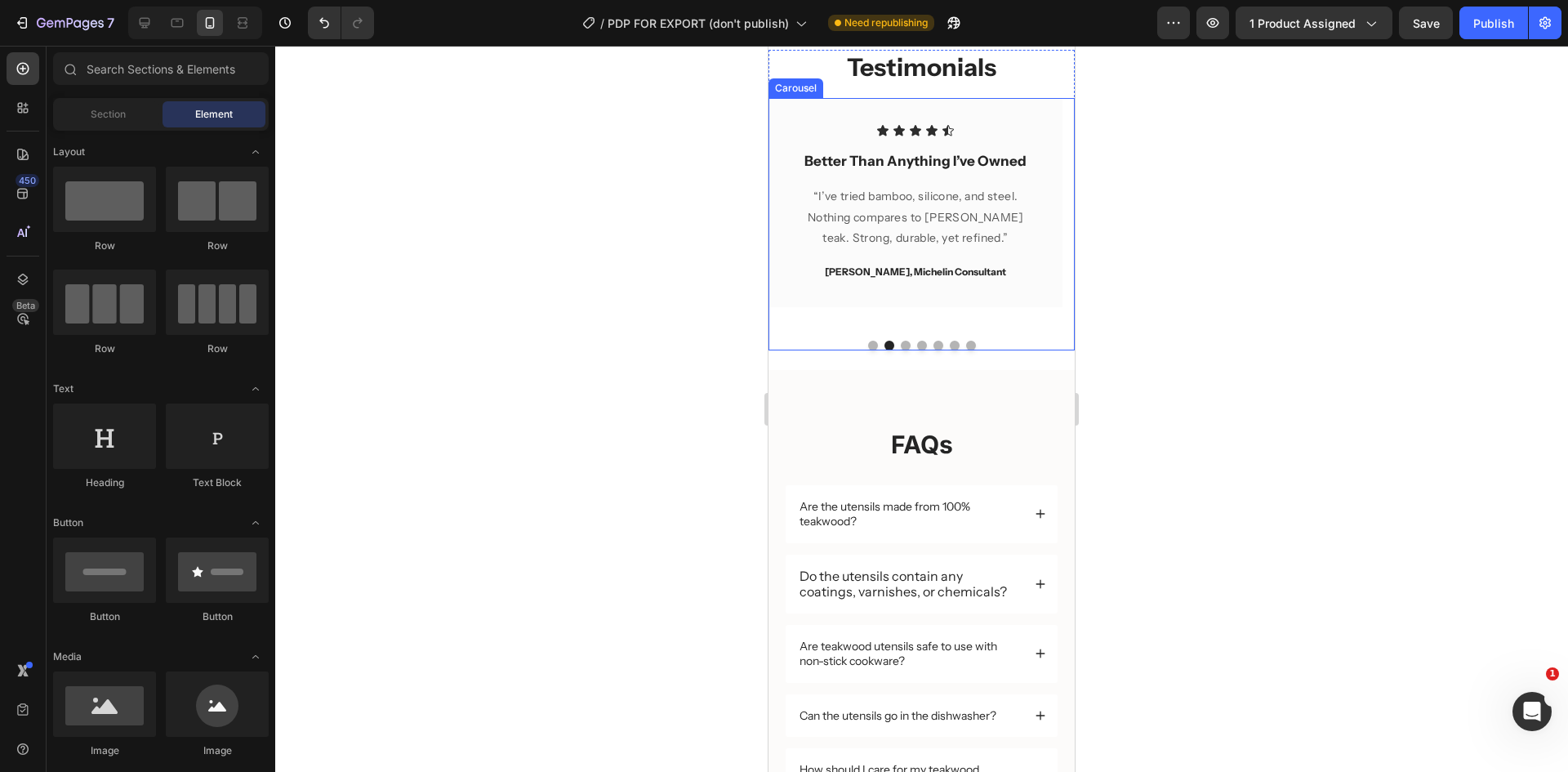
click at [901, 349] on button "Dot" at bounding box center [906, 345] width 10 height 10
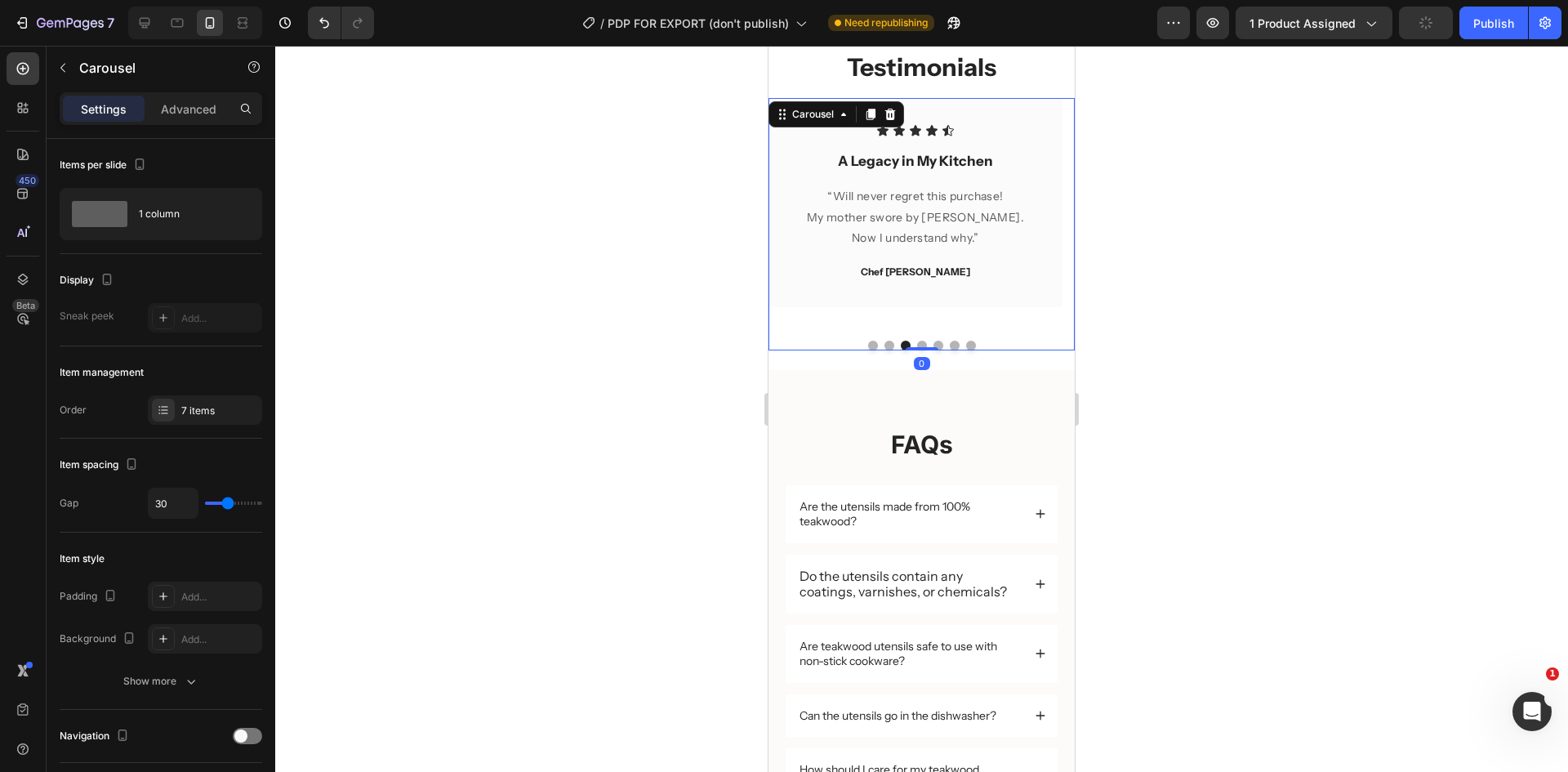
click at [917, 342] on button "Dot" at bounding box center [922, 345] width 10 height 10
click at [934, 346] on button "Dot" at bounding box center [938, 345] width 10 height 10
click at [950, 346] on button "Dot" at bounding box center [954, 345] width 10 height 10
click at [967, 347] on button "Dot" at bounding box center [970, 345] width 10 height 10
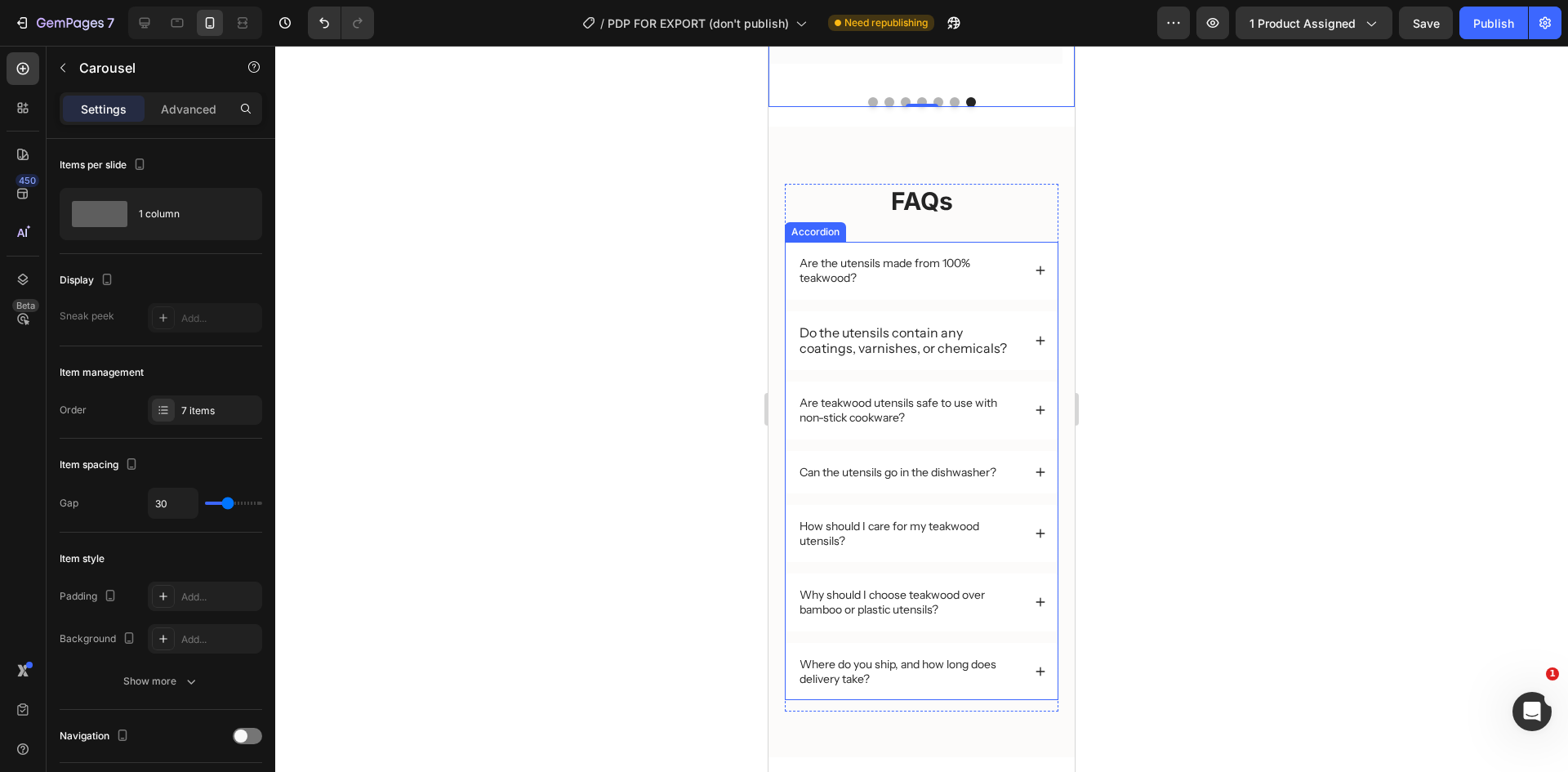
scroll to position [4494, 0]
click at [930, 286] on div "Are the utensils made from 100% teakwood?" at bounding box center [909, 269] width 225 height 34
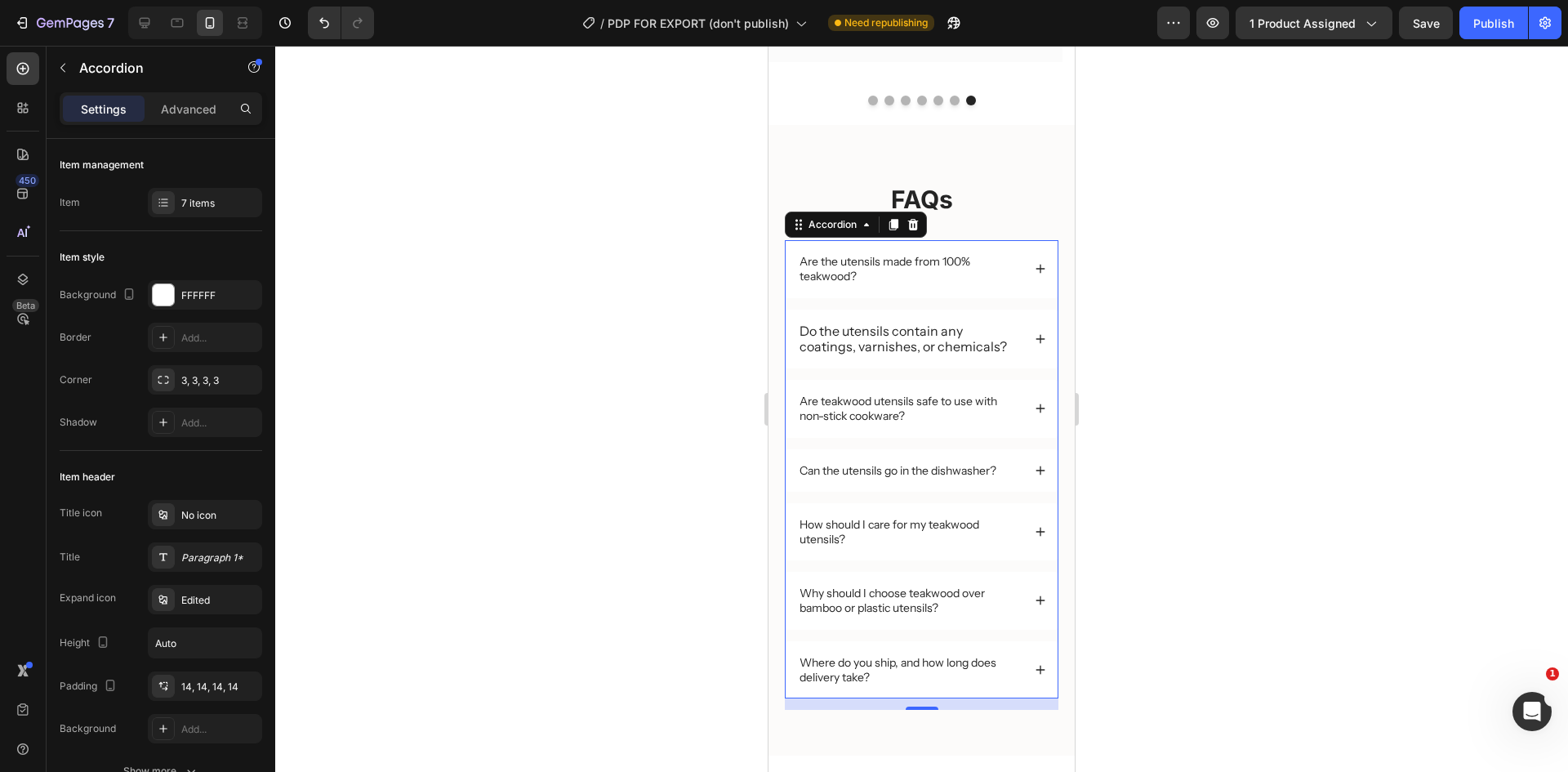
click at [862, 260] on p "Are the utensils made from 100% teakwood?" at bounding box center [909, 269] width 220 height 30
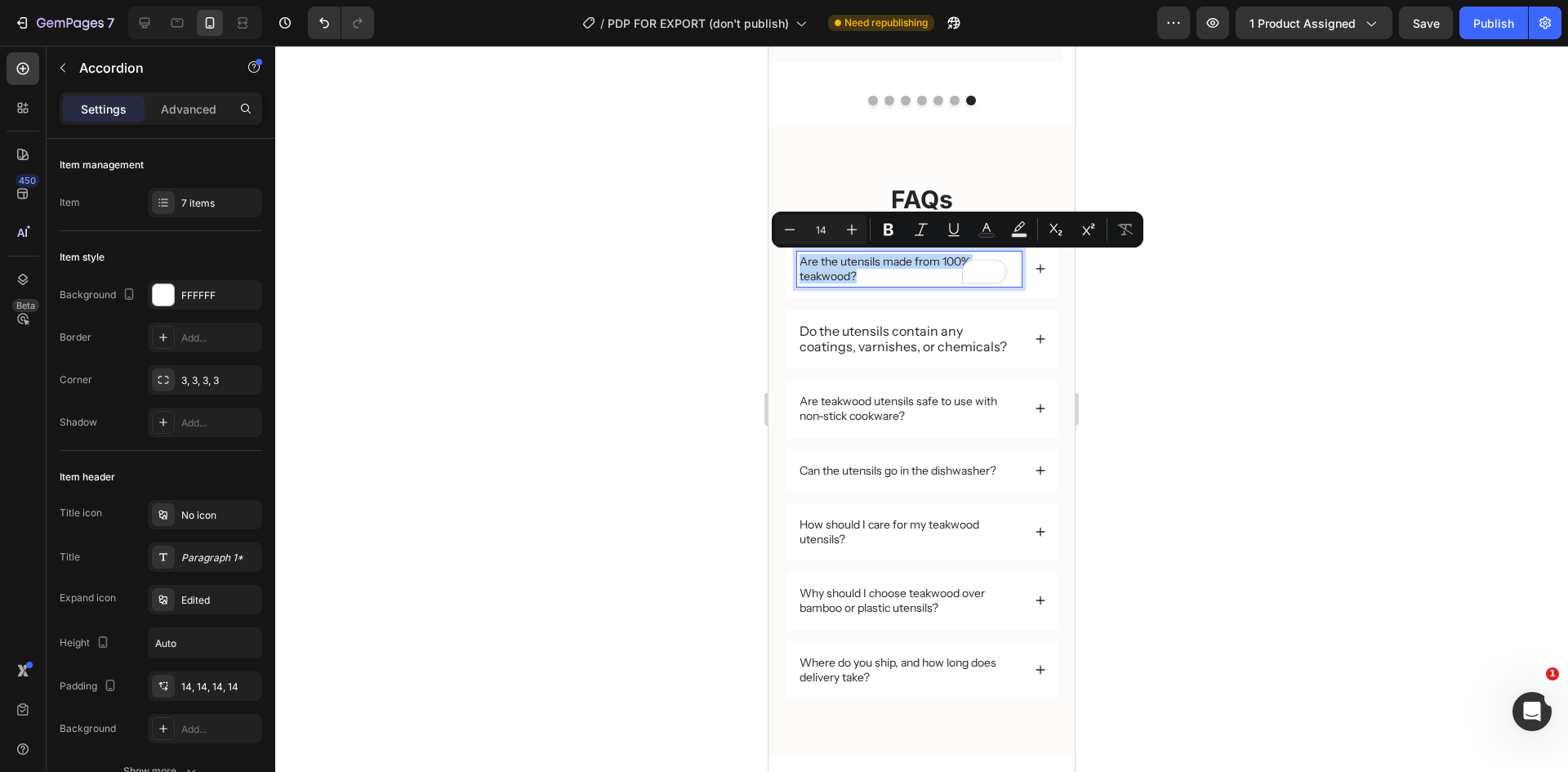
click at [862, 321] on div "Do the utensils contain any coatings, varnishes, or chemicals?" at bounding box center [909, 339] width 225 height 36
type input "16"
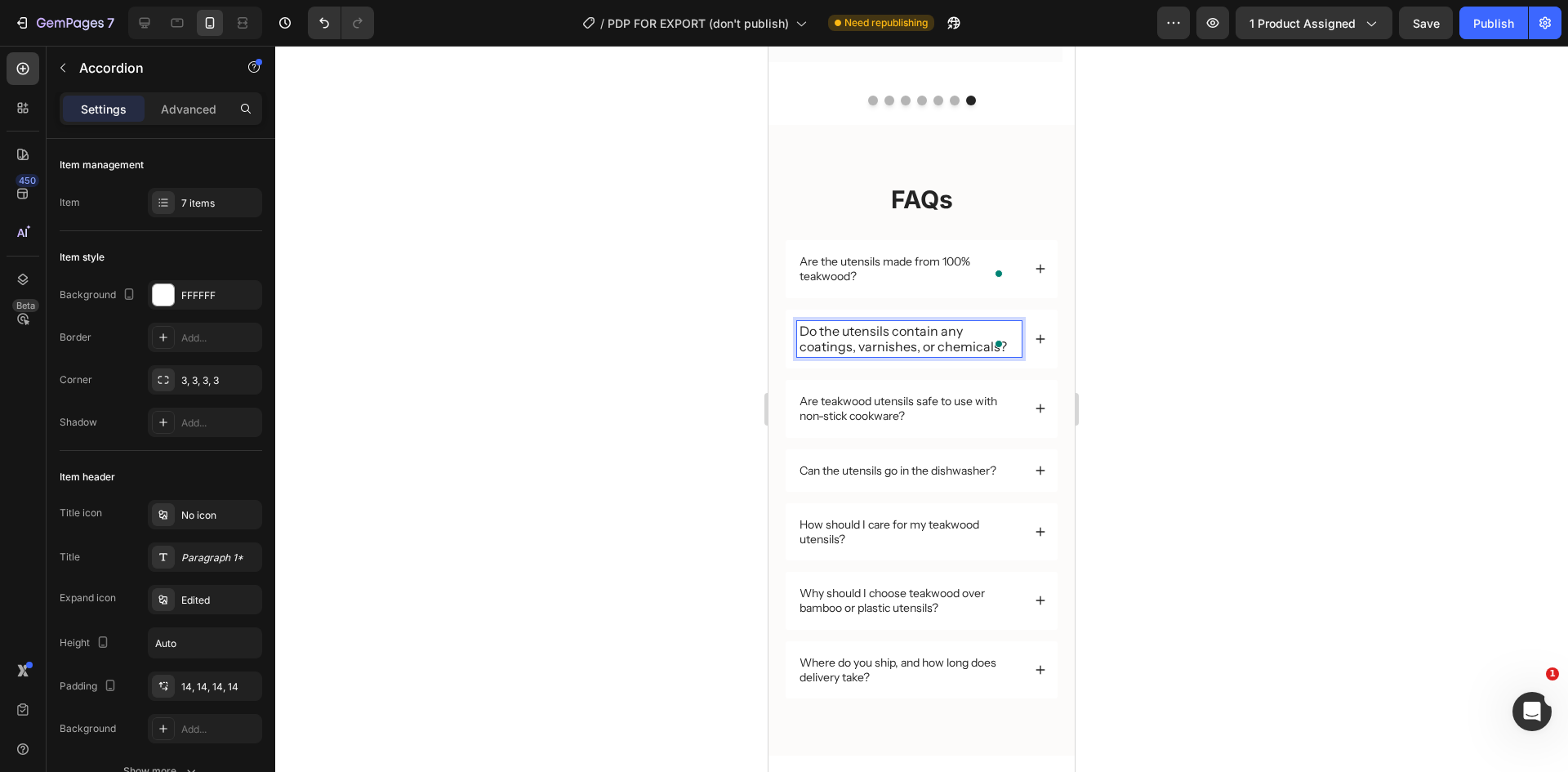
click at [862, 329] on span "Do the utensils contain any coatings, varnishes, or chemicals?" at bounding box center [903, 338] width 208 height 31
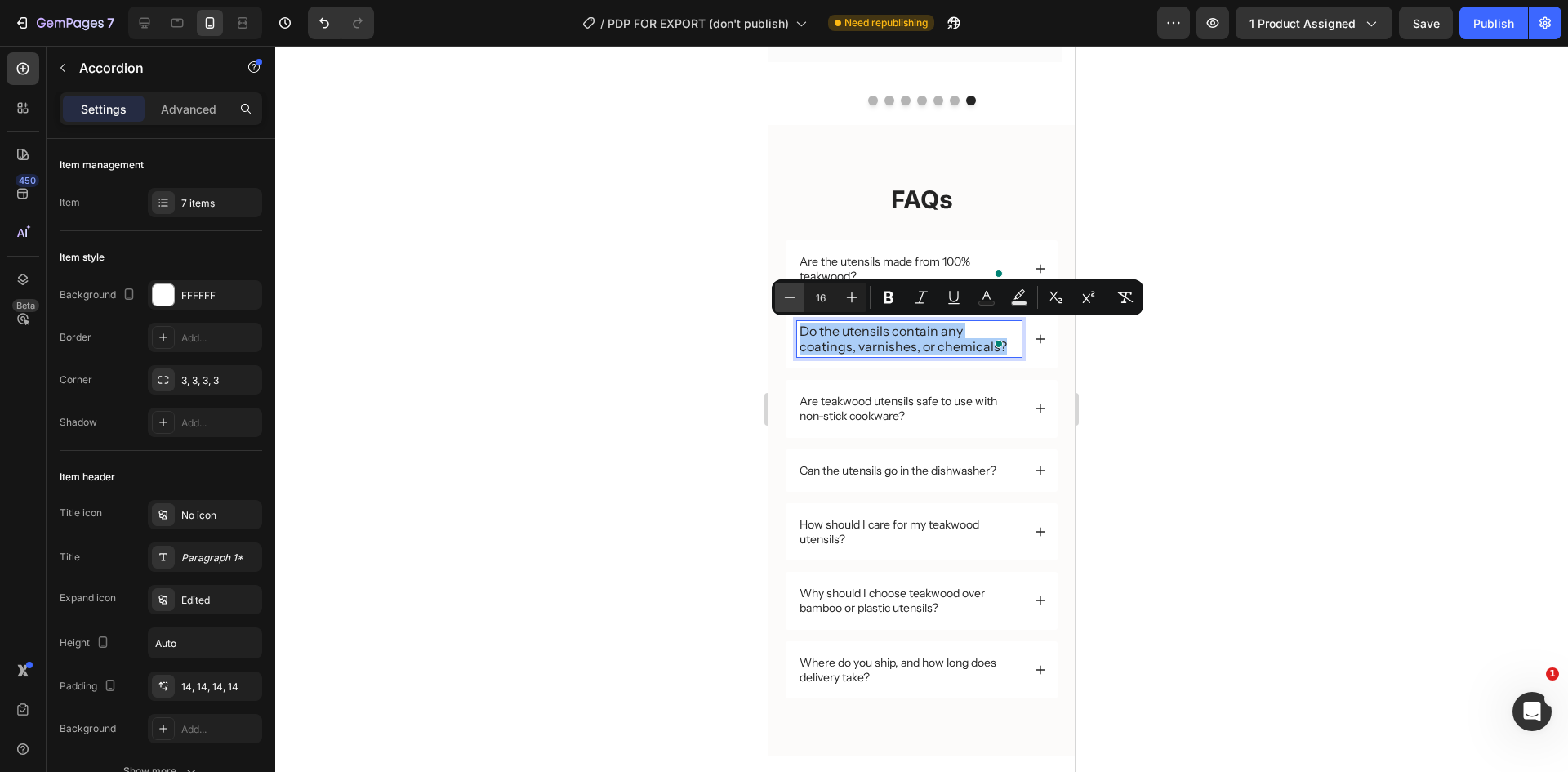
click at [795, 299] on icon "Editor contextual toolbar" at bounding box center [790, 297] width 16 height 16
type input "14"
click at [1243, 423] on div at bounding box center [921, 409] width 1293 height 726
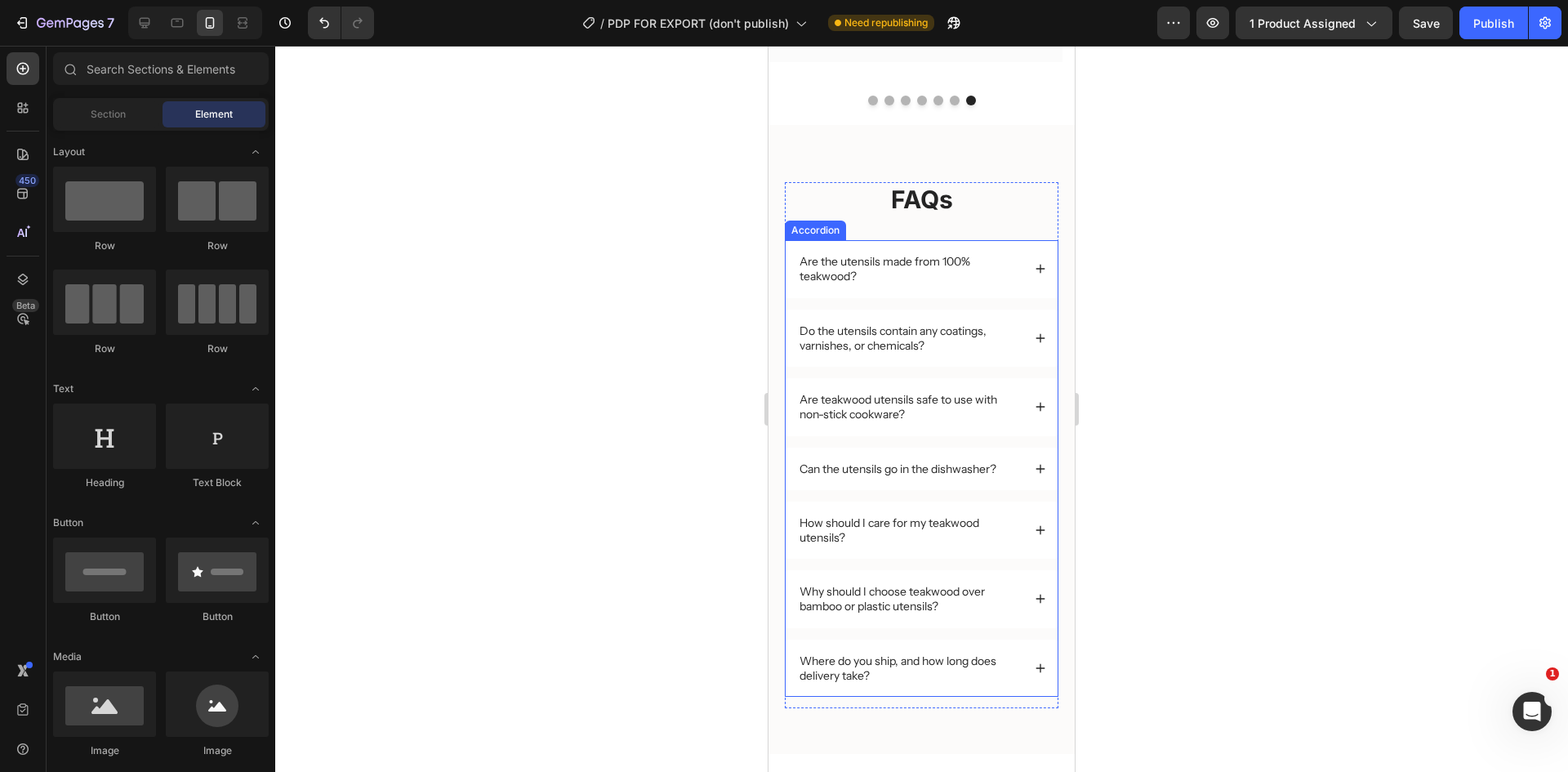
click at [1033, 275] on div "Are the utensils made from 100% teakwood?" at bounding box center [921, 269] width 272 height 58
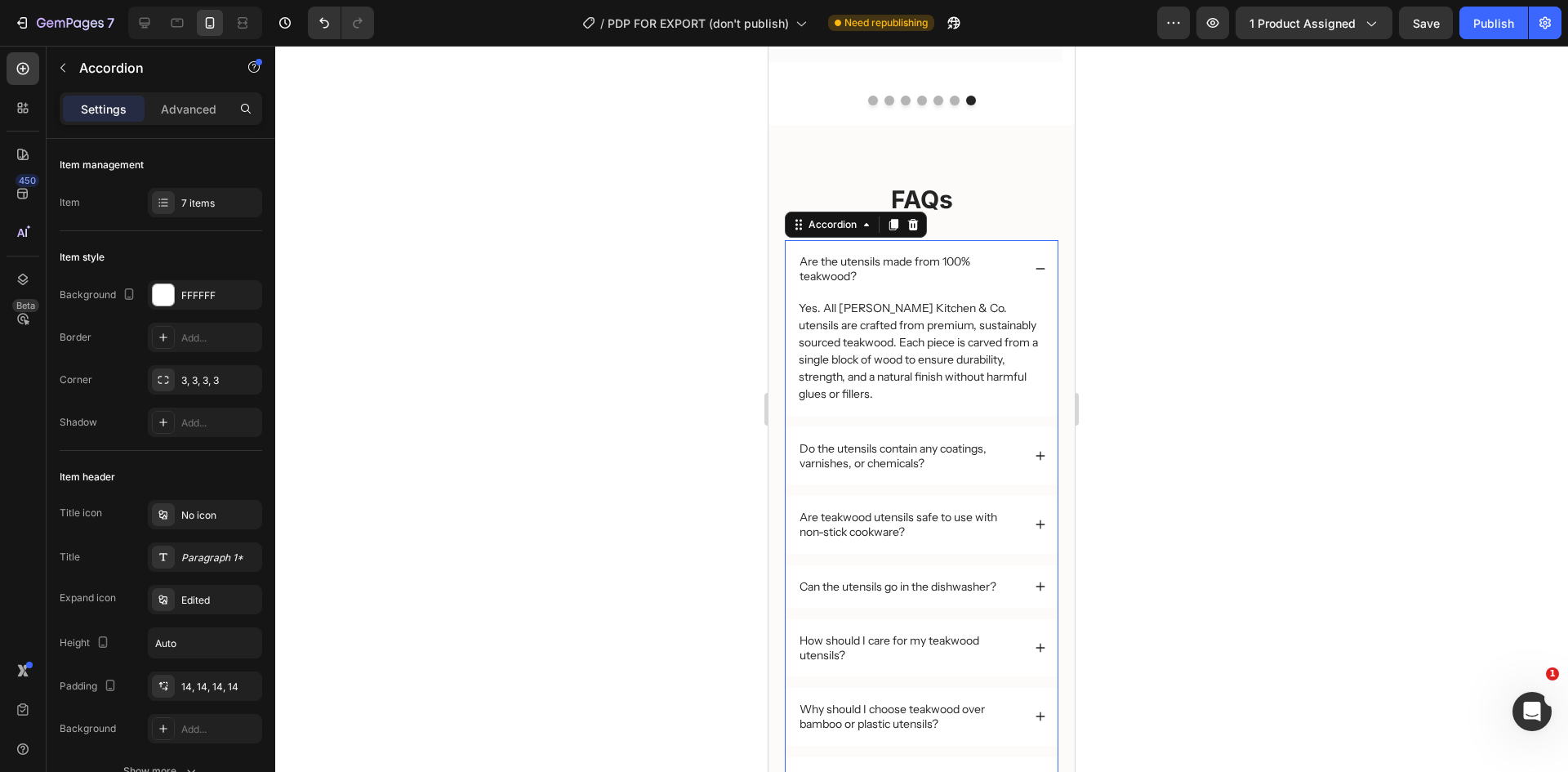
click at [1034, 448] on div "Do the utensils contain any coatings, varnishes, or chemicals?" at bounding box center [921, 456] width 272 height 58
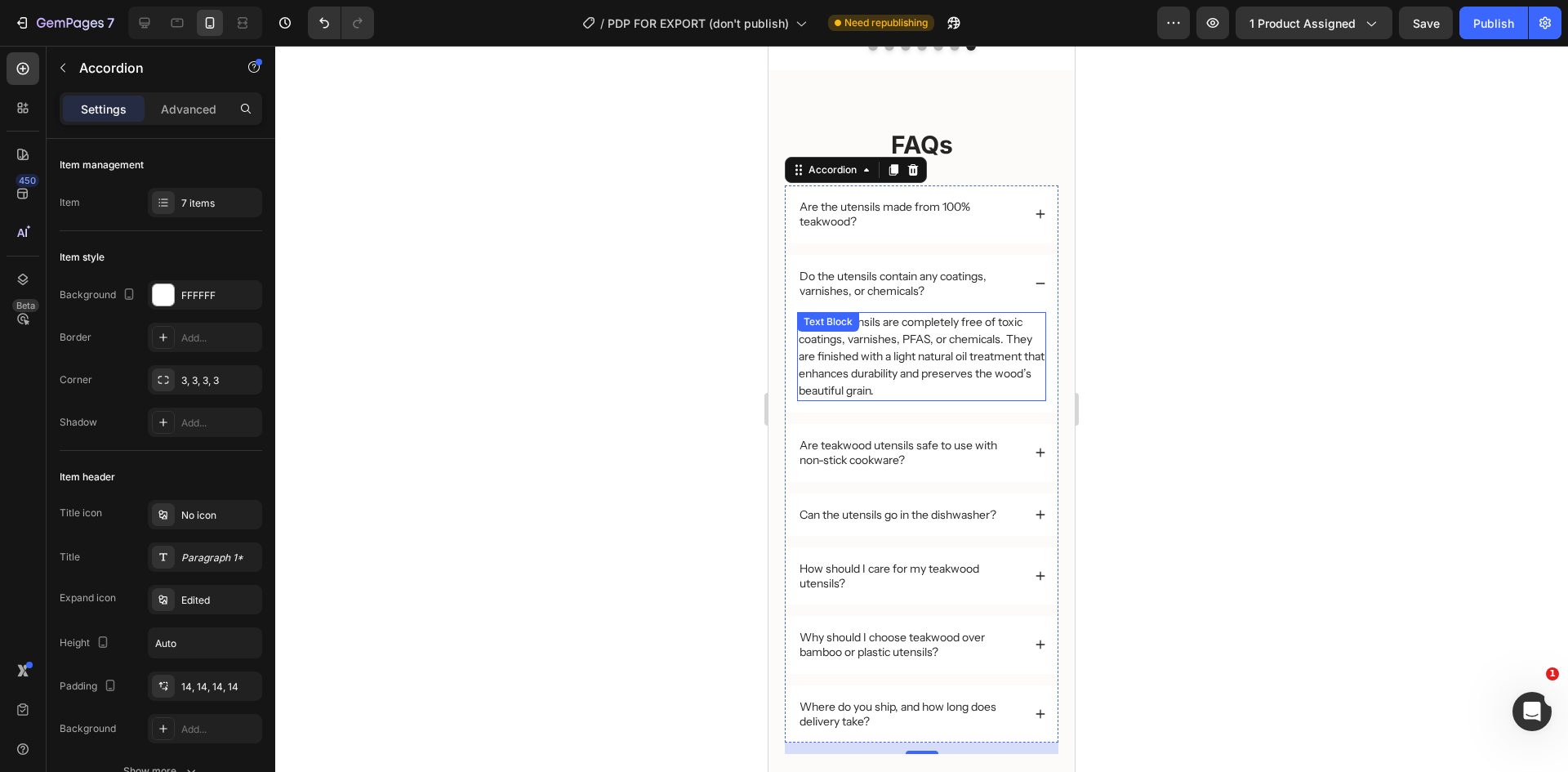
scroll to position [4575, 0]
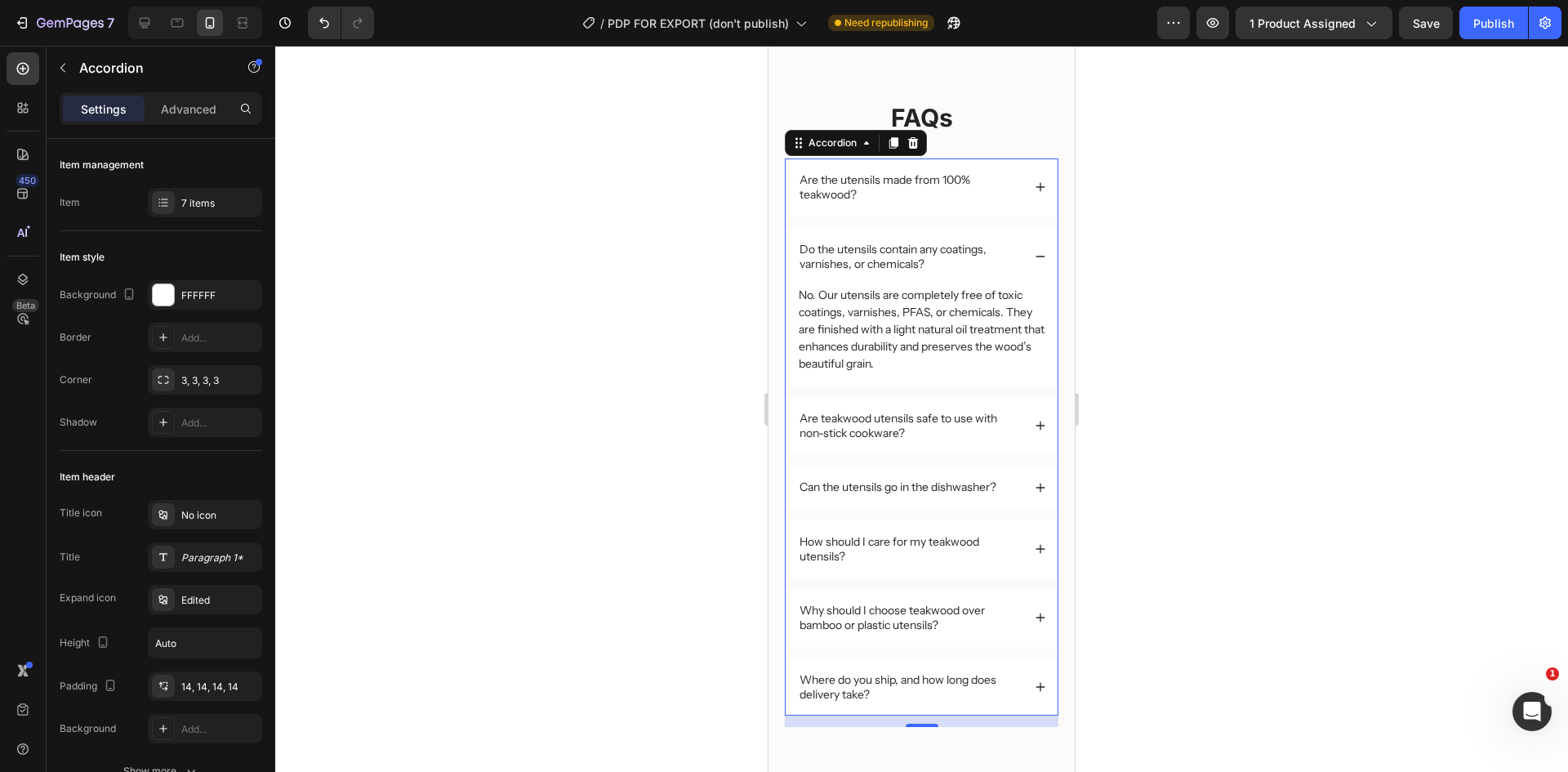
click at [1036, 426] on icon at bounding box center [1041, 426] width 9 height 9
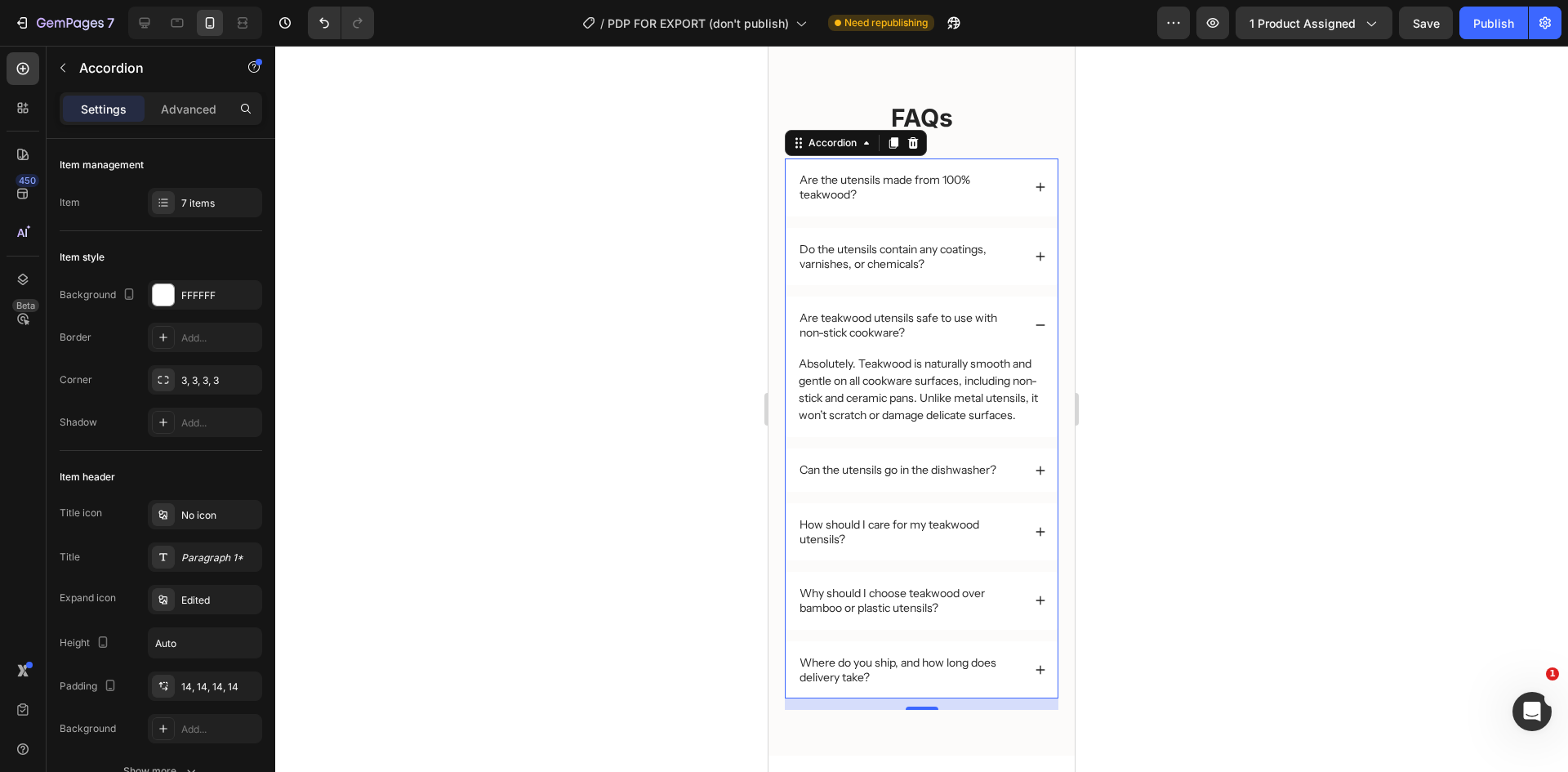
click at [1036, 475] on icon at bounding box center [1041, 470] width 9 height 9
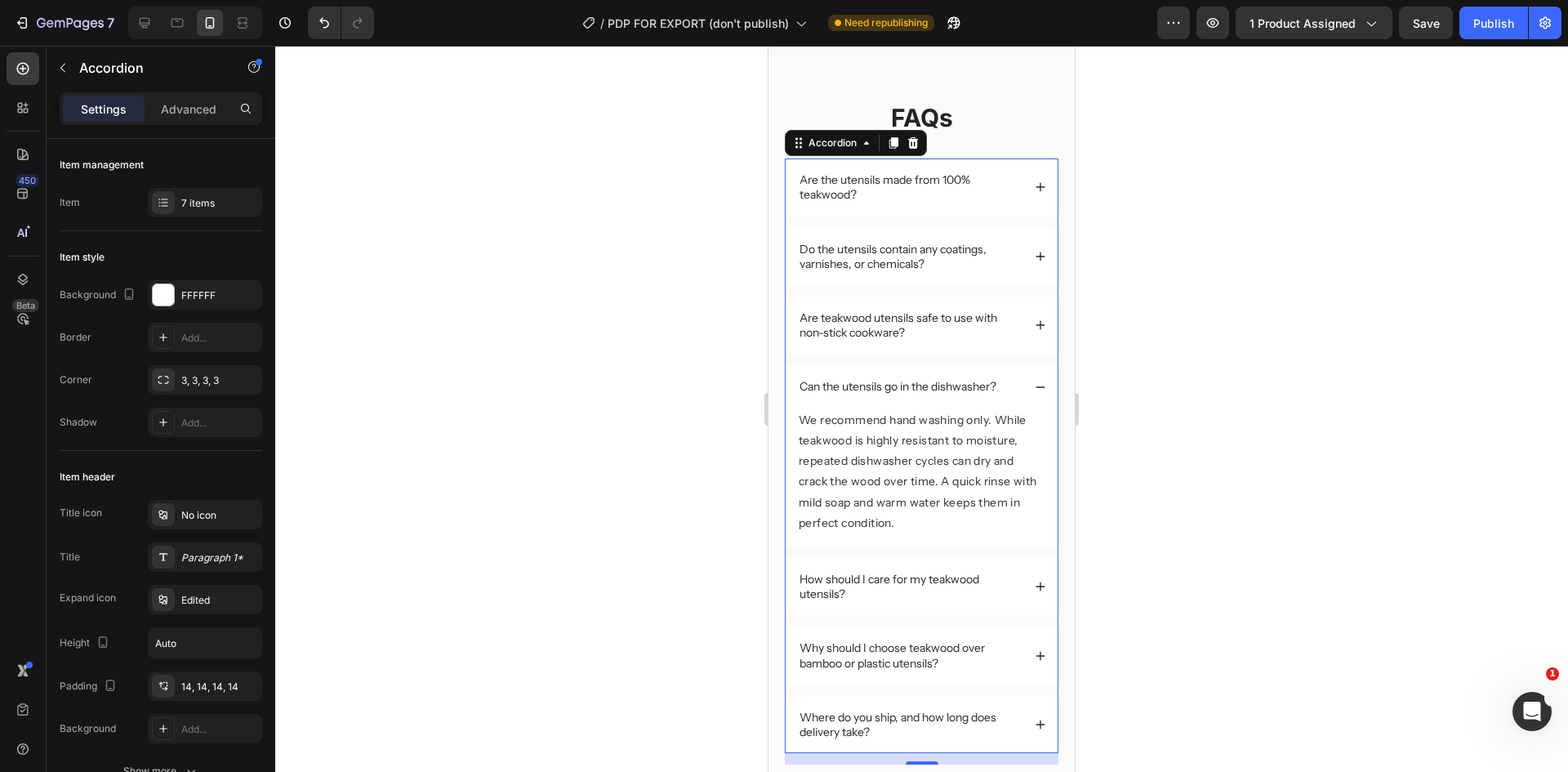
click at [1027, 570] on div "How should I care for my teakwood utensils?" at bounding box center [921, 587] width 272 height 58
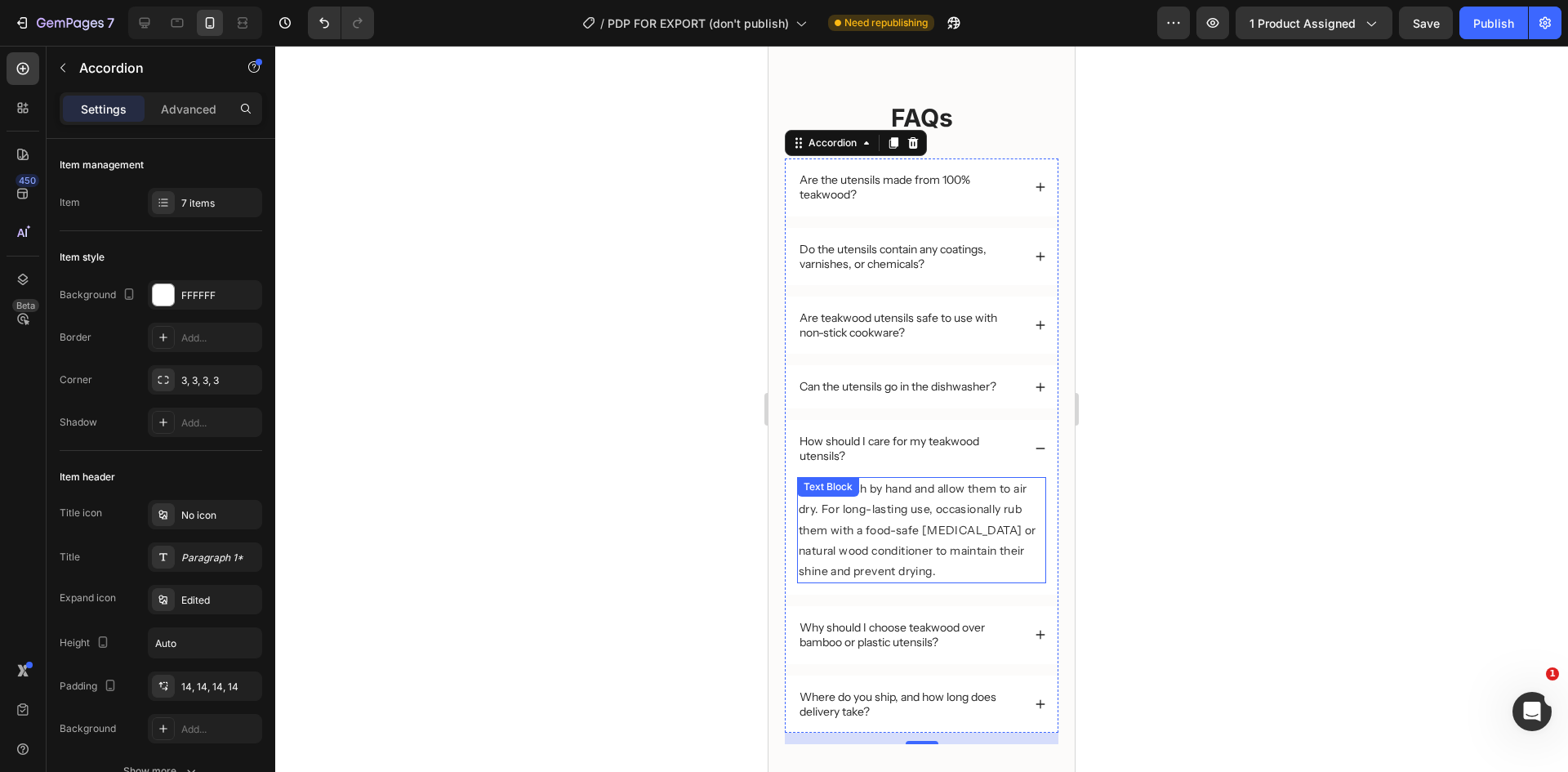
scroll to position [4657, 0]
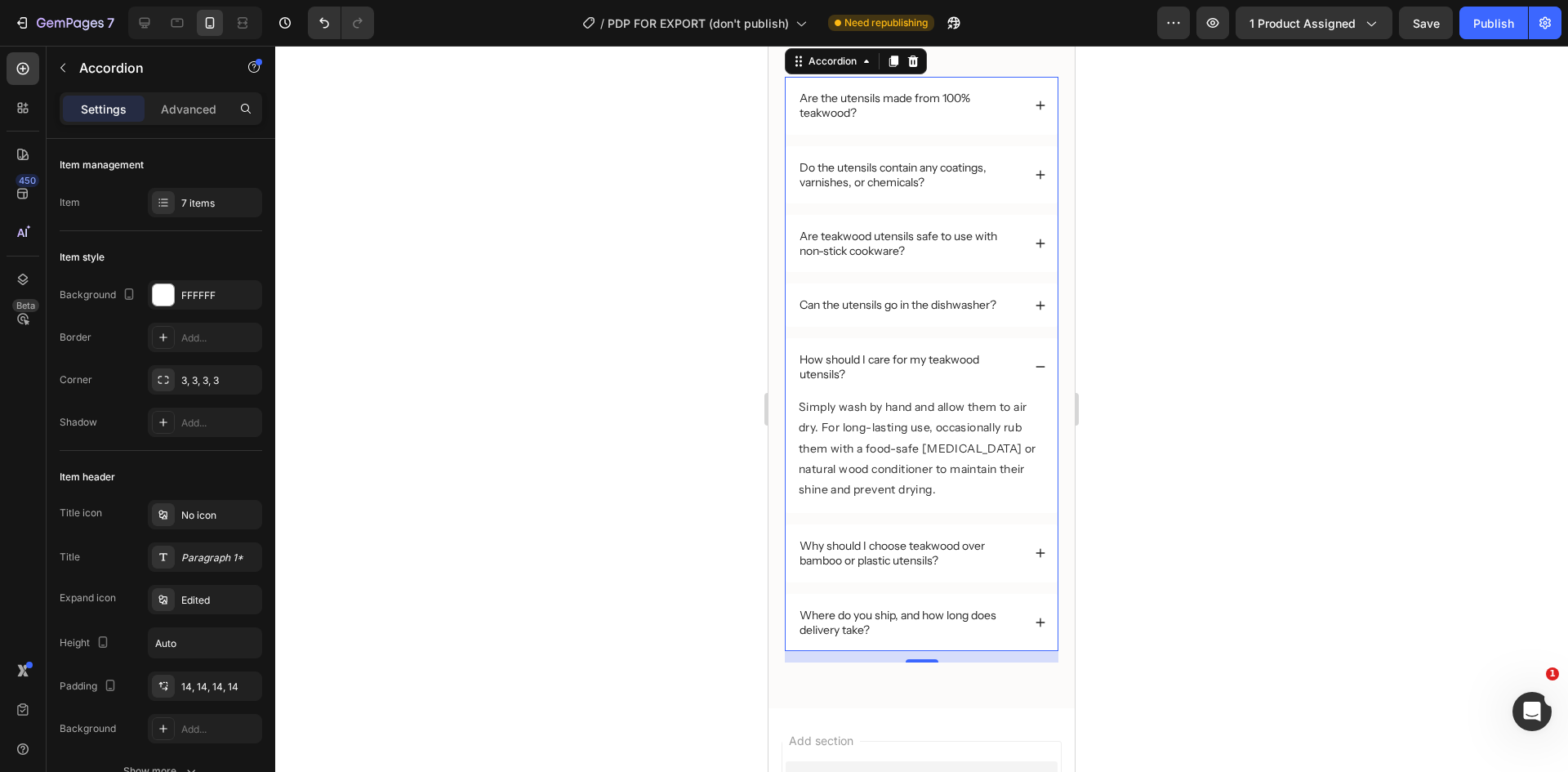
click at [1035, 558] on icon at bounding box center [1041, 553] width 12 height 12
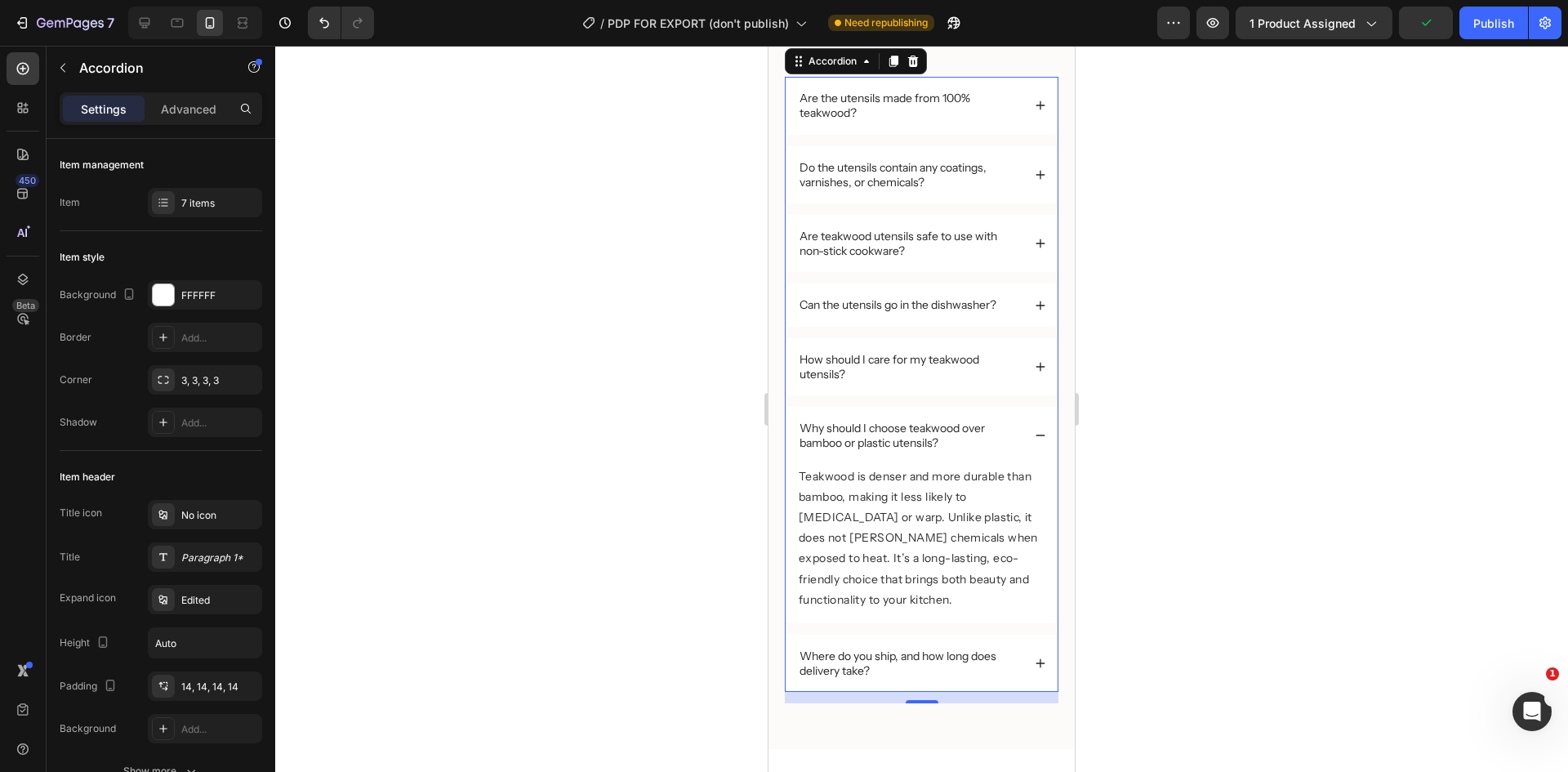
click at [1035, 661] on icon at bounding box center [1041, 663] width 12 height 12
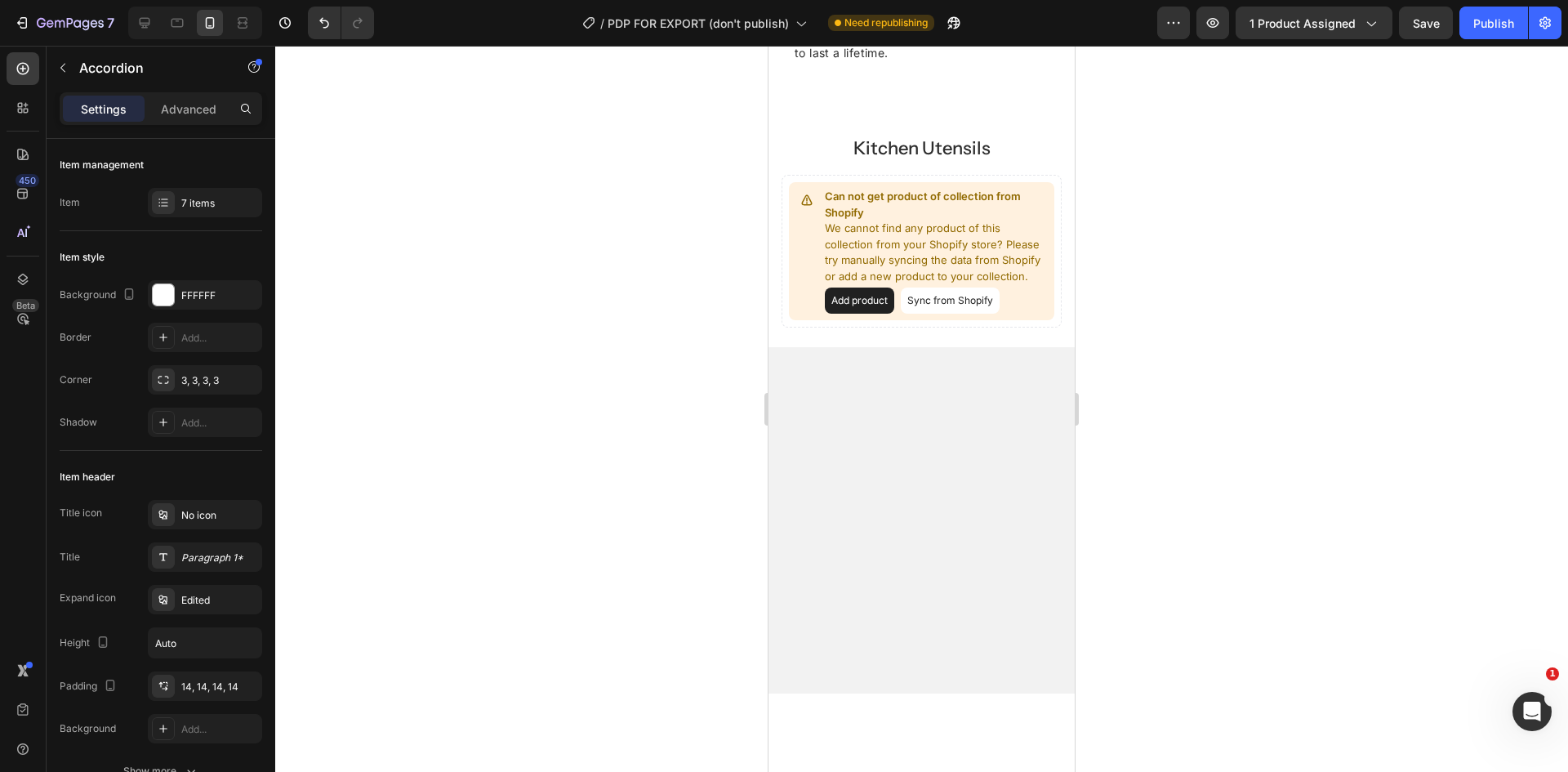
scroll to position [3021, 0]
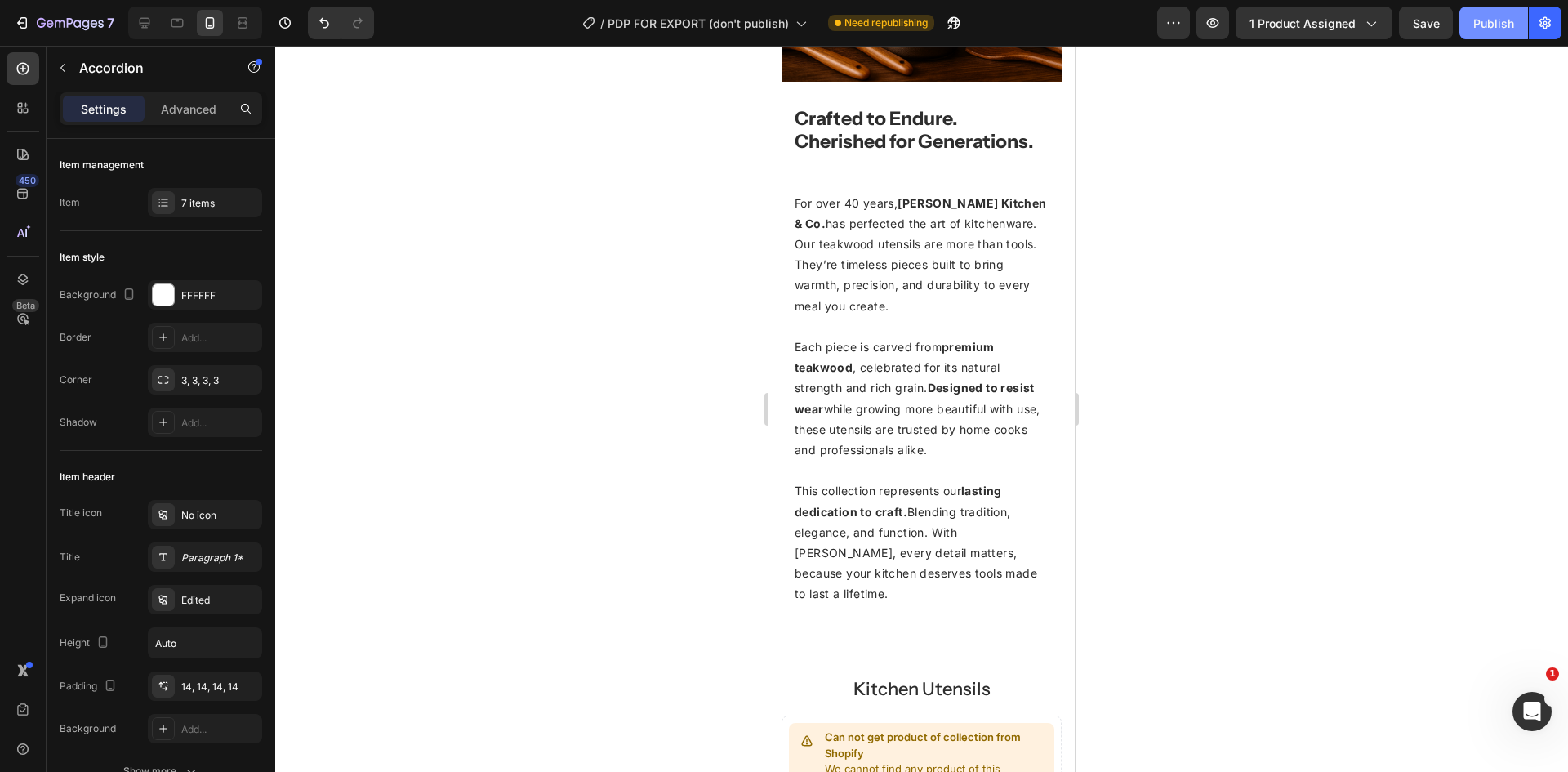
click at [1493, 26] on div "Publish" at bounding box center [1493, 22] width 40 height 17
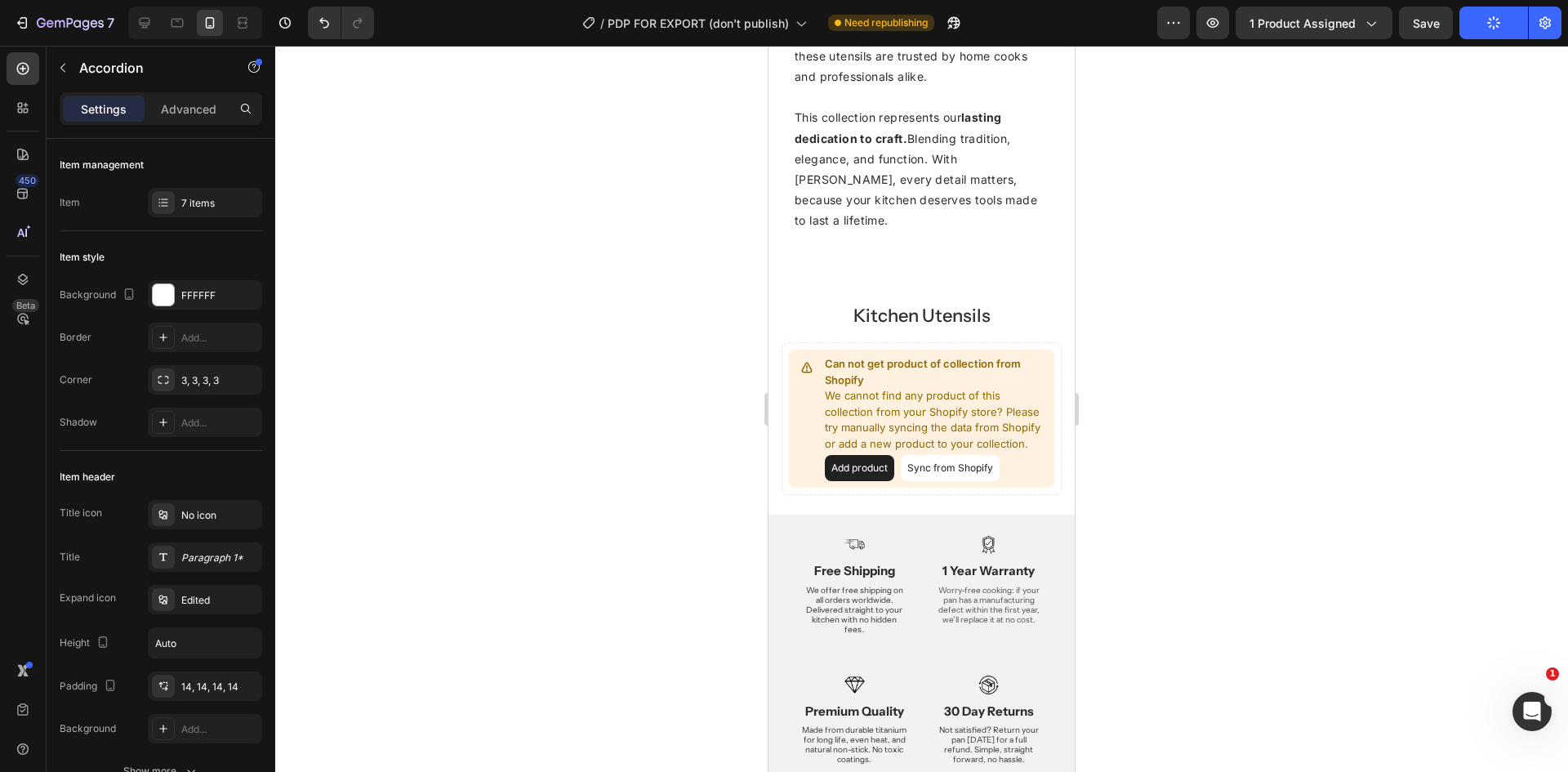
scroll to position [2778, 0]
